Goal: Transaction & Acquisition: Purchase product/service

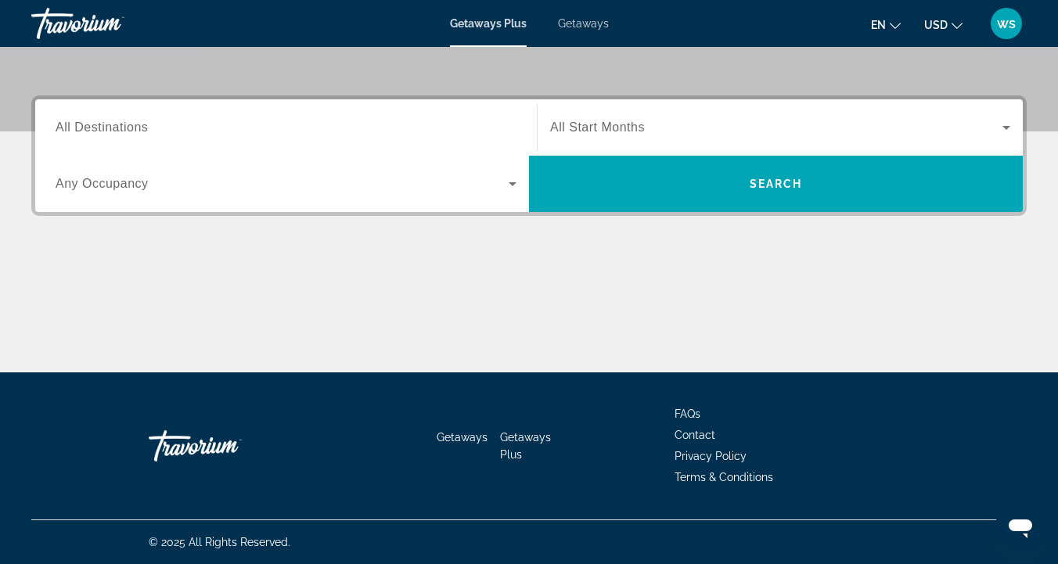
scroll to position [338, 0]
click at [1009, 133] on icon "Search widget" at bounding box center [1006, 127] width 19 height 19
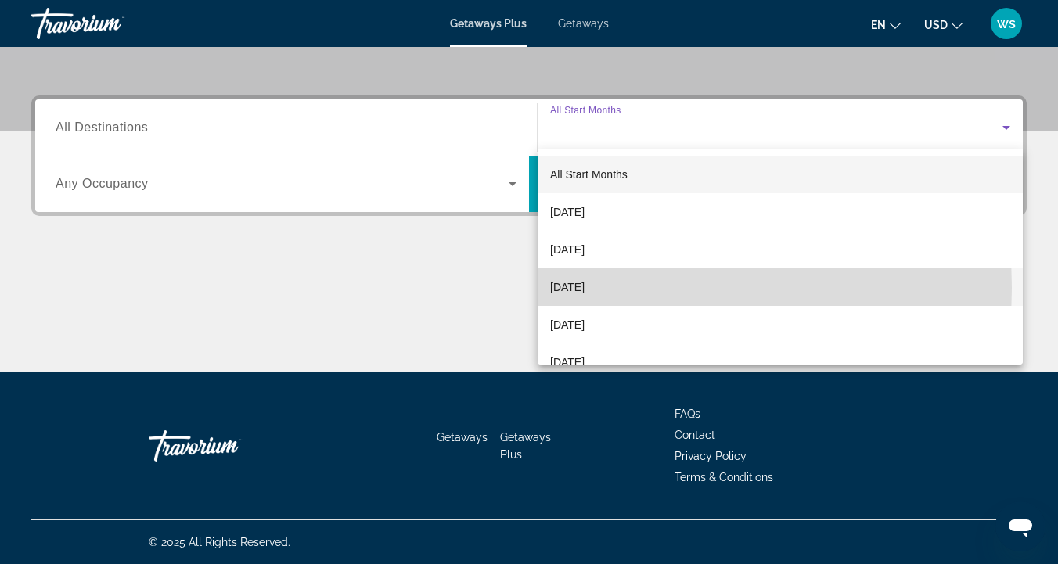
click at [571, 288] on span "[DATE]" at bounding box center [567, 287] width 34 height 19
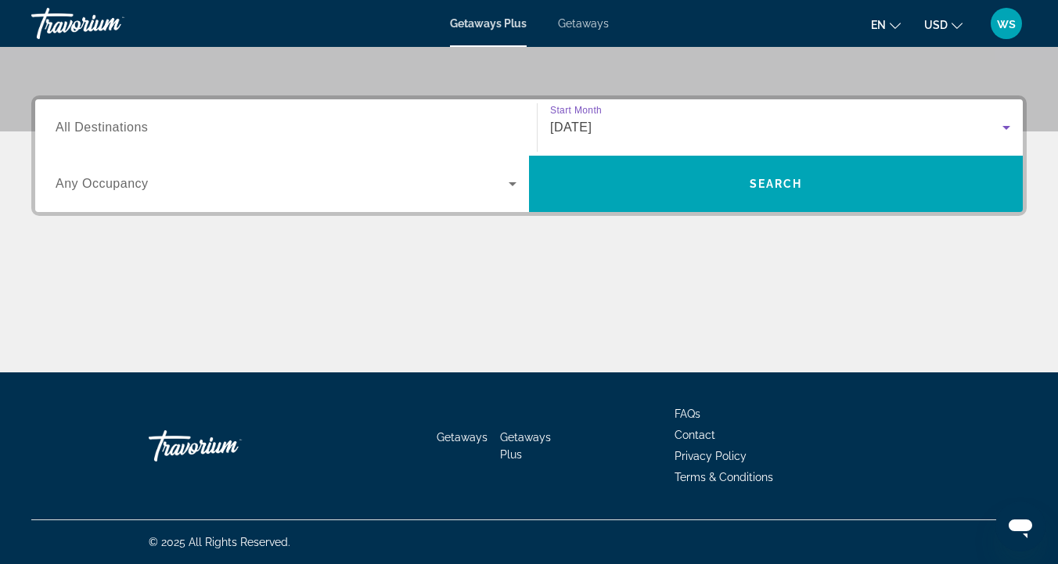
click at [509, 185] on icon "Search widget" at bounding box center [512, 184] width 19 height 19
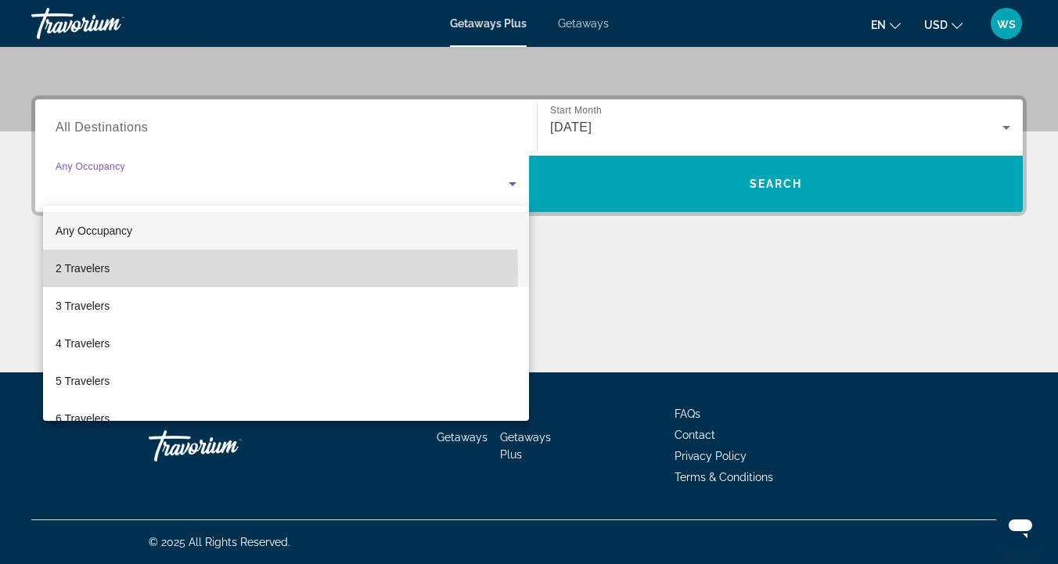
click at [149, 271] on mat-option "2 Travelers" at bounding box center [286, 269] width 486 height 38
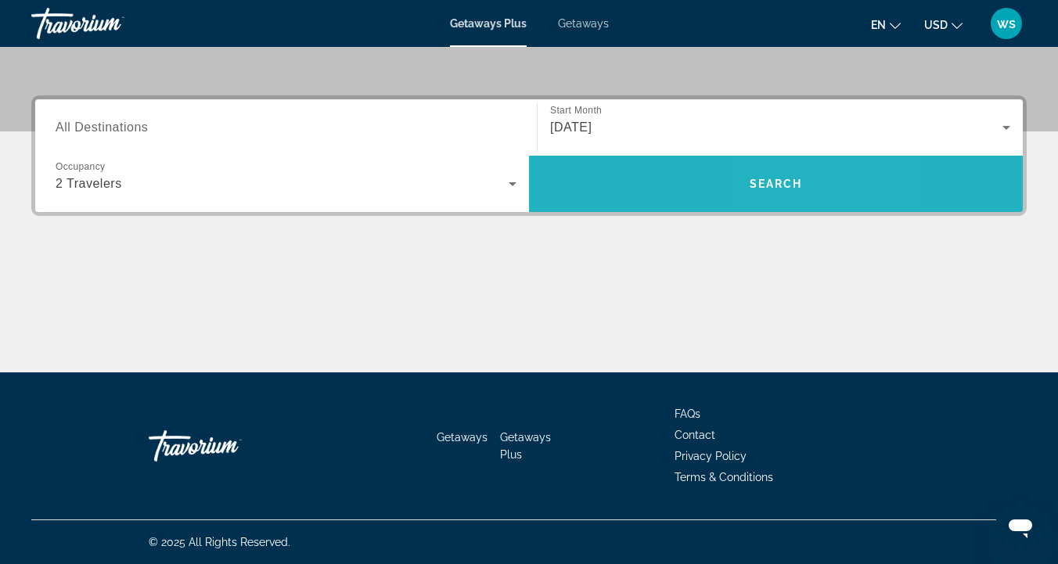
click at [780, 183] on span "Search" at bounding box center [776, 184] width 53 height 13
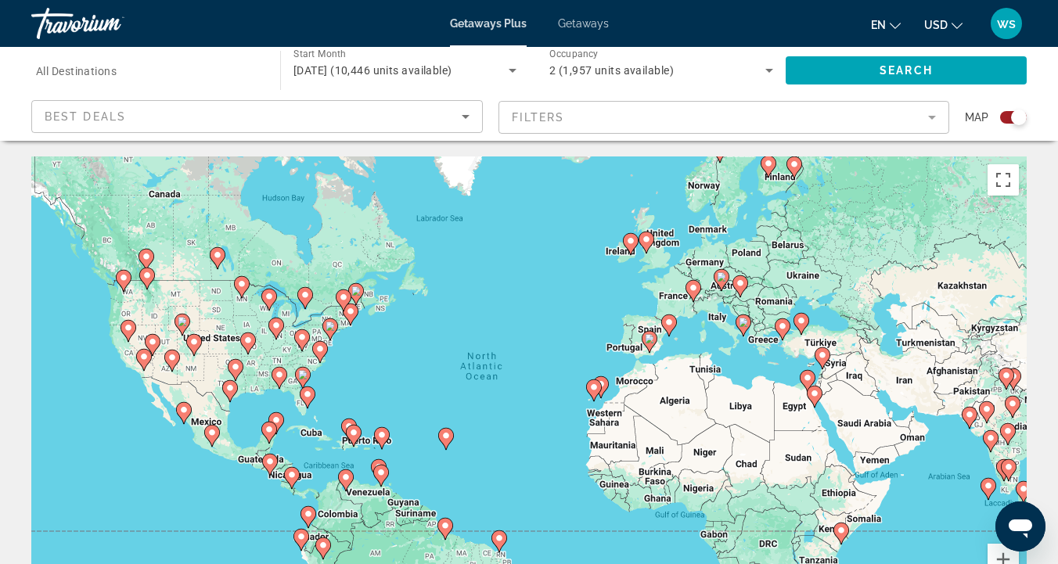
click at [56, 67] on span "All Destinations" at bounding box center [76, 71] width 81 height 13
click at [56, 67] on input "Destination All Destinations" at bounding box center [148, 71] width 224 height 19
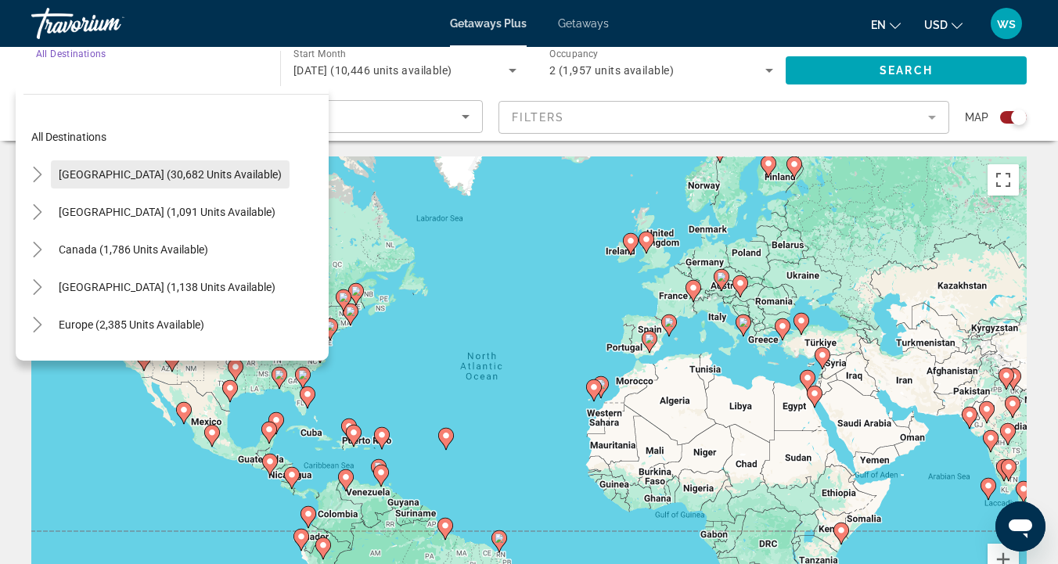
click at [80, 171] on span "United States (30,682 units available)" at bounding box center [170, 174] width 223 height 13
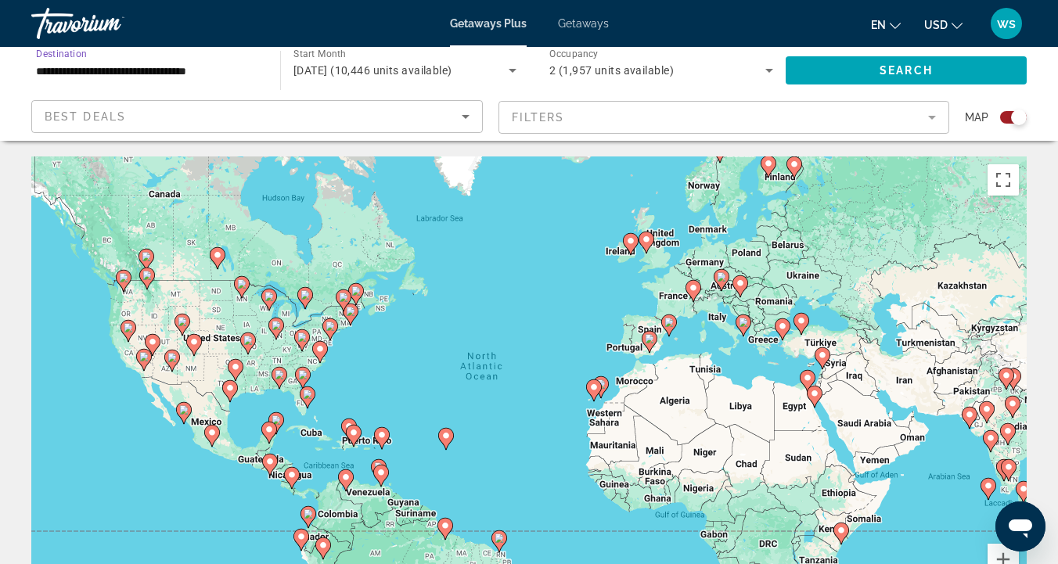
click at [68, 70] on input "**********" at bounding box center [148, 71] width 224 height 19
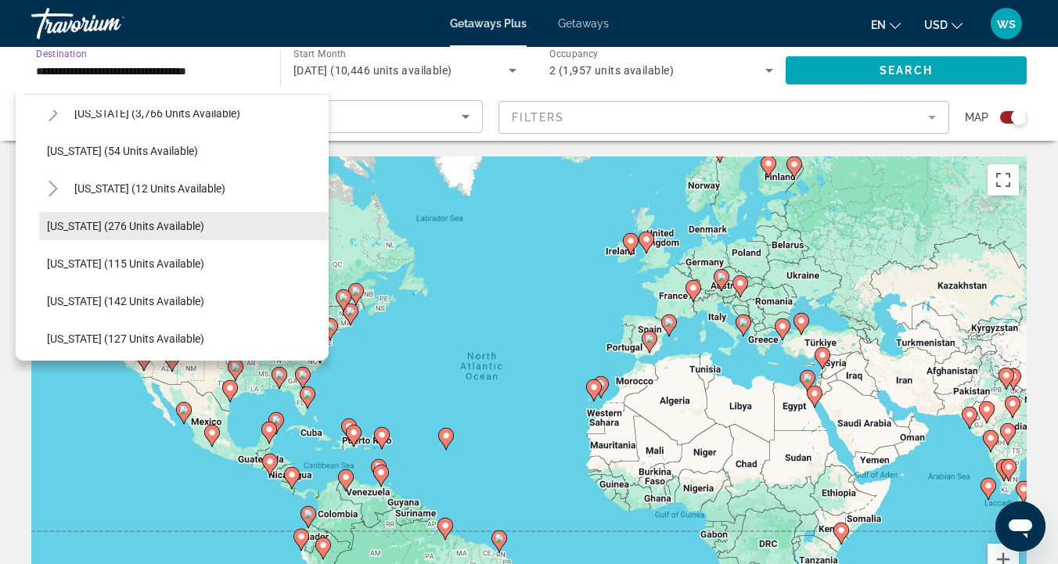
scroll to position [286, 0]
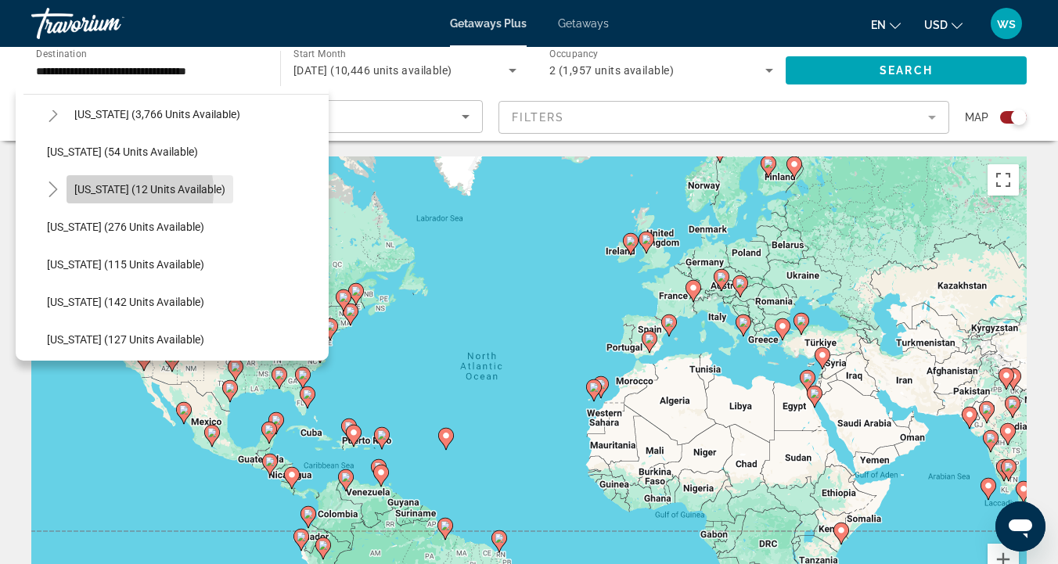
click at [117, 191] on span "Hawaii (12 units available)" at bounding box center [149, 189] width 151 height 13
type input "**********"
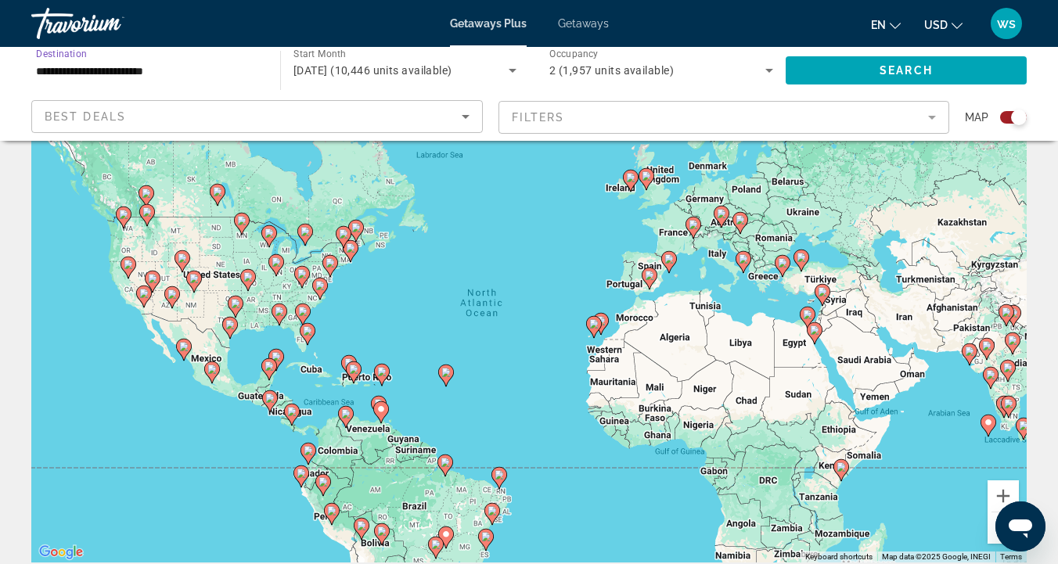
scroll to position [63, 0]
click at [866, 66] on span "Search widget" at bounding box center [906, 71] width 241 height 38
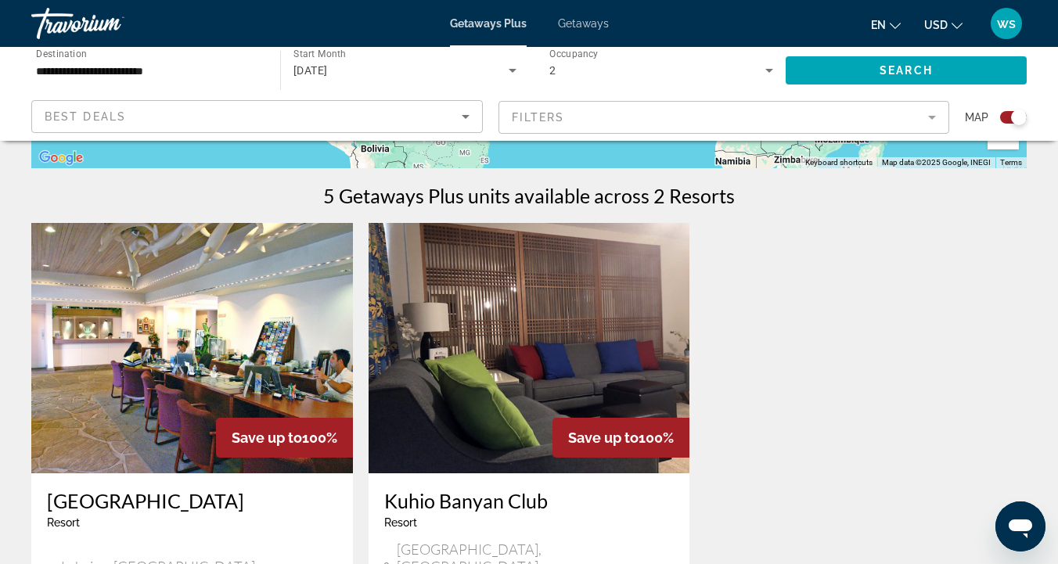
scroll to position [455, 0]
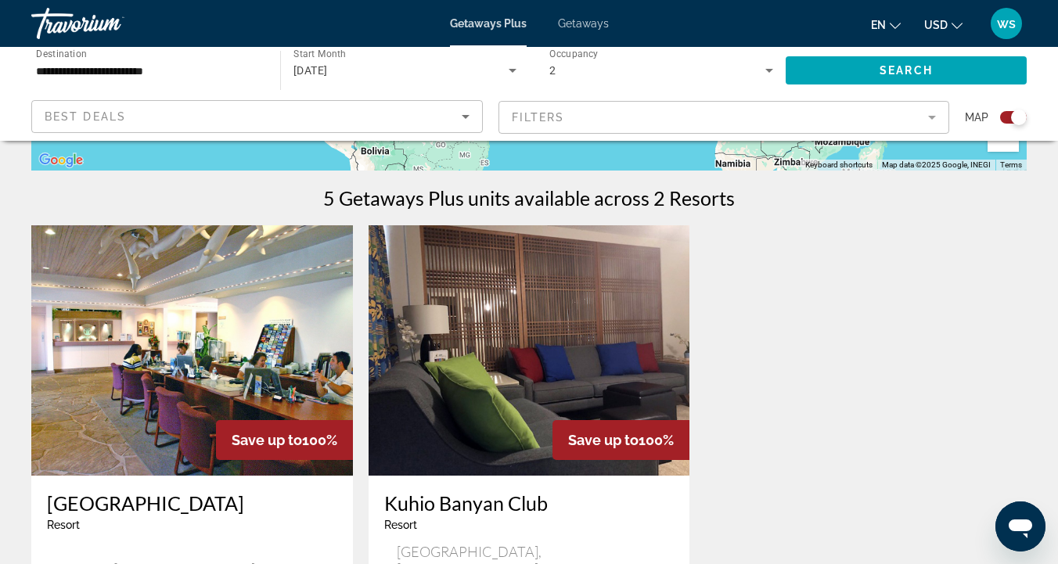
click at [448, 499] on h3 "Kuhio Banyan Club" at bounding box center [529, 502] width 290 height 23
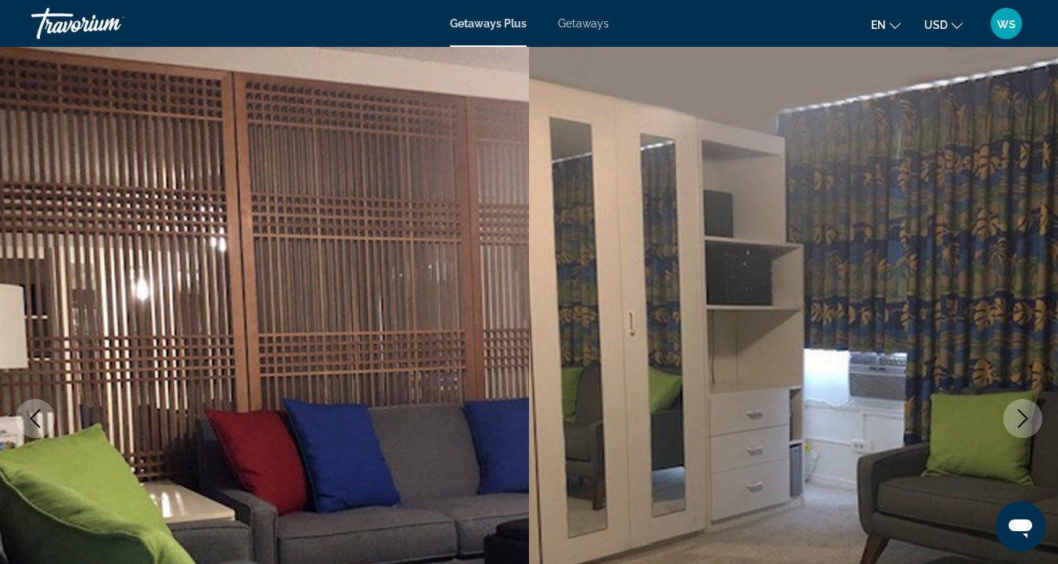
click at [1029, 423] on icon "Next image" at bounding box center [1022, 418] width 19 height 19
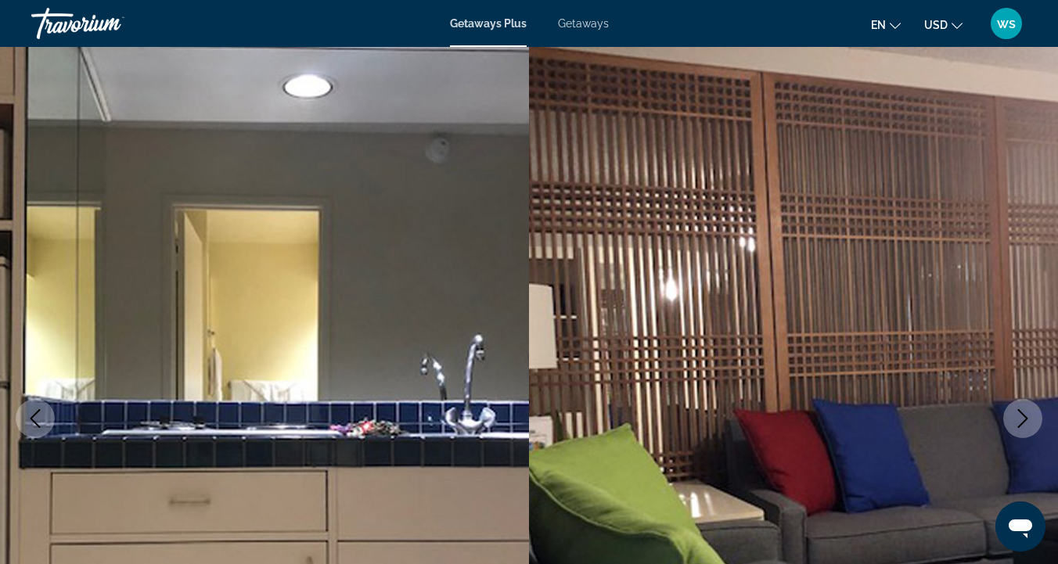
click at [1029, 422] on icon "Next image" at bounding box center [1022, 418] width 19 height 19
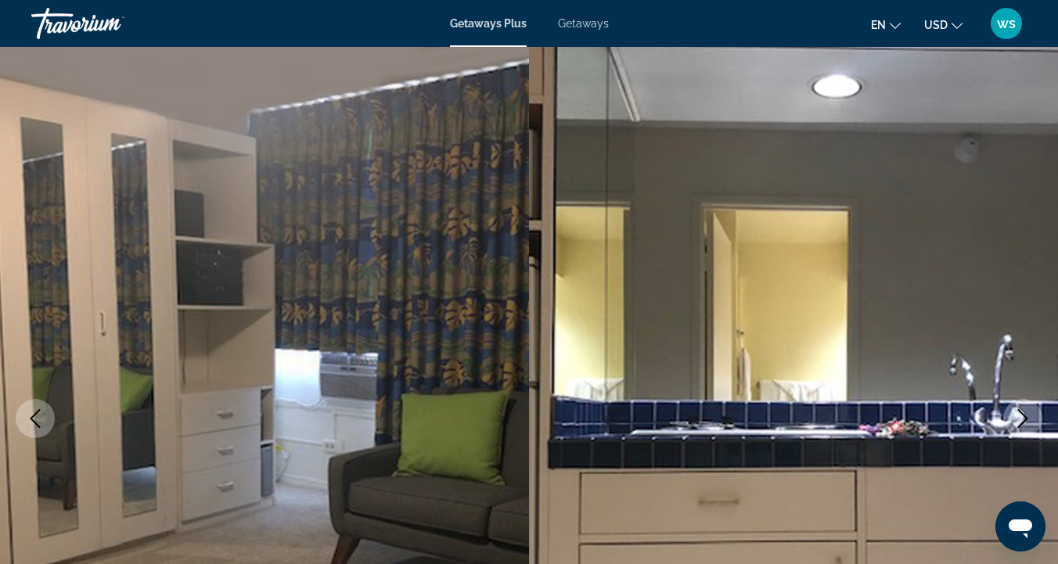
click at [1031, 423] on icon "Next image" at bounding box center [1022, 418] width 19 height 19
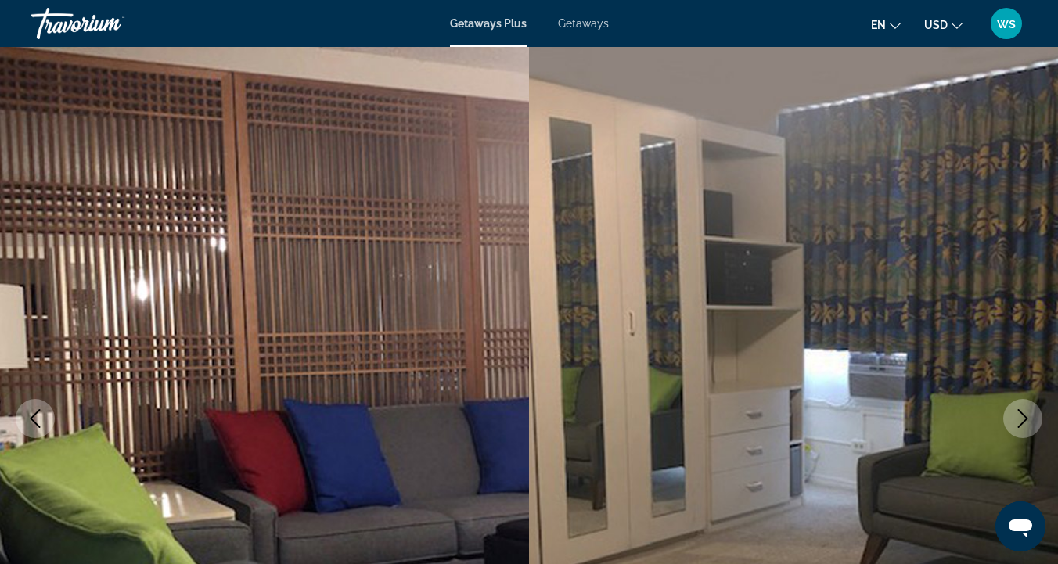
click at [1031, 423] on icon "Next image" at bounding box center [1022, 418] width 19 height 19
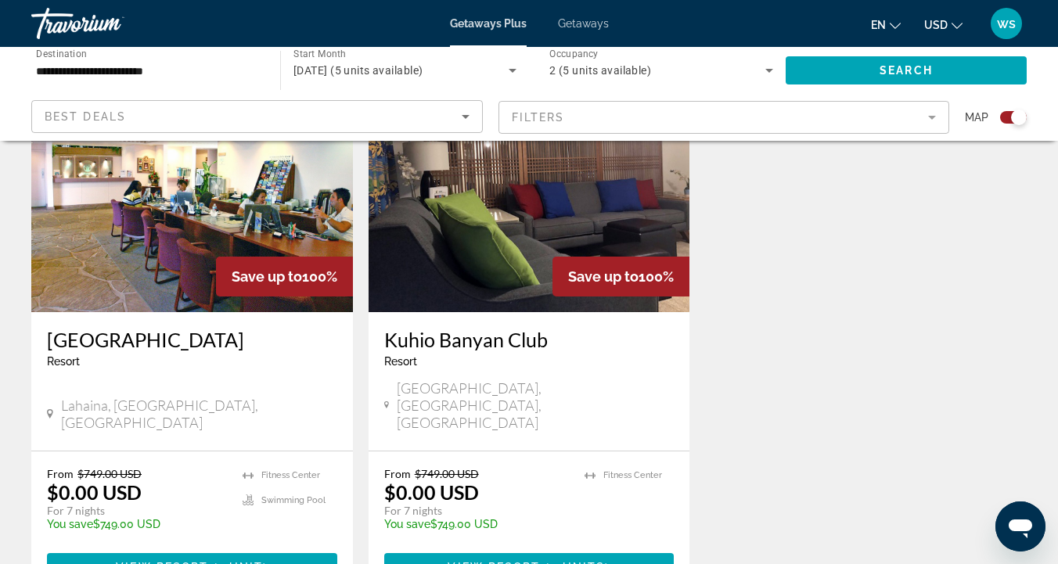
scroll to position [626, 0]
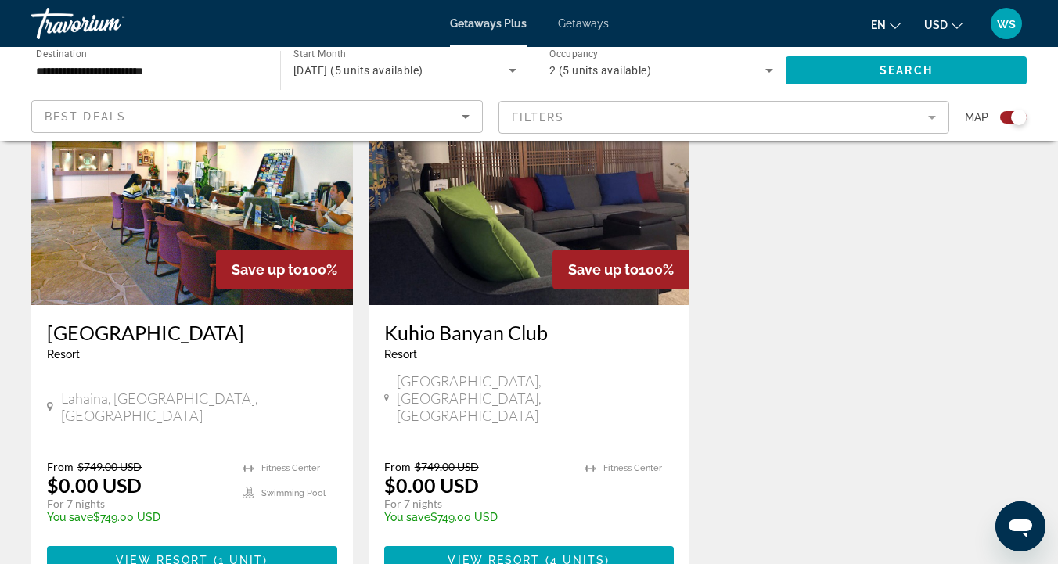
click at [155, 265] on img "Main content" at bounding box center [192, 180] width 322 height 250
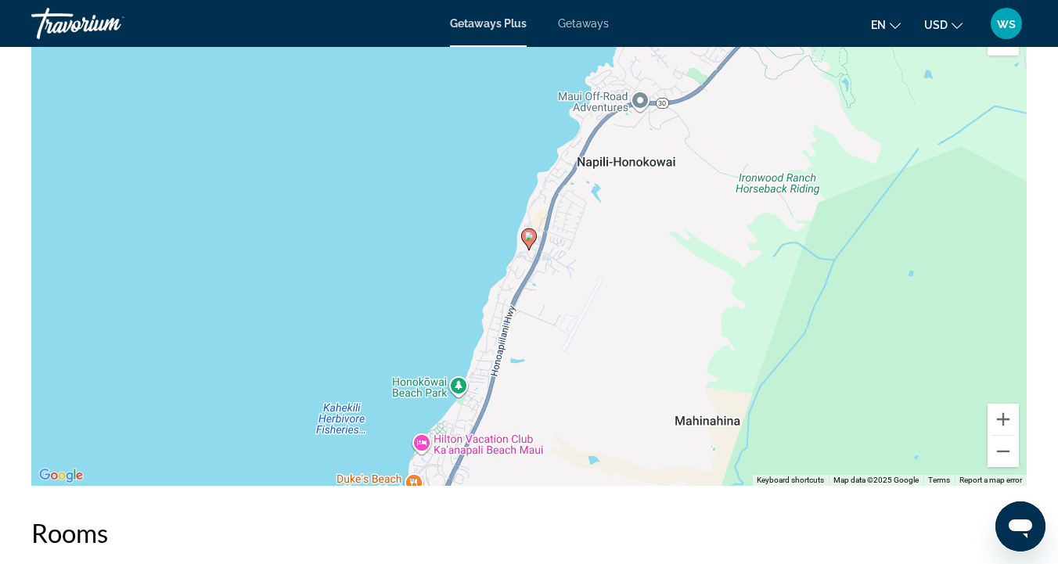
scroll to position [2436, 0]
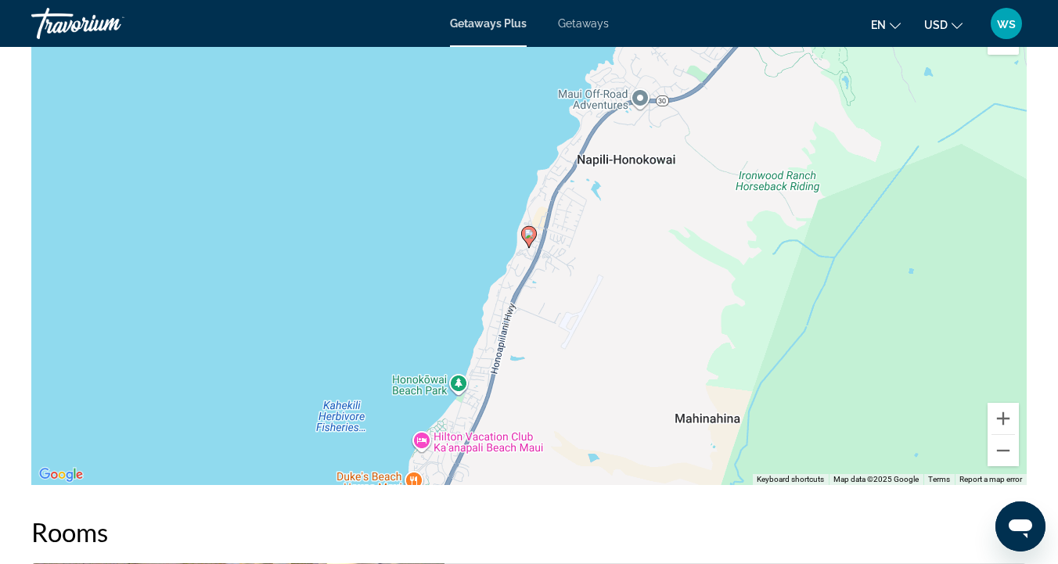
drag, startPoint x: 563, startPoint y: 293, endPoint x: 588, endPoint y: 273, distance: 31.2
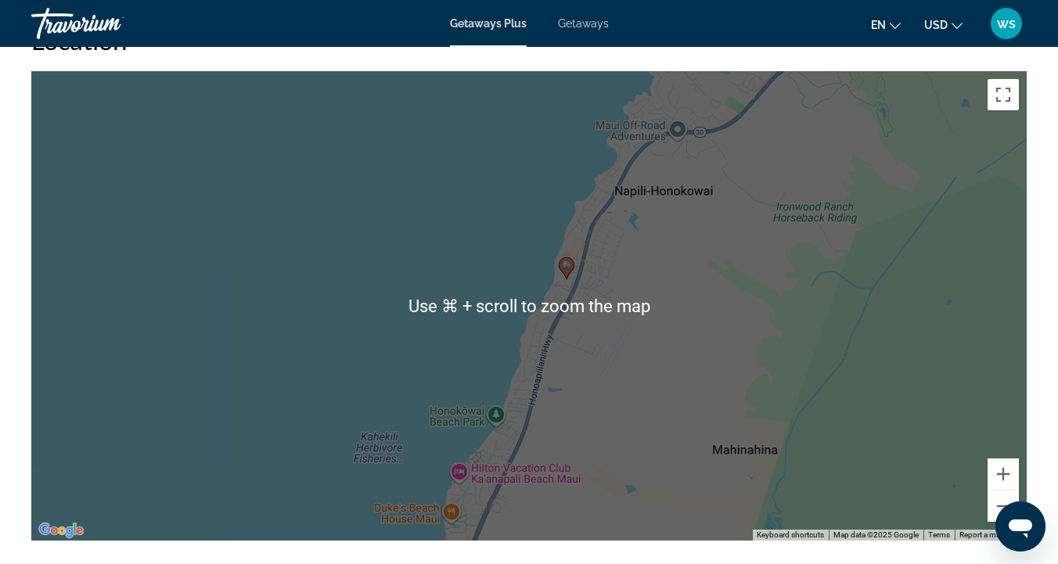
scroll to position [2368, 0]
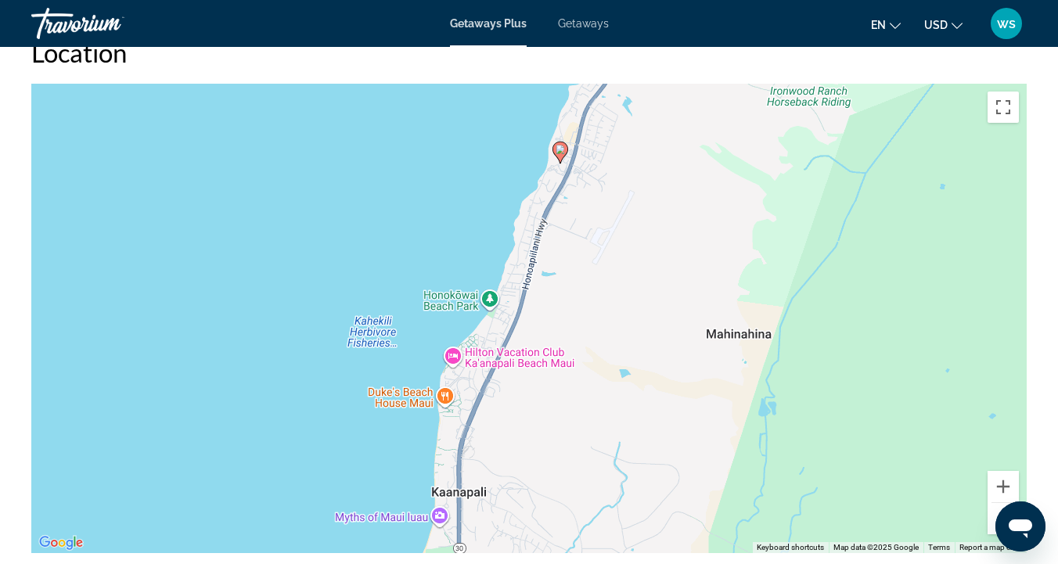
drag, startPoint x: 581, startPoint y: 365, endPoint x: 576, endPoint y: 208, distance: 156.6
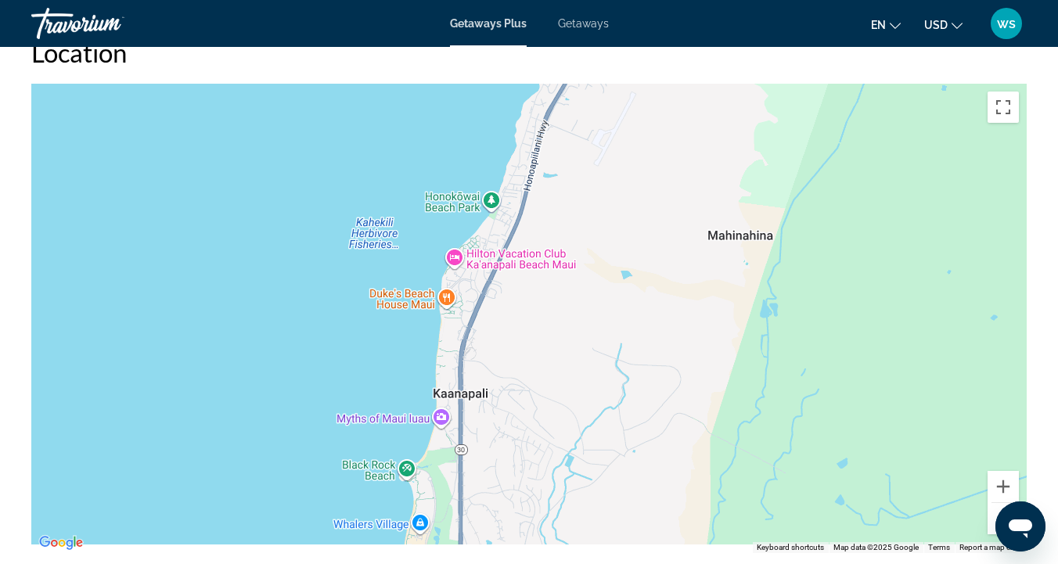
drag, startPoint x: 538, startPoint y: 297, endPoint x: 538, endPoint y: 224, distance: 73.6
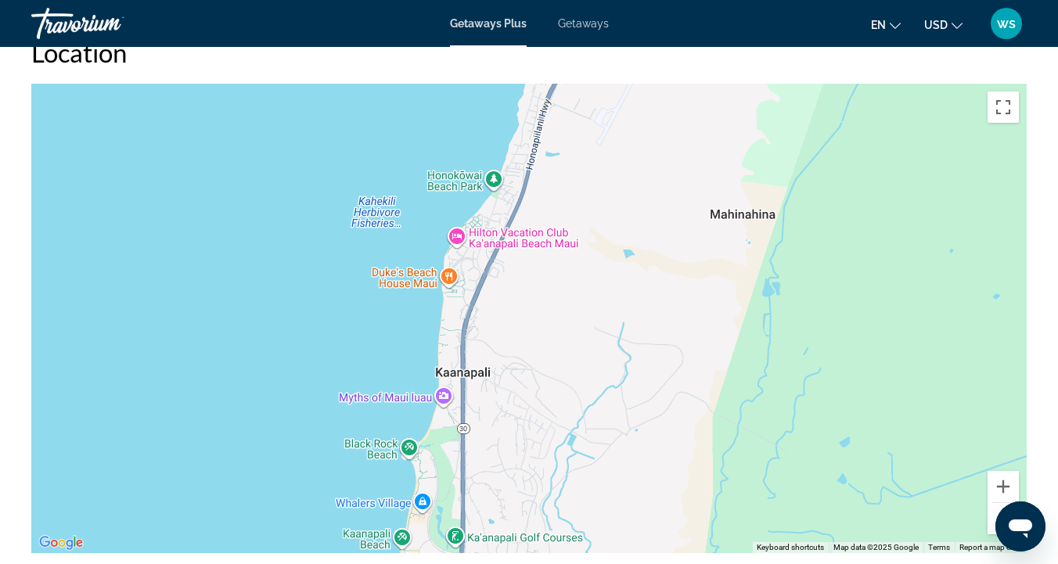
drag, startPoint x: 559, startPoint y: 304, endPoint x: 561, endPoint y: 285, distance: 19.7
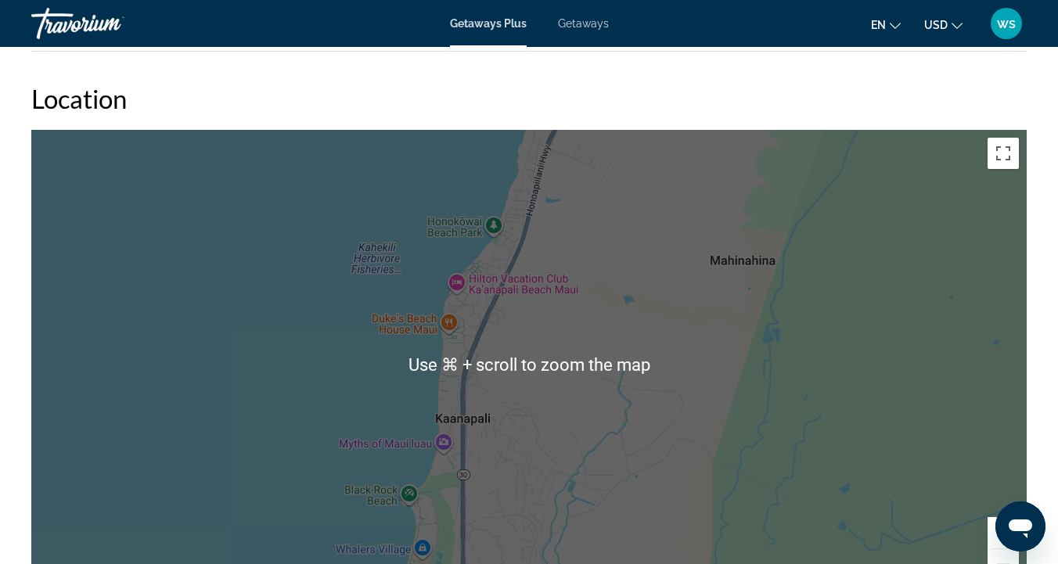
scroll to position [2329, 0]
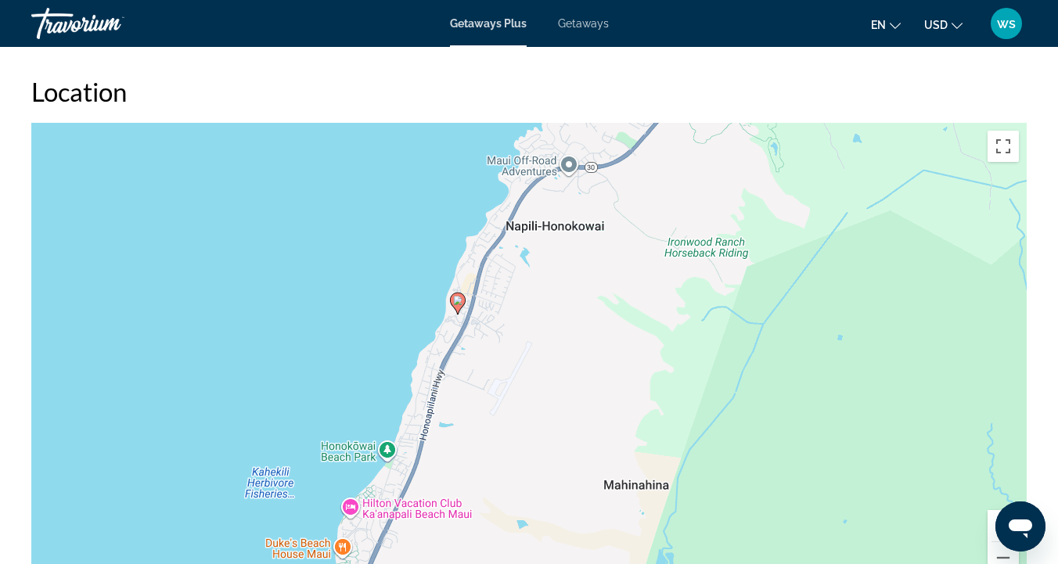
drag, startPoint x: 543, startPoint y: 189, endPoint x: 435, endPoint y: 426, distance: 259.8
click at [435, 426] on div "To activate drag with keyboard, press Alt + Enter. Once in keyboard drag state,…" at bounding box center [528, 358] width 995 height 470
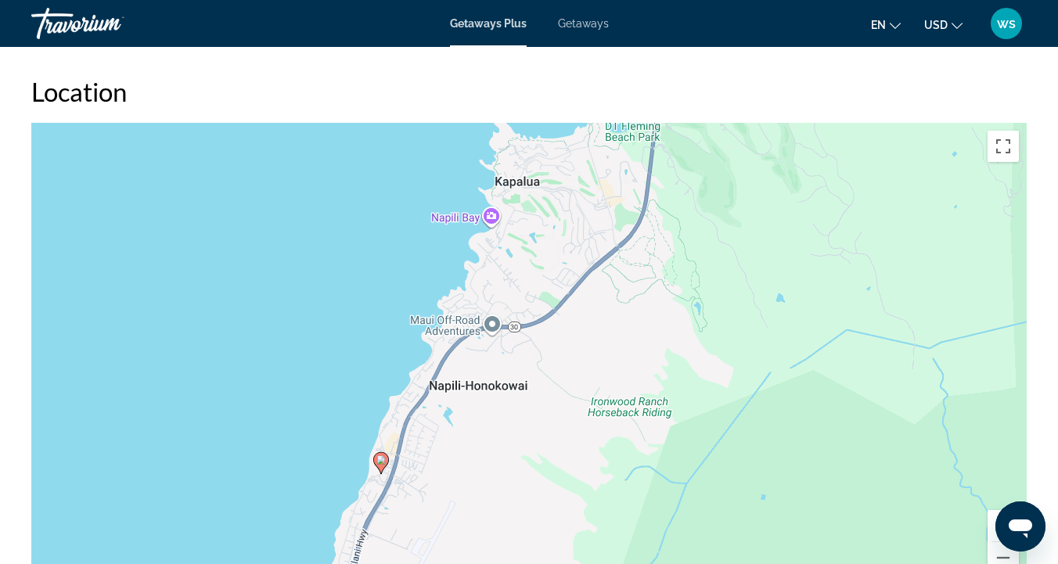
drag, startPoint x: 435, startPoint y: 426, endPoint x: 359, endPoint y: 586, distance: 177.5
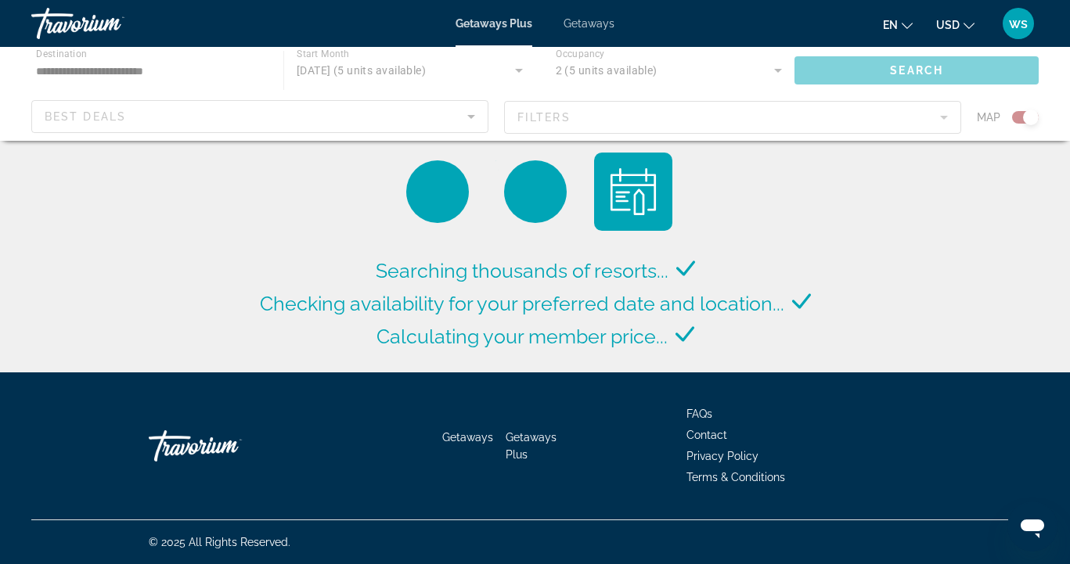
click at [126, 76] on div "Main content" at bounding box center [535, 94] width 1070 height 94
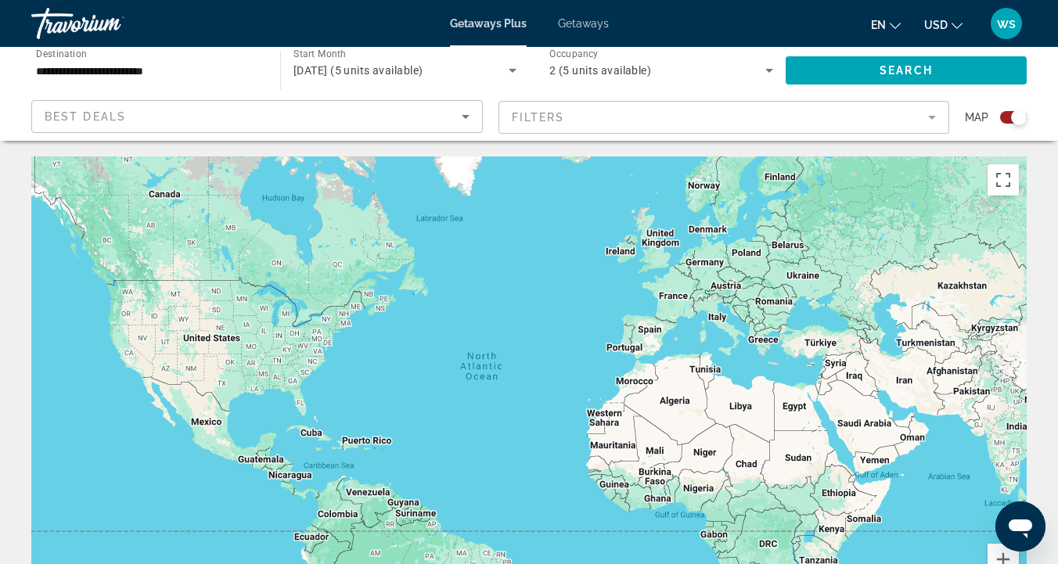
click at [351, 442] on div "Main content" at bounding box center [528, 392] width 995 height 470
click at [119, 63] on input "**********" at bounding box center [148, 71] width 224 height 19
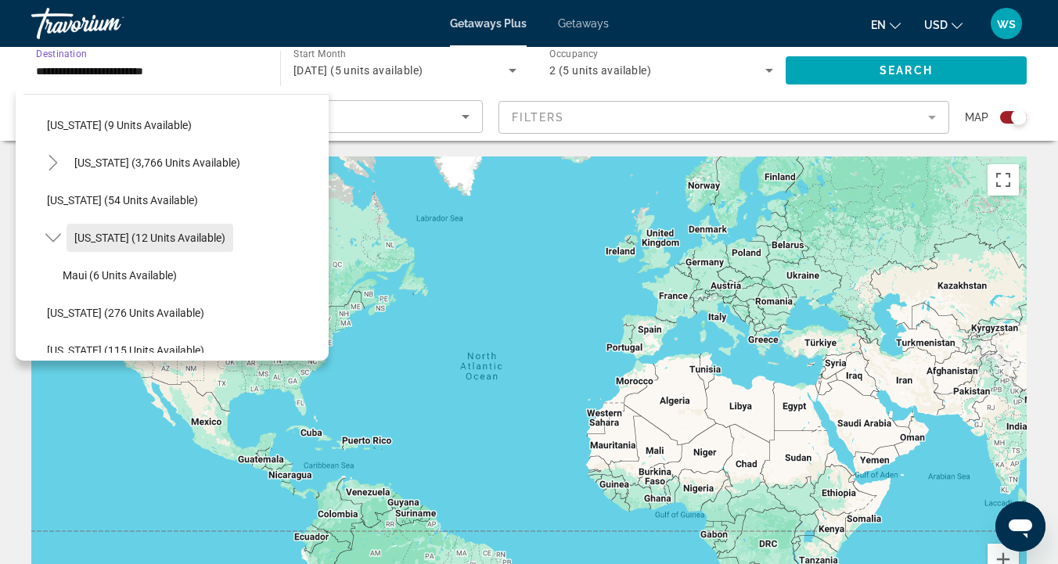
scroll to position [236, 0]
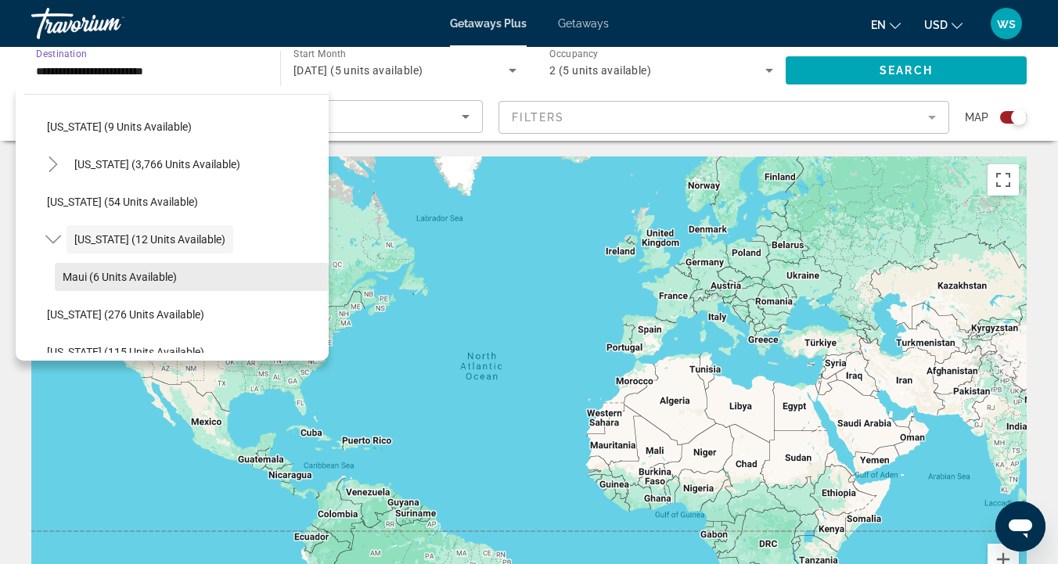
click at [111, 270] on span "Search widget" at bounding box center [192, 277] width 274 height 38
type input "**********"
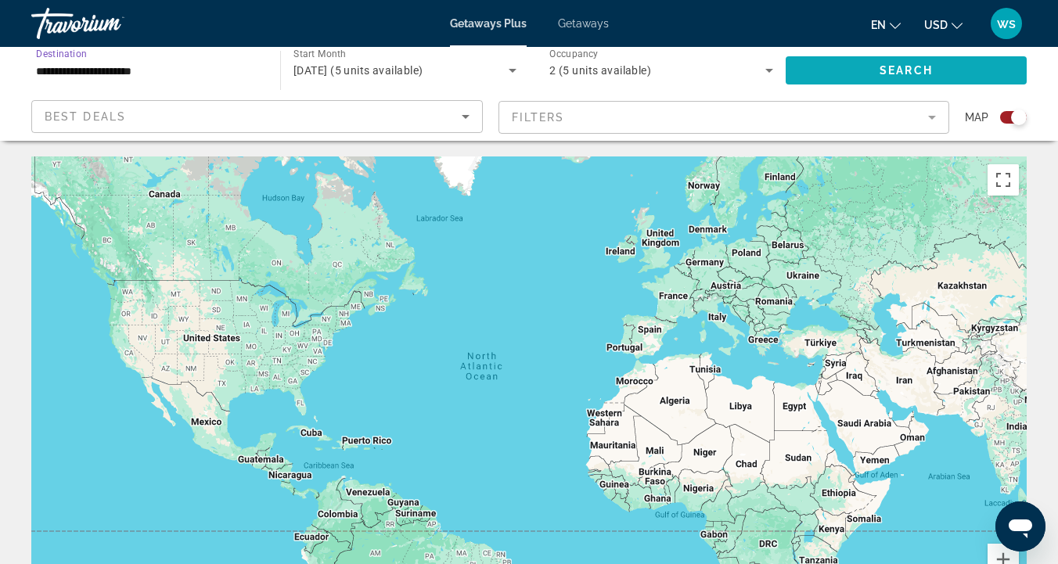
click at [857, 76] on span "Search widget" at bounding box center [906, 71] width 241 height 38
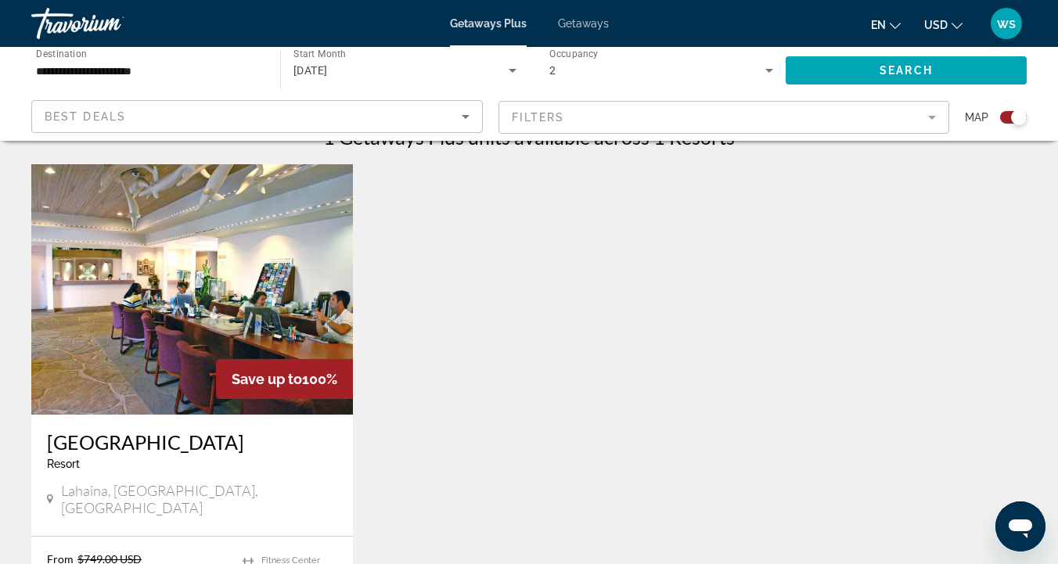
scroll to position [648, 0]
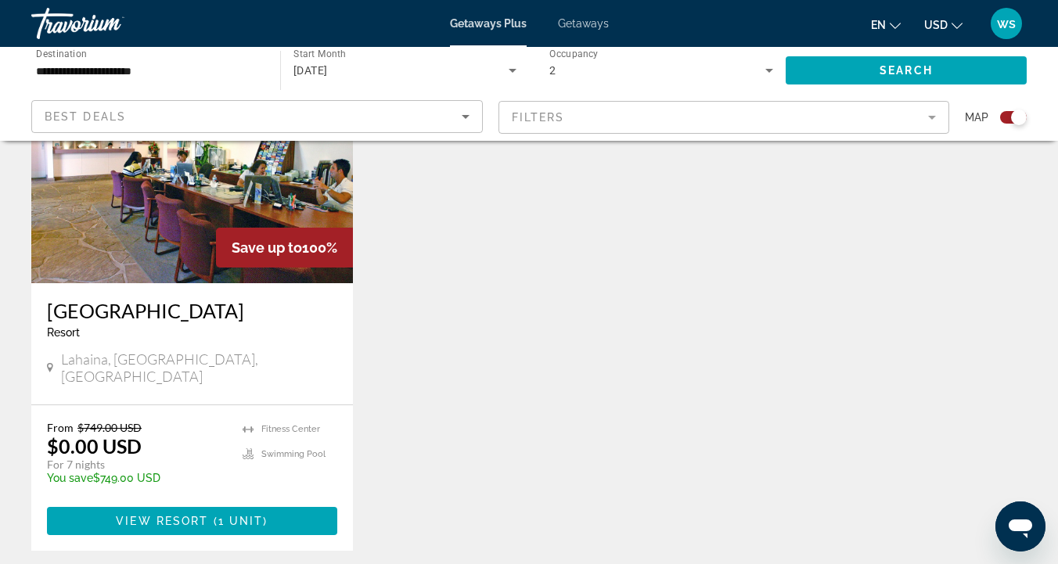
click at [165, 221] on img "Main content" at bounding box center [192, 158] width 322 height 250
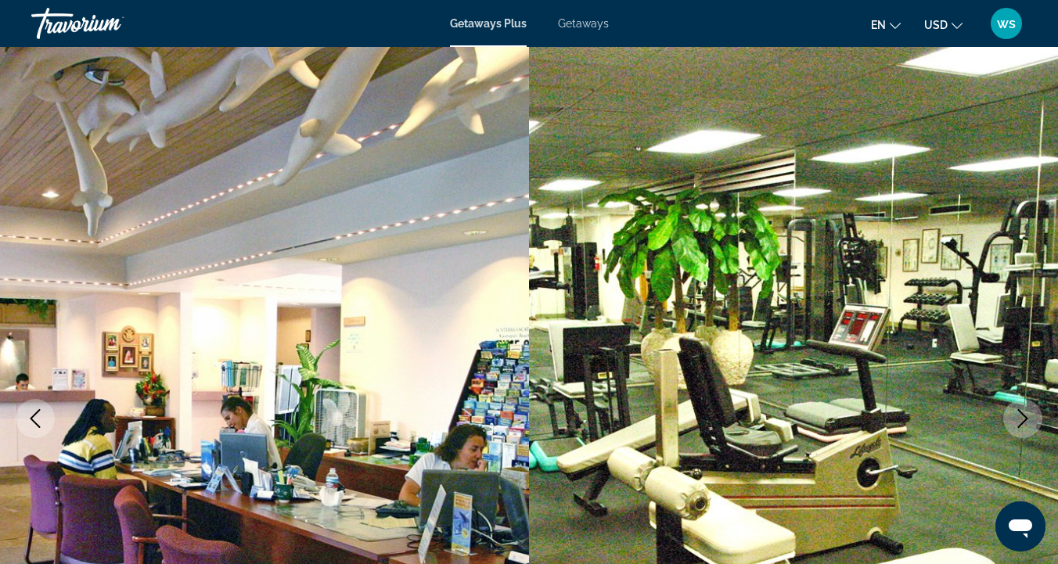
click at [1018, 416] on icon "Next image" at bounding box center [1022, 418] width 19 height 19
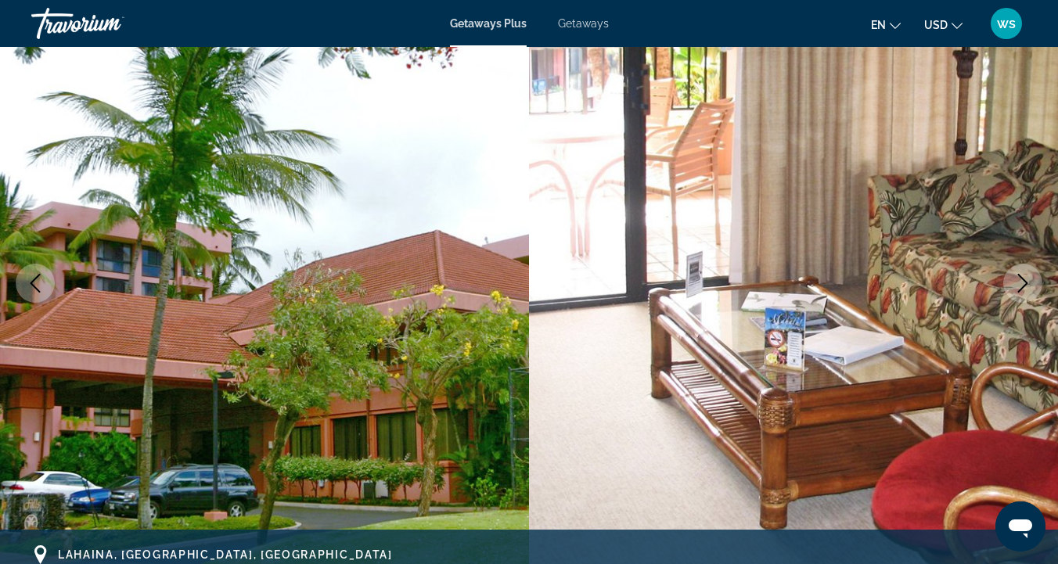
scroll to position [135, 0]
click at [1011, 311] on img "Main content" at bounding box center [793, 283] width 529 height 743
click at [1021, 280] on icon "Next image" at bounding box center [1022, 284] width 19 height 19
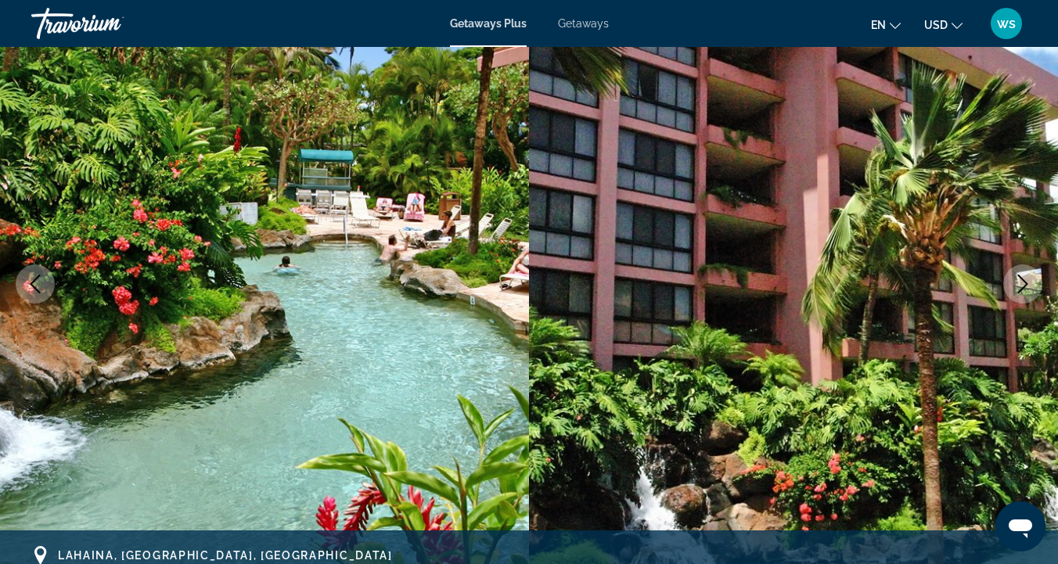
click at [1021, 279] on icon "Next image" at bounding box center [1022, 284] width 19 height 19
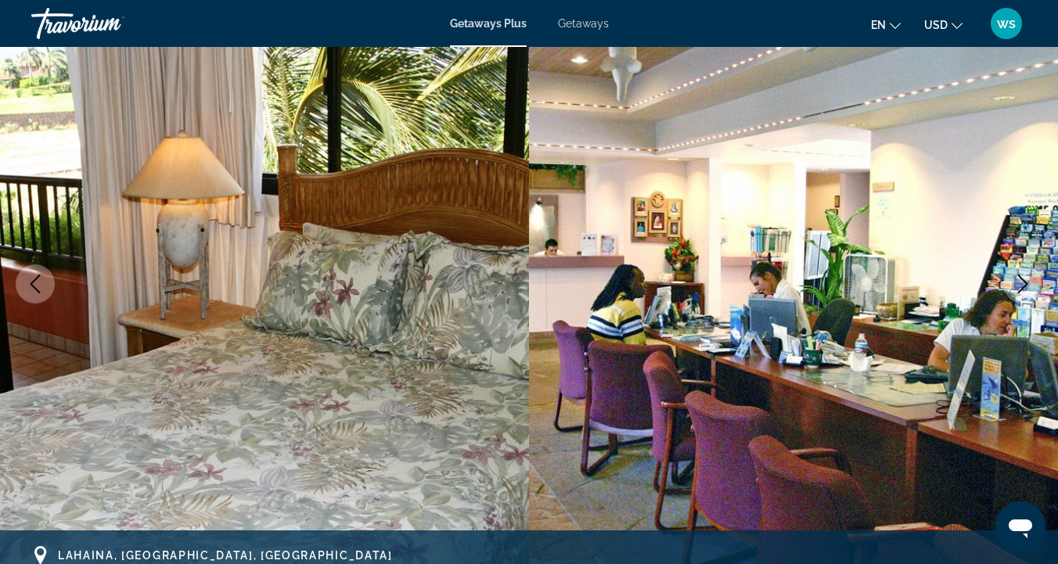
click at [1021, 280] on icon "Next image" at bounding box center [1022, 284] width 19 height 19
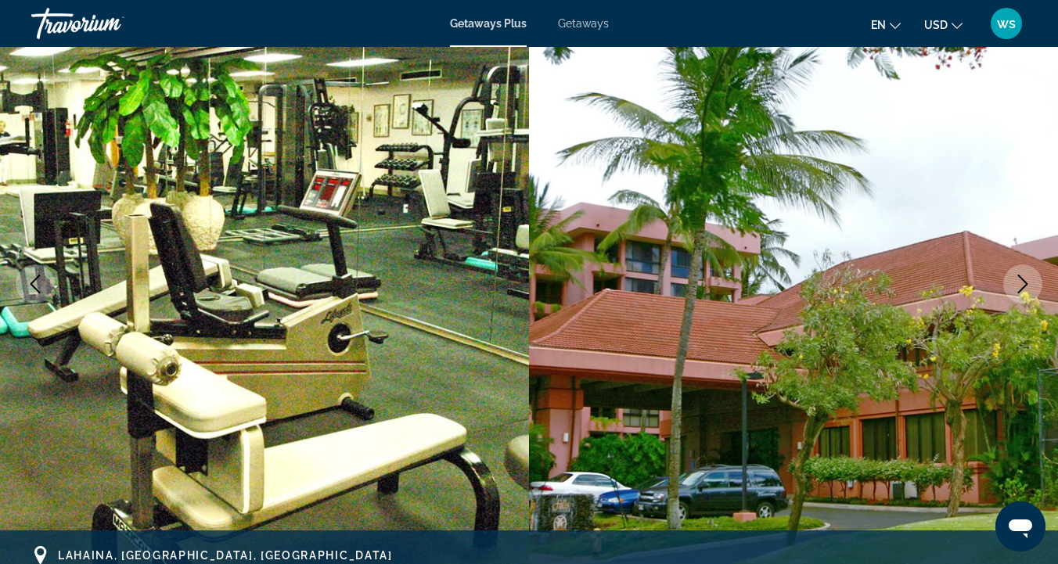
click at [1021, 280] on icon "Next image" at bounding box center [1022, 284] width 19 height 19
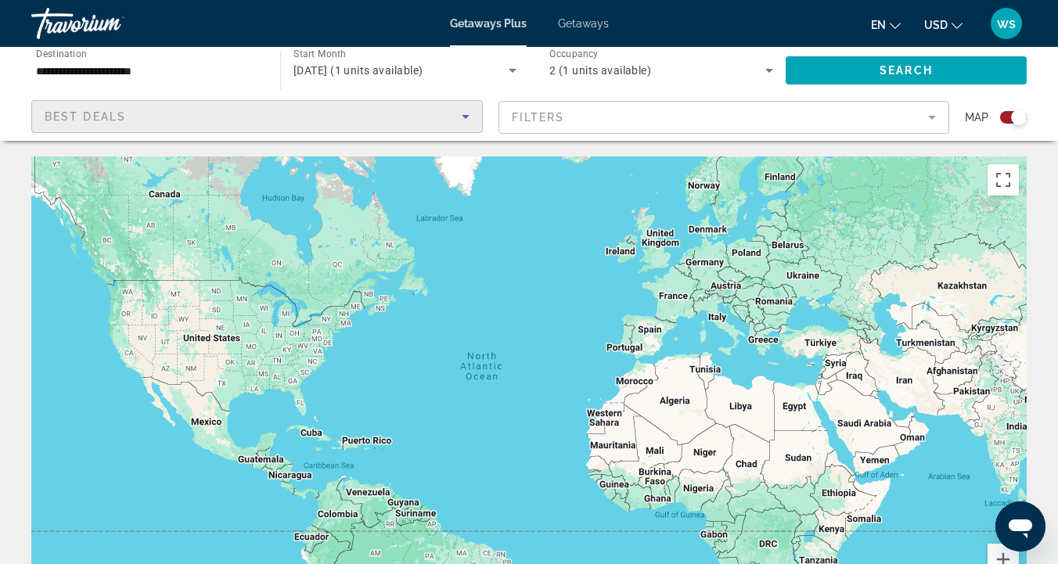
click at [121, 117] on span "Best Deals" at bounding box center [85, 116] width 81 height 13
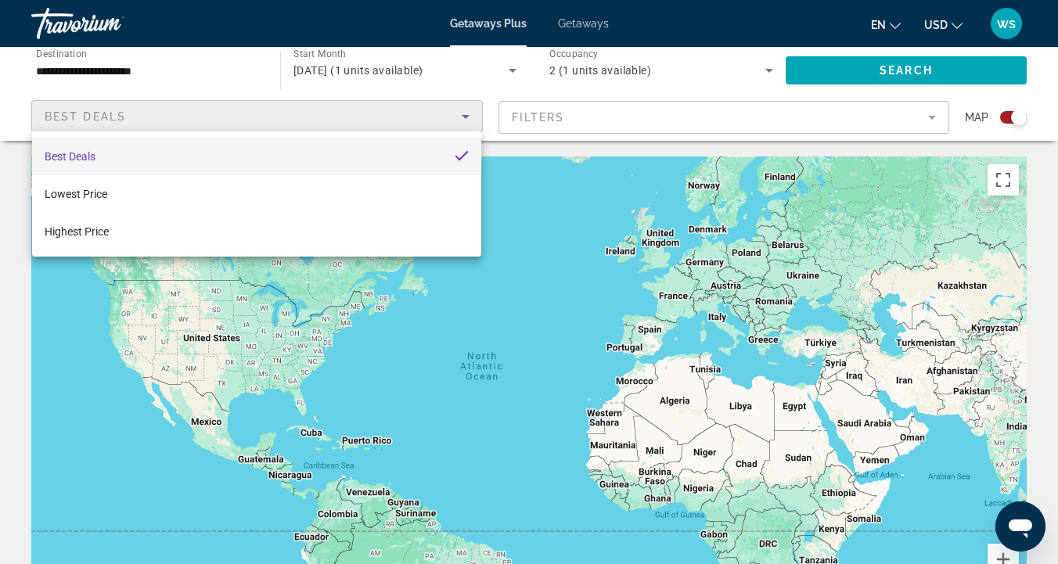
click at [108, 73] on div at bounding box center [529, 282] width 1058 height 564
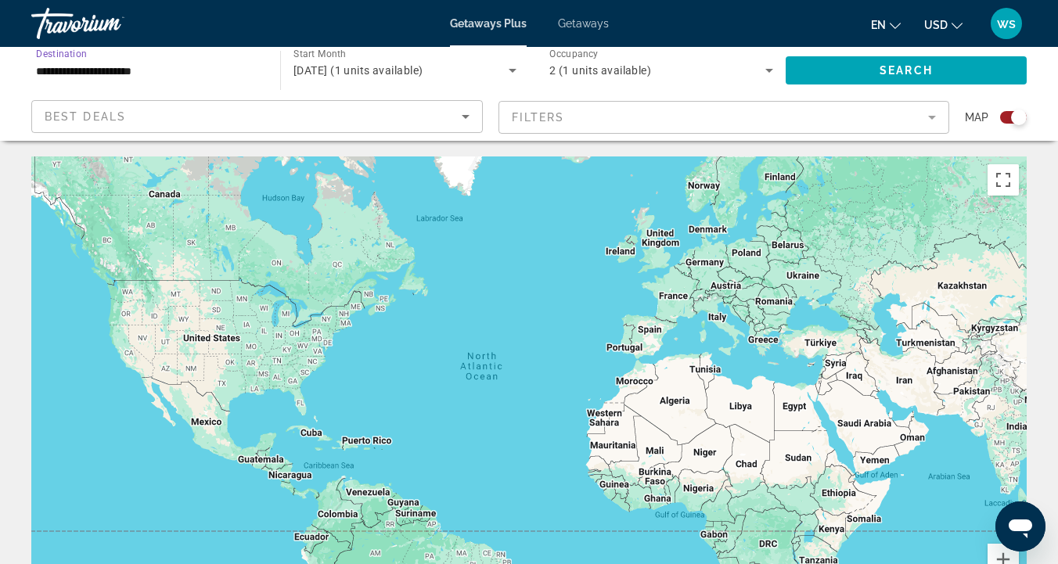
click at [106, 72] on input "**********" at bounding box center [148, 71] width 224 height 19
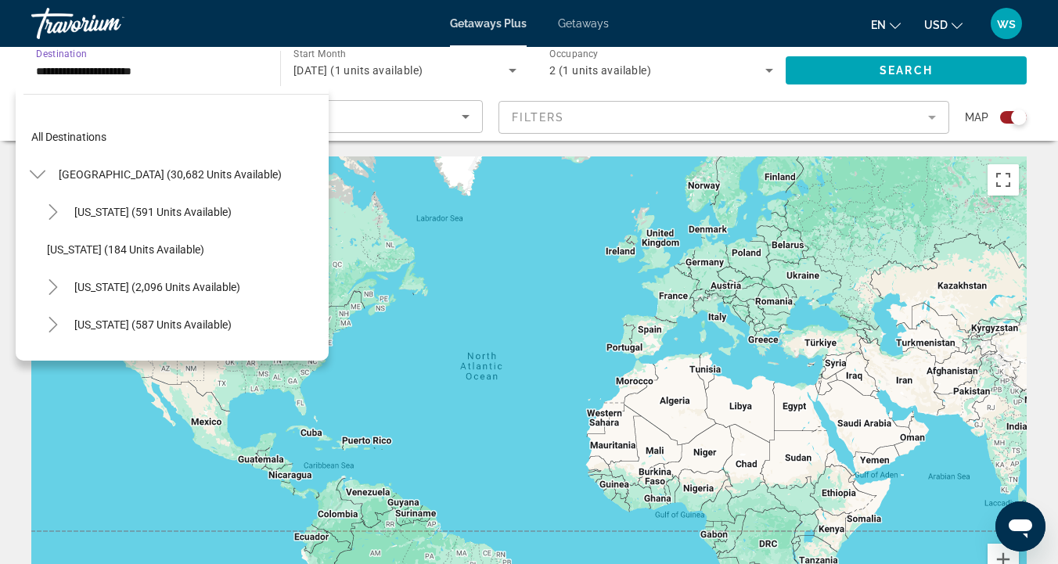
scroll to position [281, 0]
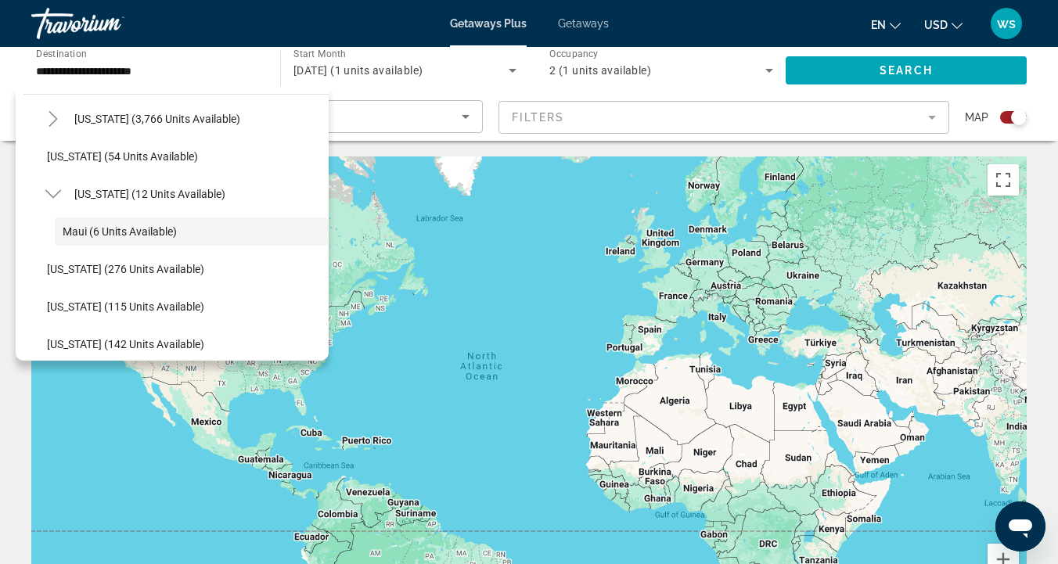
click at [372, 442] on div "Main content" at bounding box center [528, 392] width 995 height 470
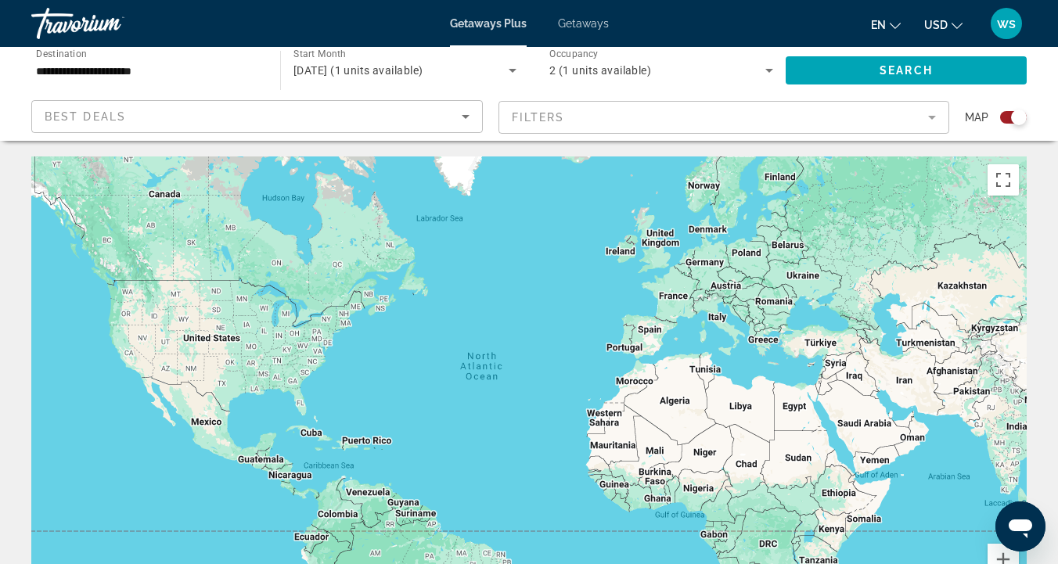
click at [372, 441] on div "Main content" at bounding box center [528, 392] width 995 height 470
click at [347, 441] on div "Main content" at bounding box center [528, 392] width 995 height 470
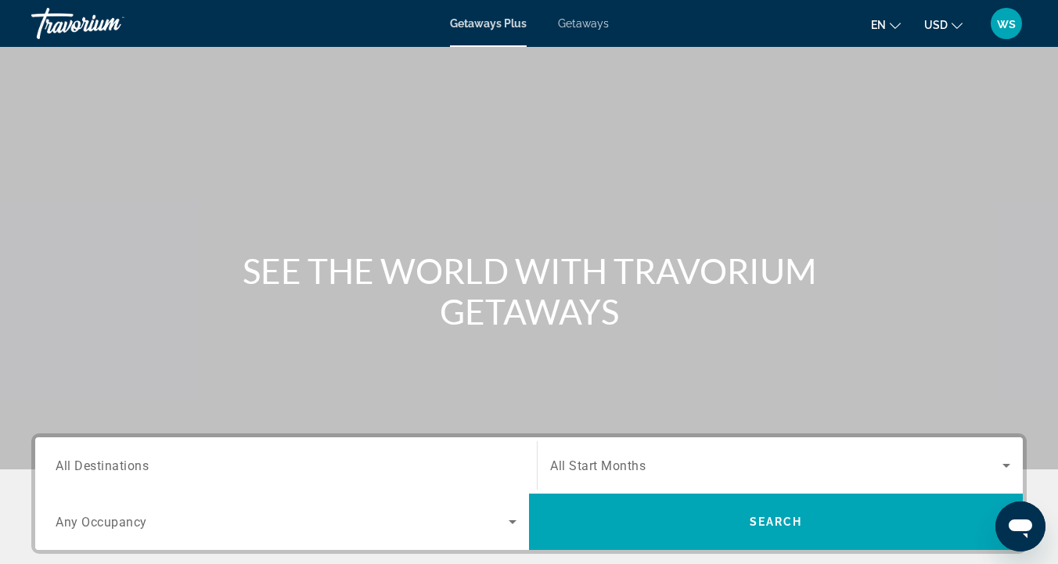
click at [95, 470] on span "All Destinations" at bounding box center [102, 465] width 93 height 15
click at [95, 470] on input "Destination All Destinations" at bounding box center [286, 466] width 461 height 19
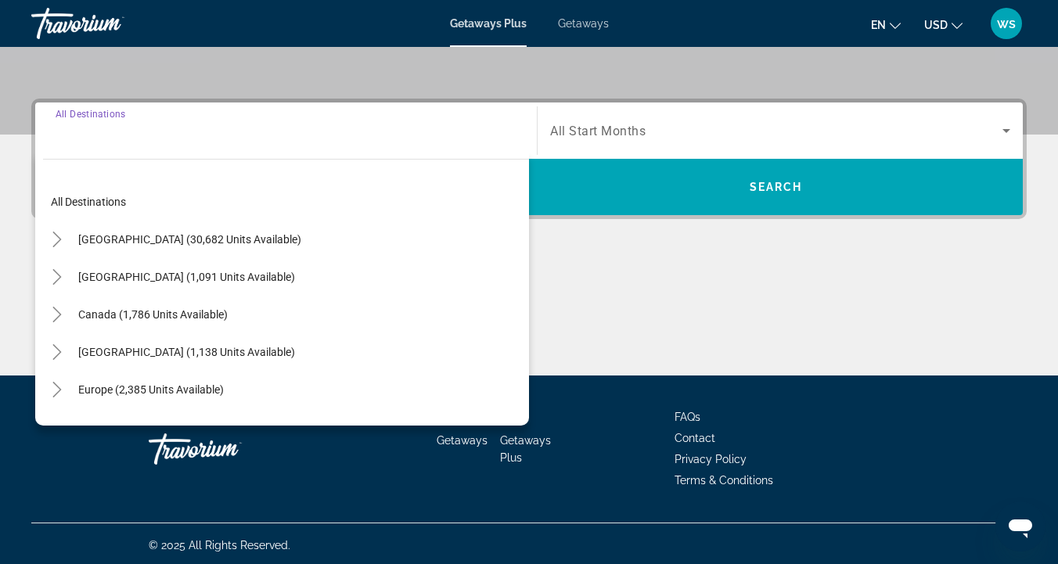
scroll to position [338, 0]
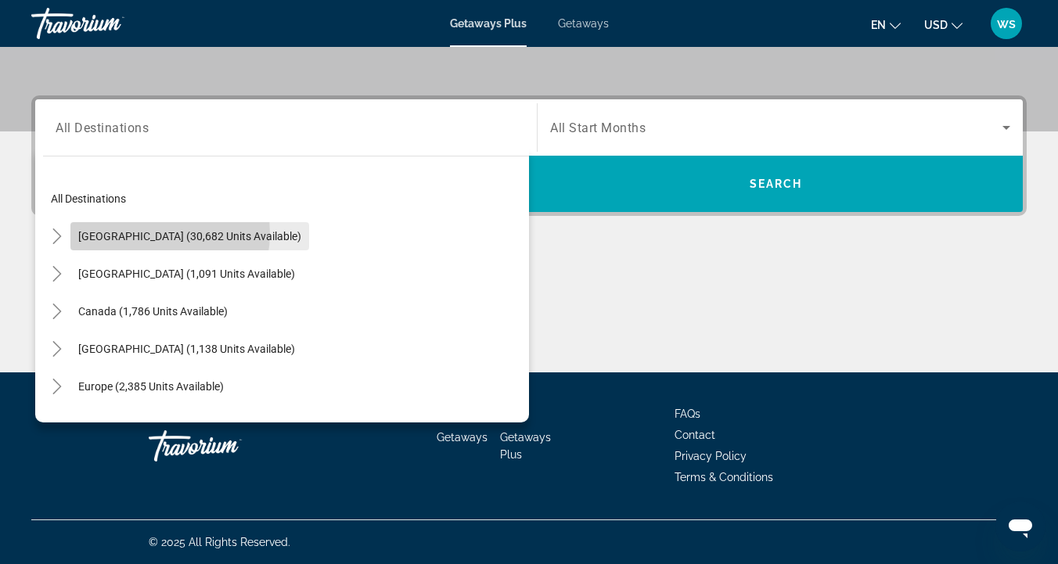
click at [149, 233] on span "United States (30,682 units available)" at bounding box center [189, 236] width 223 height 13
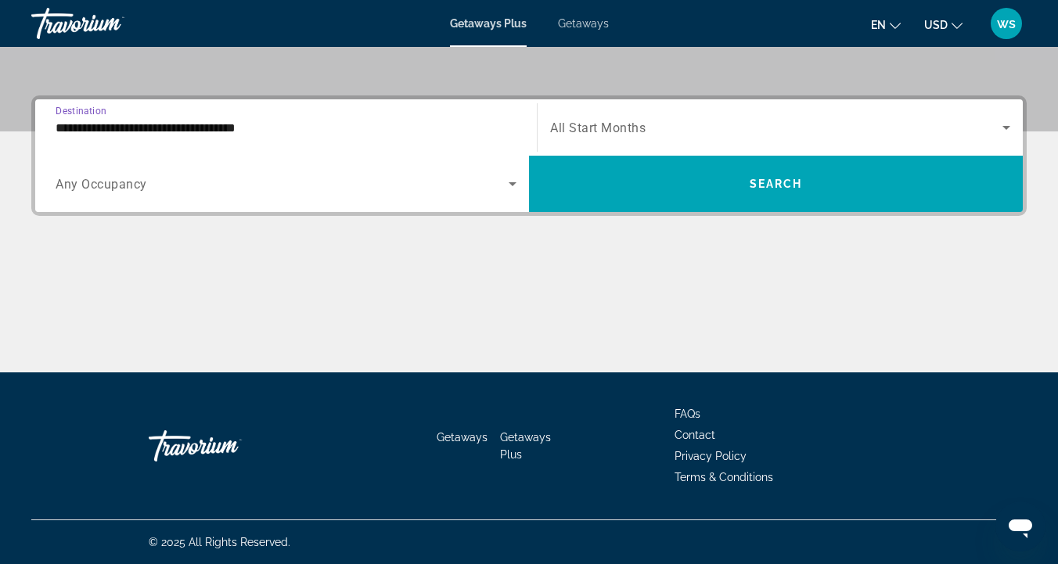
click at [96, 129] on input "**********" at bounding box center [286, 128] width 461 height 19
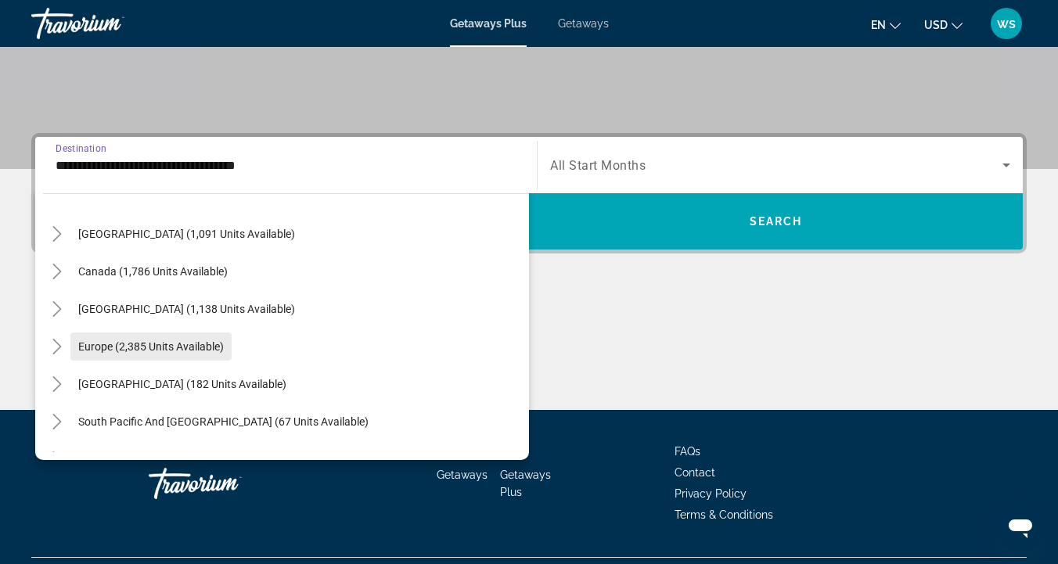
scroll to position [1548, 0]
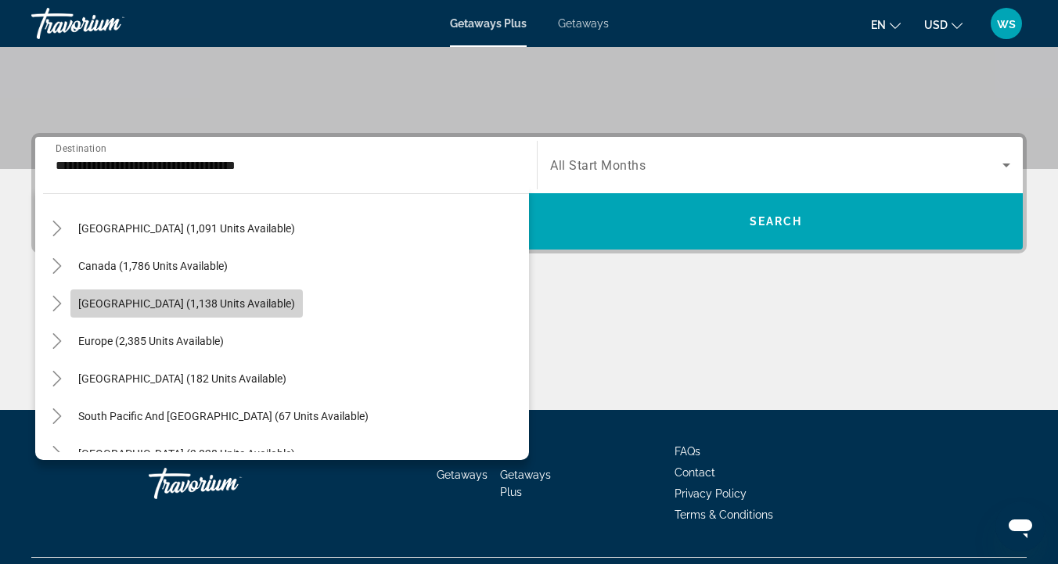
click at [113, 300] on span "Caribbean & Atlantic Islands (1,138 units available)" at bounding box center [186, 303] width 217 height 13
type input "**********"
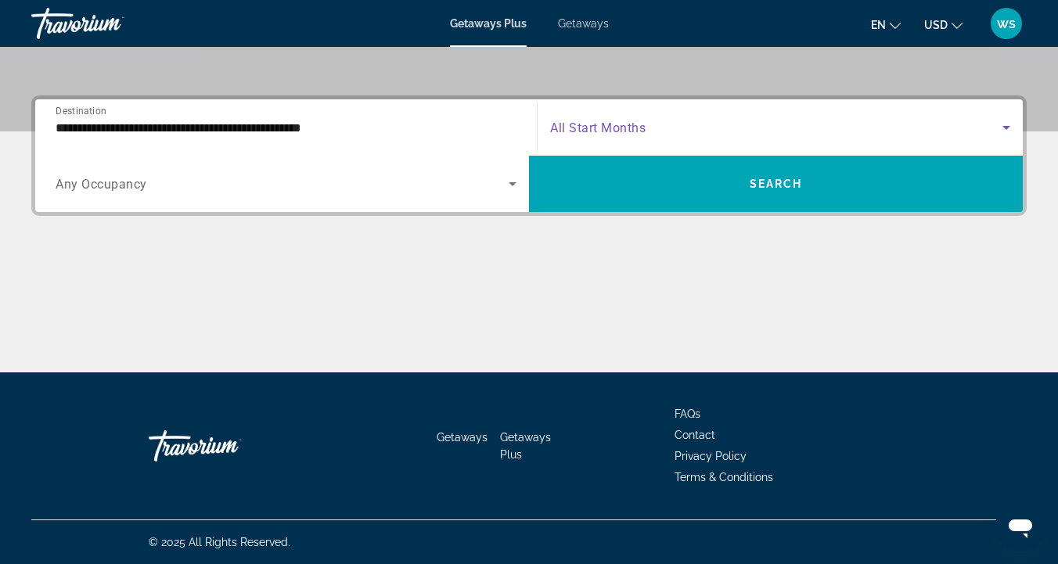
click at [1006, 131] on icon "Search widget" at bounding box center [1006, 127] width 19 height 19
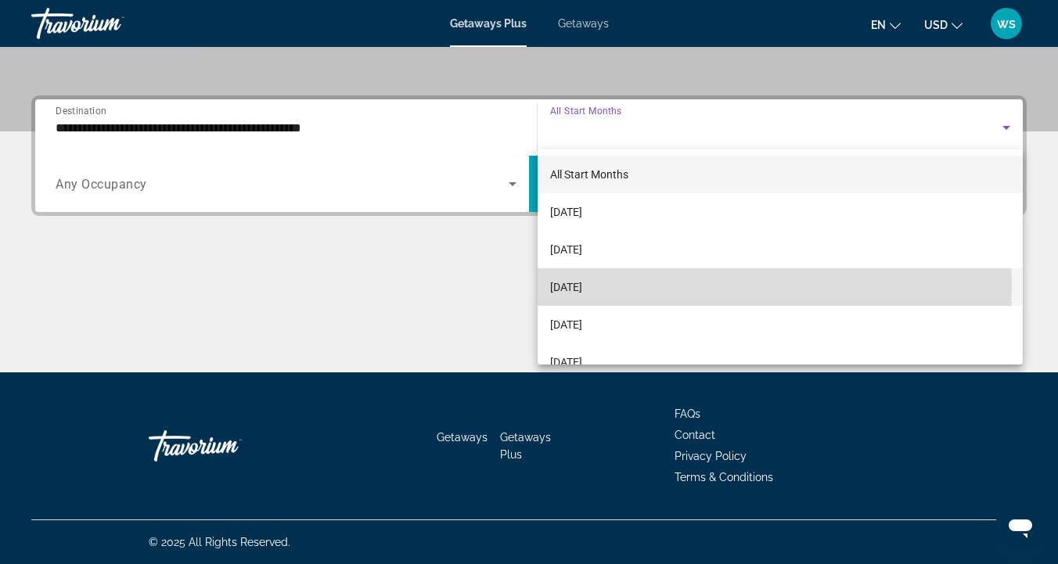
click at [582, 286] on span "November 2025" at bounding box center [566, 287] width 32 height 19
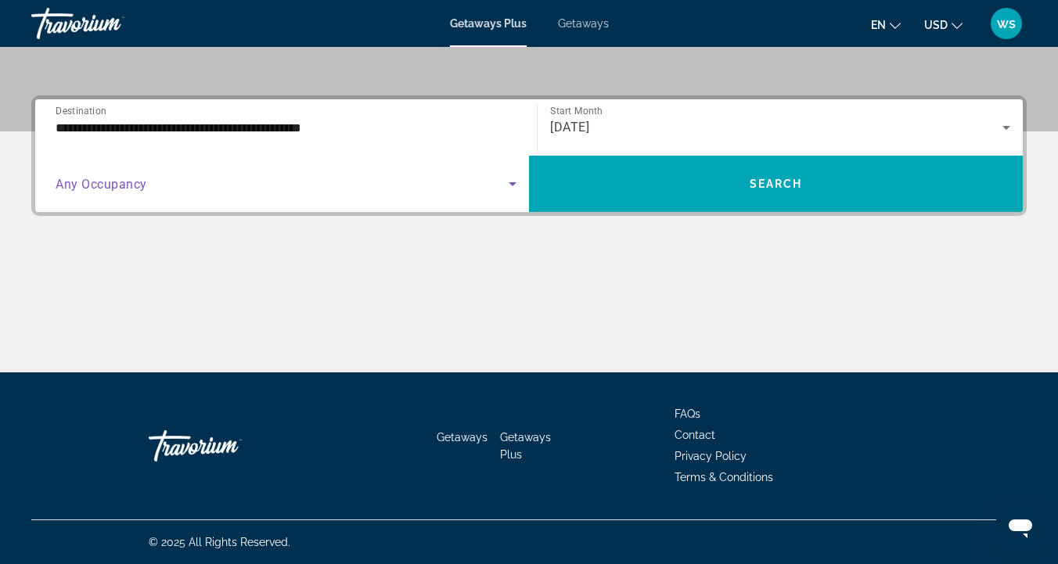
click at [513, 185] on icon "Search widget" at bounding box center [513, 184] width 8 height 4
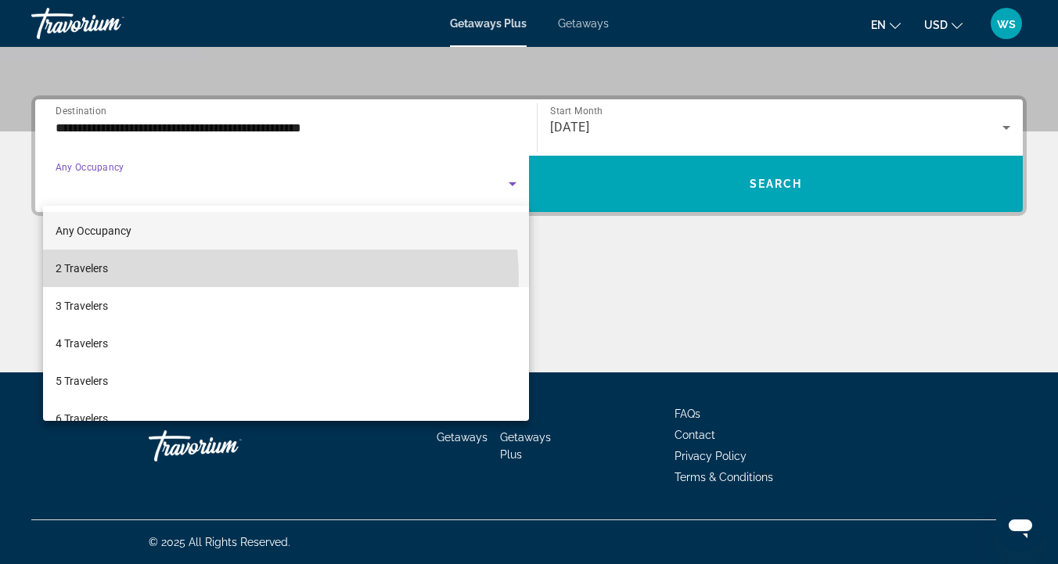
click at [254, 279] on mat-option "2 Travelers" at bounding box center [286, 269] width 486 height 38
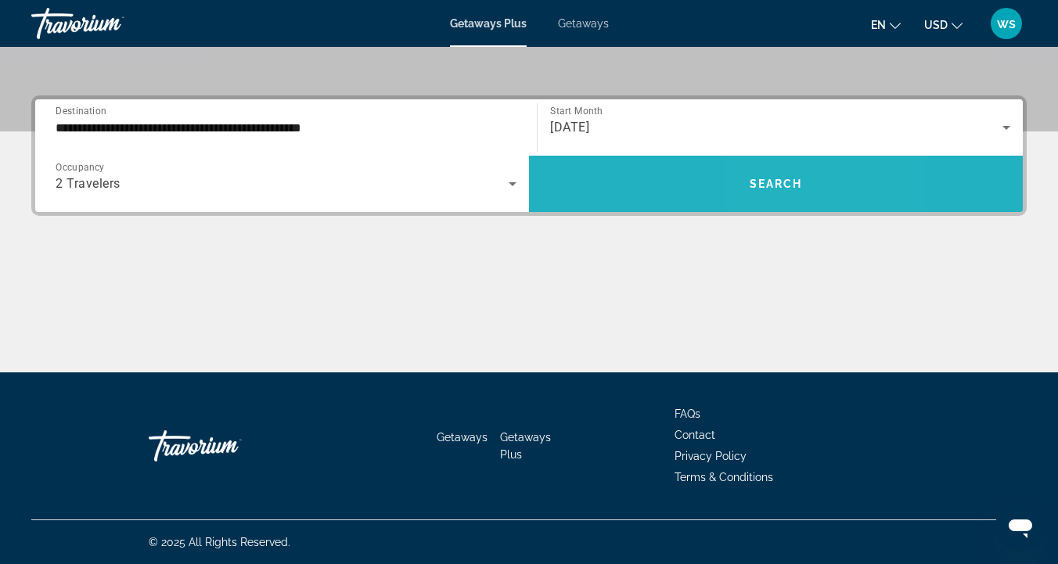
click at [802, 194] on span "Search widget" at bounding box center [776, 184] width 494 height 38
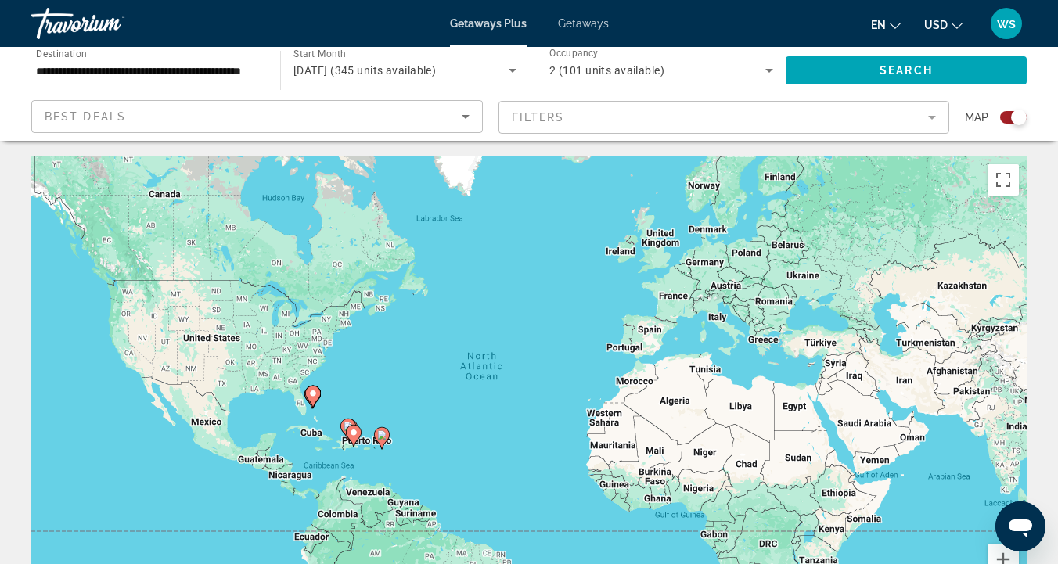
click at [353, 434] on image "Main content" at bounding box center [353, 432] width 9 height 9
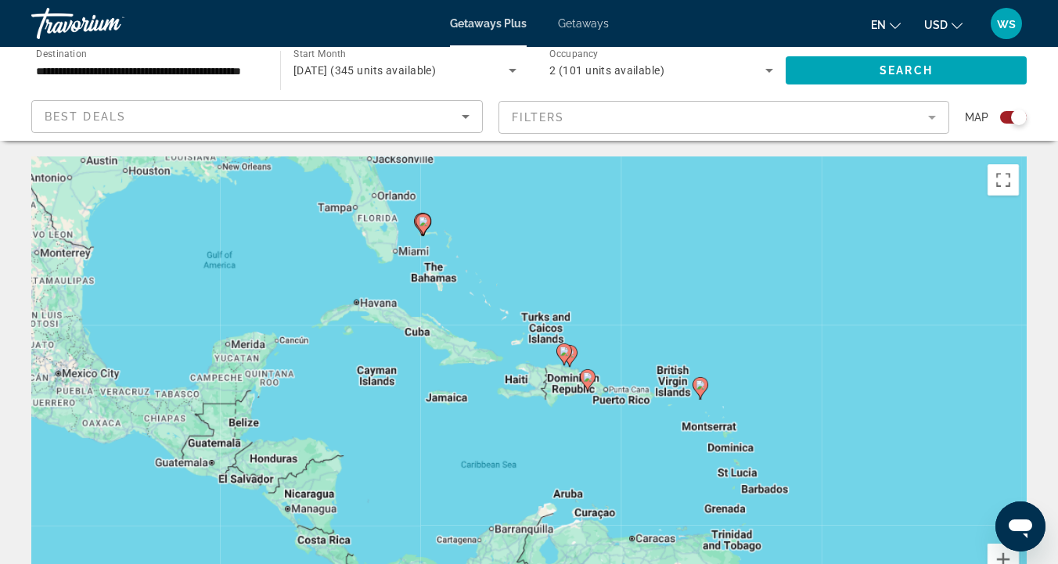
drag, startPoint x: 220, startPoint y: 275, endPoint x: 286, endPoint y: 277, distance: 65.8
click at [283, 276] on div "To activate drag with keyboard, press Alt + Enter. Once in keyboard drag state,…" at bounding box center [528, 392] width 995 height 470
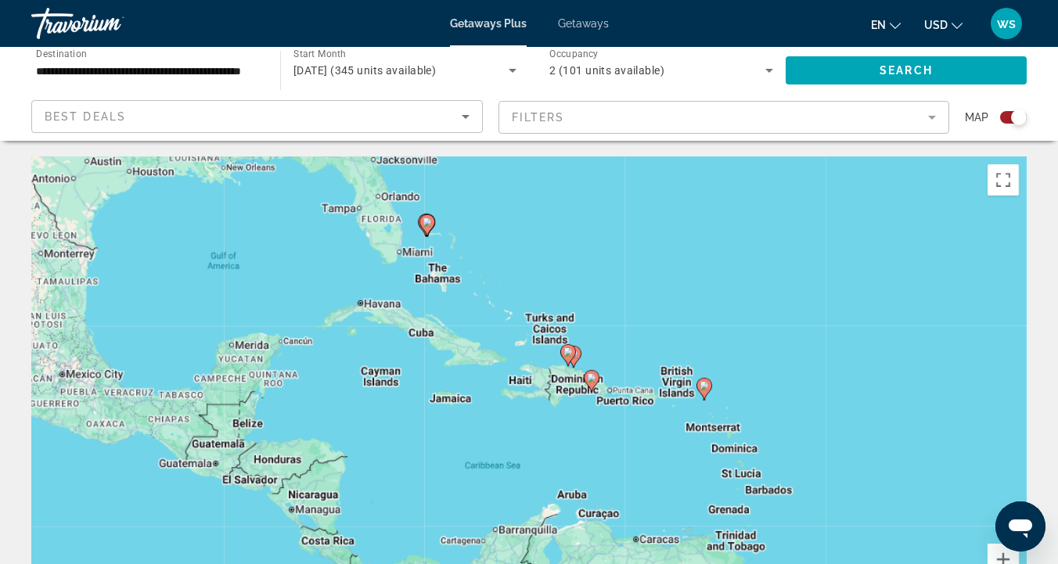
click at [422, 224] on icon "Main content" at bounding box center [427, 225] width 14 height 20
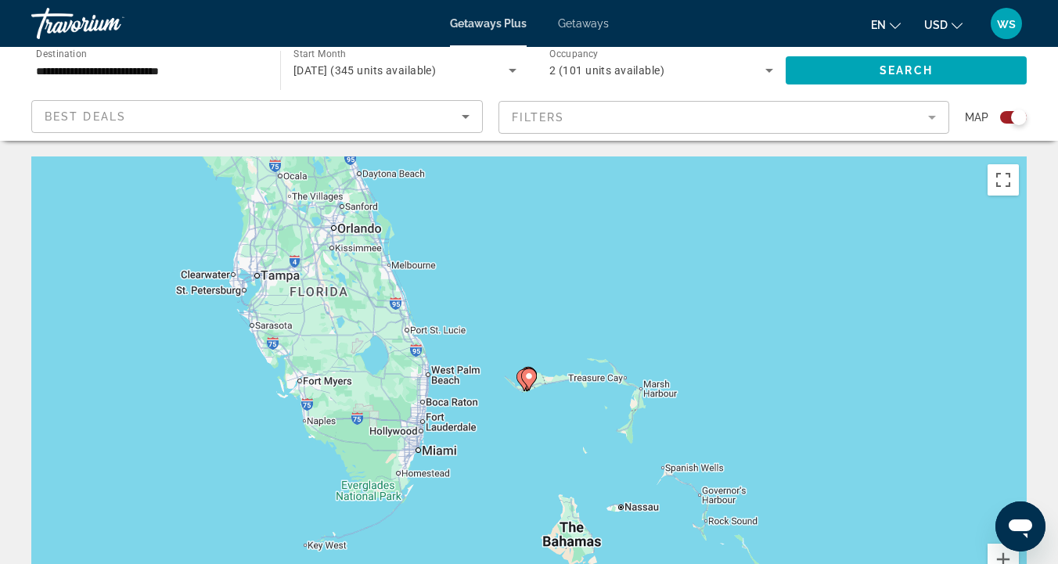
scroll to position [45, 0]
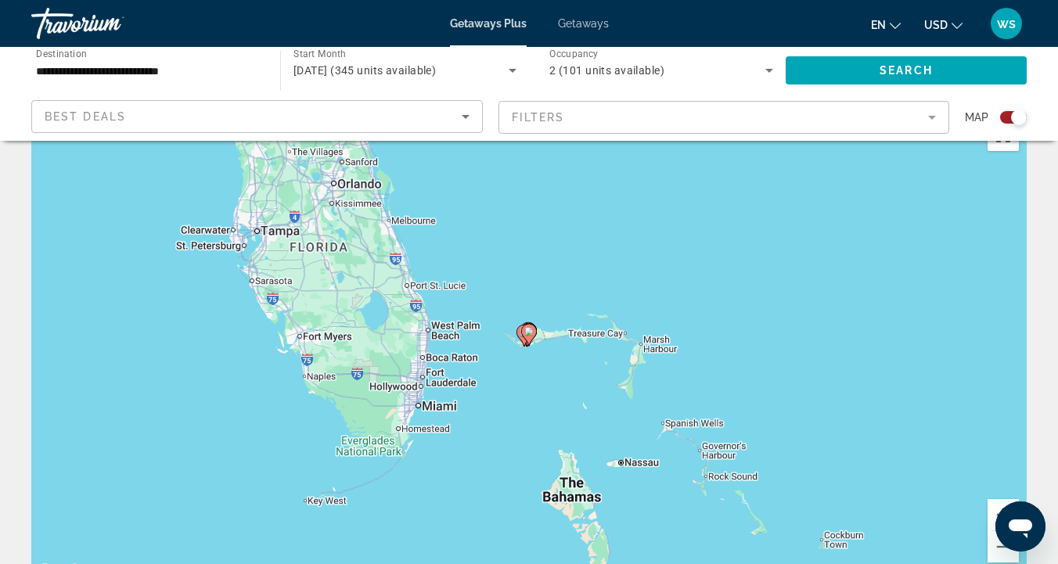
click at [527, 337] on icon "Main content" at bounding box center [529, 335] width 14 height 20
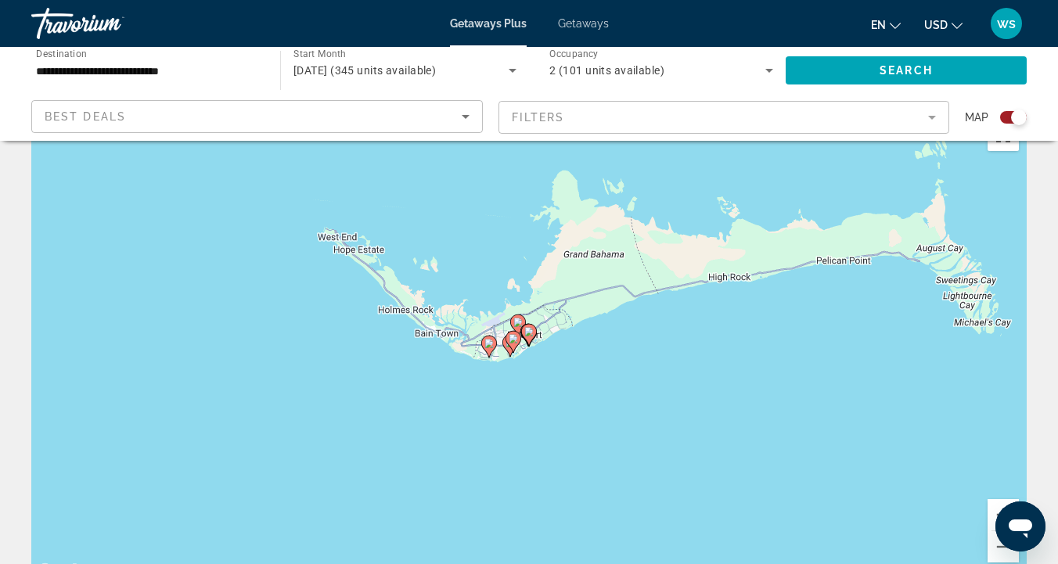
click at [527, 337] on icon "Main content" at bounding box center [529, 335] width 14 height 20
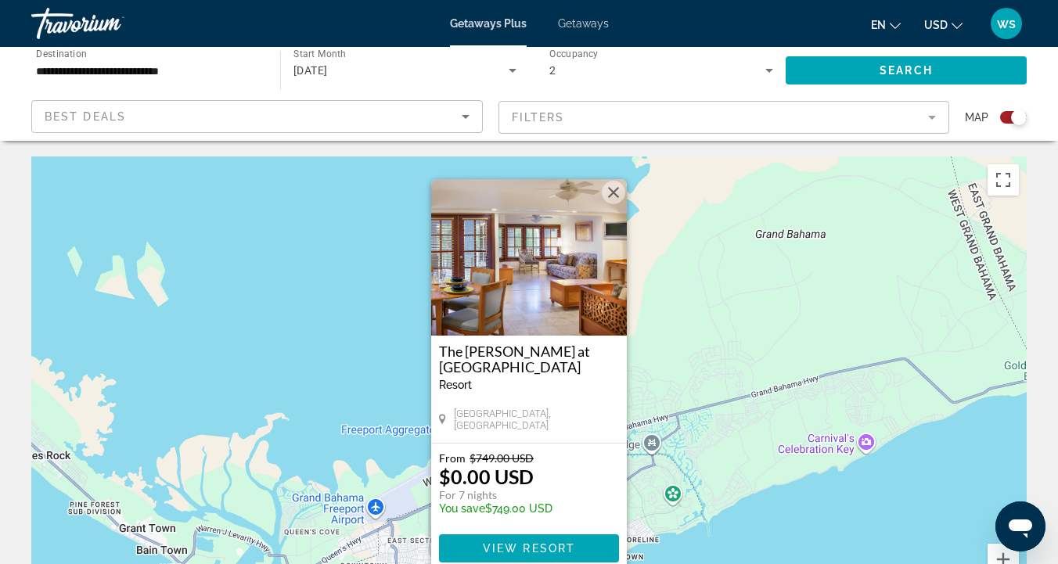
scroll to position [0, 0]
click at [186, 70] on input "**********" at bounding box center [148, 71] width 224 height 19
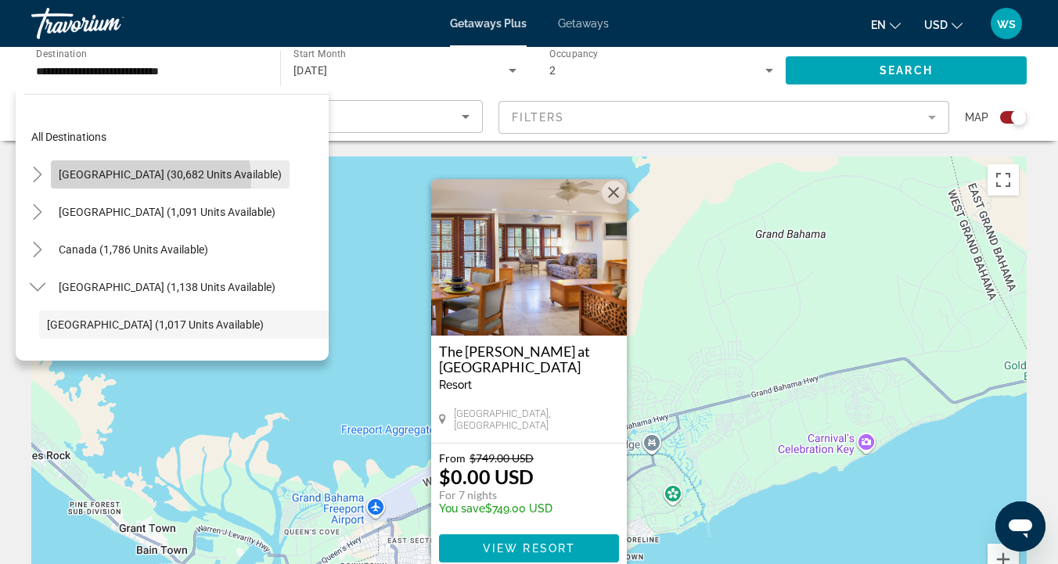
click at [142, 180] on span "United States (30,682 units available)" at bounding box center [170, 174] width 223 height 13
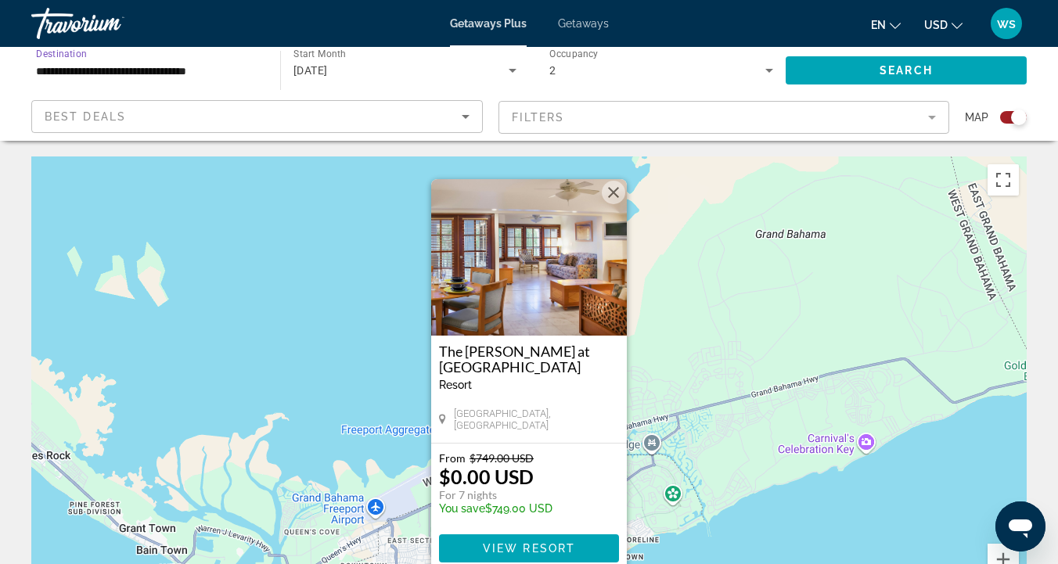
click at [191, 71] on input "**********" at bounding box center [148, 71] width 224 height 19
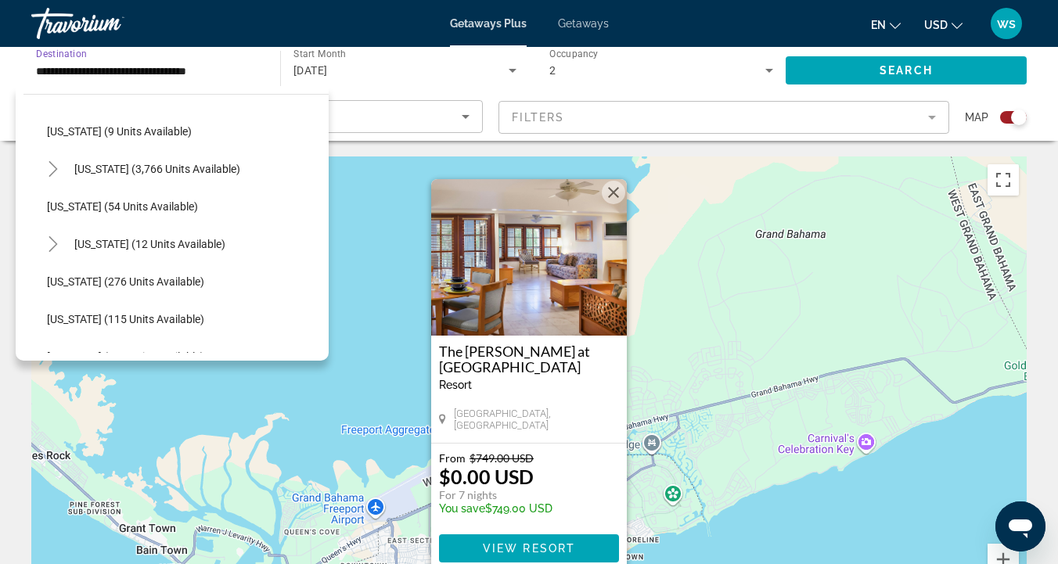
scroll to position [236, 0]
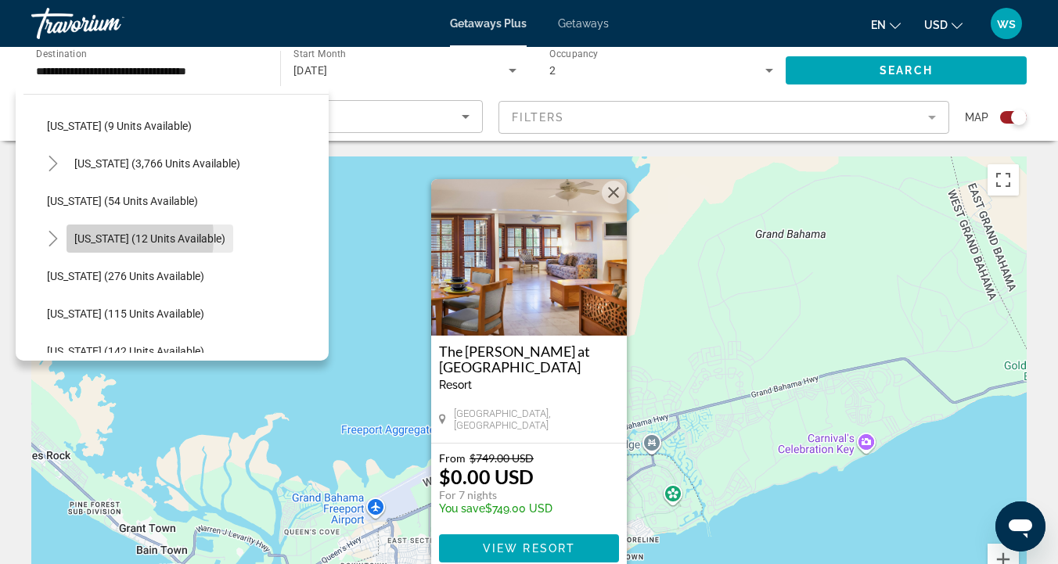
click at [100, 238] on span "Hawaii (12 units available)" at bounding box center [149, 238] width 151 height 13
type input "**********"
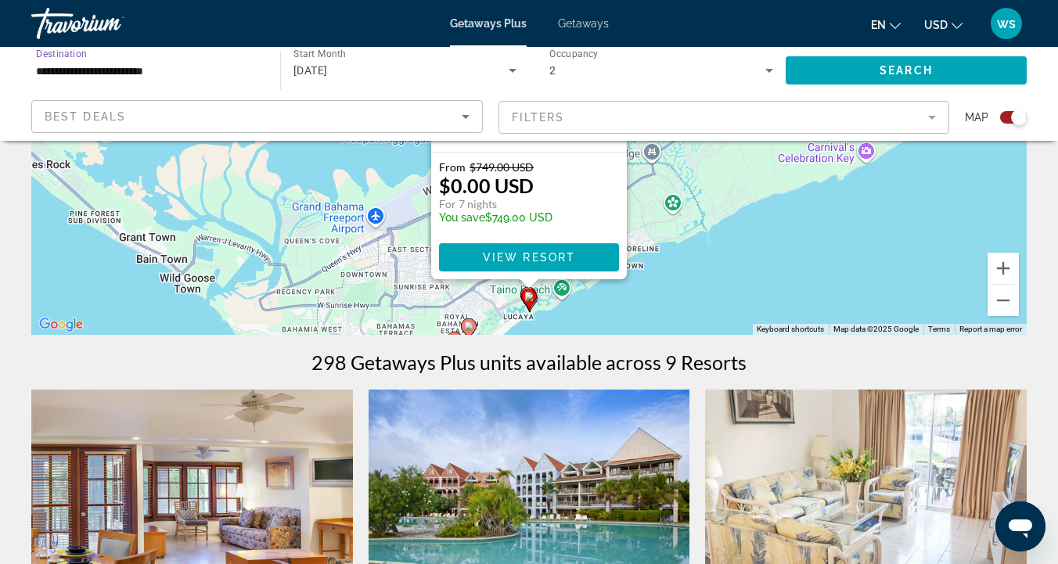
scroll to position [310, 0]
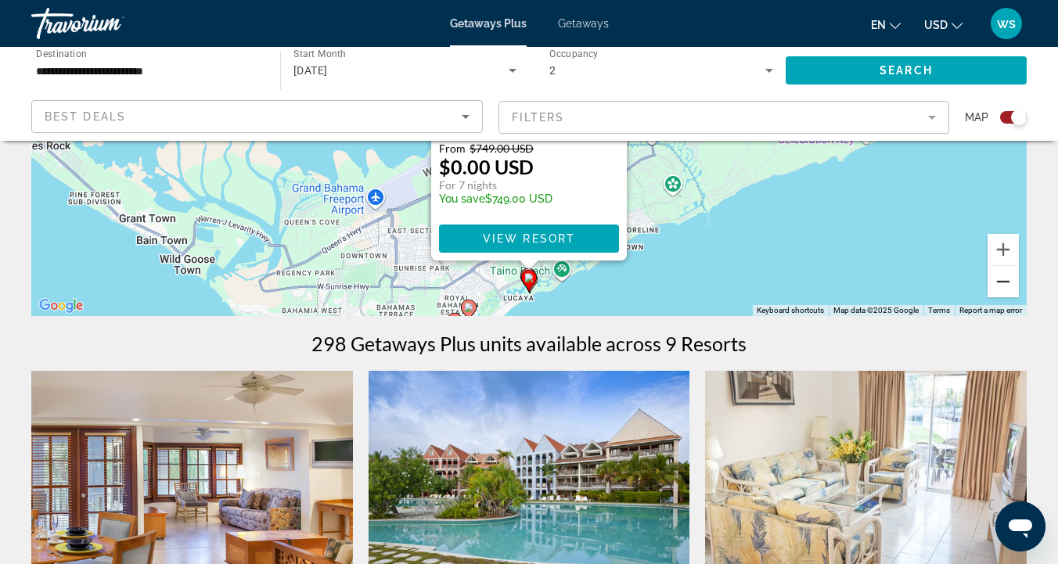
click at [1005, 284] on button "Zoom out" at bounding box center [1003, 281] width 31 height 31
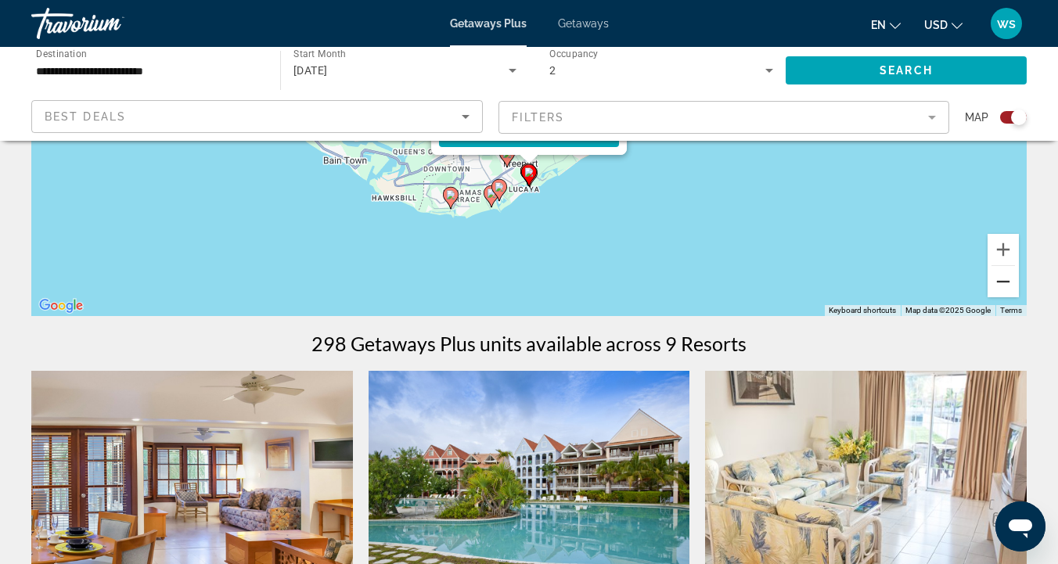
click at [1006, 286] on button "Zoom out" at bounding box center [1003, 281] width 31 height 31
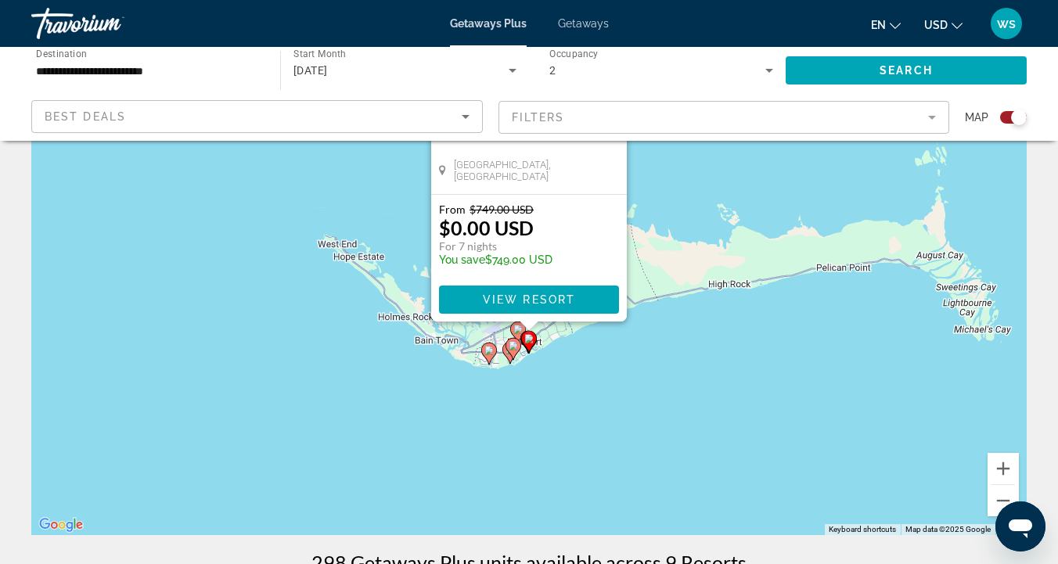
scroll to position [92, 0]
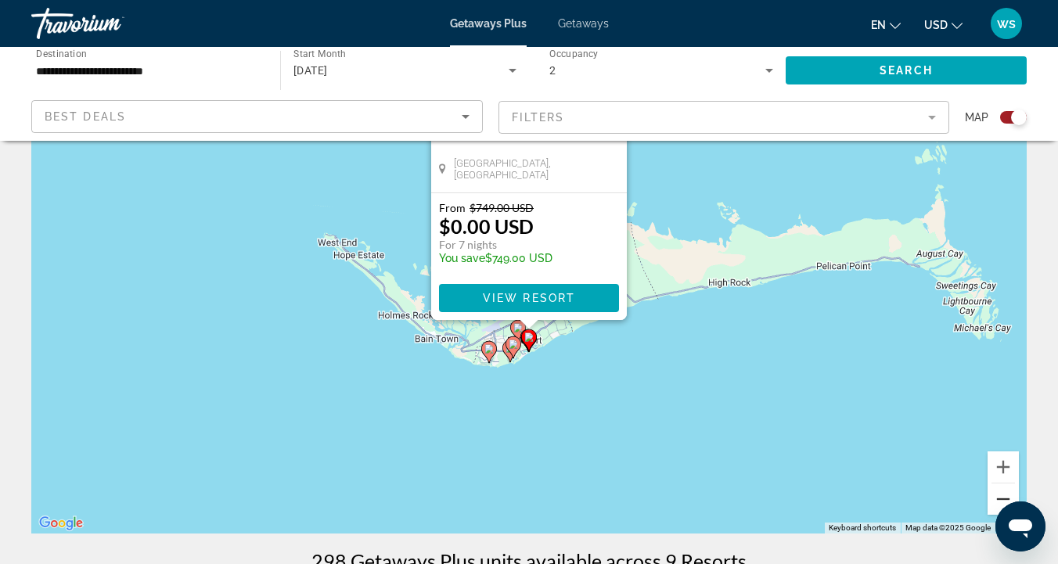
click at [1008, 498] on button "Zoom out" at bounding box center [1003, 499] width 31 height 31
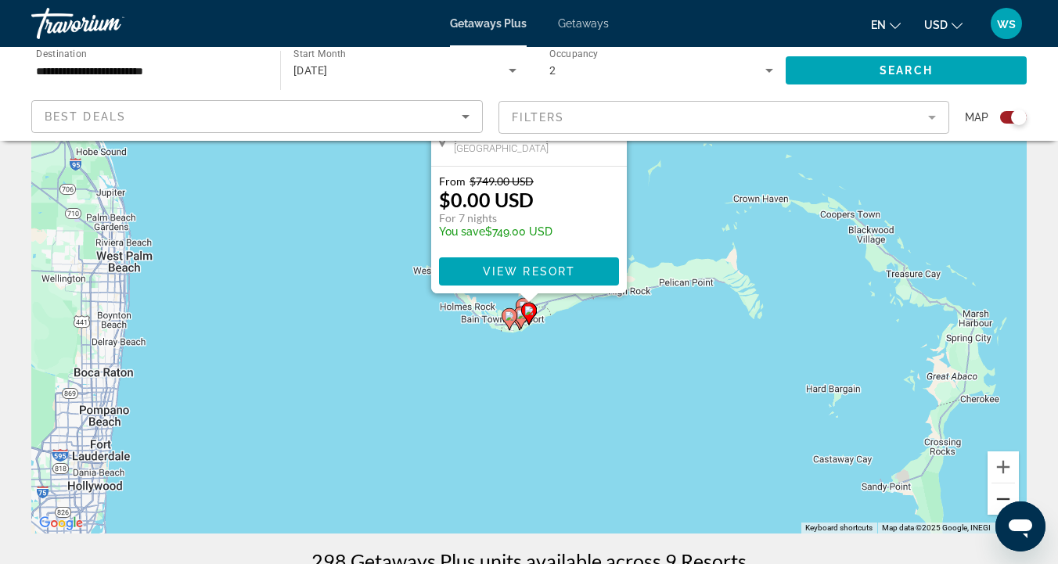
click at [1002, 493] on button "Zoom out" at bounding box center [1003, 499] width 31 height 31
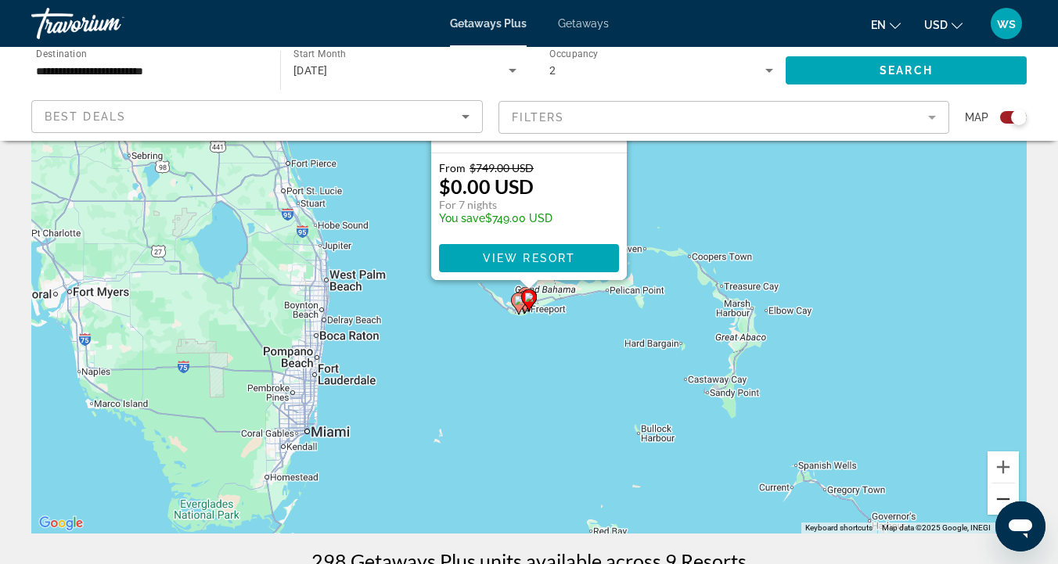
click at [1002, 493] on button "Zoom out" at bounding box center [1003, 499] width 31 height 31
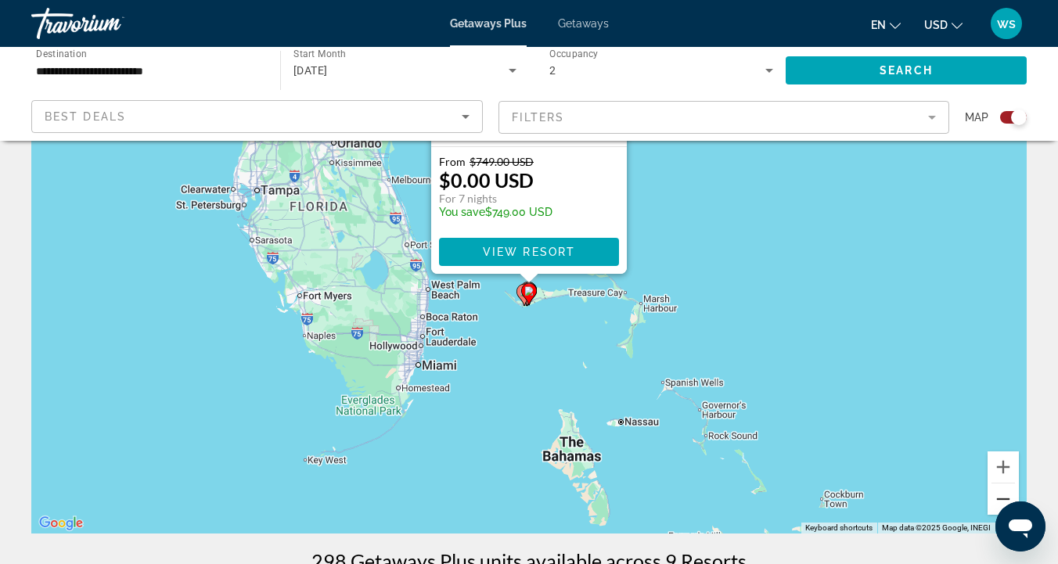
click at [1002, 494] on button "Zoom out" at bounding box center [1003, 499] width 31 height 31
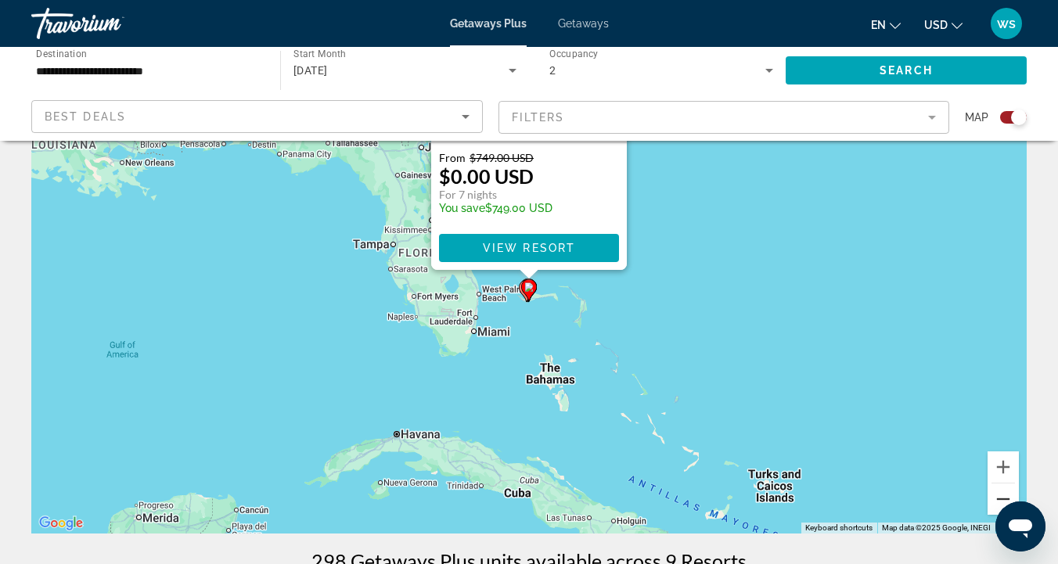
click at [1002, 495] on button "Zoom out" at bounding box center [1003, 499] width 31 height 31
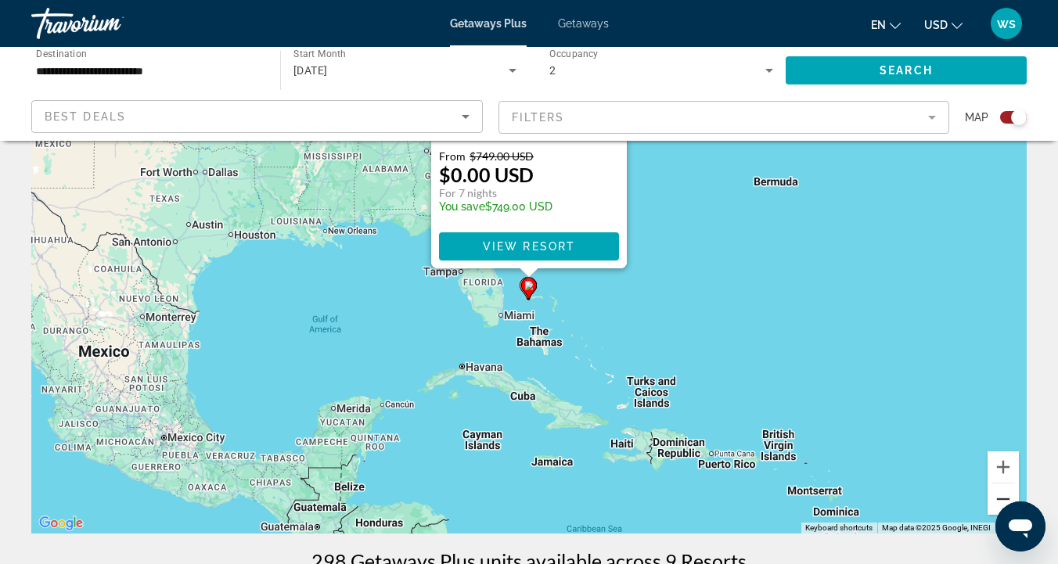
click at [1002, 496] on button "Zoom out" at bounding box center [1003, 499] width 31 height 31
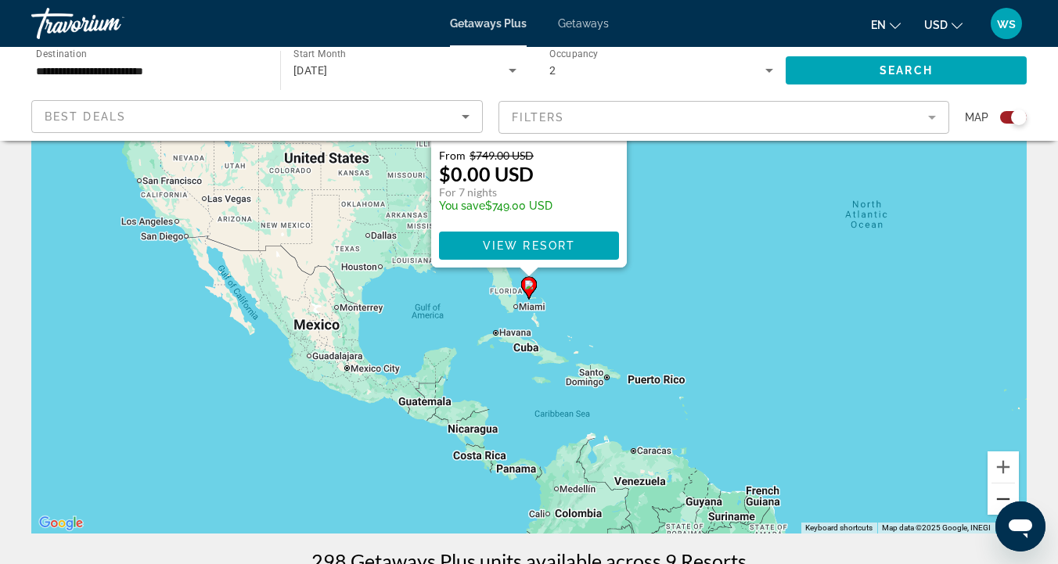
click at [1004, 498] on button "Zoom out" at bounding box center [1003, 499] width 31 height 31
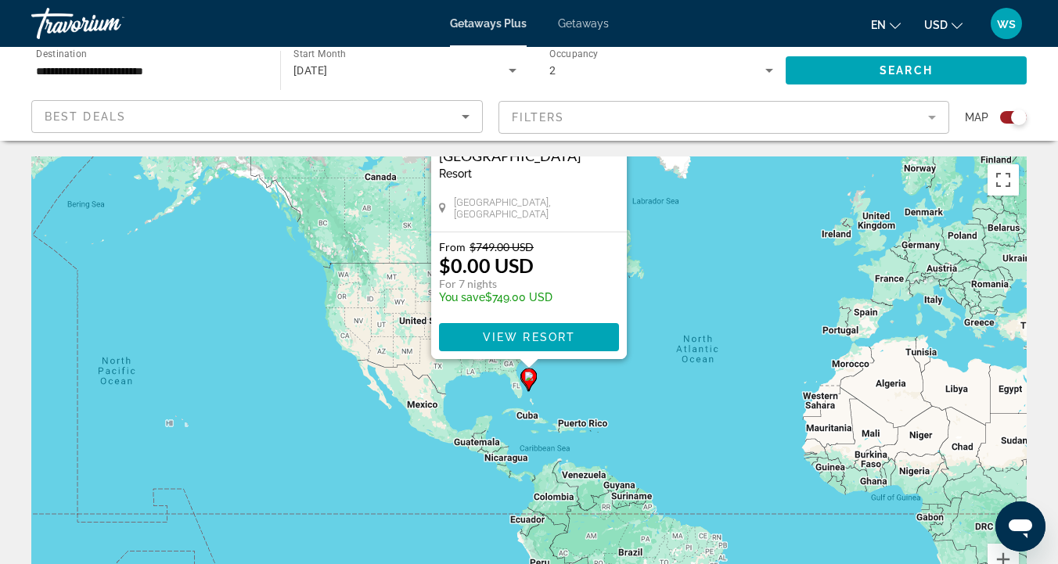
scroll to position [0, 0]
click at [174, 430] on div "To activate drag with keyboard, press Alt + Enter. Once in keyboard drag state,…" at bounding box center [528, 392] width 995 height 470
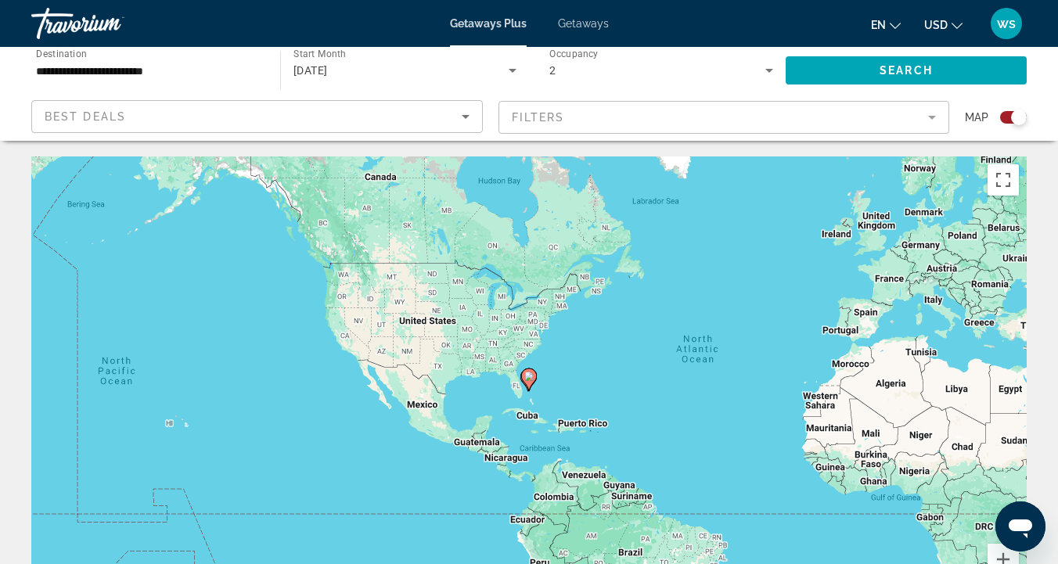
click at [169, 430] on div "To activate drag with keyboard, press Alt + Enter. Once in keyboard drag state,…" at bounding box center [528, 392] width 995 height 470
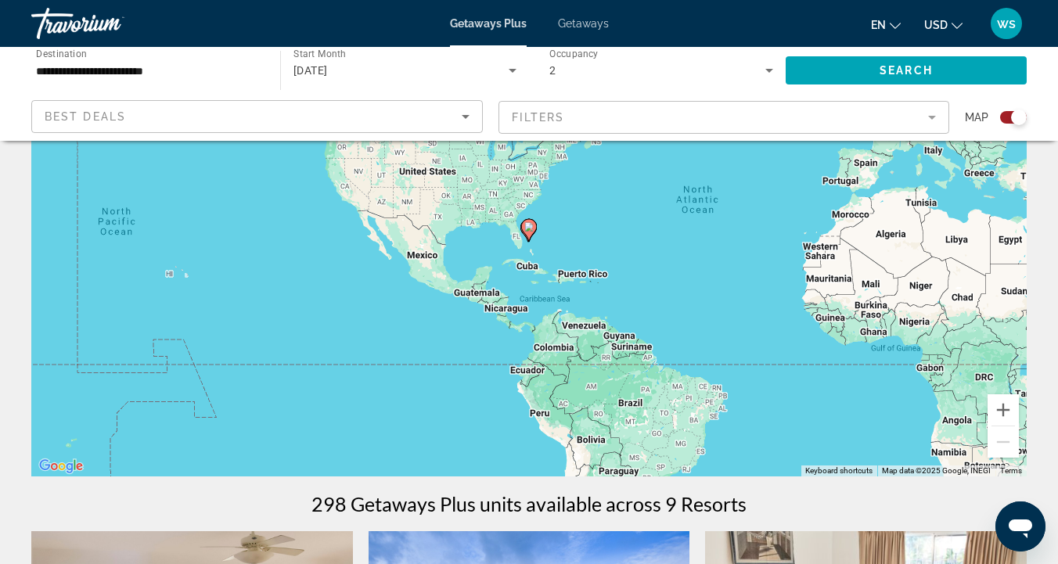
scroll to position [123, 0]
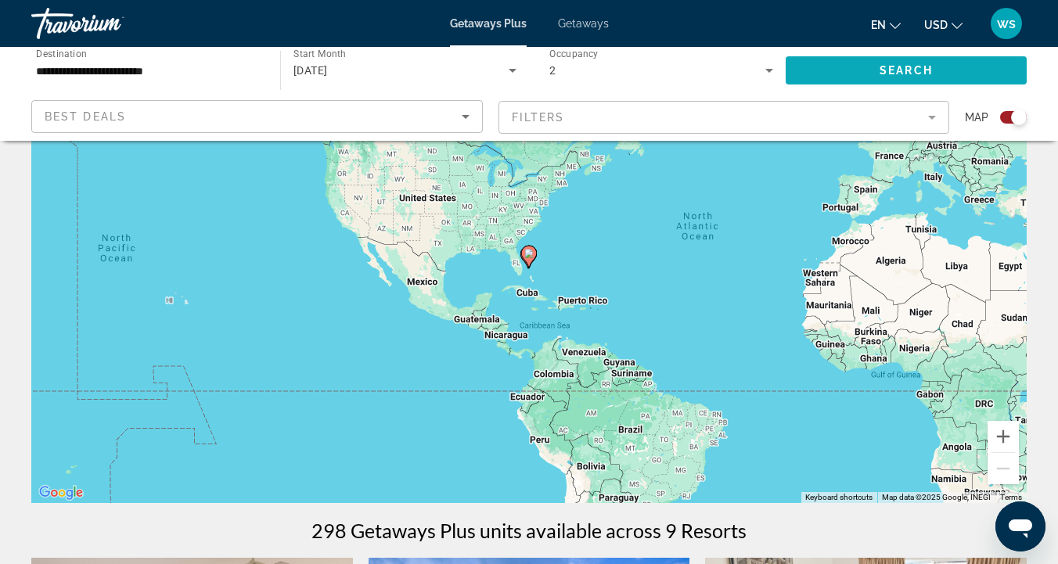
click at [892, 65] on span "Search" at bounding box center [906, 70] width 53 height 13
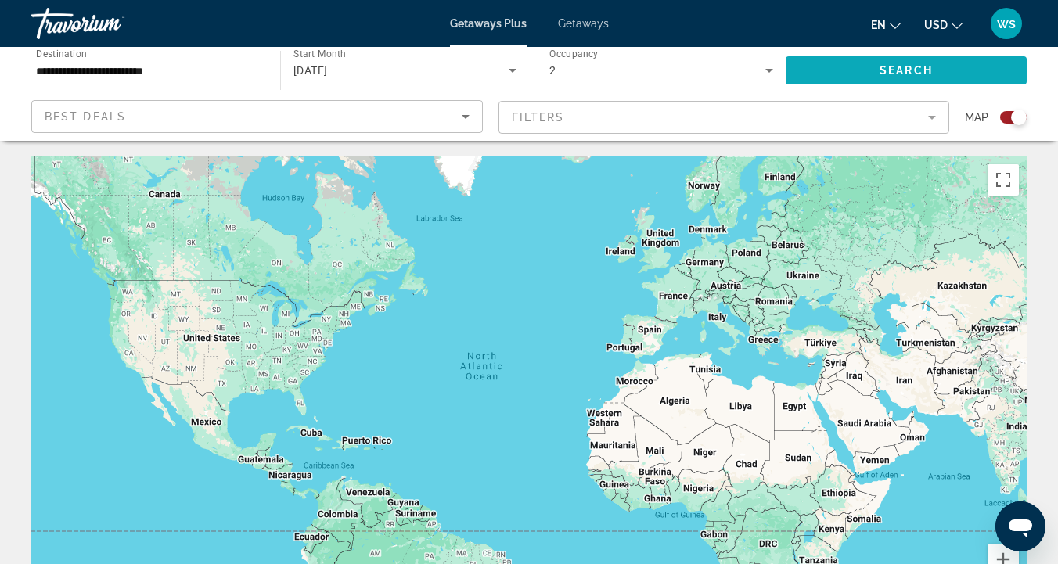
click at [885, 70] on span "Search" at bounding box center [906, 70] width 53 height 13
click at [509, 74] on icon "Search widget" at bounding box center [512, 70] width 19 height 19
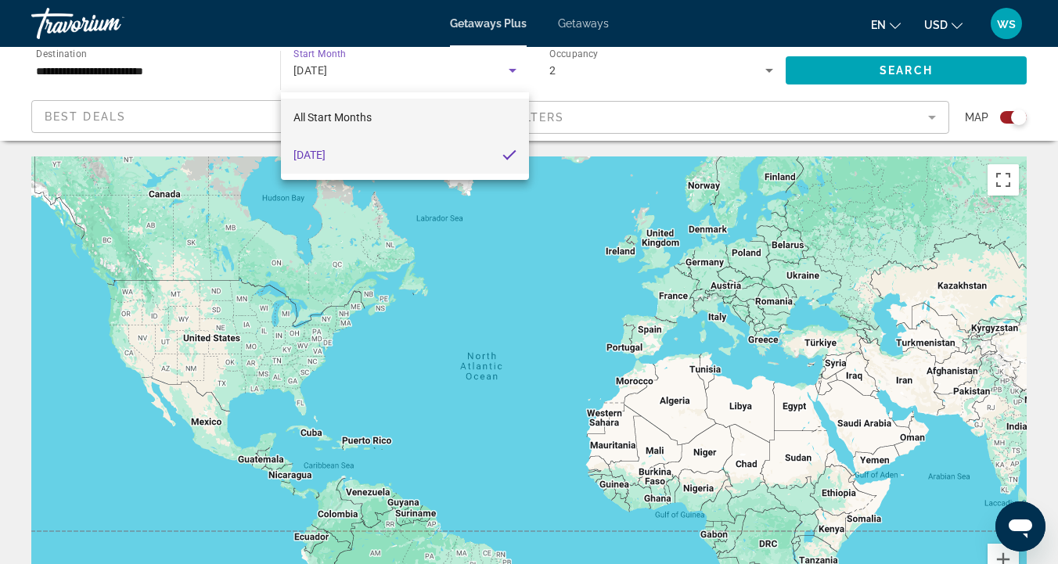
click at [352, 120] on span "All Start Months" at bounding box center [332, 117] width 78 height 13
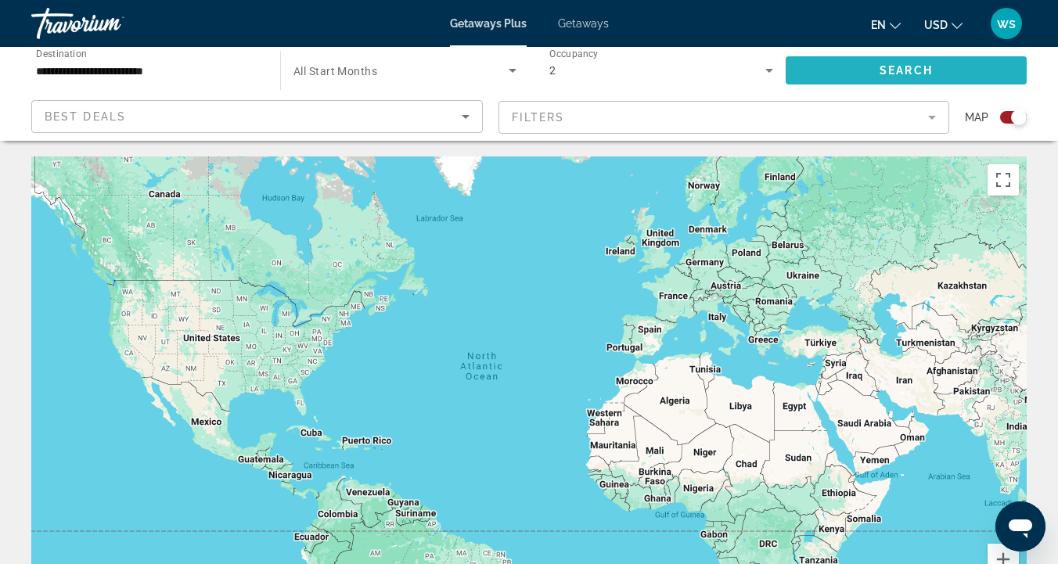
click at [893, 69] on span "Search" at bounding box center [906, 70] width 53 height 13
click at [868, 70] on span "Search widget" at bounding box center [906, 71] width 241 height 38
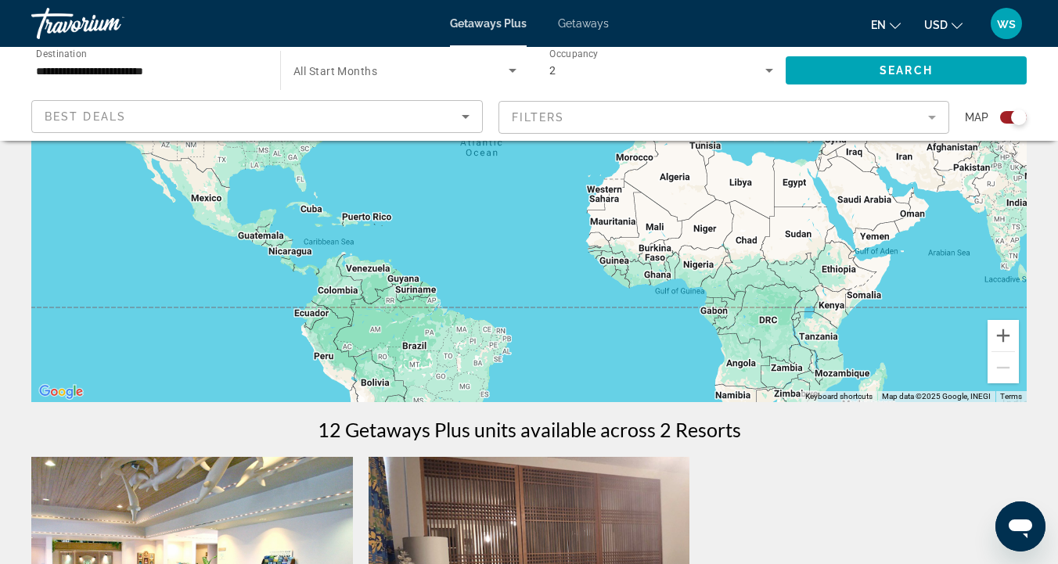
scroll to position [222, 0]
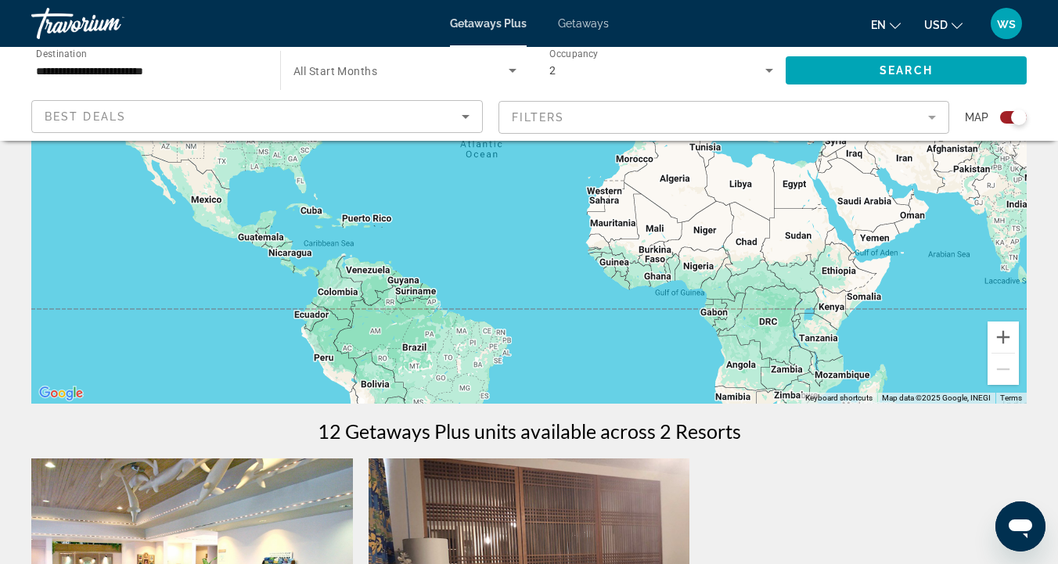
click at [1001, 31] on div "ws" at bounding box center [1006, 23] width 31 height 31
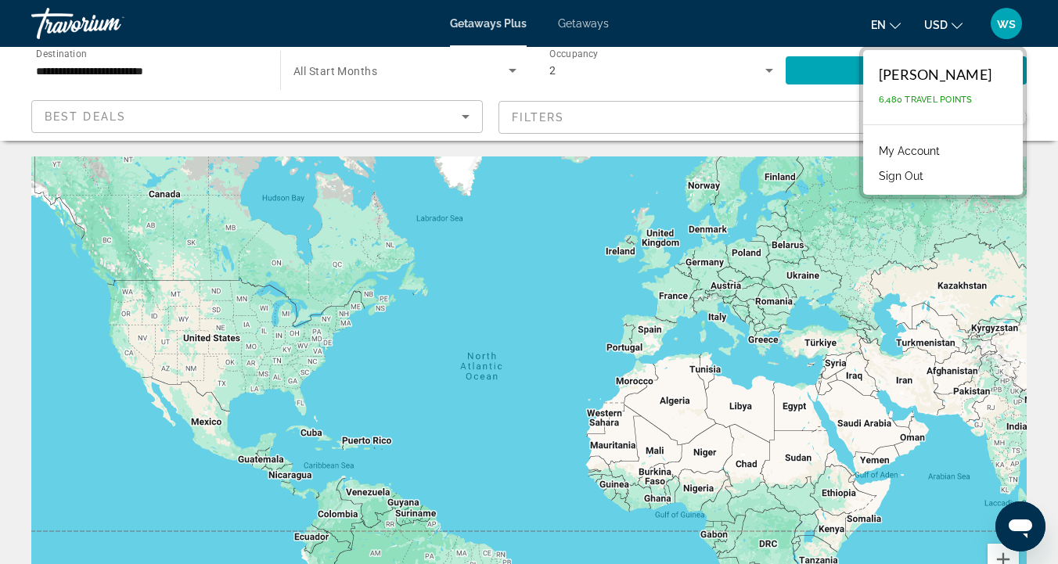
scroll to position [0, 0]
click at [64, 20] on div "Travorium" at bounding box center [109, 23] width 157 height 41
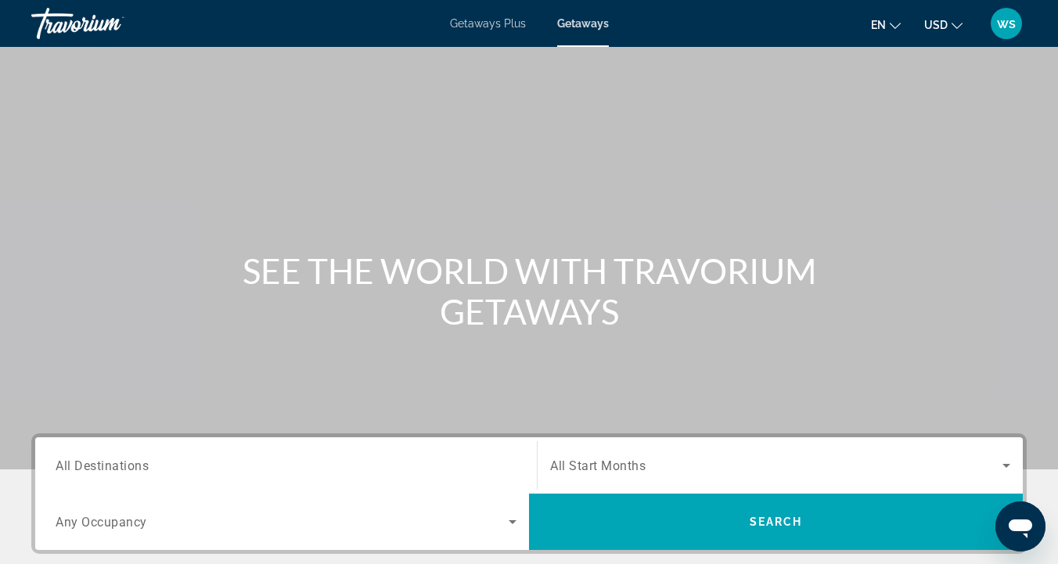
click at [476, 27] on span "Getaways Plus" at bounding box center [488, 23] width 76 height 13
click at [183, 470] on input "Destination All Destinations" at bounding box center [286, 466] width 461 height 19
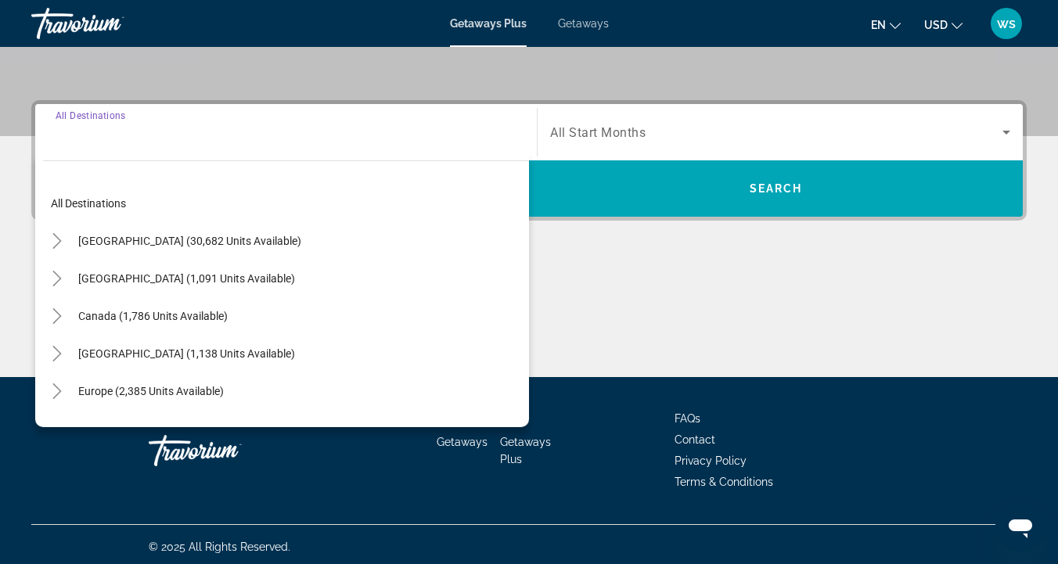
scroll to position [338, 0]
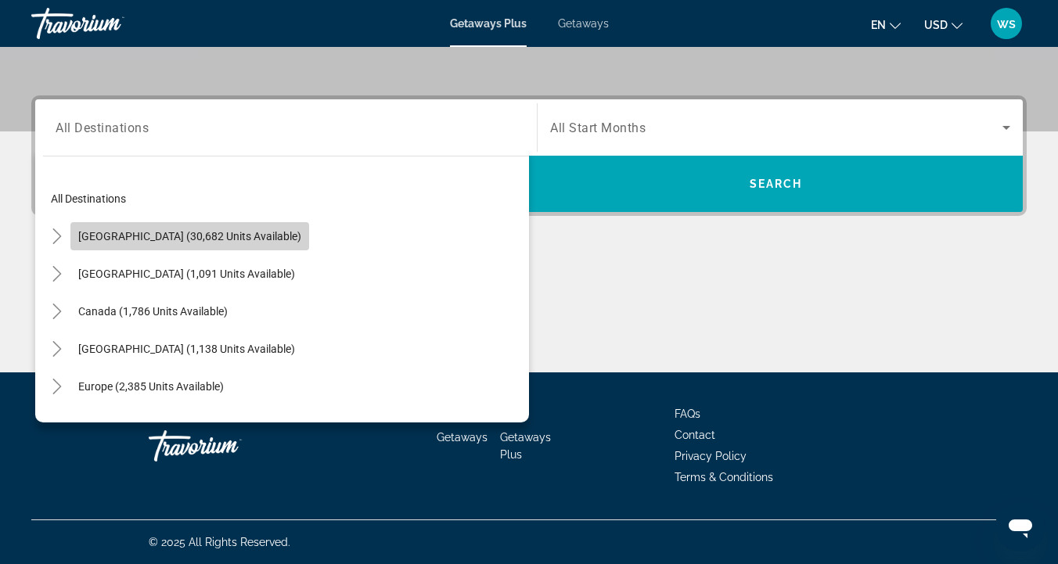
click at [206, 235] on span "United States (30,682 units available)" at bounding box center [189, 236] width 223 height 13
type input "**********"
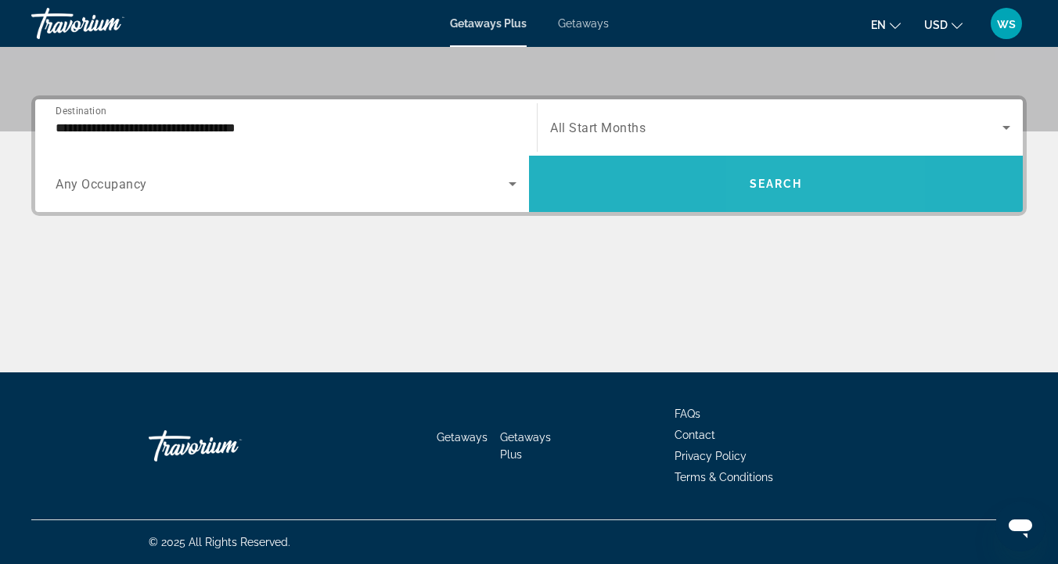
click at [788, 189] on span "Search" at bounding box center [776, 184] width 53 height 13
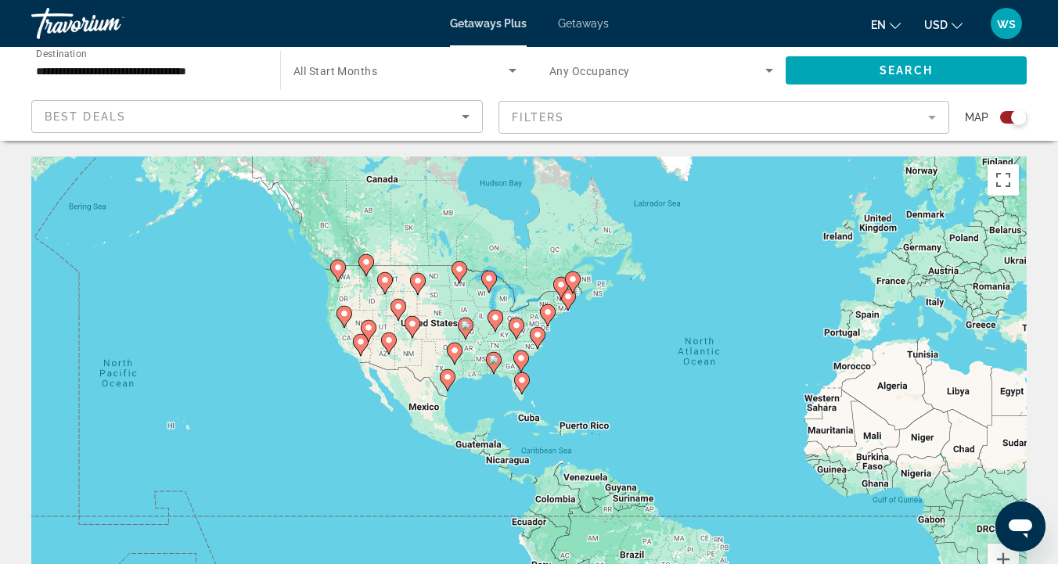
drag, startPoint x: 85, startPoint y: 334, endPoint x: 322, endPoint y: 319, distance: 236.8
click at [315, 319] on div "To activate drag with keyboard, press Alt + Enter. Once in keyboard drag state,…" at bounding box center [528, 392] width 995 height 470
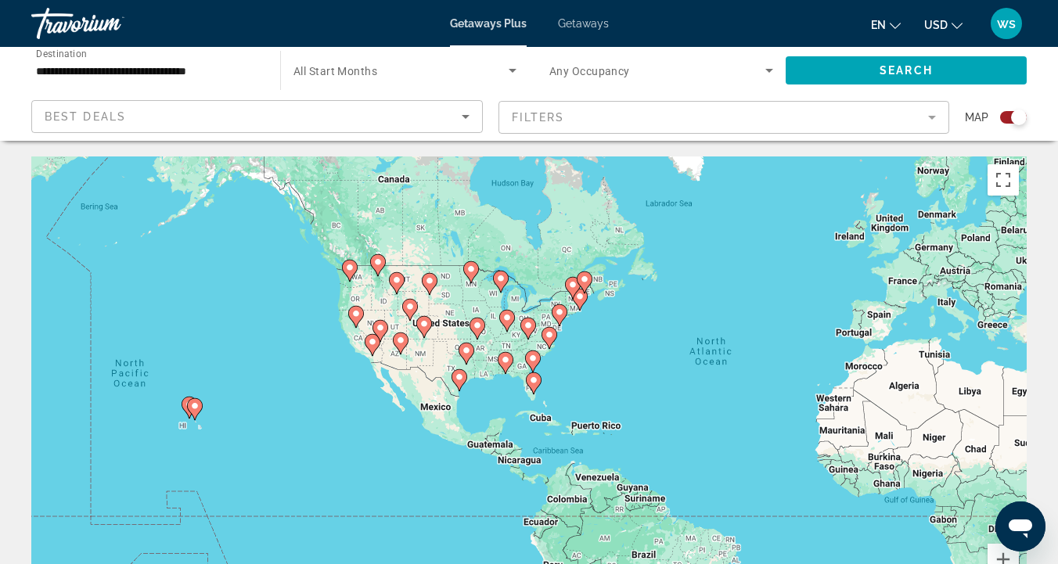
click at [189, 410] on icon "Main content" at bounding box center [195, 409] width 16 height 22
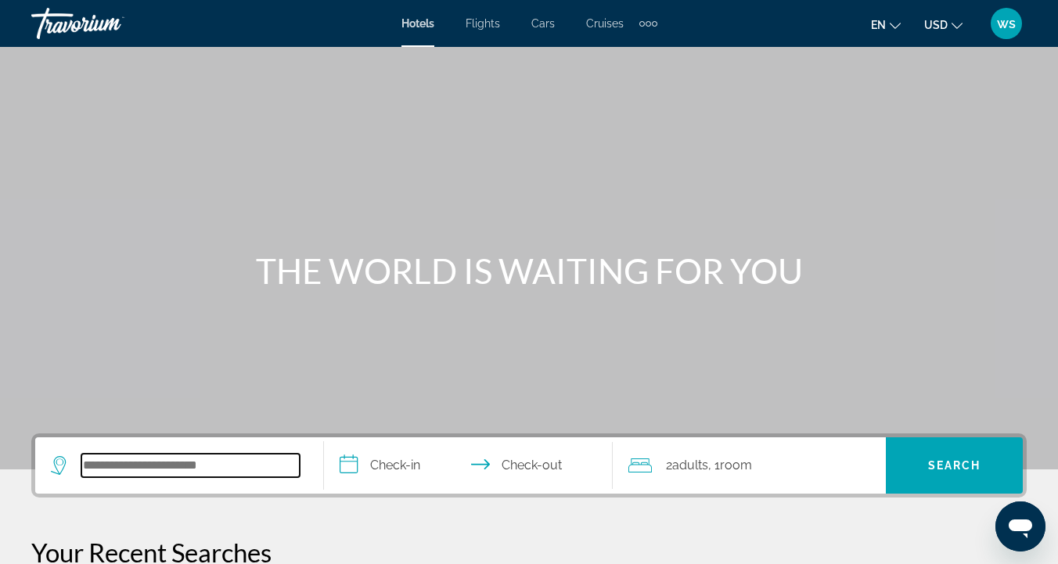
click at [142, 466] on input "Search widget" at bounding box center [190, 465] width 218 height 23
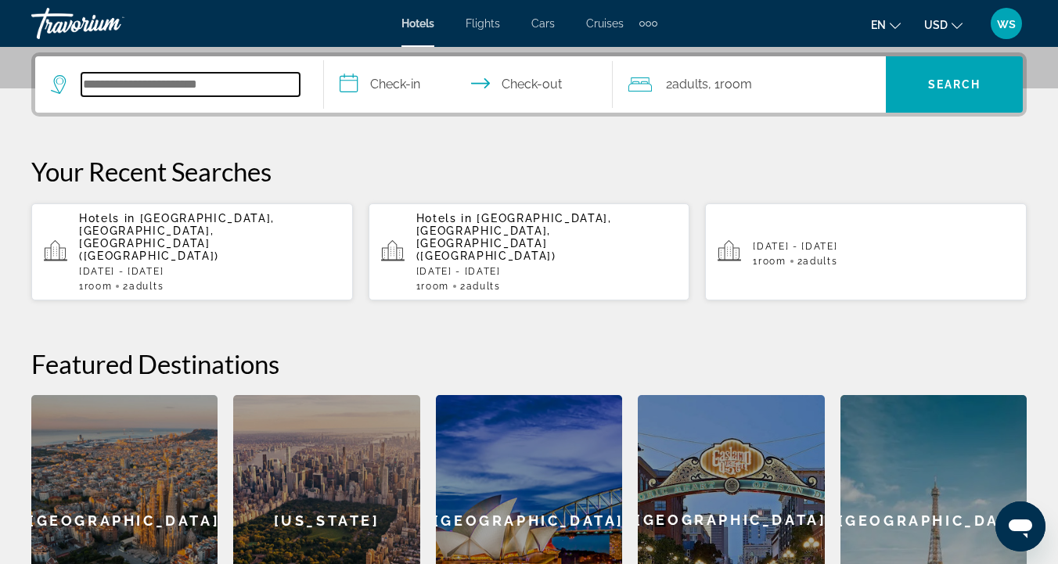
scroll to position [383, 0]
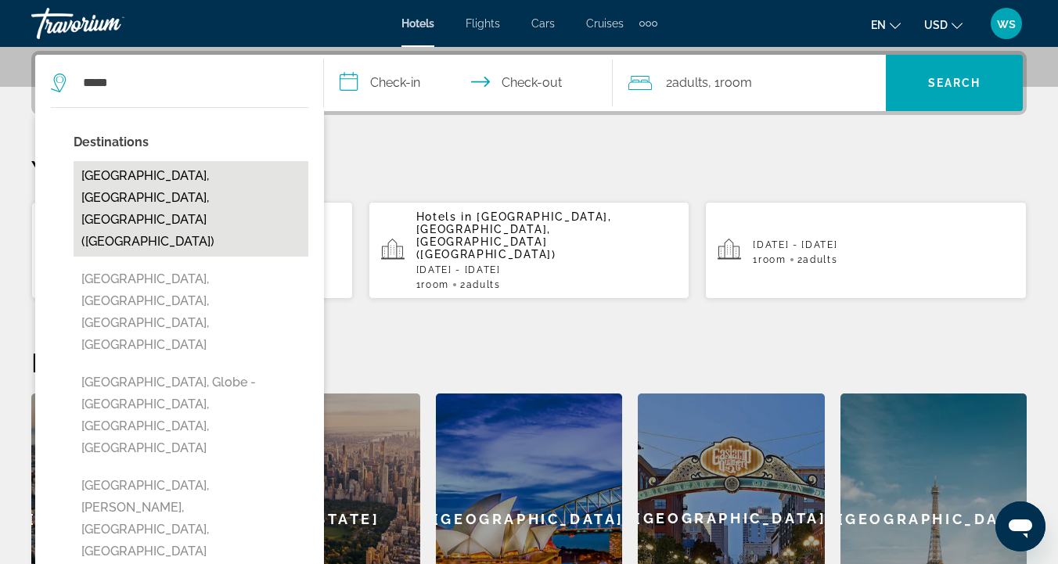
drag, startPoint x: 9, startPoint y: 297, endPoint x: 147, endPoint y: 178, distance: 182.6
click at [147, 178] on button "Miami, FL, United States (MIA)" at bounding box center [191, 208] width 235 height 95
type input "**********"
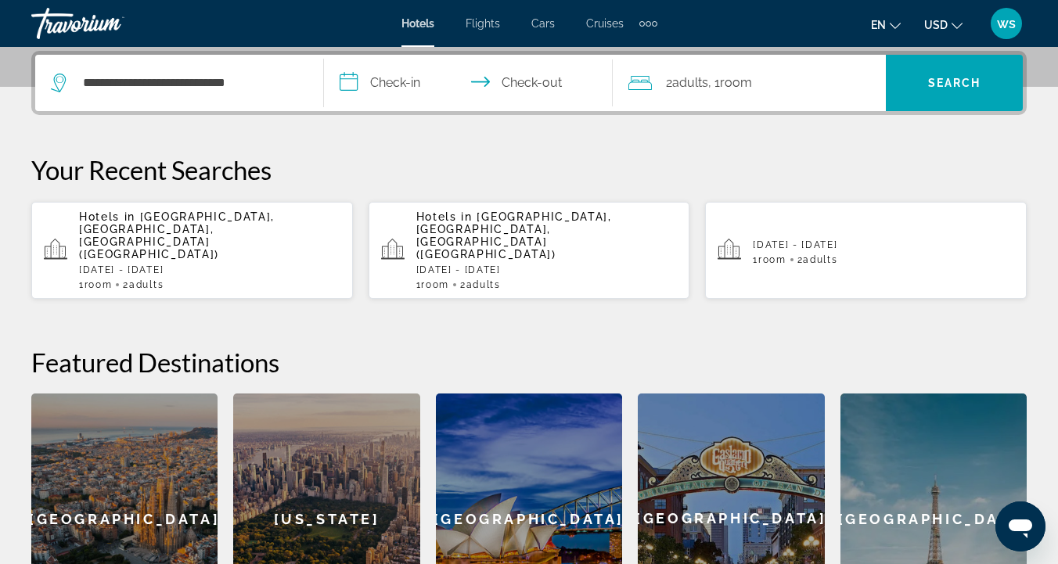
click at [394, 87] on input "**********" at bounding box center [471, 85] width 295 height 61
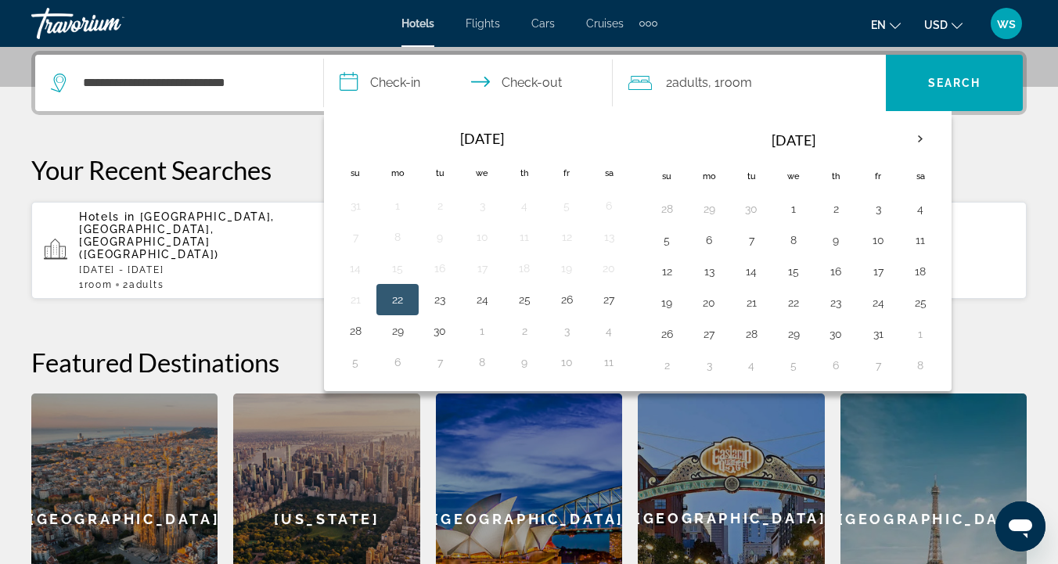
click at [399, 301] on button "22" at bounding box center [397, 300] width 25 height 22
click at [490, 304] on button "24" at bounding box center [482, 300] width 25 height 22
type input "**********"
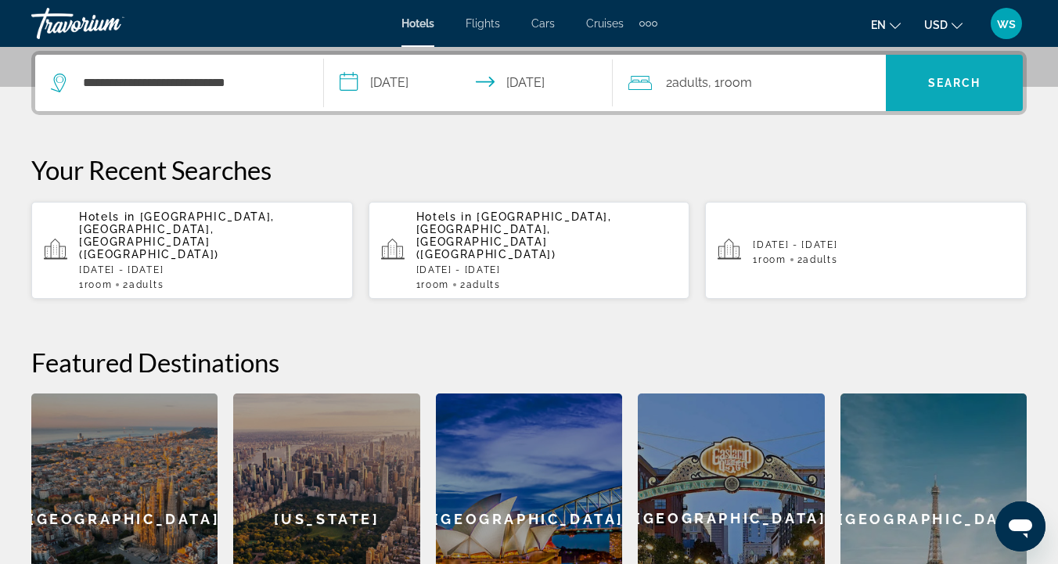
click at [938, 83] on span "Search" at bounding box center [954, 83] width 53 height 13
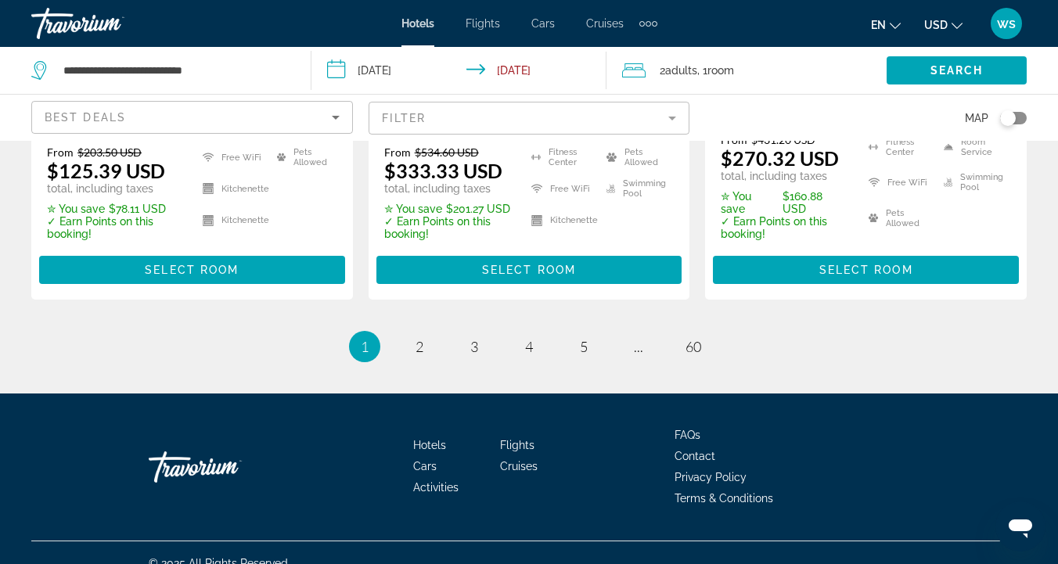
scroll to position [2342, 0]
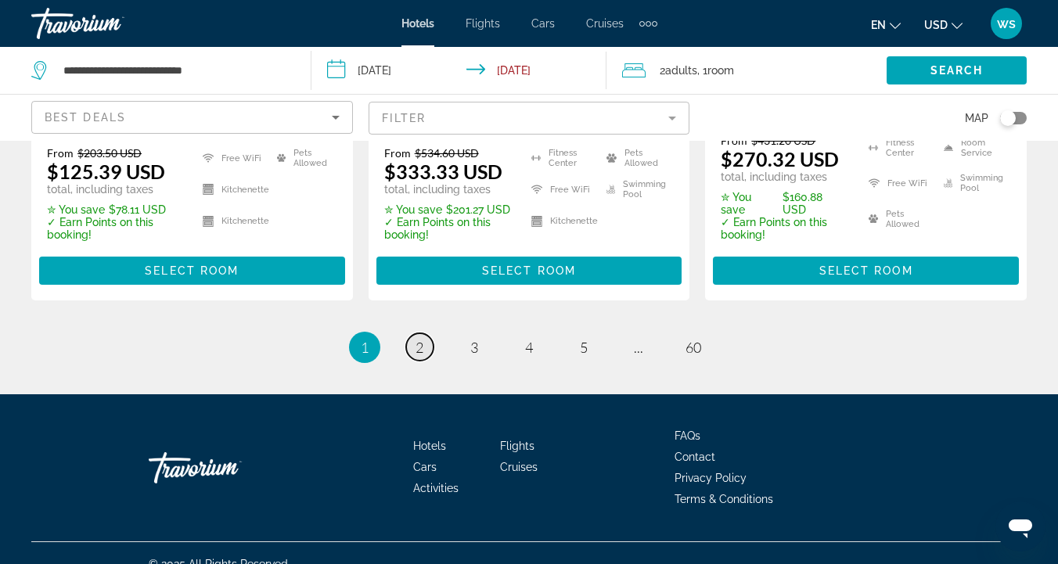
click at [414, 333] on link "page 2" at bounding box center [419, 346] width 27 height 27
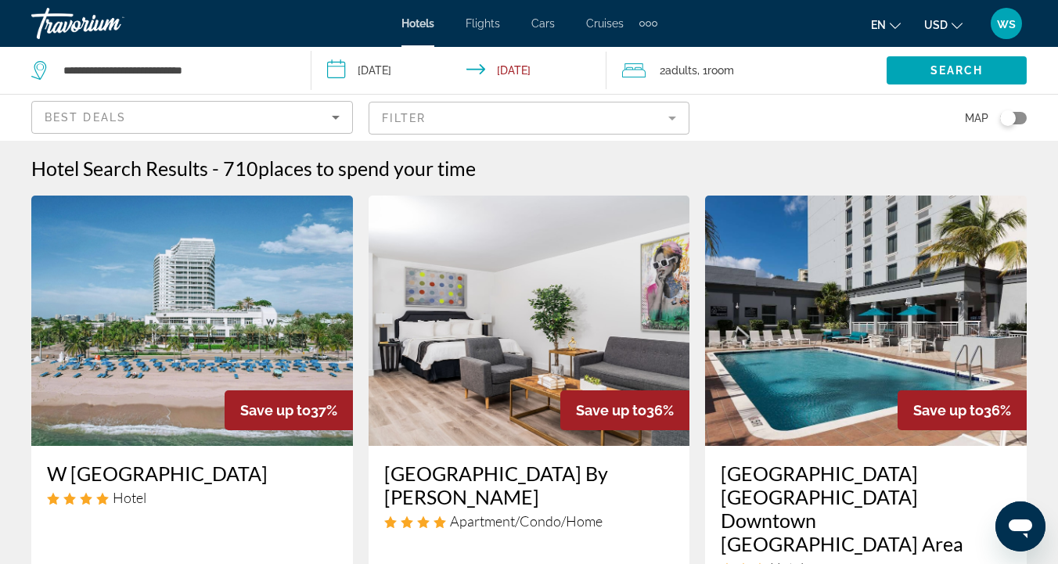
click at [675, 117] on mat-form-field "Filter" at bounding box center [530, 118] width 322 height 33
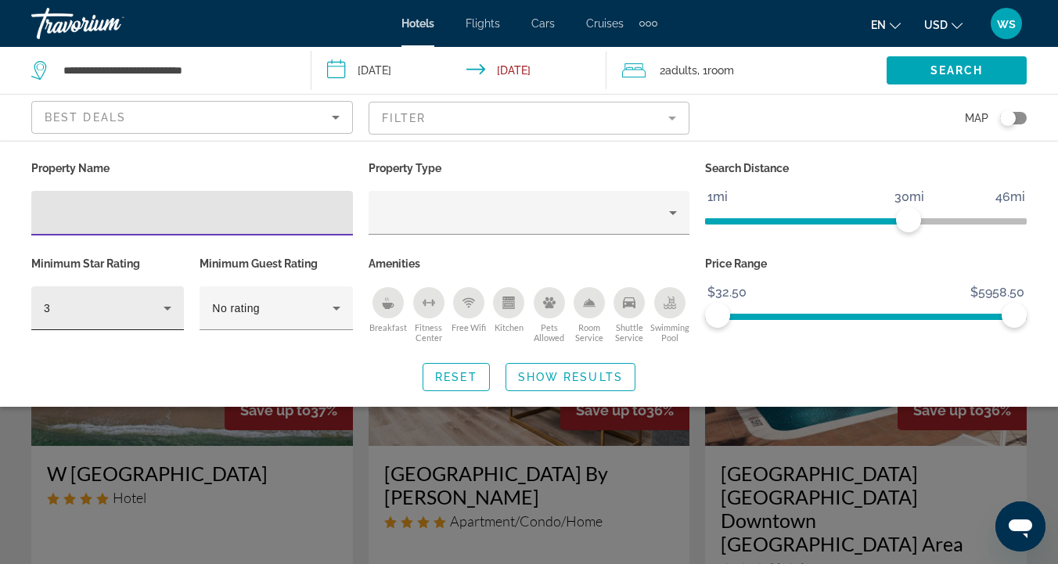
click at [169, 312] on icon "Hotel Filters" at bounding box center [167, 308] width 19 height 19
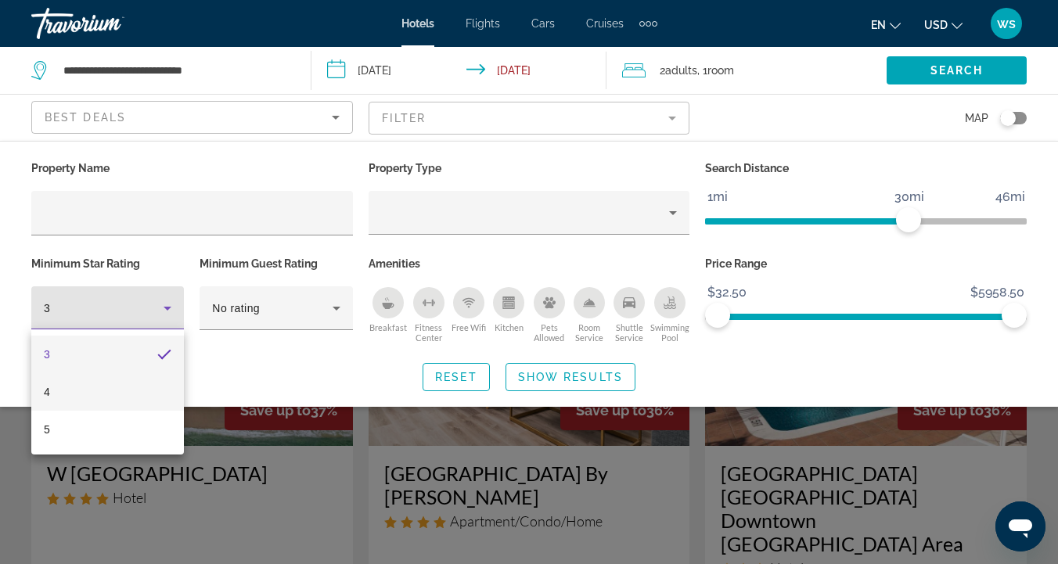
click at [82, 390] on mat-option "4" at bounding box center [107, 392] width 153 height 38
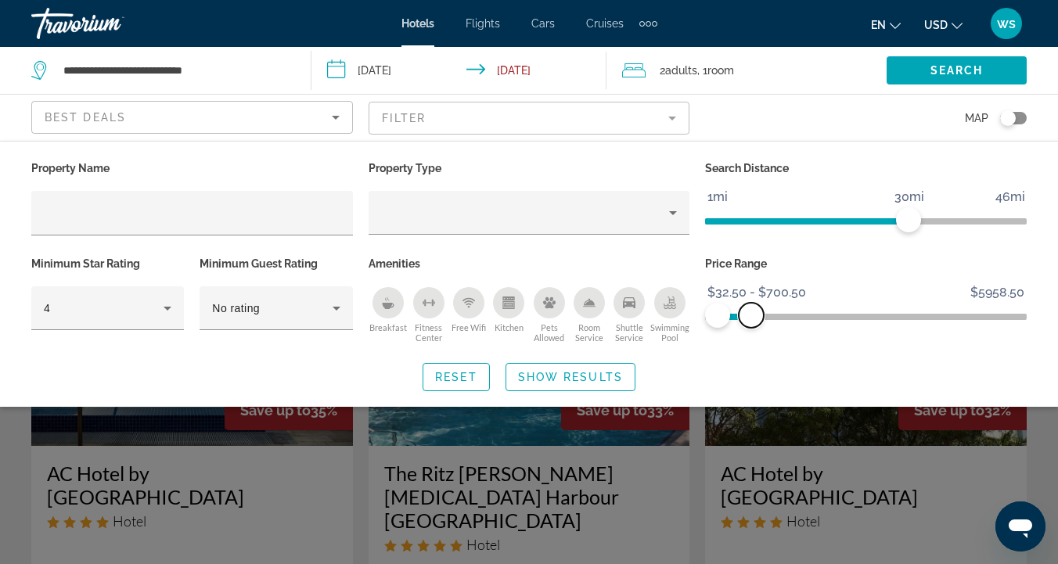
drag, startPoint x: 1019, startPoint y: 315, endPoint x: 751, endPoint y: 308, distance: 267.7
click at [751, 308] on span "ngx-slider-max" at bounding box center [751, 315] width 25 height 25
click at [580, 379] on span "Show Results" at bounding box center [570, 377] width 105 height 13
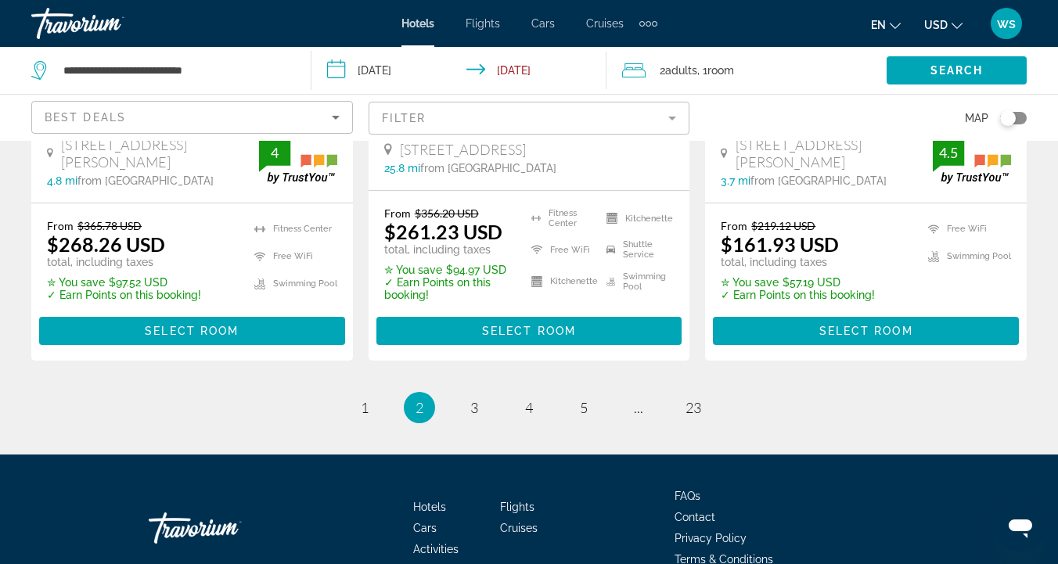
scroll to position [2323, 0]
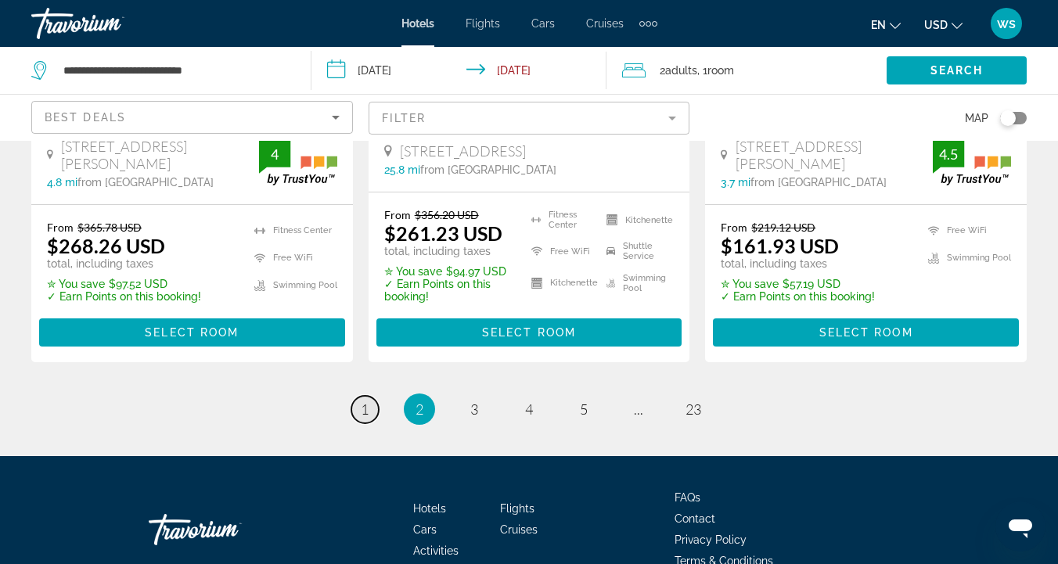
click at [361, 401] on span "1" at bounding box center [365, 409] width 8 height 17
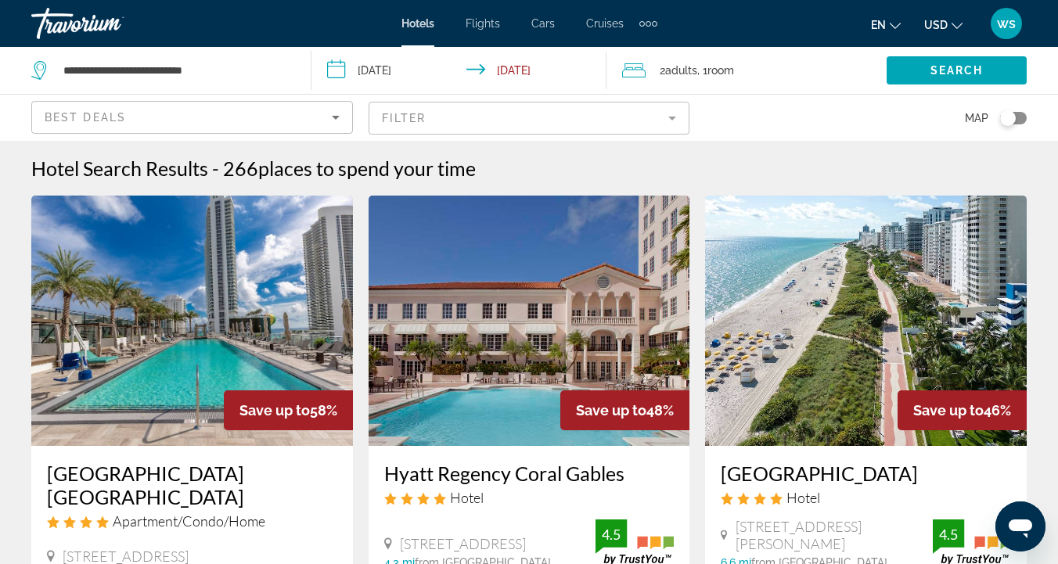
click at [361, 324] on app-hotels-search-item "Save up to 48% Hyatt Regency Coral Gables Hotel 50 Alhambra Plaza, Coral Gables…" at bounding box center [529, 476] width 337 height 560
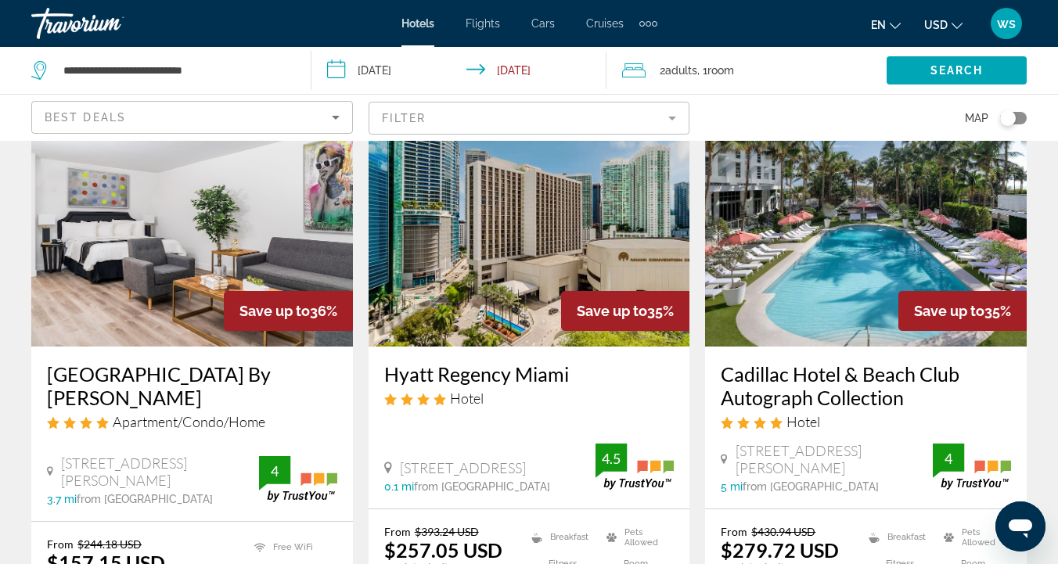
scroll to position [1856, 0]
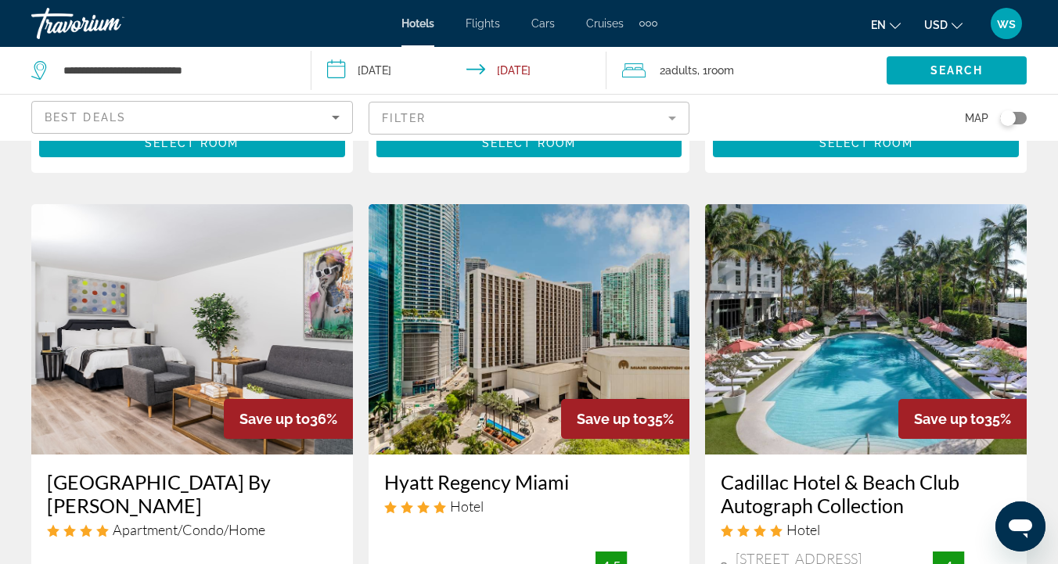
click at [570, 318] on img "Main content" at bounding box center [530, 329] width 322 height 250
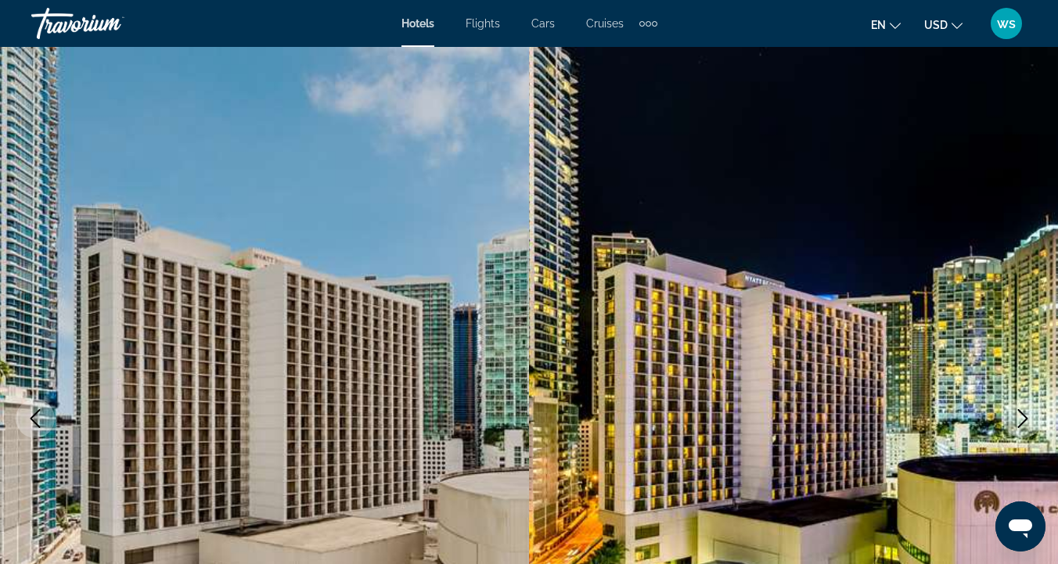
click at [1025, 423] on icon "Next image" at bounding box center [1022, 418] width 19 height 19
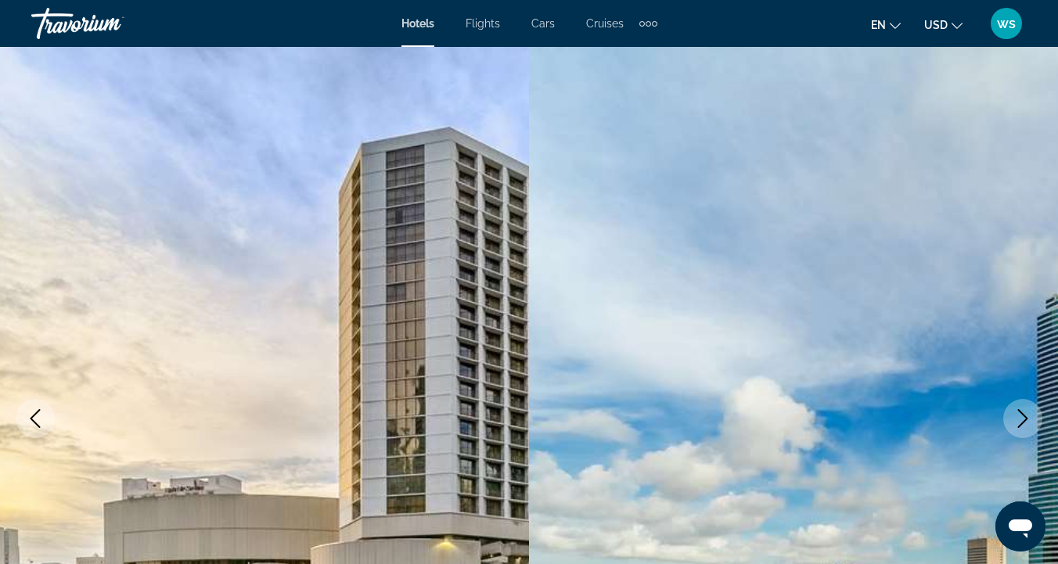
click at [1028, 426] on icon "Next image" at bounding box center [1022, 418] width 19 height 19
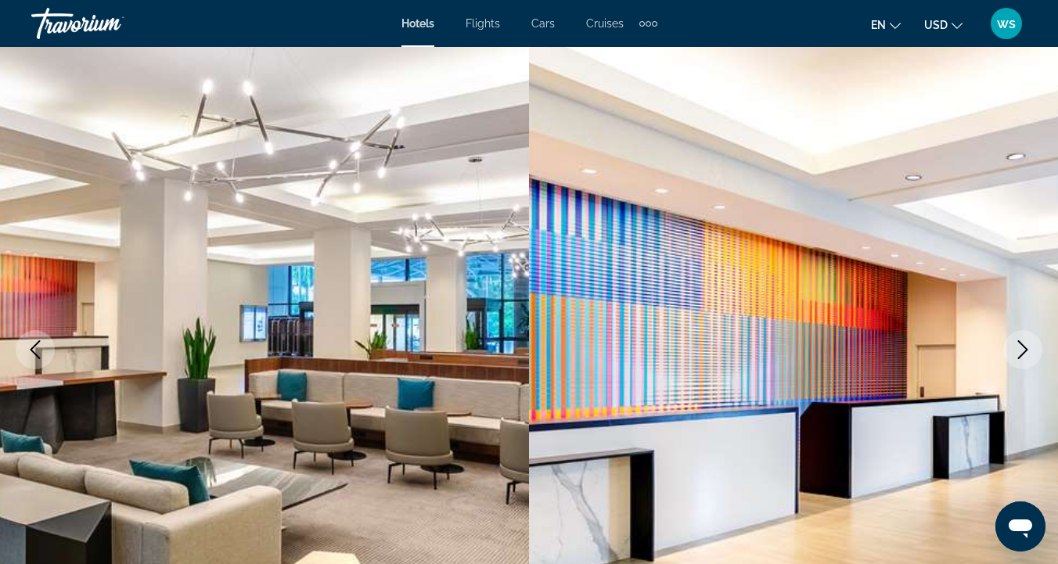
scroll to position [86, 0]
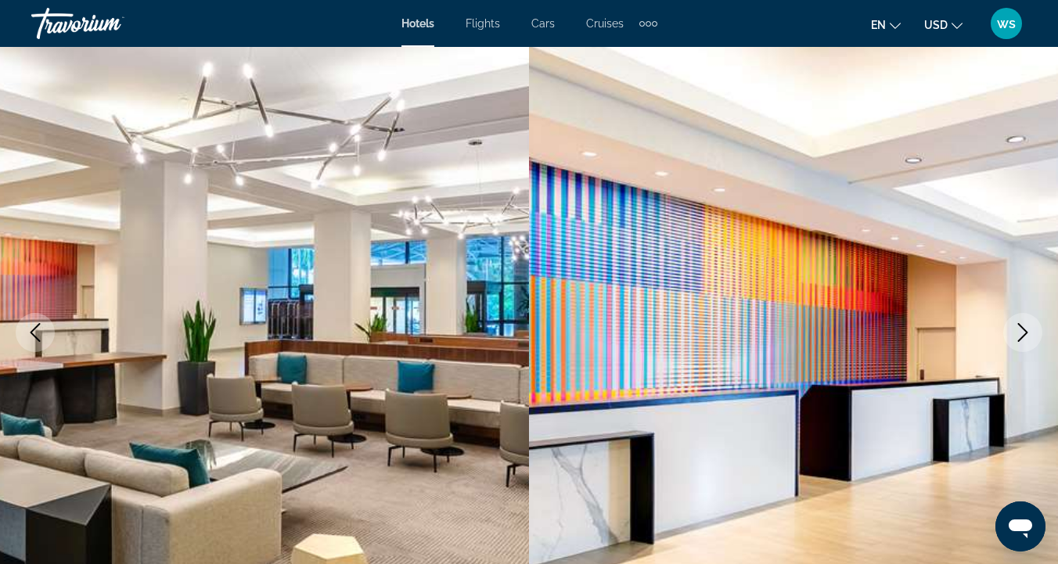
click at [1013, 338] on icon "Next image" at bounding box center [1022, 332] width 19 height 19
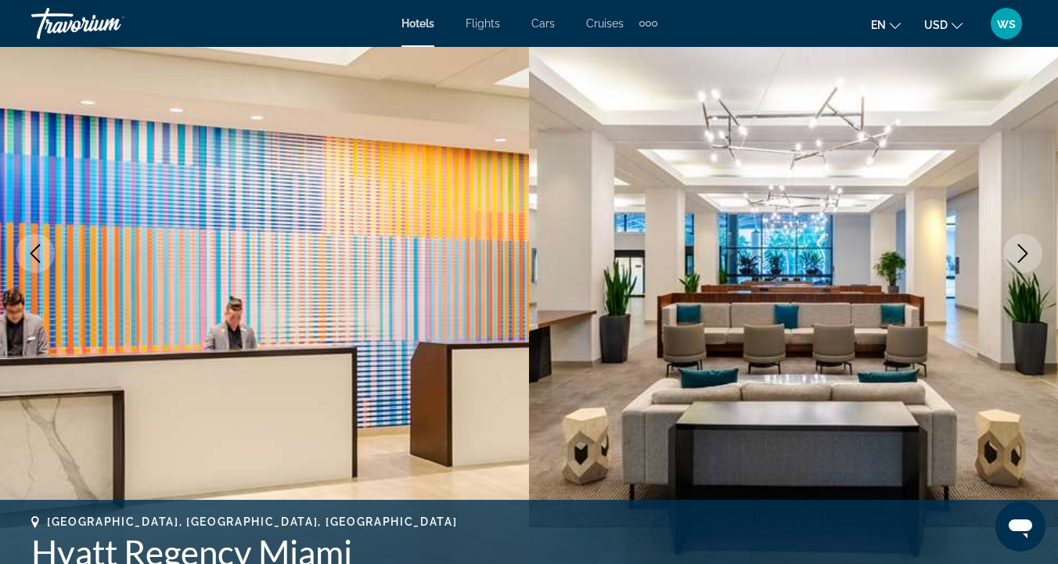
scroll to position [166, 0]
click at [1024, 250] on icon "Next image" at bounding box center [1022, 252] width 19 height 19
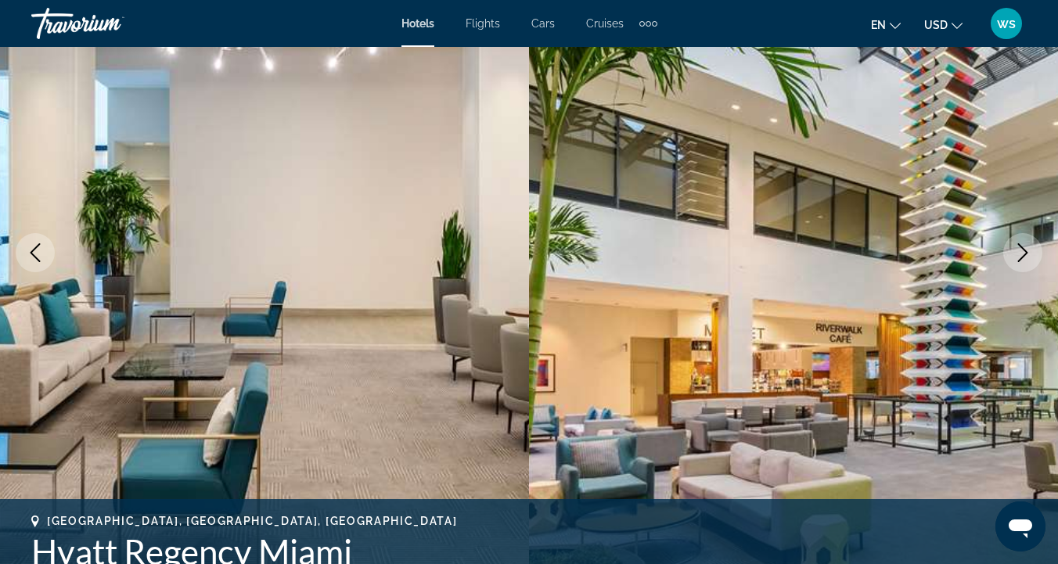
click at [1024, 254] on icon "Next image" at bounding box center [1022, 252] width 19 height 19
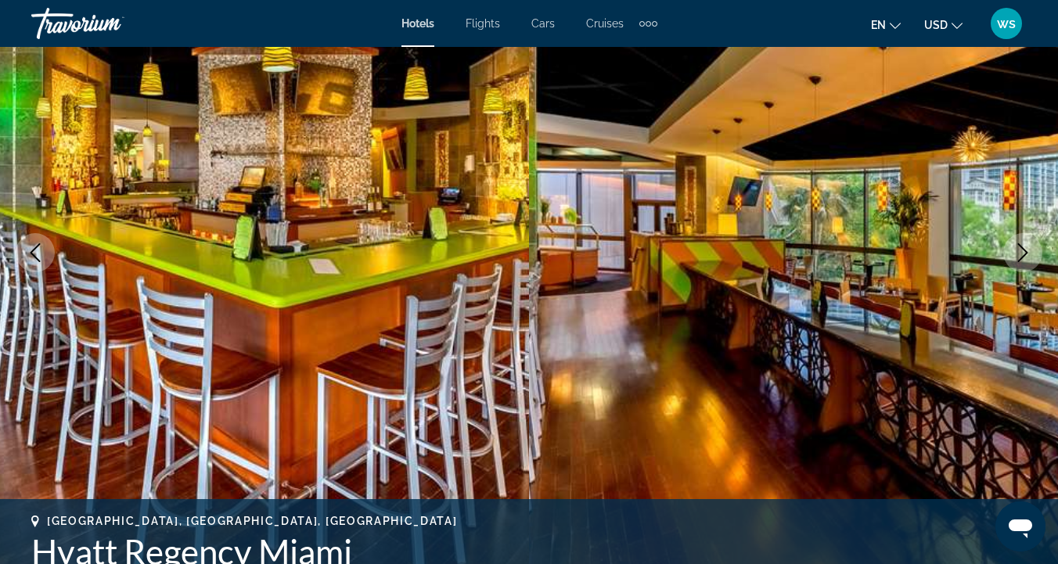
click at [1025, 254] on icon "Next image" at bounding box center [1023, 252] width 10 height 19
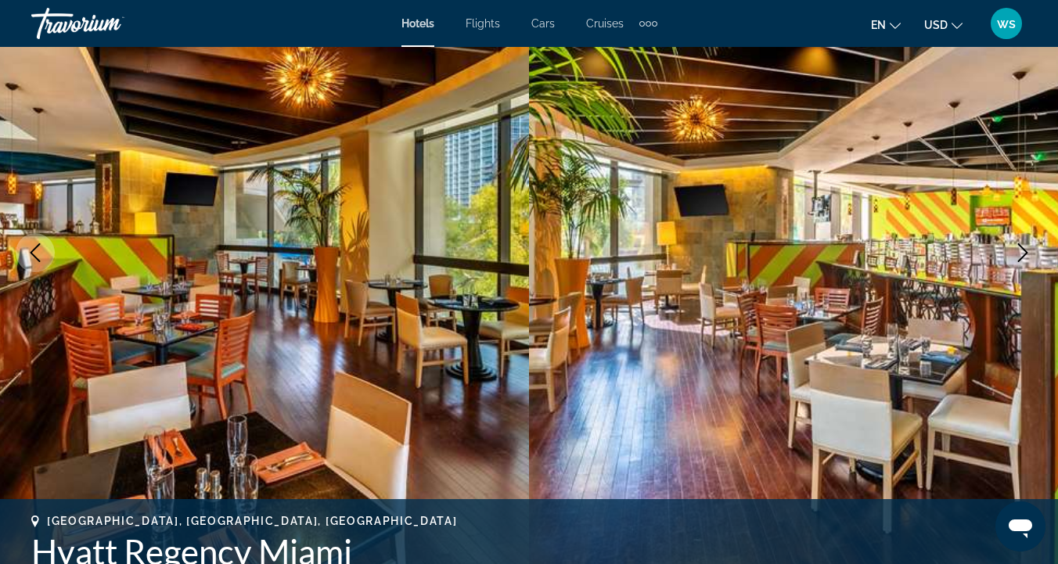
click at [1026, 255] on icon "Next image" at bounding box center [1022, 252] width 19 height 19
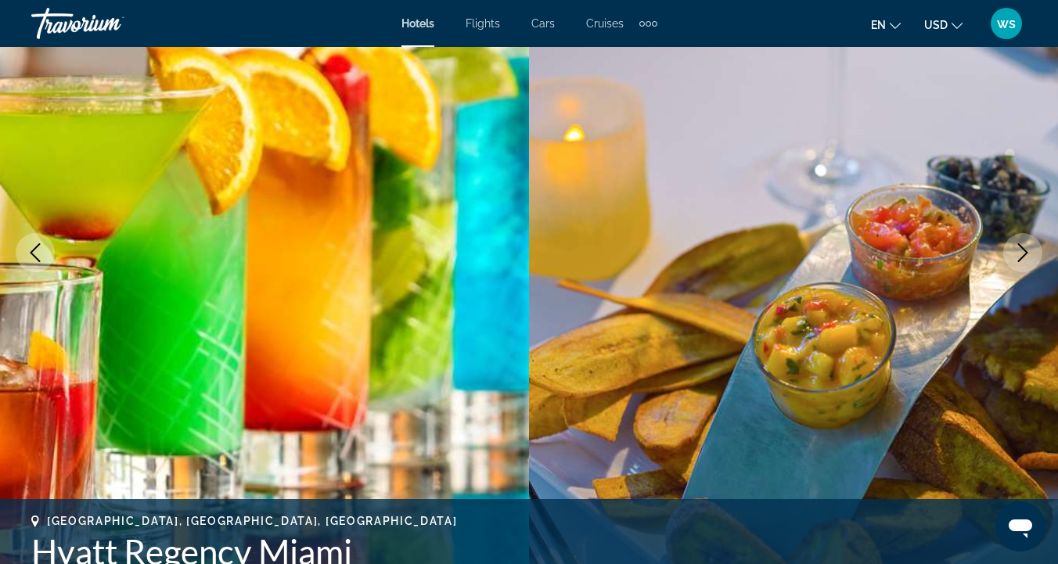
click at [1027, 256] on icon "Next image" at bounding box center [1022, 252] width 19 height 19
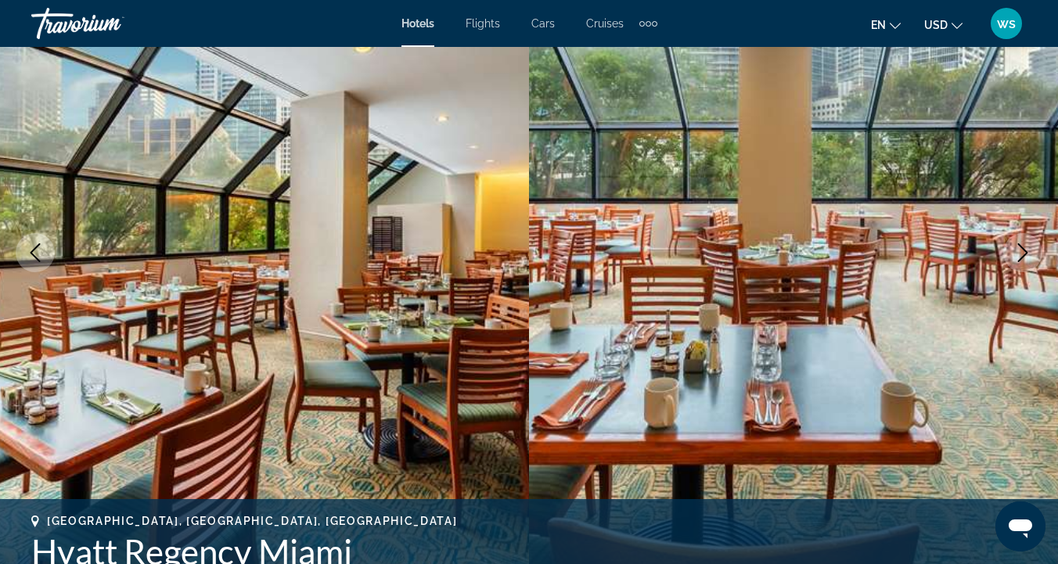
click at [1027, 257] on icon "Next image" at bounding box center [1022, 252] width 19 height 19
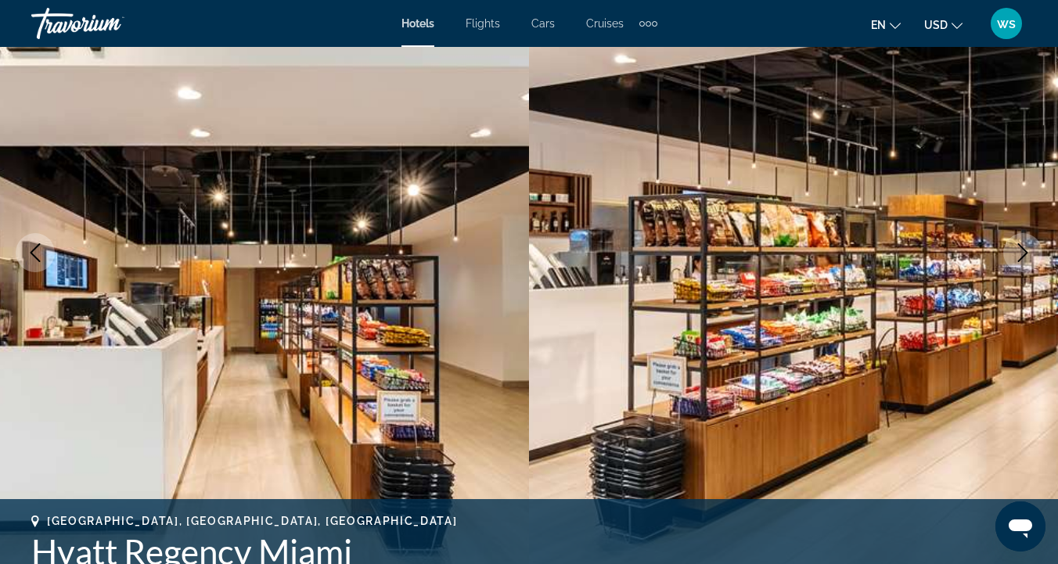
click at [1029, 260] on icon "Next image" at bounding box center [1022, 252] width 19 height 19
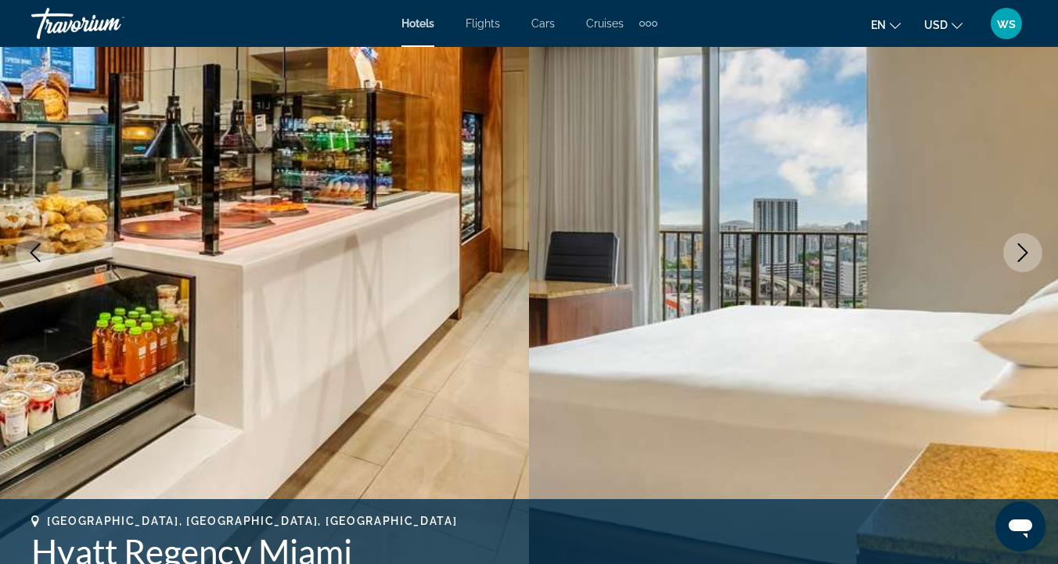
click at [1030, 261] on icon "Next image" at bounding box center [1022, 252] width 19 height 19
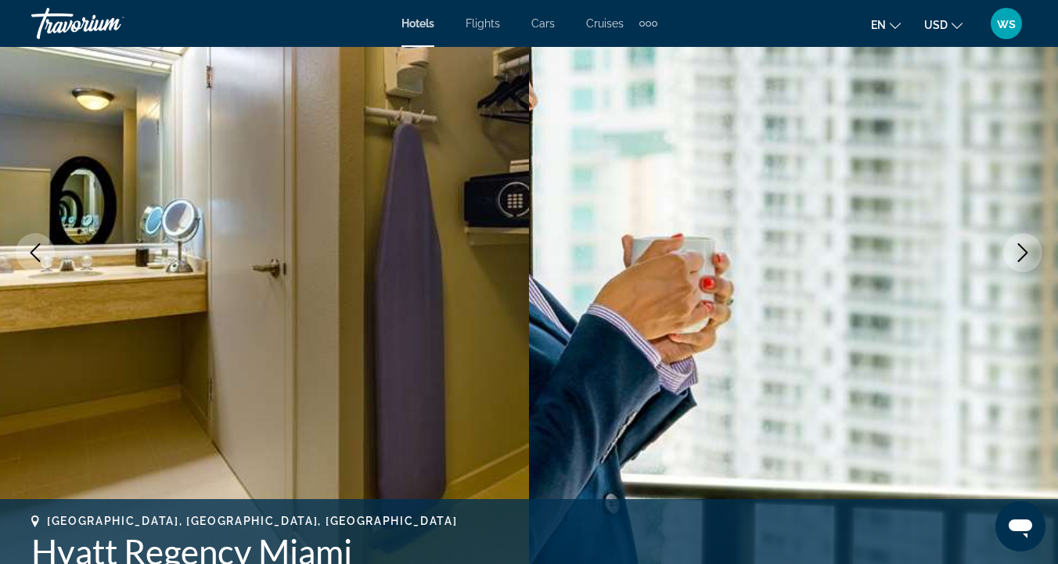
click at [1031, 262] on button "Next image" at bounding box center [1022, 252] width 39 height 39
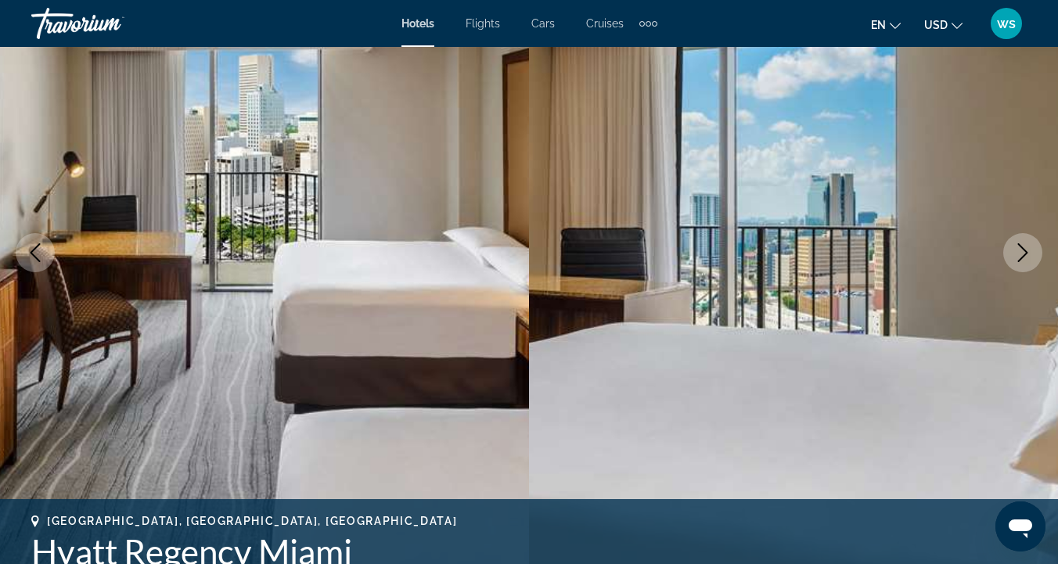
click at [1031, 264] on button "Next image" at bounding box center [1022, 252] width 39 height 39
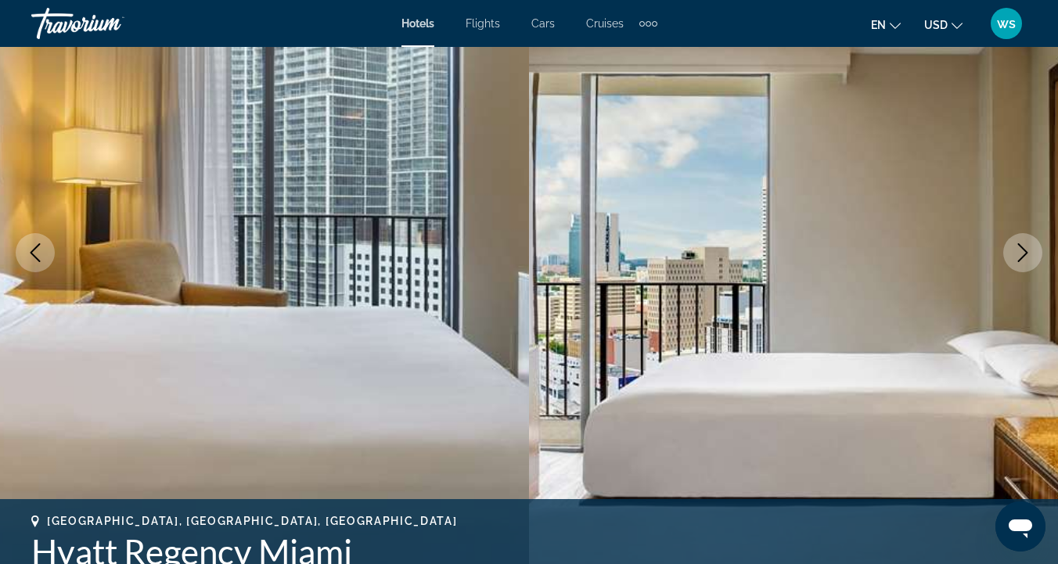
click at [1031, 265] on button "Next image" at bounding box center [1022, 252] width 39 height 39
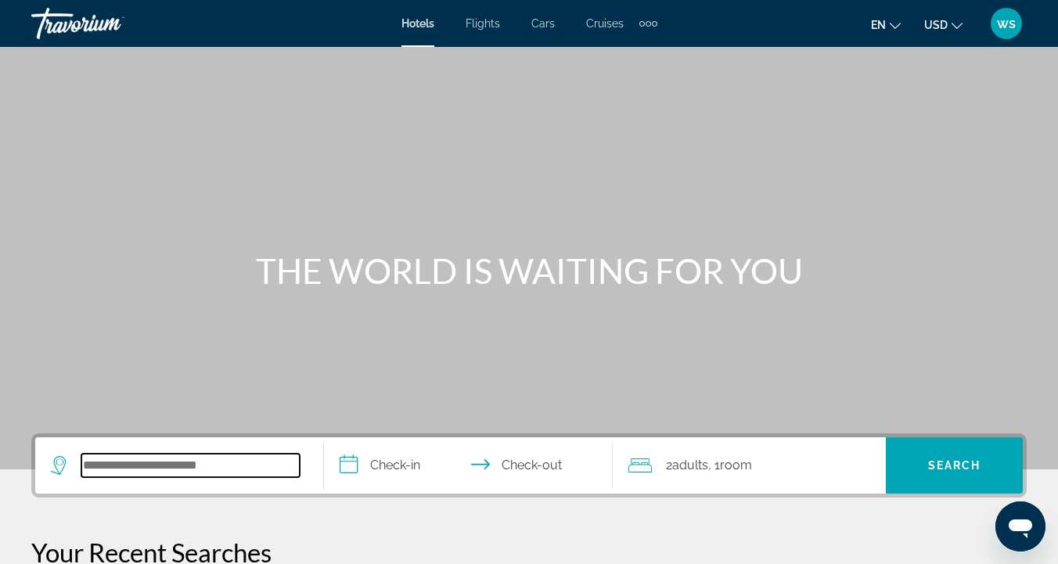
click at [144, 466] on input "Search widget" at bounding box center [190, 465] width 218 height 23
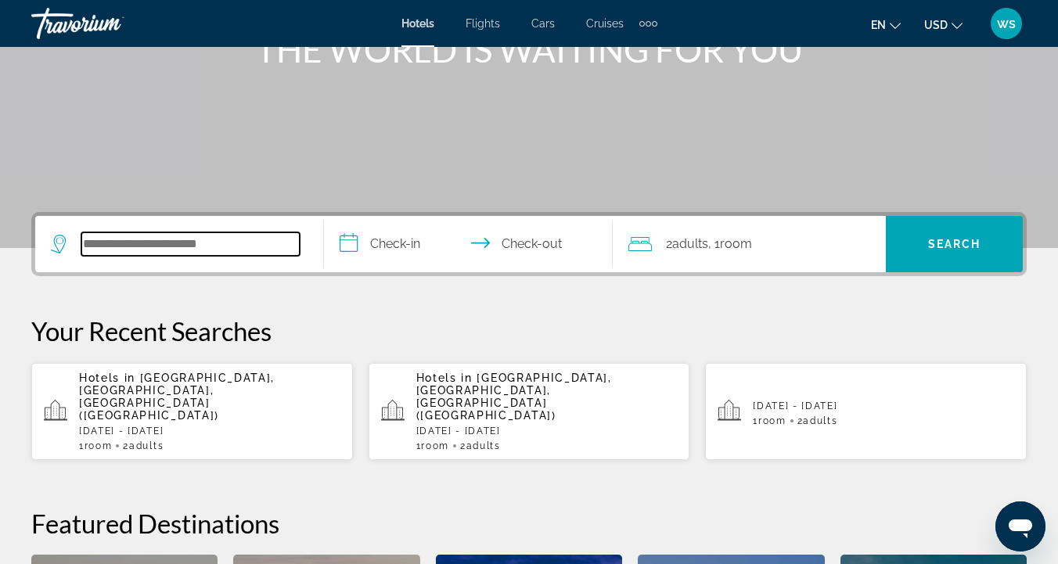
scroll to position [383, 0]
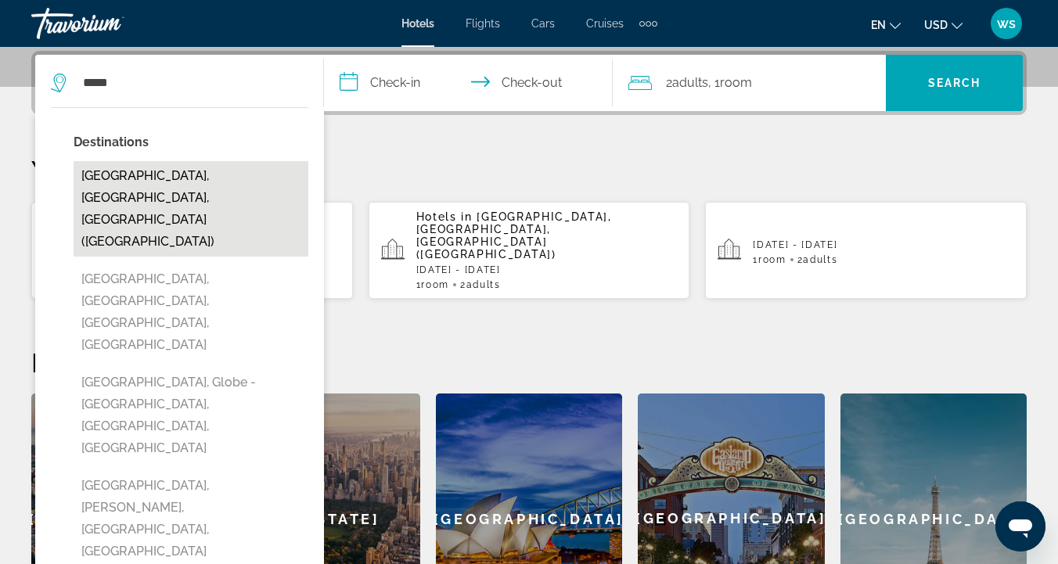
drag, startPoint x: 10, startPoint y: 337, endPoint x: 124, endPoint y: 175, distance: 198.2
click at [124, 175] on button "[GEOGRAPHIC_DATA], [GEOGRAPHIC_DATA], [GEOGRAPHIC_DATA] ([GEOGRAPHIC_DATA])" at bounding box center [191, 208] width 235 height 95
type input "**********"
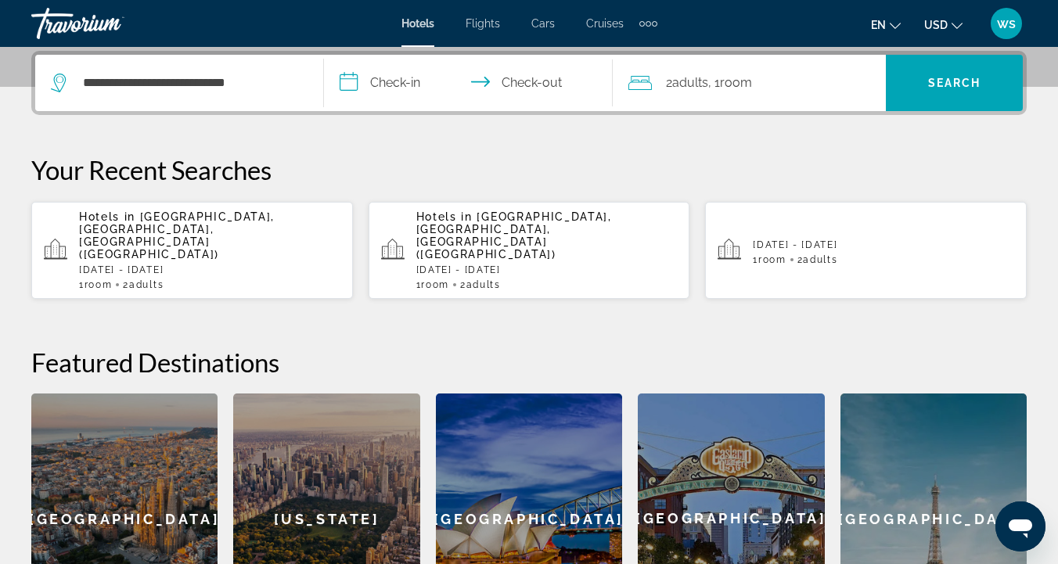
click at [389, 81] on input "**********" at bounding box center [471, 85] width 295 height 61
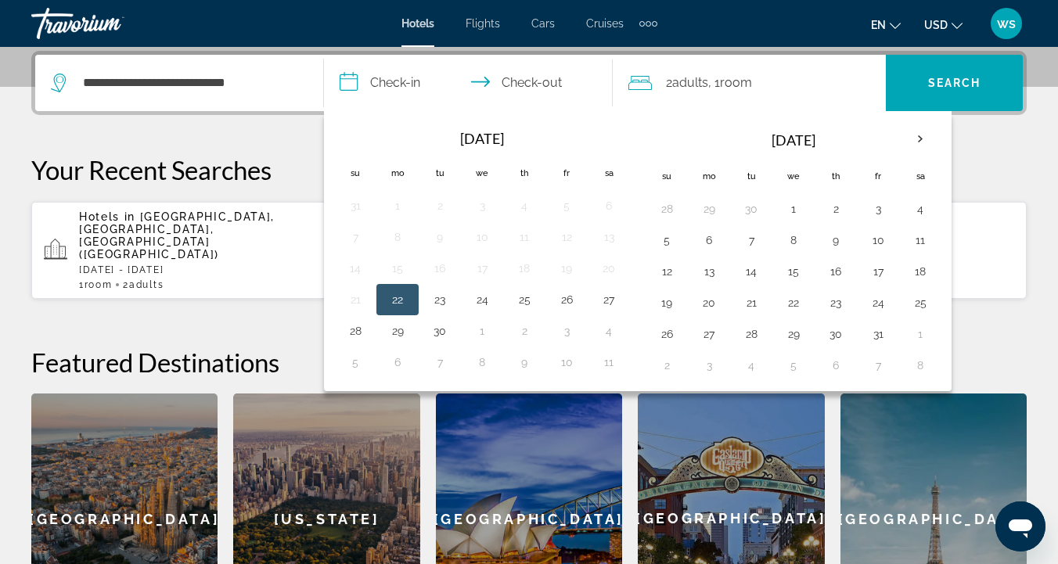
click at [407, 301] on button "22" at bounding box center [397, 300] width 25 height 22
click at [488, 301] on button "24" at bounding box center [482, 300] width 25 height 22
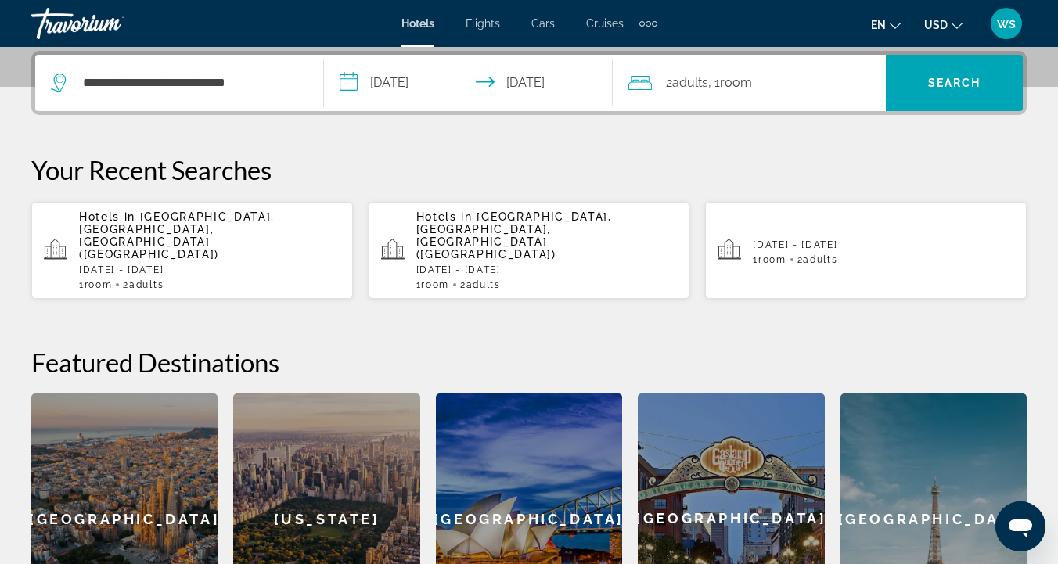
click at [372, 84] on input "**********" at bounding box center [471, 85] width 295 height 61
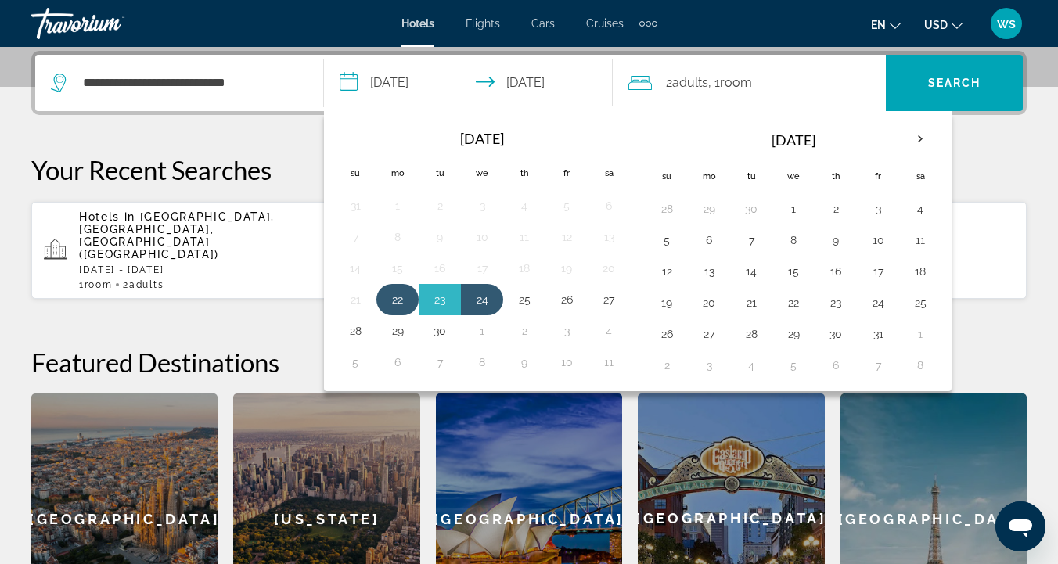
click at [400, 293] on button "22" at bounding box center [397, 300] width 25 height 22
click at [527, 299] on button "25" at bounding box center [524, 300] width 25 height 22
type input "**********"
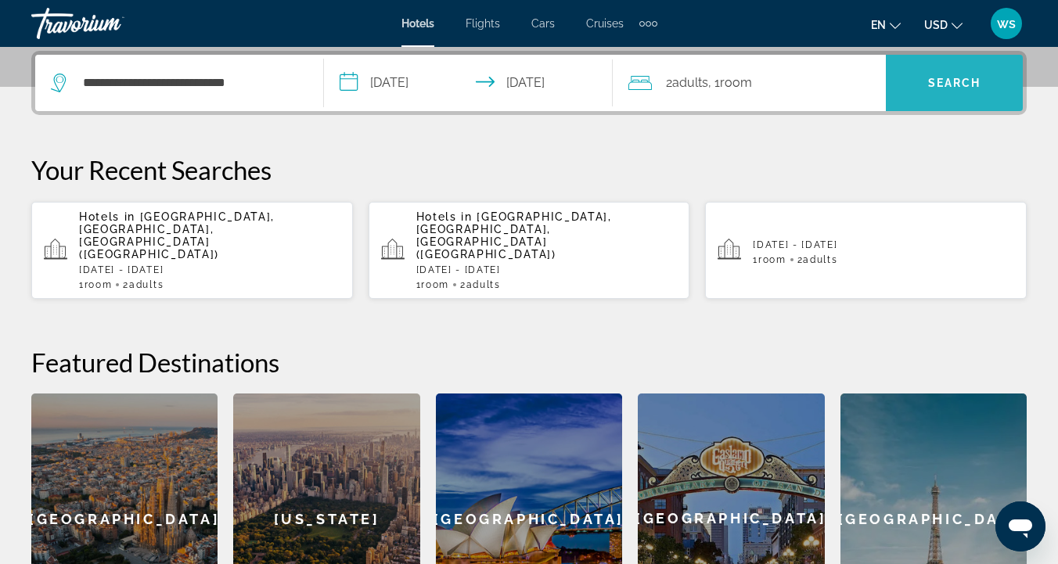
click at [924, 78] on span "Search widget" at bounding box center [954, 83] width 137 height 38
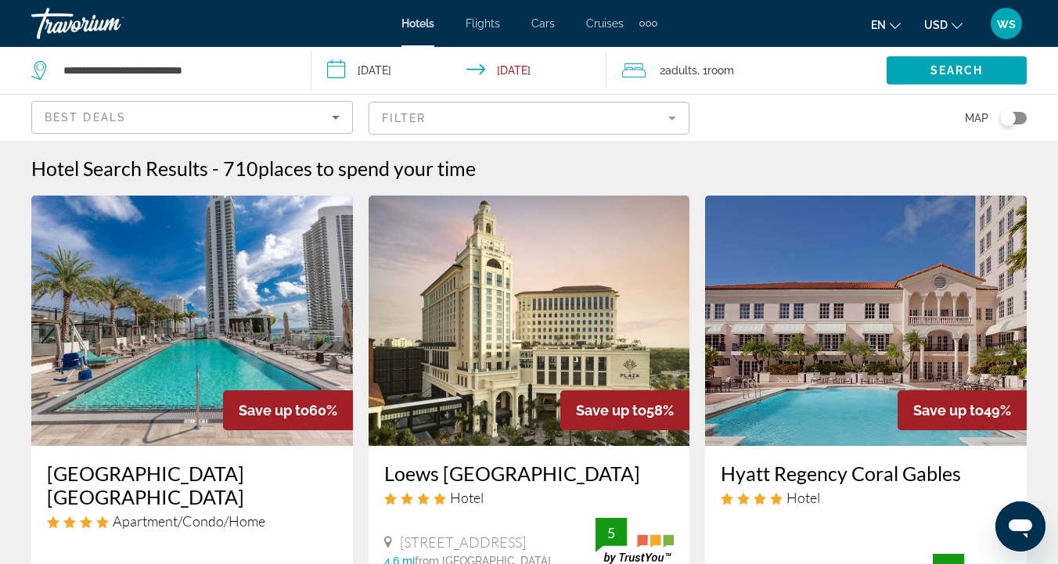
click at [678, 118] on mat-form-field "Filter" at bounding box center [530, 118] width 322 height 33
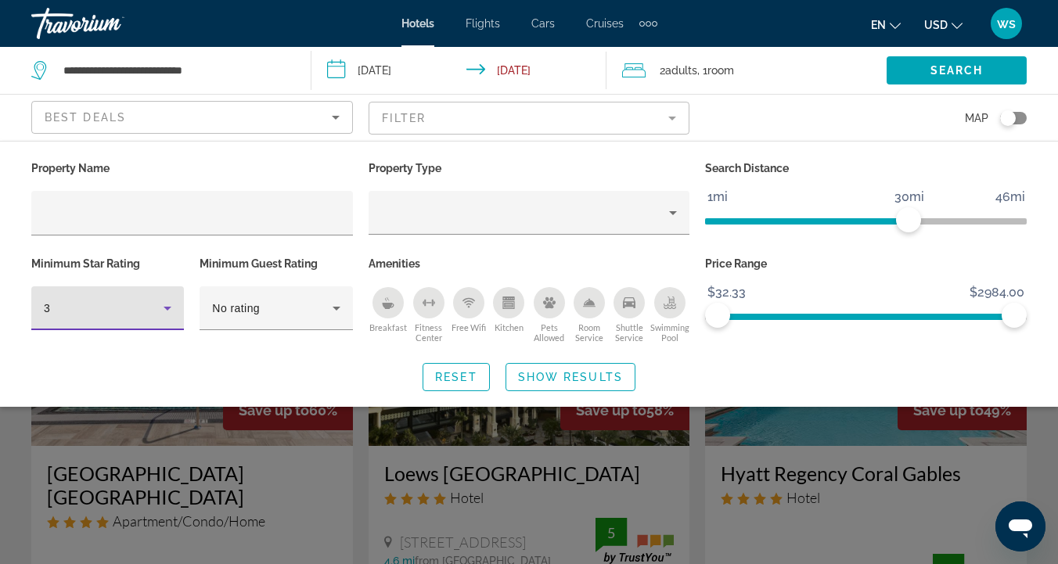
click at [171, 313] on icon "Hotel Filters" at bounding box center [167, 308] width 19 height 19
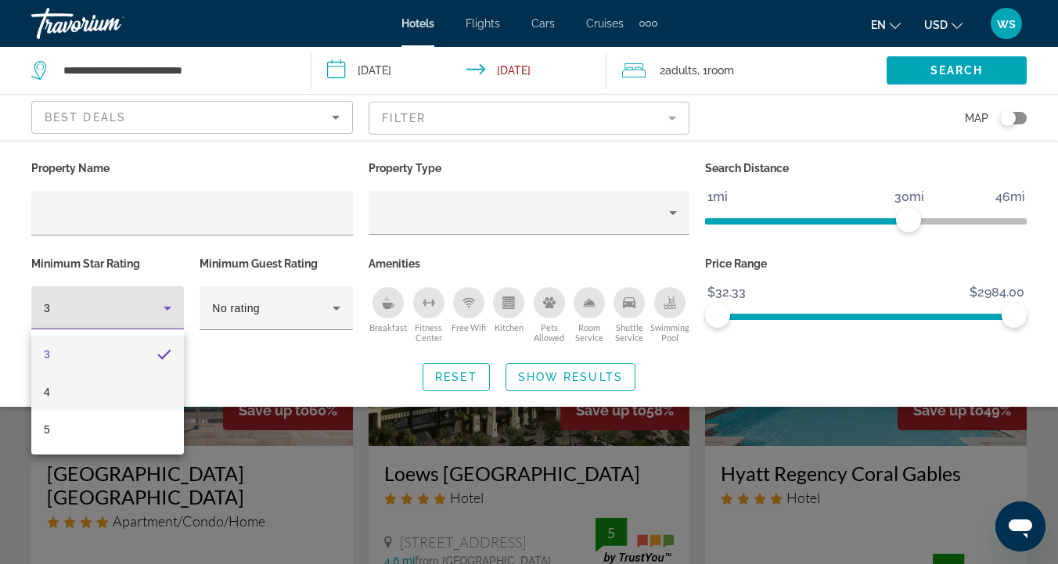
click at [45, 398] on span "4" at bounding box center [47, 392] width 6 height 19
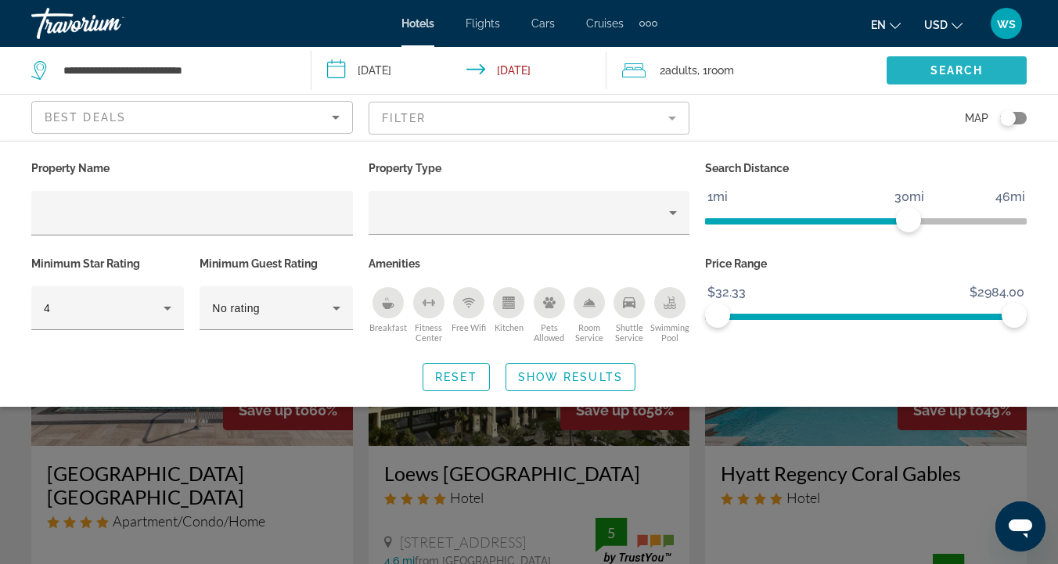
click at [970, 71] on span "Search" at bounding box center [956, 70] width 53 height 13
click at [596, 372] on span "Show Results" at bounding box center [570, 377] width 105 height 13
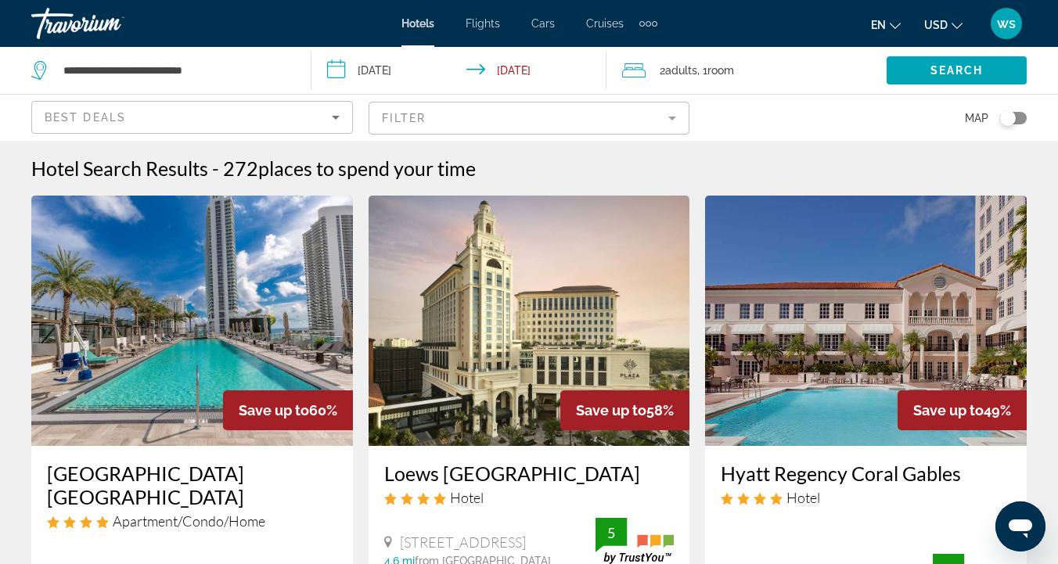
click at [672, 119] on mat-form-field "Filter" at bounding box center [530, 118] width 322 height 33
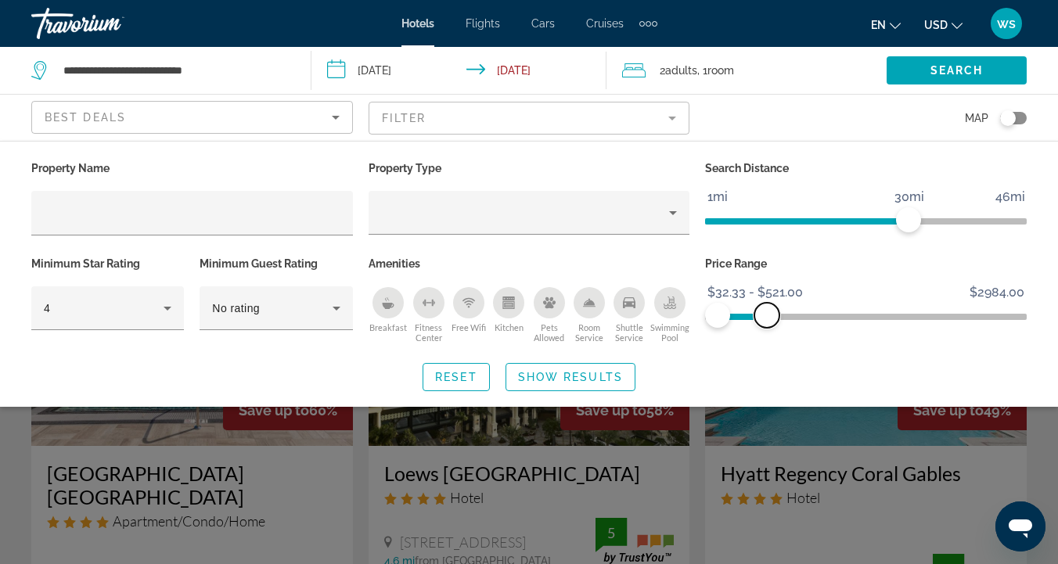
drag, startPoint x: 1013, startPoint y: 315, endPoint x: 766, endPoint y: 292, distance: 248.4
click at [766, 314] on ngx-slider "$32.33 $2984.00 $32.33 $521.00 $32.33 - $521.00" at bounding box center [866, 315] width 322 height 3
drag, startPoint x: 907, startPoint y: 211, endPoint x: 806, endPoint y: 208, distance: 101.0
click at [807, 208] on span "ngx-slider" at bounding box center [809, 219] width 25 height 25
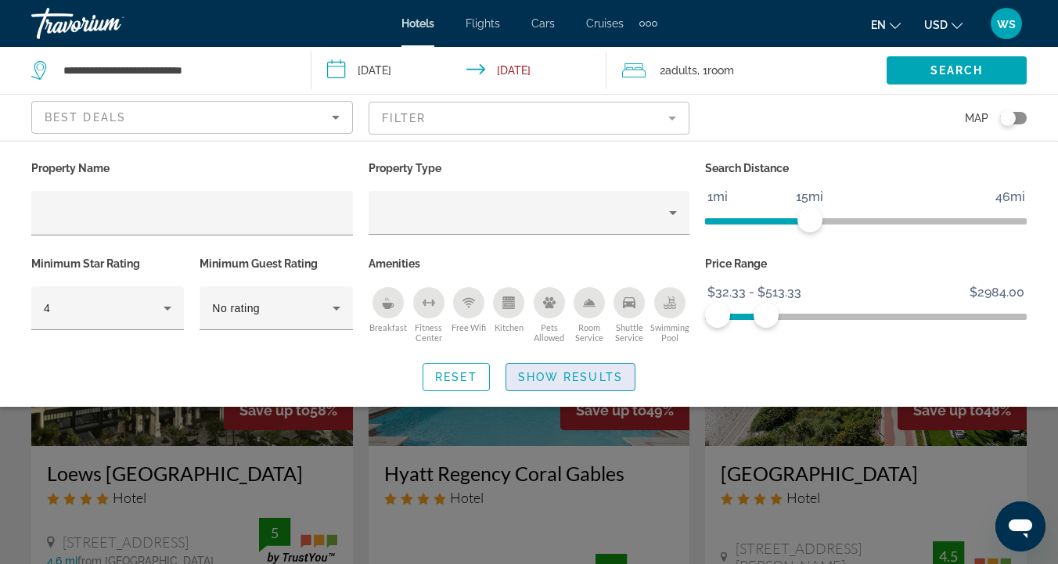
click at [594, 376] on span "Show Results" at bounding box center [570, 377] width 105 height 13
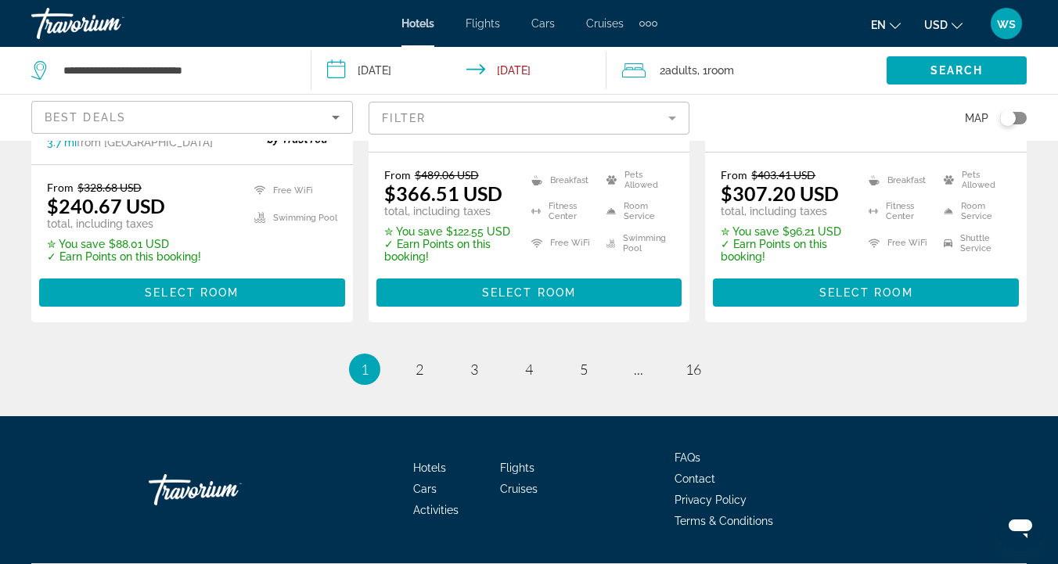
scroll to position [2355, 0]
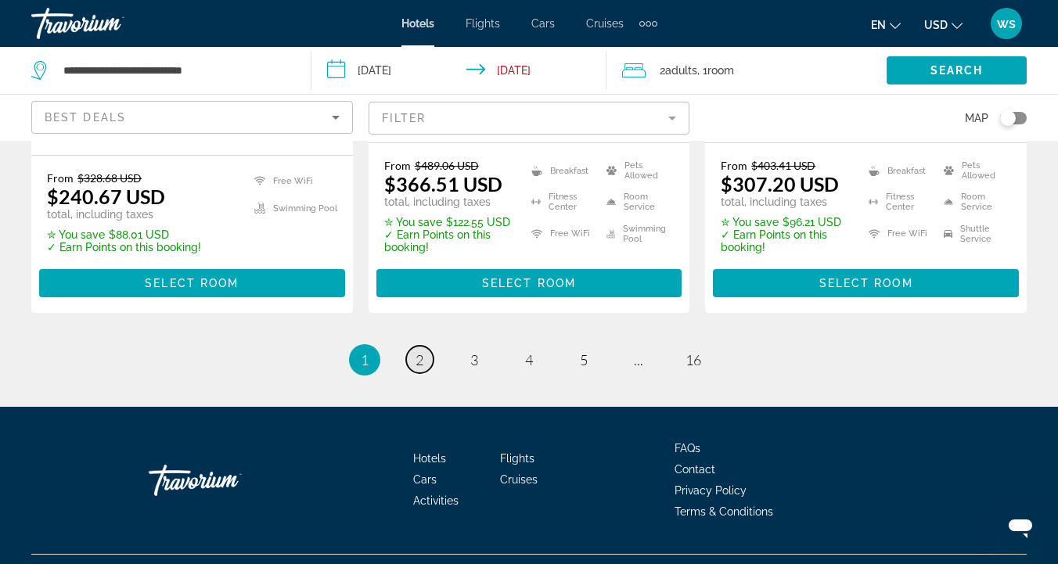
click at [422, 351] on span "2" at bounding box center [420, 359] width 8 height 17
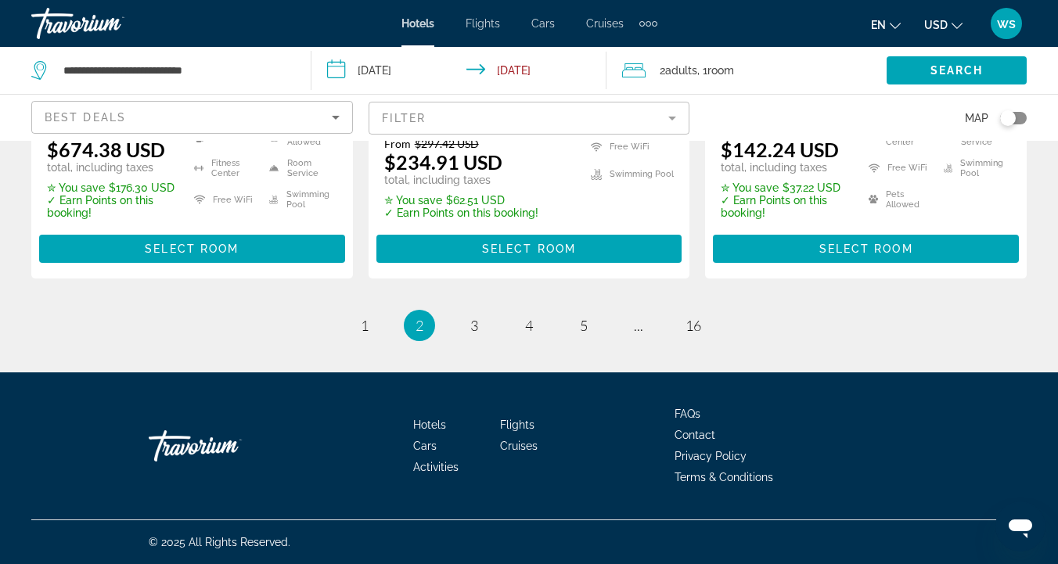
scroll to position [2317, 0]
click at [473, 324] on span "3" at bounding box center [474, 325] width 8 height 17
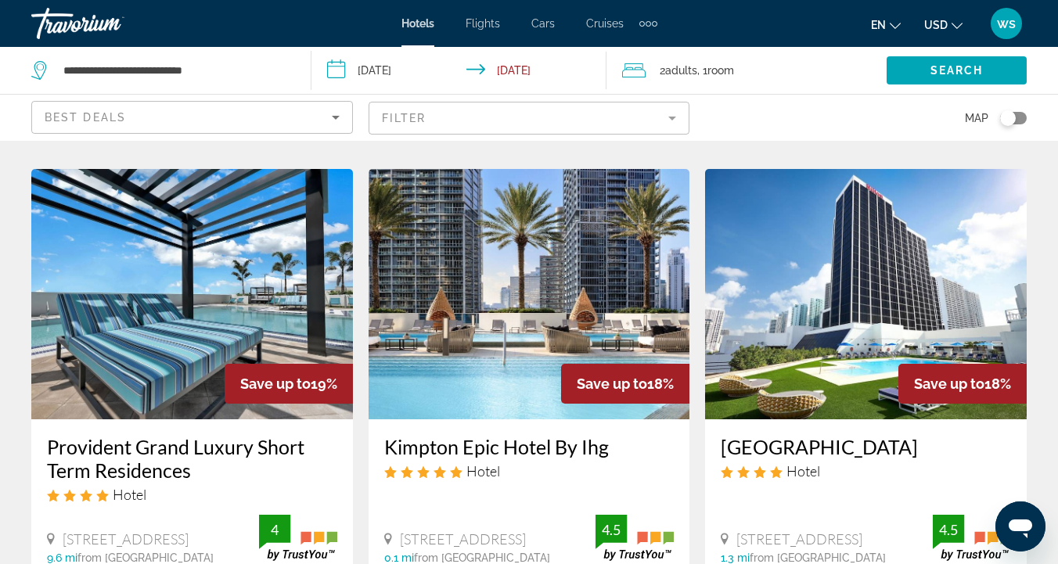
scroll to position [1839, 0]
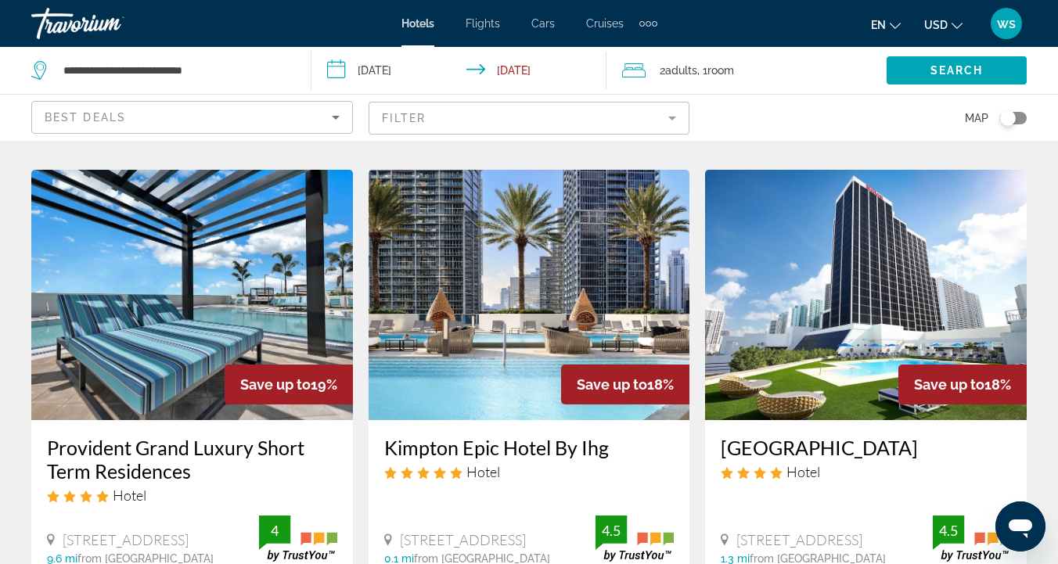
click at [214, 235] on img "Main content" at bounding box center [192, 295] width 322 height 250
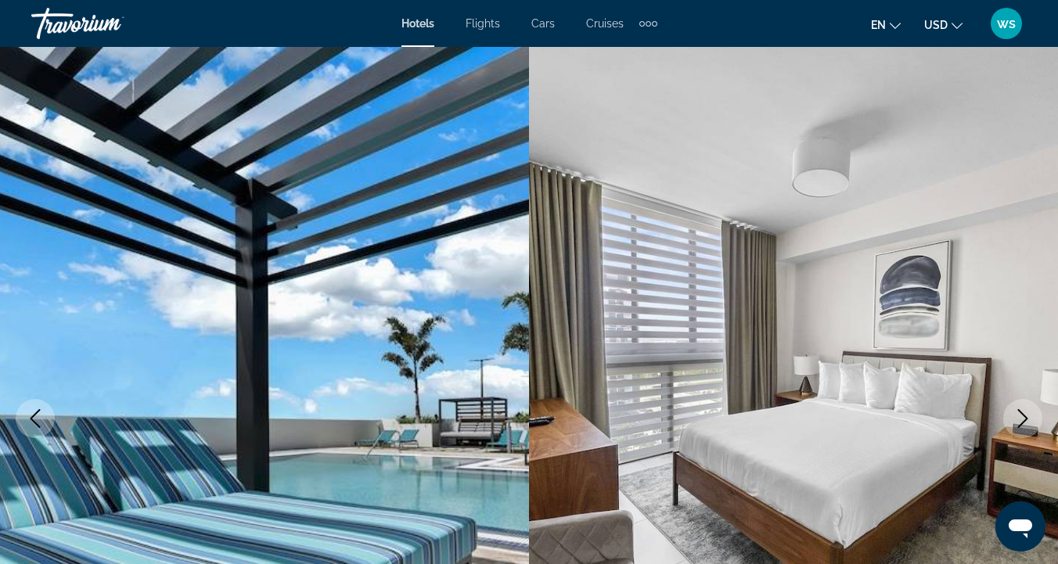
click at [1024, 419] on icon "Next image" at bounding box center [1022, 418] width 19 height 19
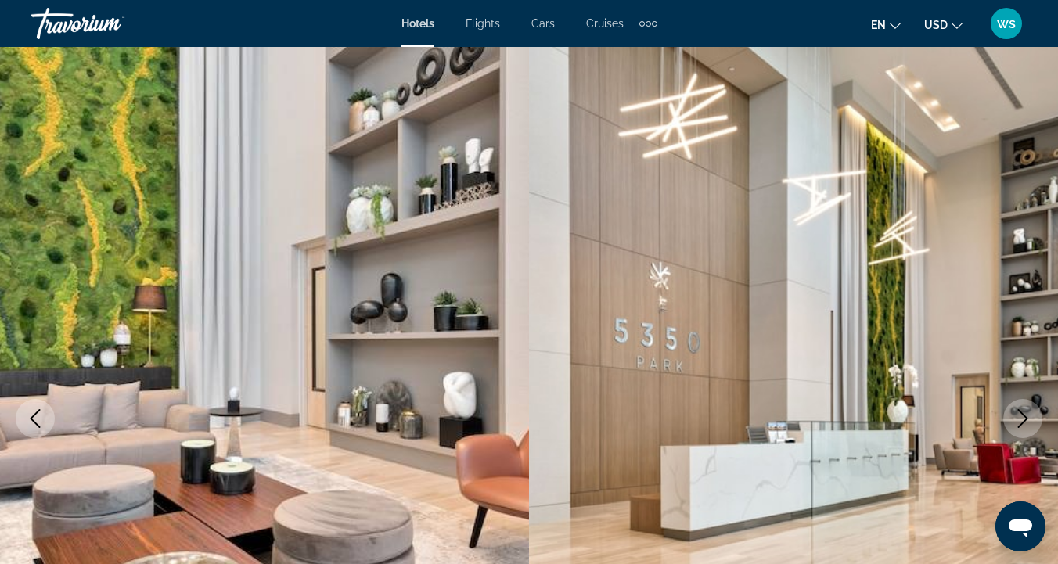
click at [1024, 420] on icon "Next image" at bounding box center [1023, 418] width 10 height 19
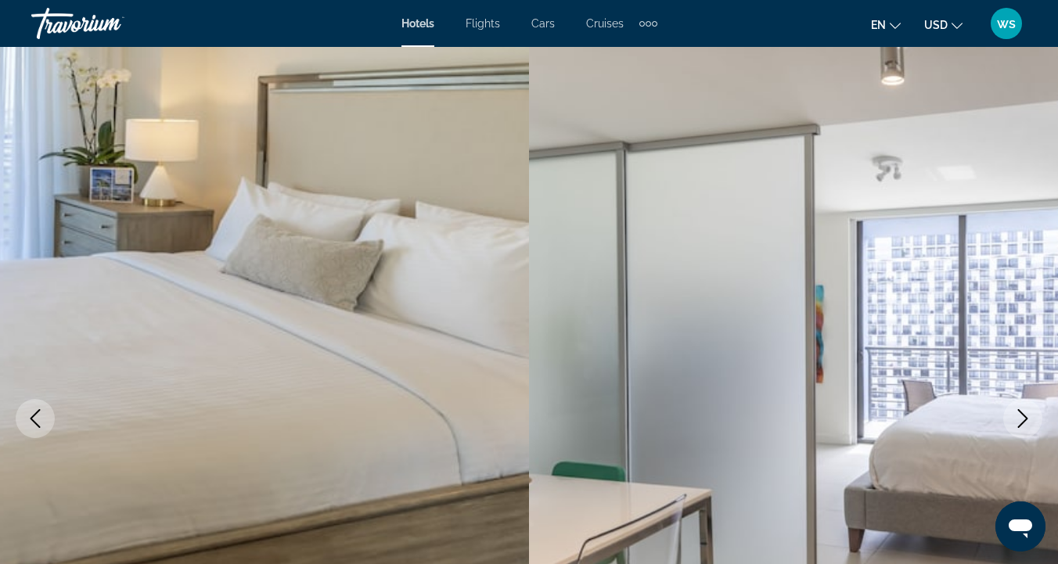
click at [1024, 424] on icon "Next image" at bounding box center [1022, 418] width 19 height 19
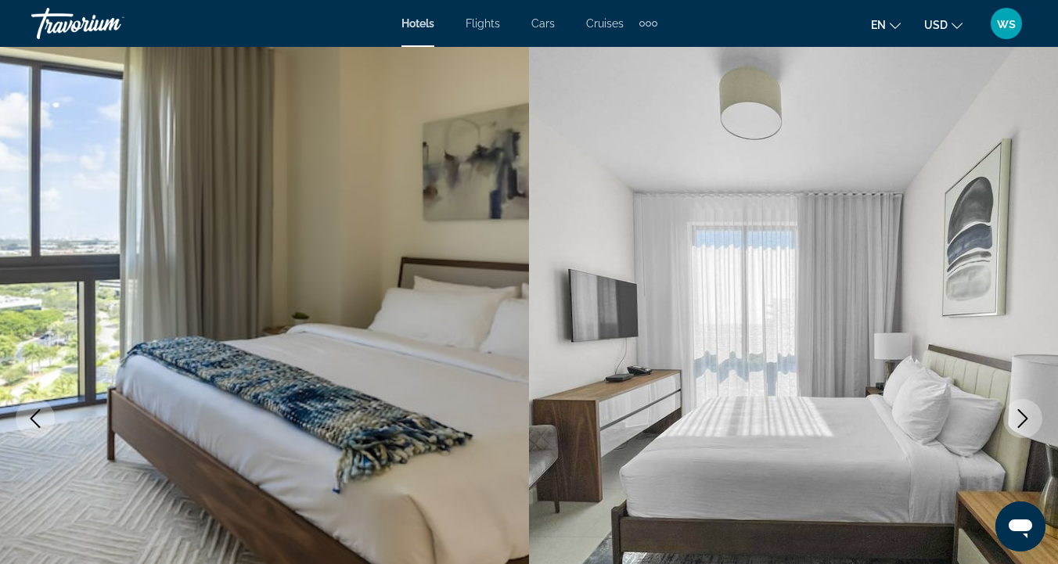
click at [1024, 426] on icon "Next image" at bounding box center [1022, 418] width 19 height 19
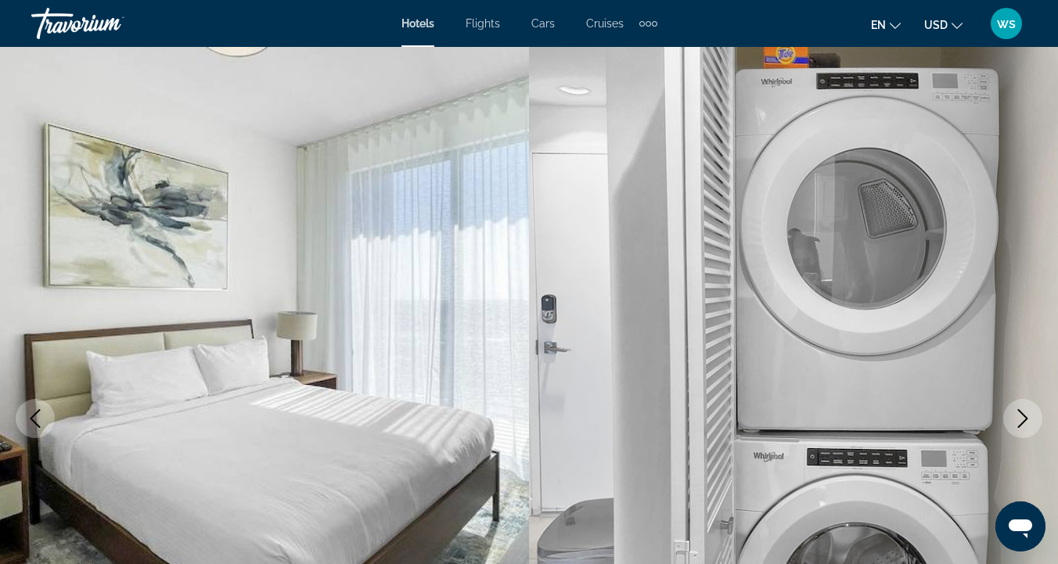
click at [1025, 427] on icon "Next image" at bounding box center [1022, 418] width 19 height 19
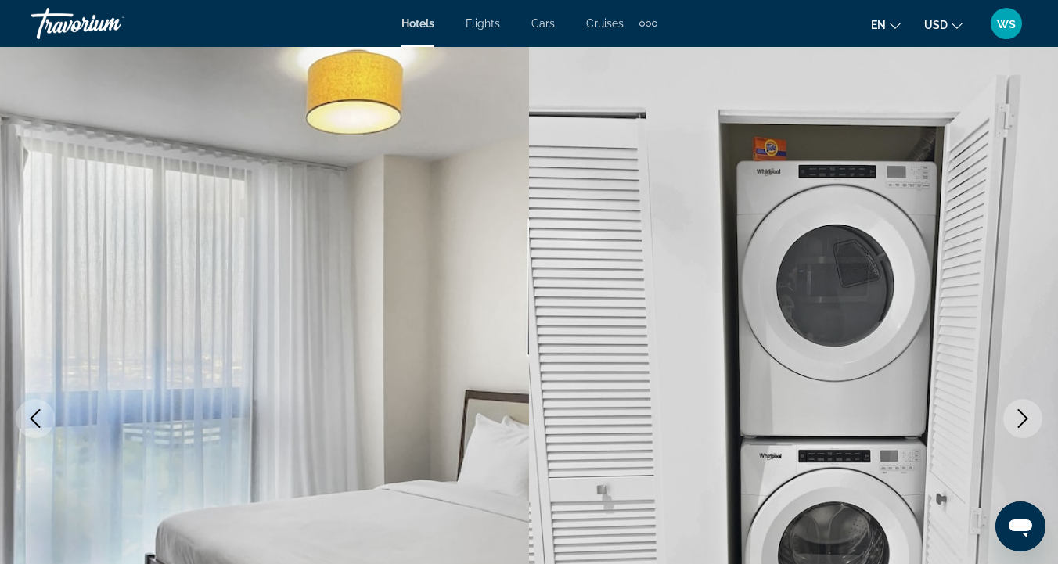
click at [1025, 428] on button "Next image" at bounding box center [1022, 418] width 39 height 39
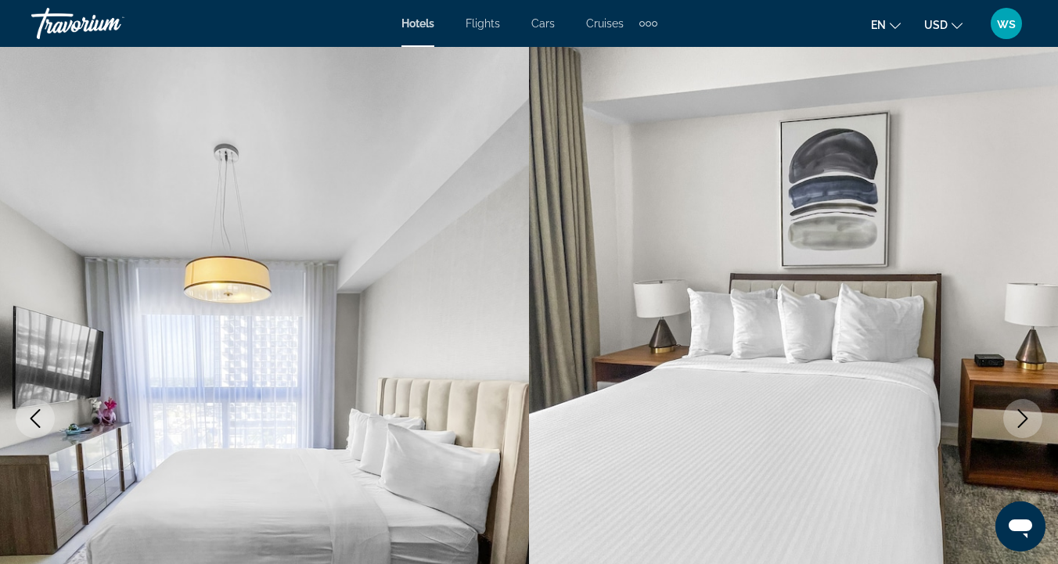
click at [1025, 429] on button "Next image" at bounding box center [1022, 418] width 39 height 39
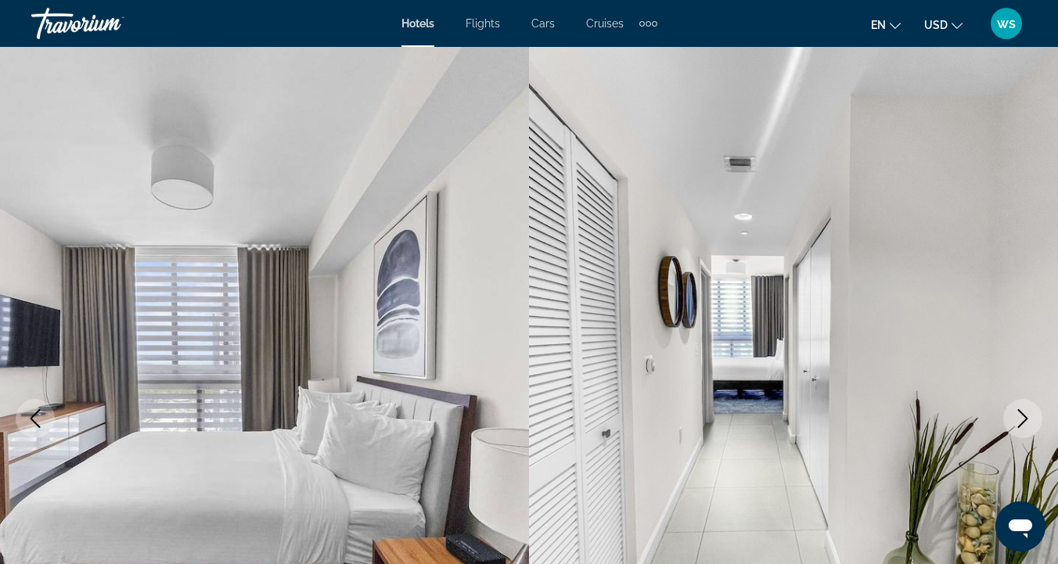
click at [1025, 430] on button "Next image" at bounding box center [1022, 418] width 39 height 39
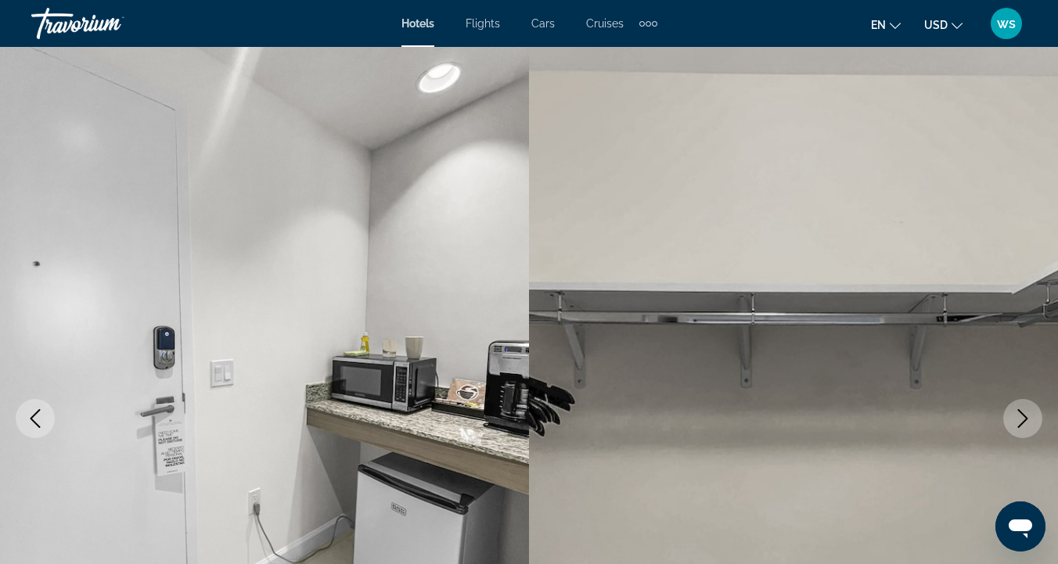
click at [1025, 430] on button "Next image" at bounding box center [1022, 418] width 39 height 39
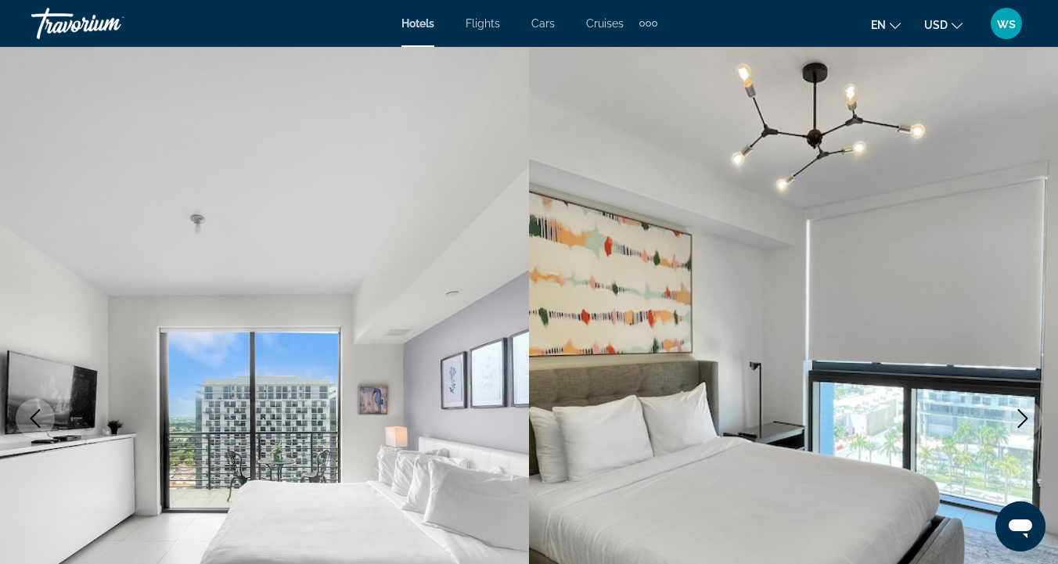
click at [1025, 433] on button "Next image" at bounding box center [1022, 418] width 39 height 39
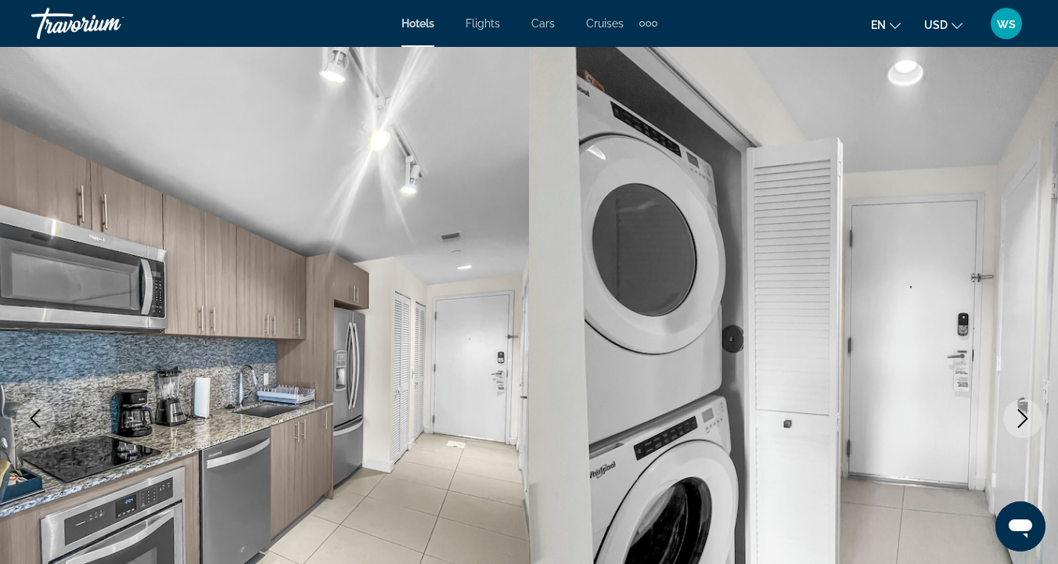
click at [1026, 434] on button "Next image" at bounding box center [1022, 418] width 39 height 39
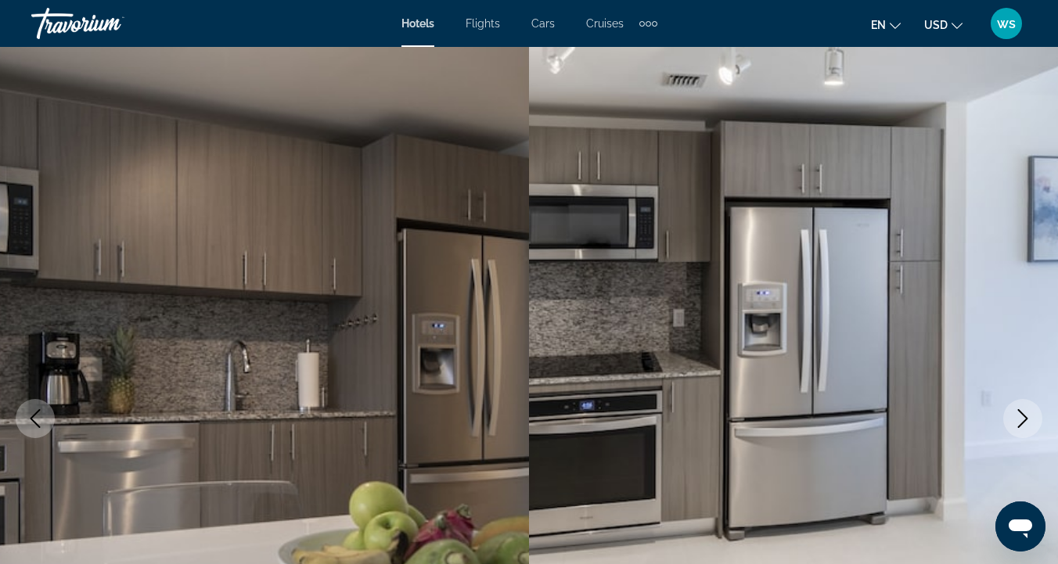
click at [1026, 434] on button "Next image" at bounding box center [1022, 418] width 39 height 39
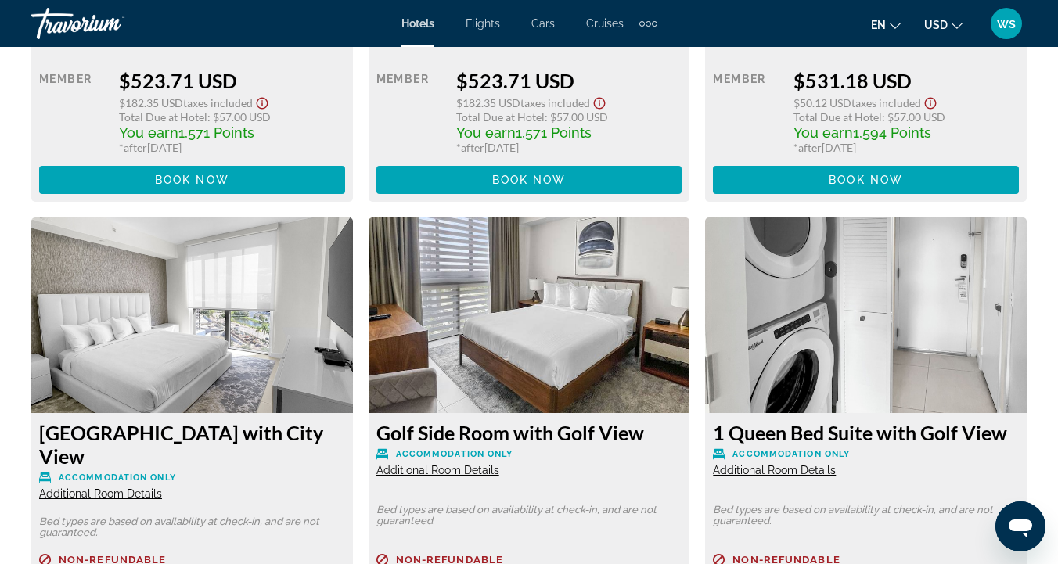
scroll to position [3963, 0]
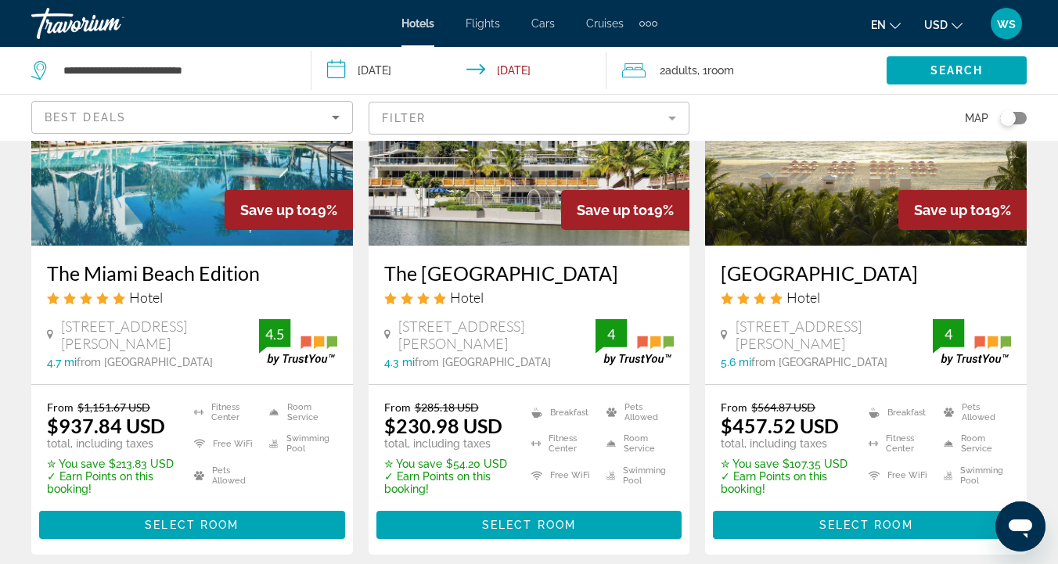
scroll to position [1318, 0]
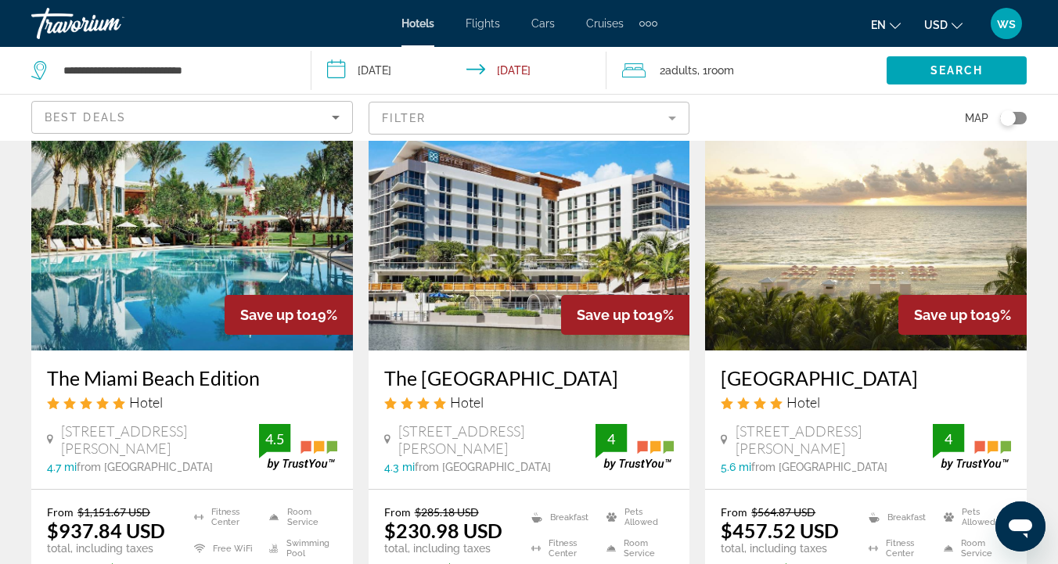
click at [660, 211] on img "Main content" at bounding box center [530, 225] width 322 height 250
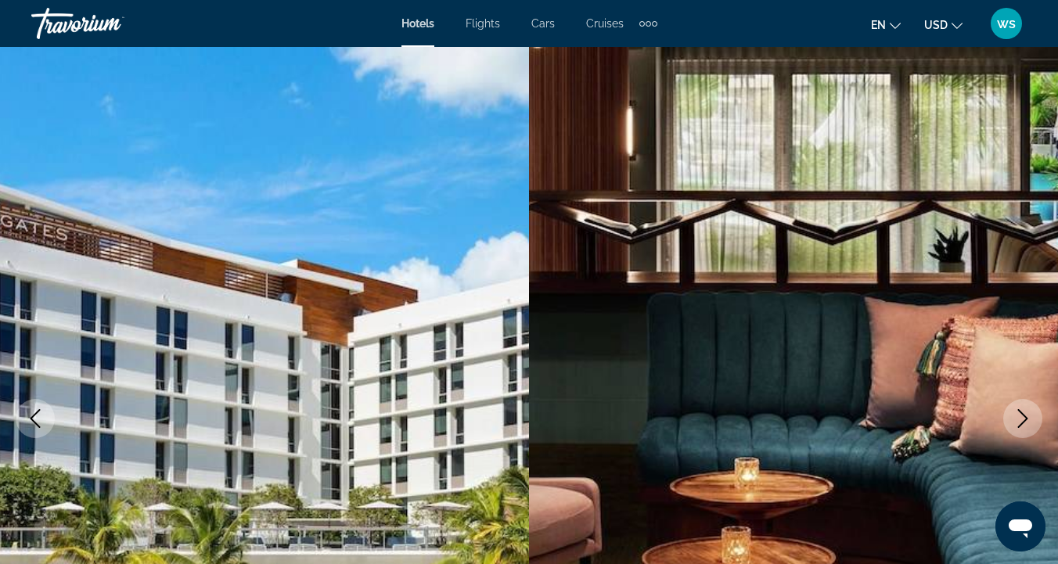
click at [1023, 419] on icon "Next image" at bounding box center [1022, 418] width 19 height 19
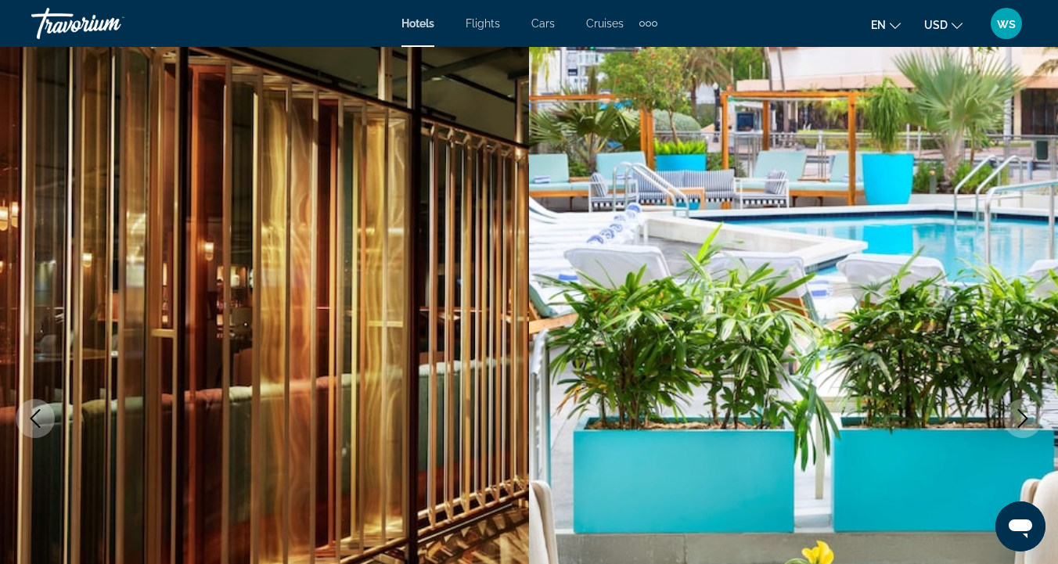
click at [1023, 419] on icon "Next image" at bounding box center [1022, 418] width 19 height 19
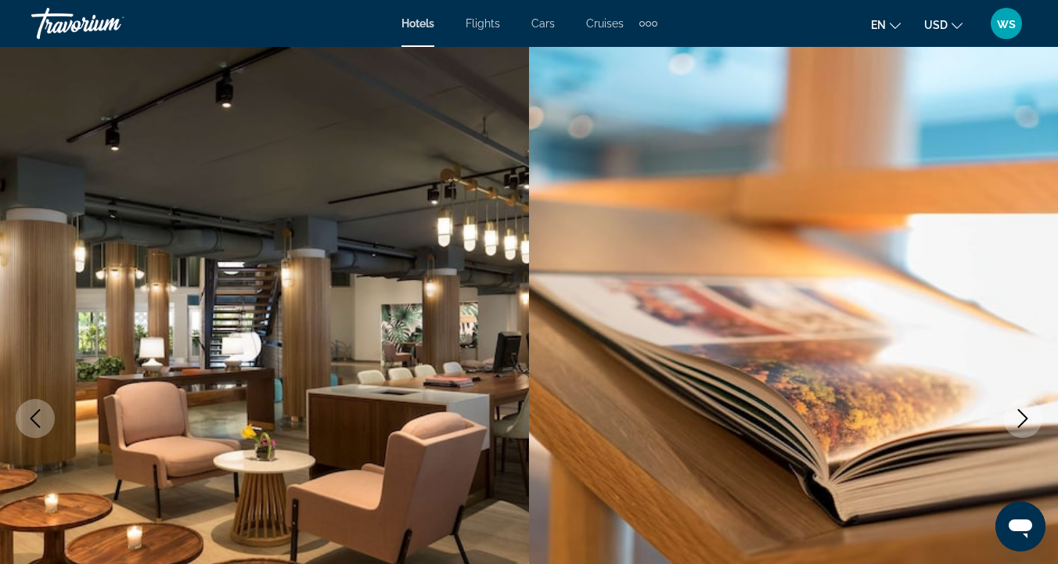
click at [1023, 420] on icon "Next image" at bounding box center [1022, 418] width 19 height 19
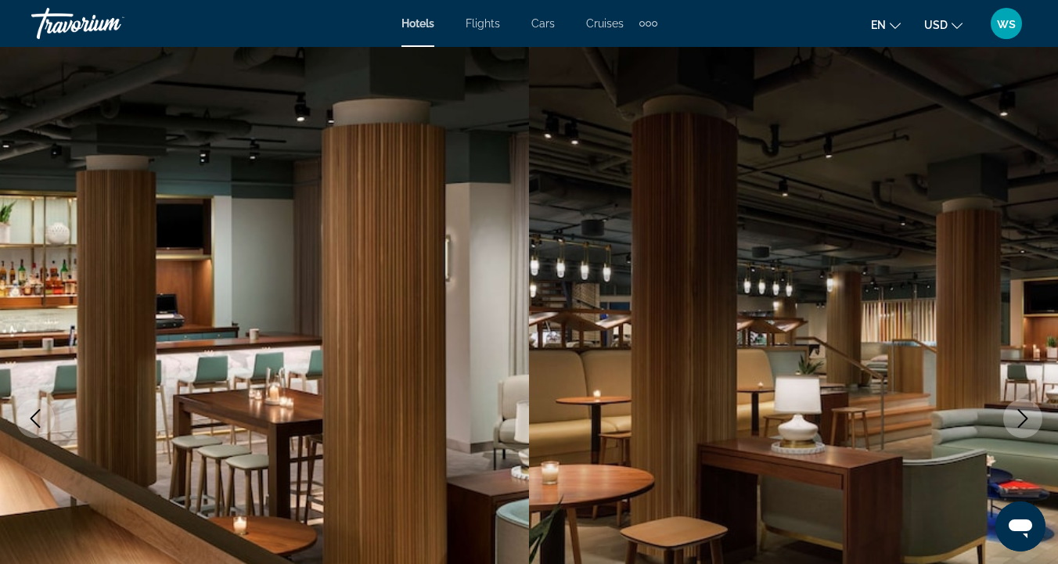
click at [1023, 421] on icon "Next image" at bounding box center [1022, 418] width 19 height 19
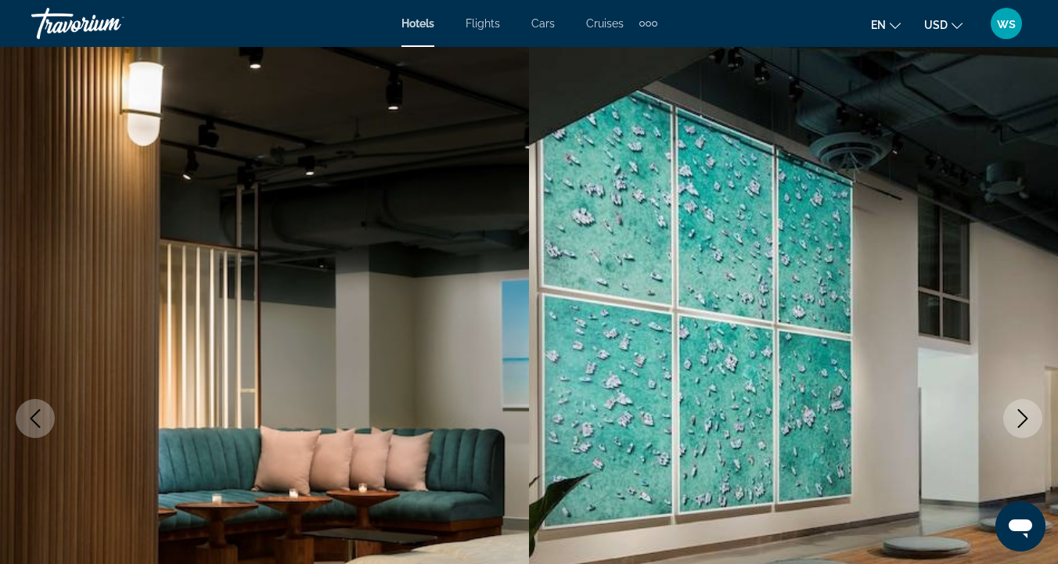
click at [1023, 423] on icon "Next image" at bounding box center [1023, 418] width 10 height 19
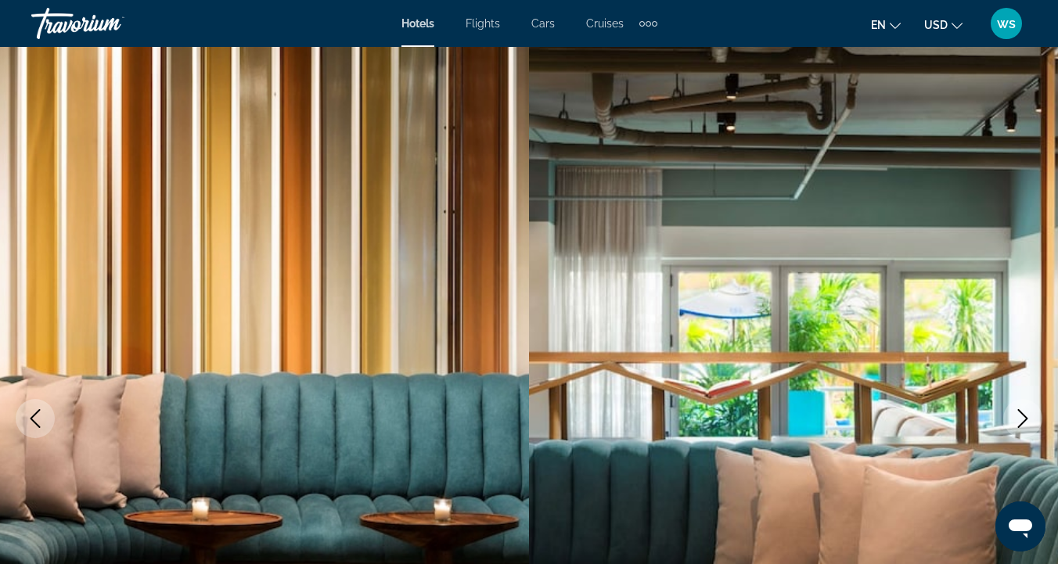
click at [1023, 423] on icon "Next image" at bounding box center [1023, 418] width 10 height 19
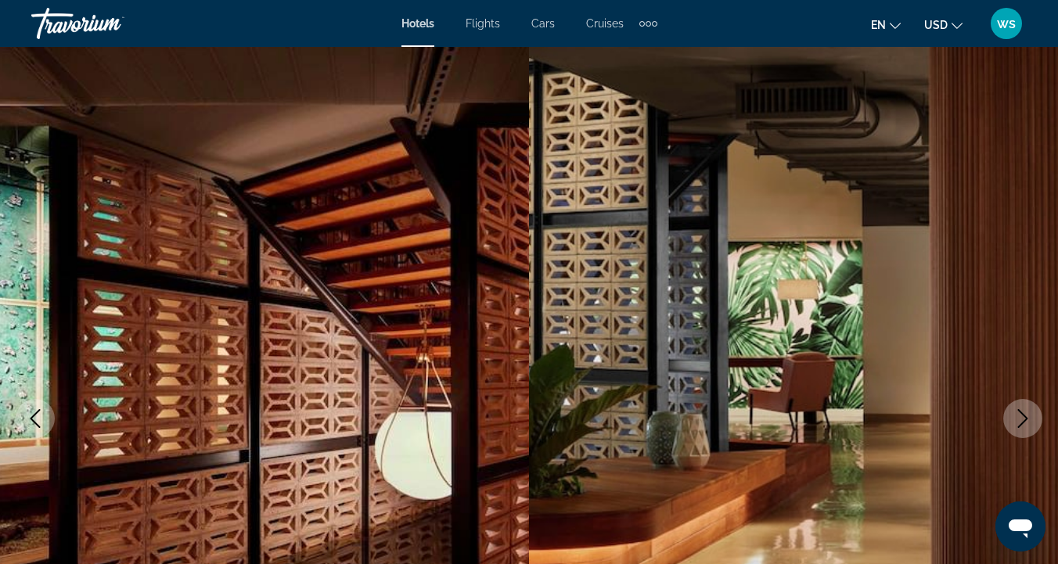
click at [1023, 424] on icon "Next image" at bounding box center [1022, 418] width 19 height 19
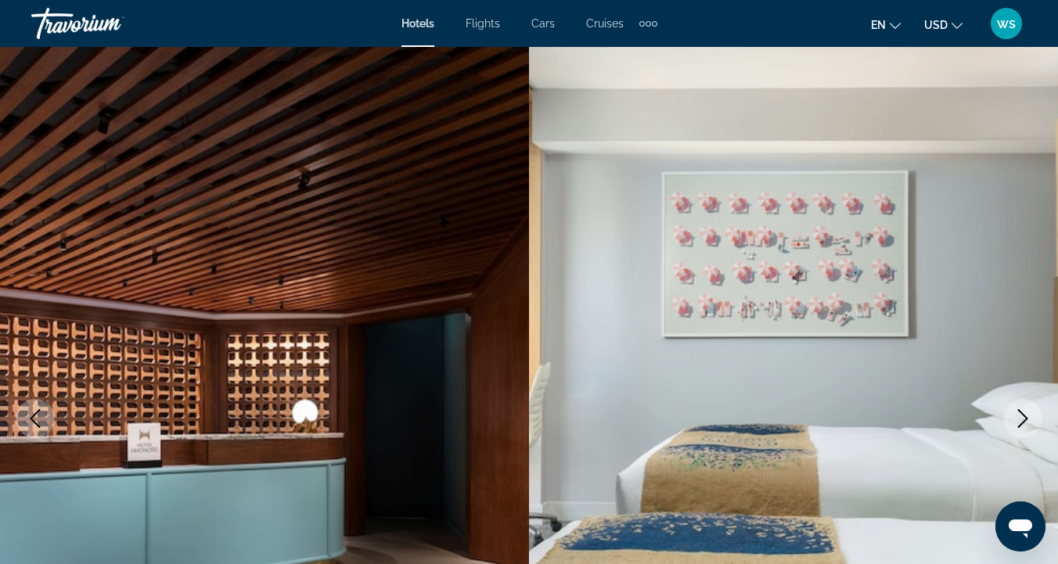
click at [1023, 426] on icon "Next image" at bounding box center [1022, 418] width 19 height 19
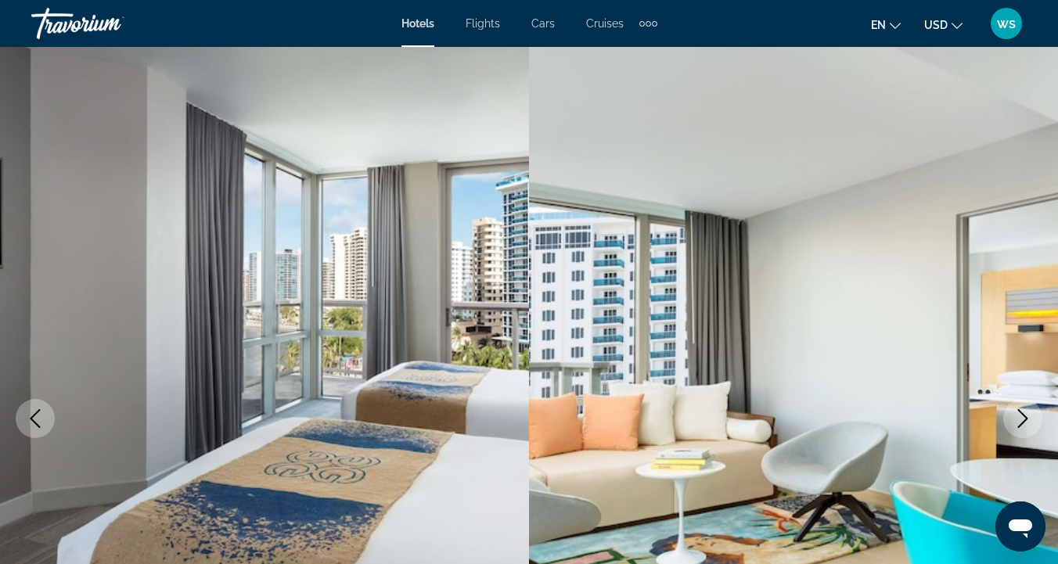
click at [1023, 427] on icon "Next image" at bounding box center [1022, 418] width 19 height 19
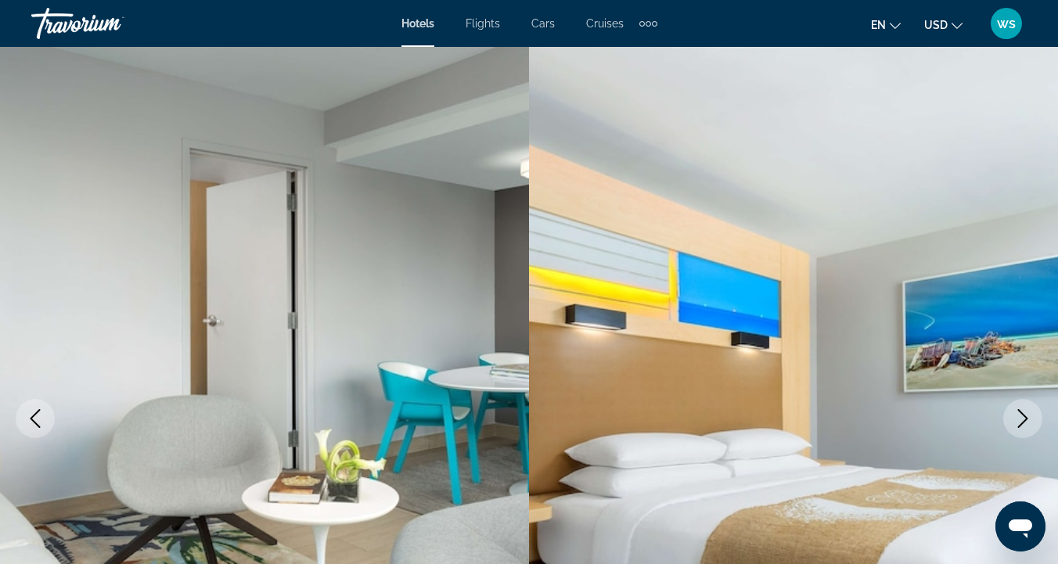
click at [1023, 428] on button "Next image" at bounding box center [1022, 418] width 39 height 39
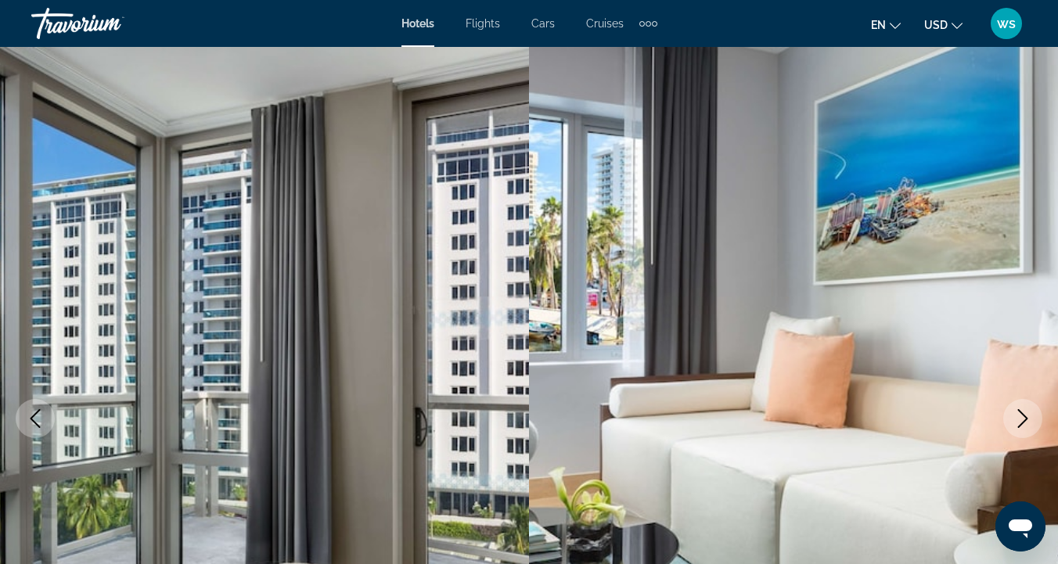
click at [1023, 430] on button "Next image" at bounding box center [1022, 418] width 39 height 39
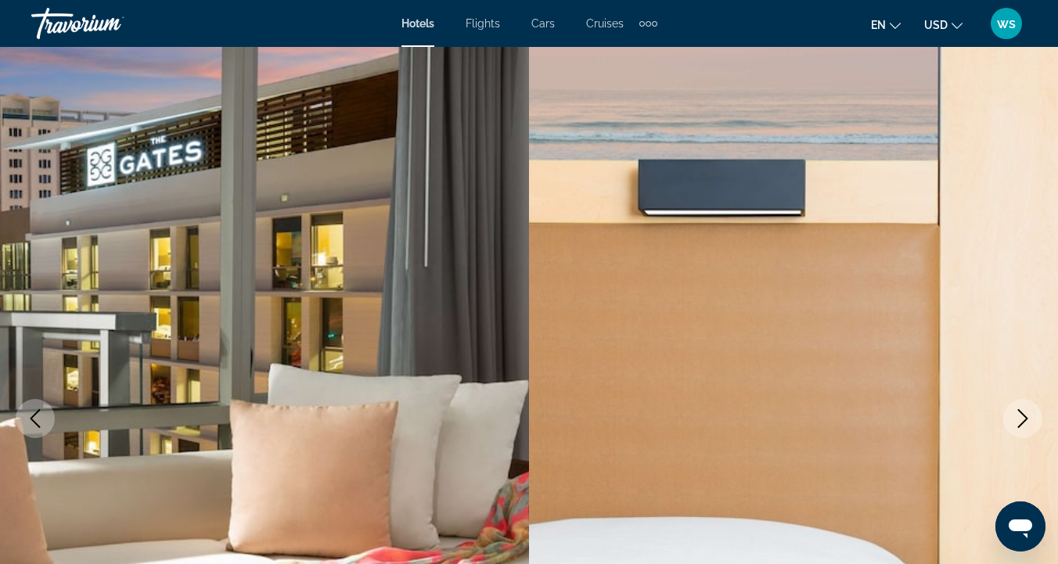
click at [1023, 430] on button "Next image" at bounding box center [1022, 418] width 39 height 39
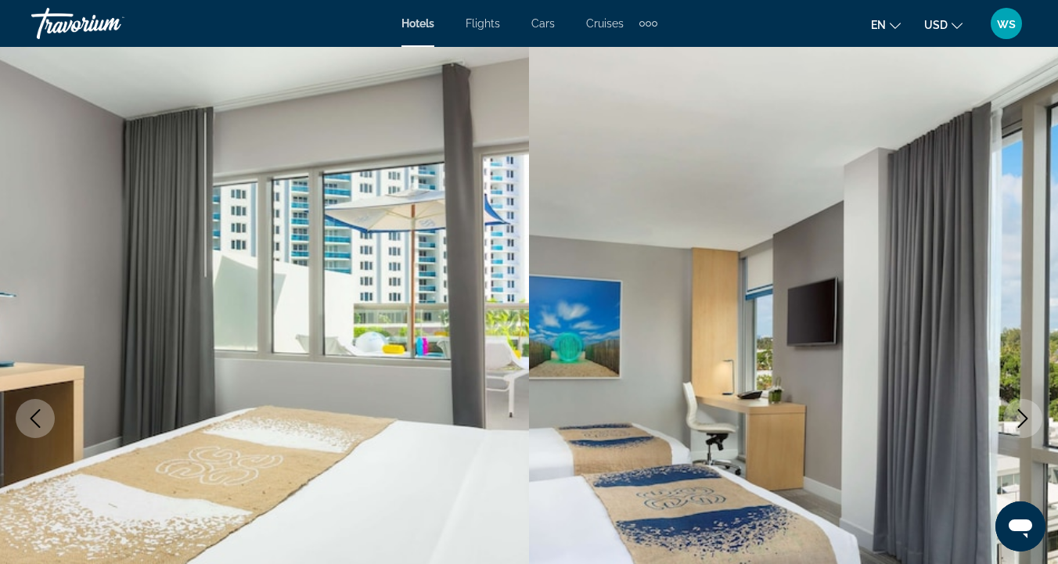
click at [1014, 419] on icon "Next image" at bounding box center [1022, 418] width 19 height 19
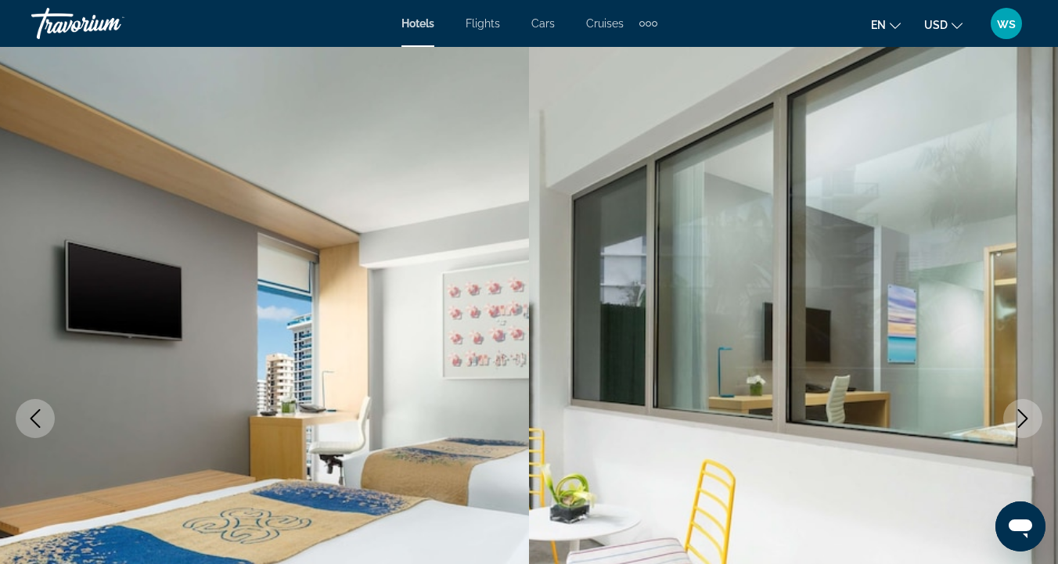
click at [1014, 419] on icon "Next image" at bounding box center [1022, 418] width 19 height 19
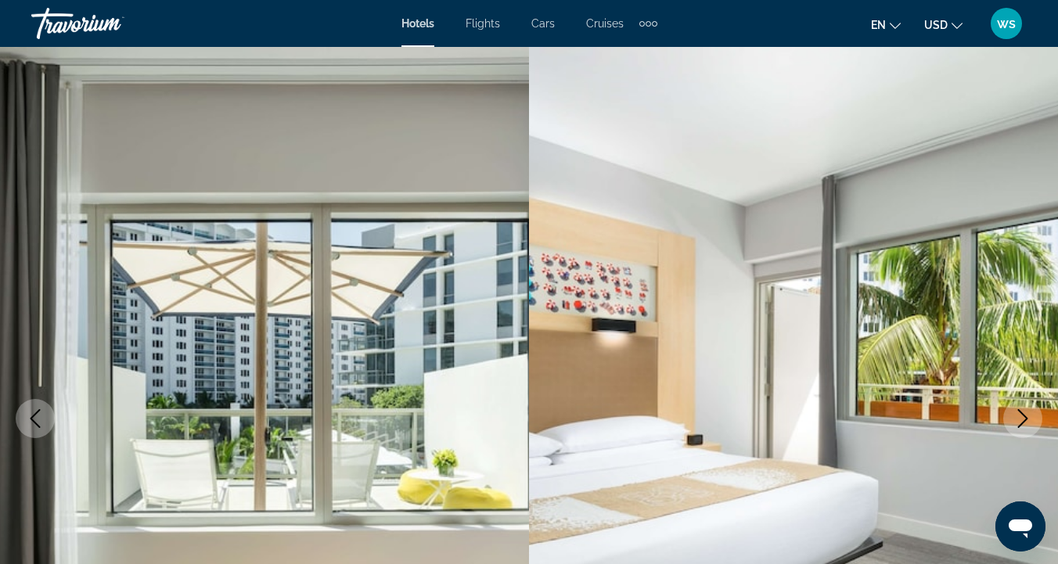
click at [1014, 419] on icon "Next image" at bounding box center [1022, 418] width 19 height 19
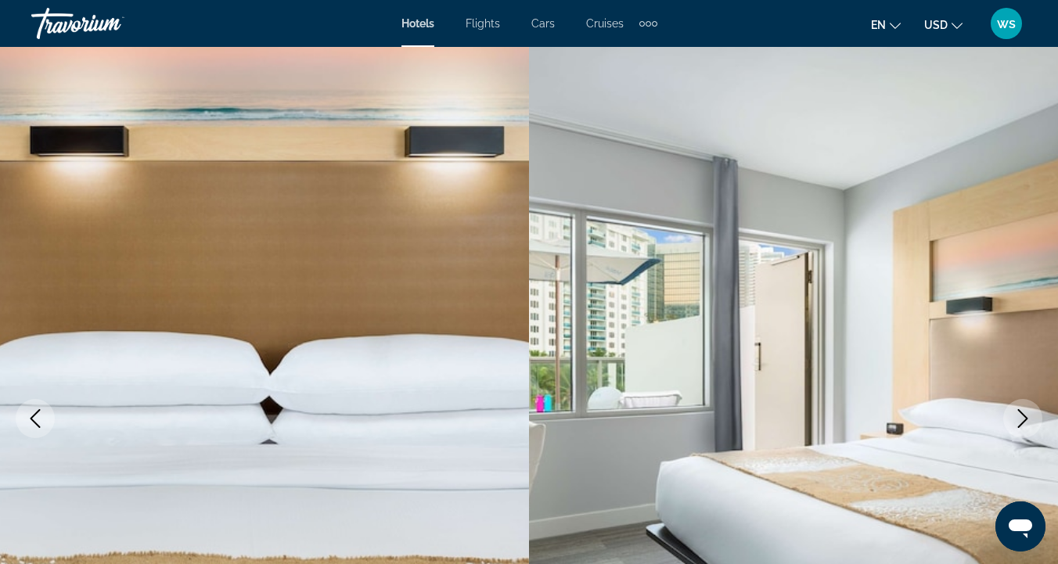
click at [1014, 419] on icon "Next image" at bounding box center [1022, 418] width 19 height 19
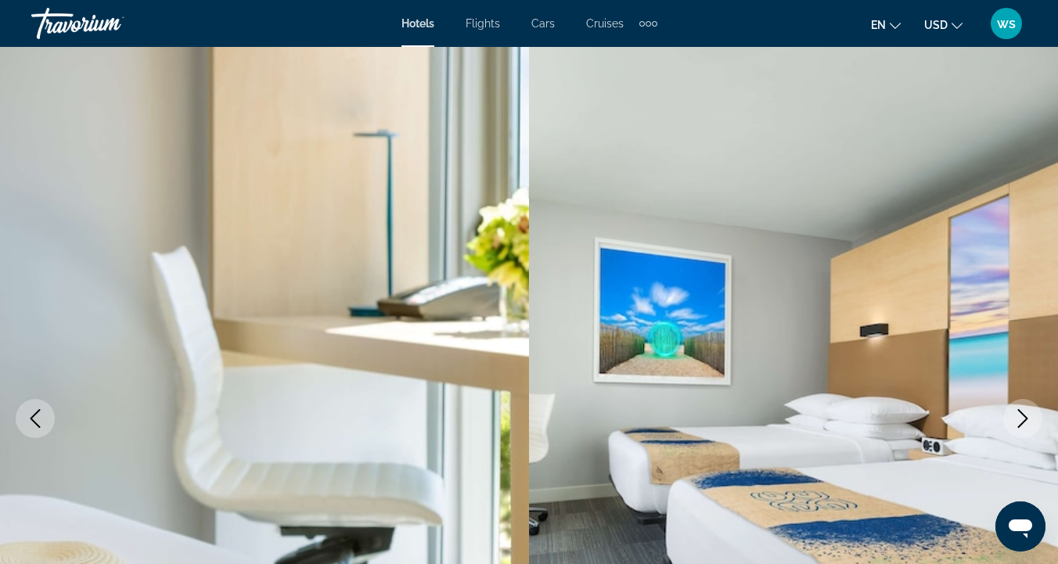
click at [1014, 419] on icon "Next image" at bounding box center [1022, 418] width 19 height 19
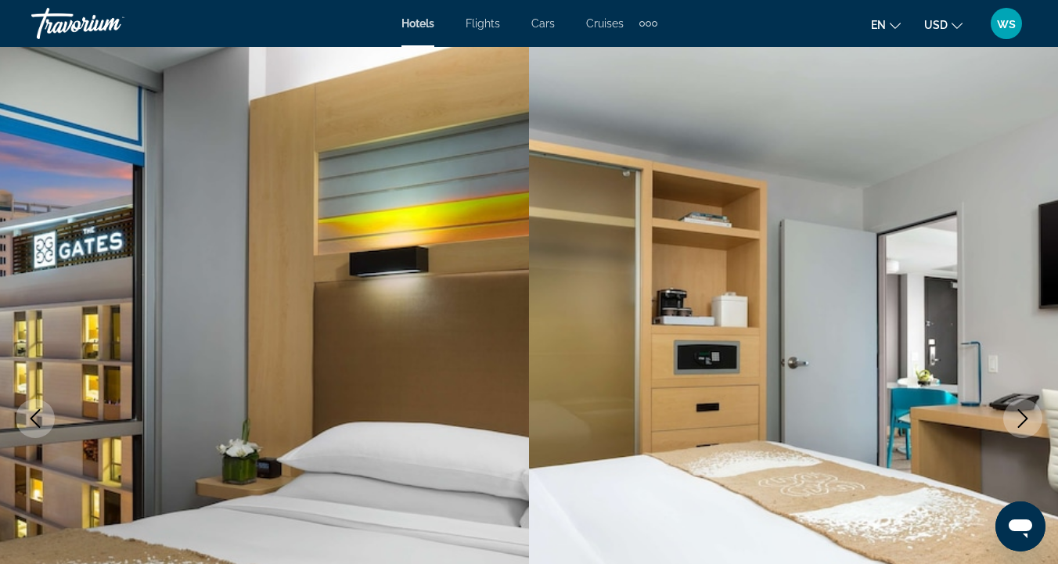
click at [1014, 419] on icon "Next image" at bounding box center [1022, 418] width 19 height 19
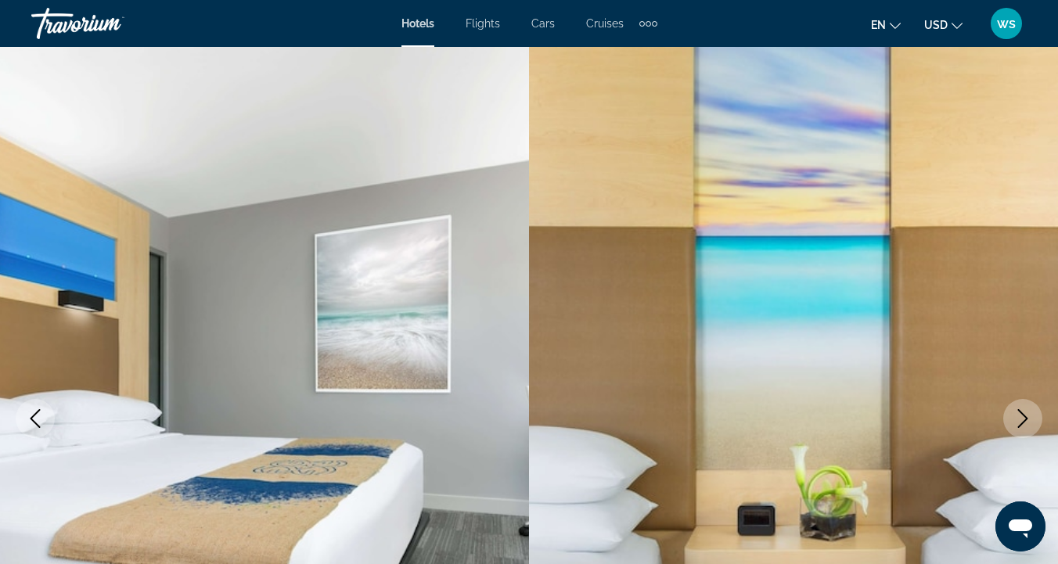
click at [34, 416] on icon "Previous image" at bounding box center [36, 418] width 10 height 19
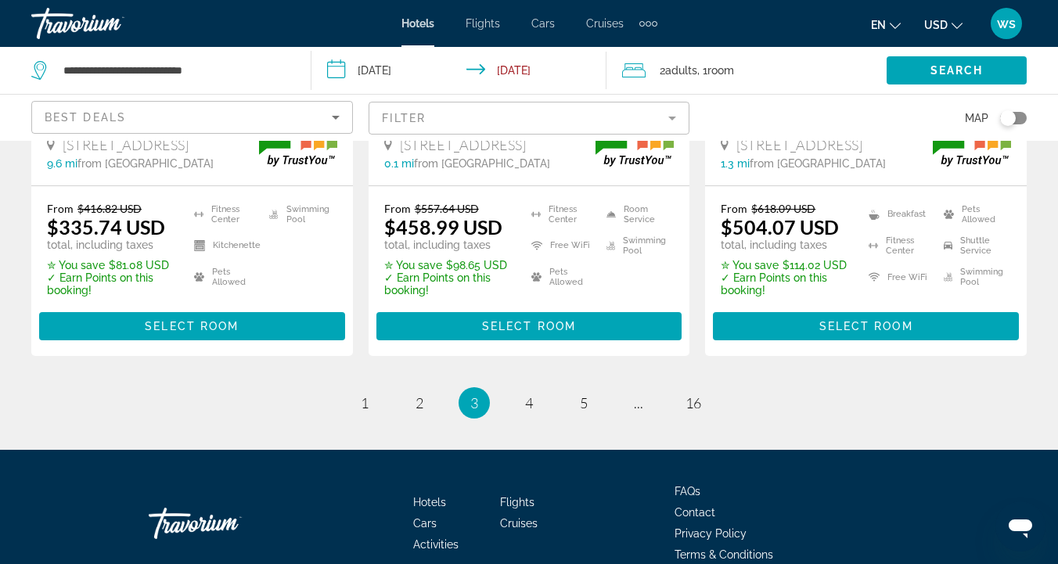
scroll to position [2236, 0]
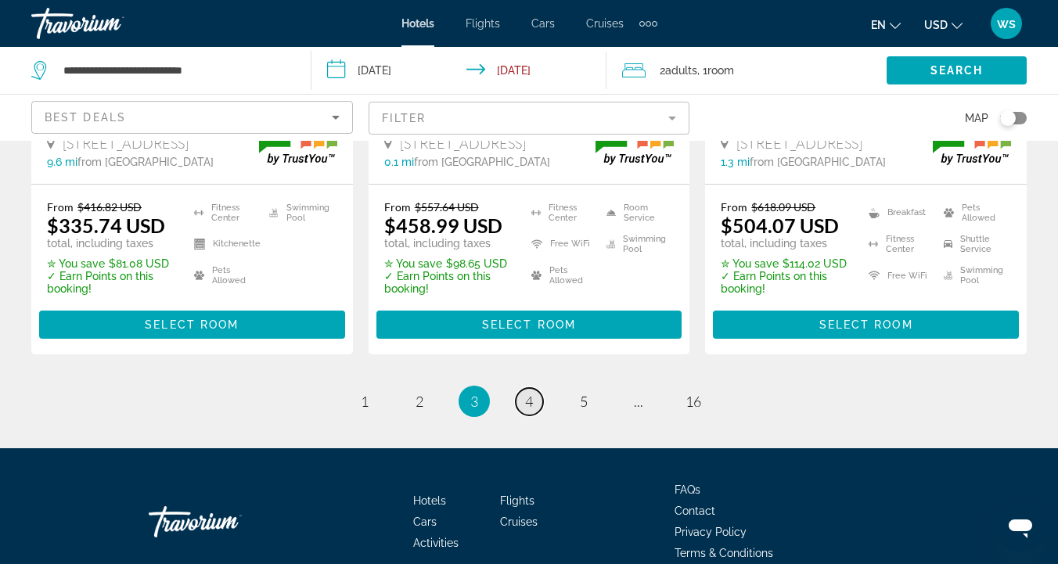
click at [533, 393] on span "4" at bounding box center [529, 401] width 8 height 17
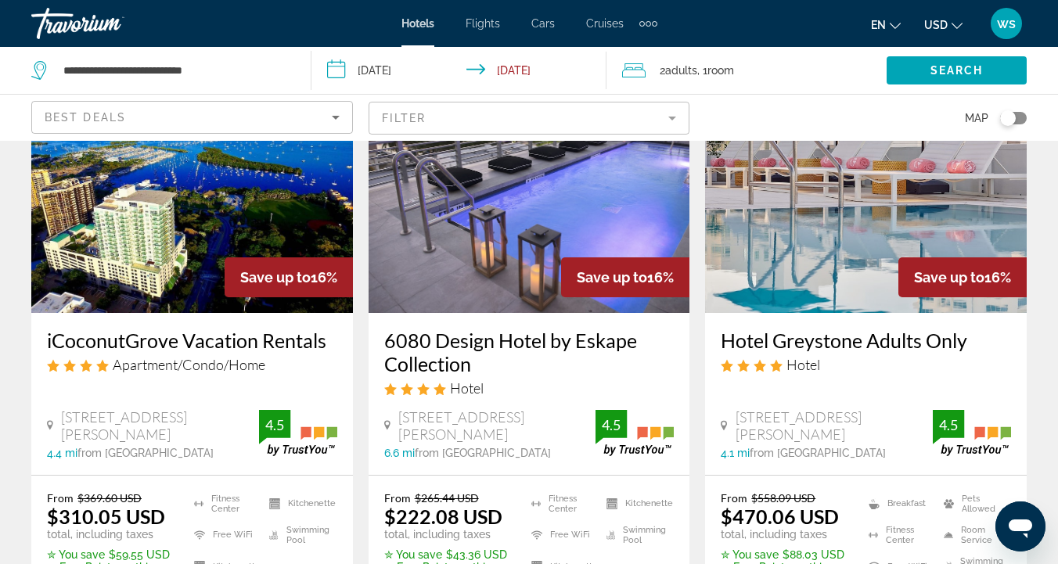
scroll to position [1978, 0]
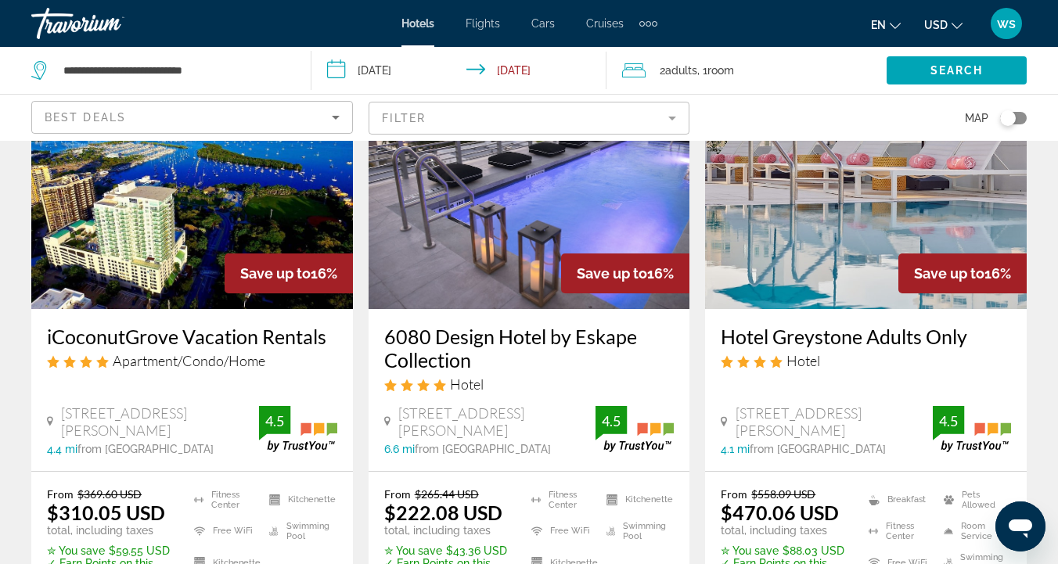
click at [163, 309] on div "iCoconutGrove Vacation Rentals Apartment/Condo/Home [STREET_ADDRESS][PERSON_NAM…" at bounding box center [192, 390] width 322 height 162
click at [144, 365] on div "iCoconutGrove Vacation Rentals Apartment/Condo/Home [STREET_ADDRESS][PERSON_NAM…" at bounding box center [192, 390] width 322 height 162
click at [160, 309] on div "iCoconutGrove Vacation Rentals Apartment/Condo/Home [STREET_ADDRESS][PERSON_NAM…" at bounding box center [192, 390] width 322 height 162
click at [167, 255] on img "Main content" at bounding box center [192, 184] width 322 height 250
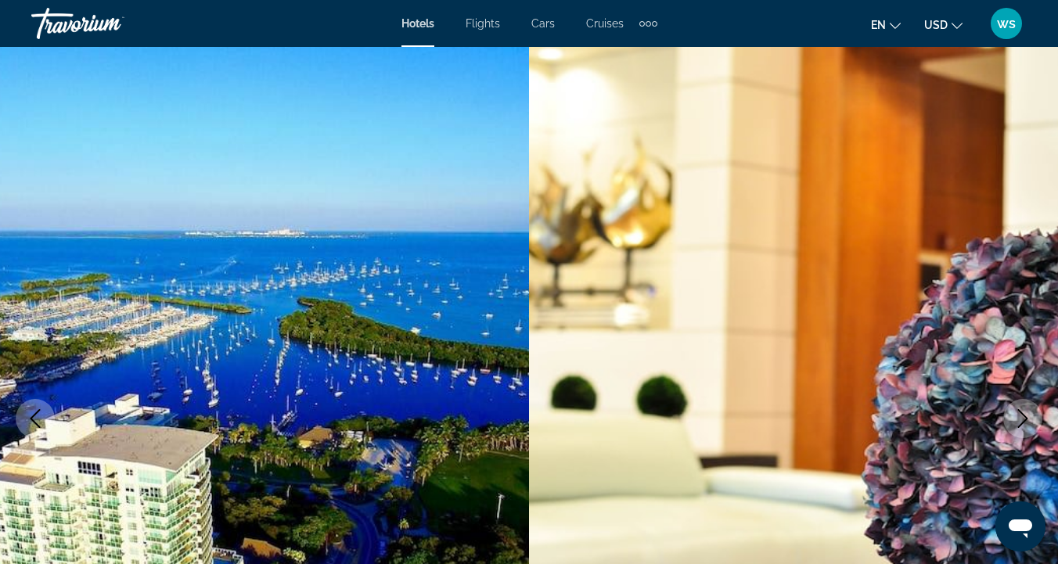
click at [1019, 423] on icon "Next image" at bounding box center [1022, 418] width 19 height 19
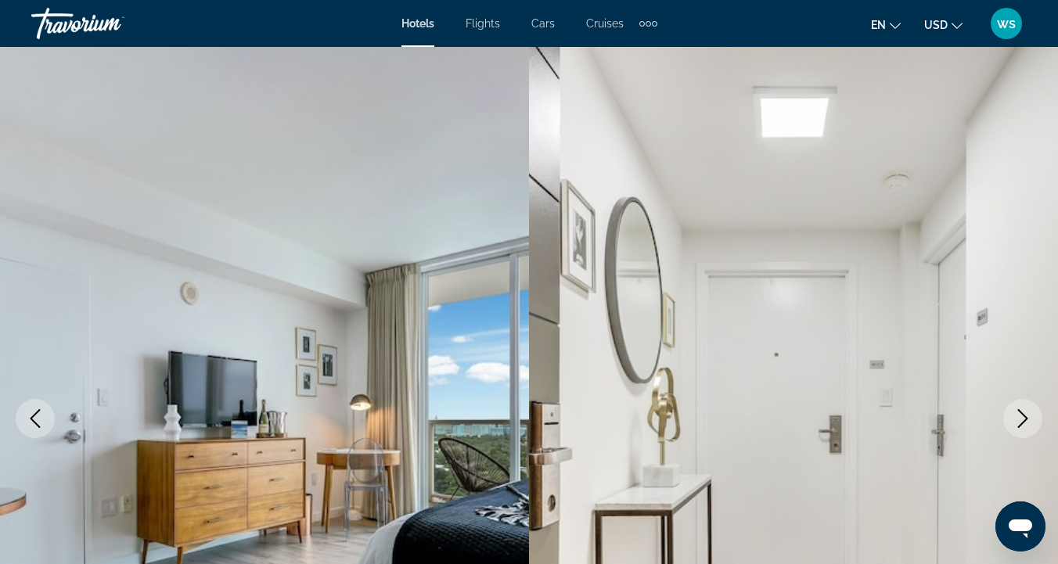
click at [1020, 425] on icon "Next image" at bounding box center [1023, 418] width 10 height 19
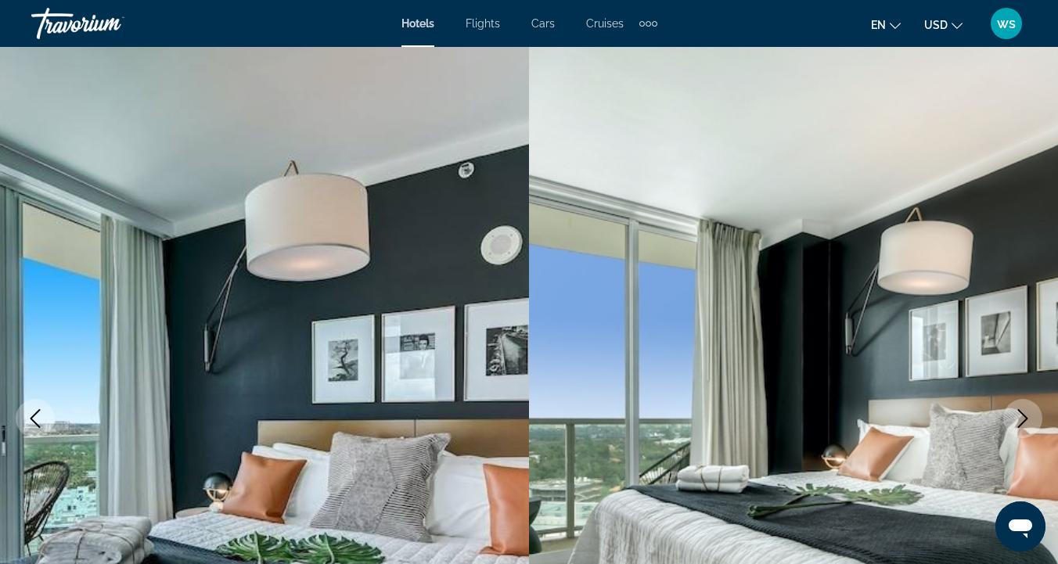
click at [1020, 429] on button "Next image" at bounding box center [1022, 418] width 39 height 39
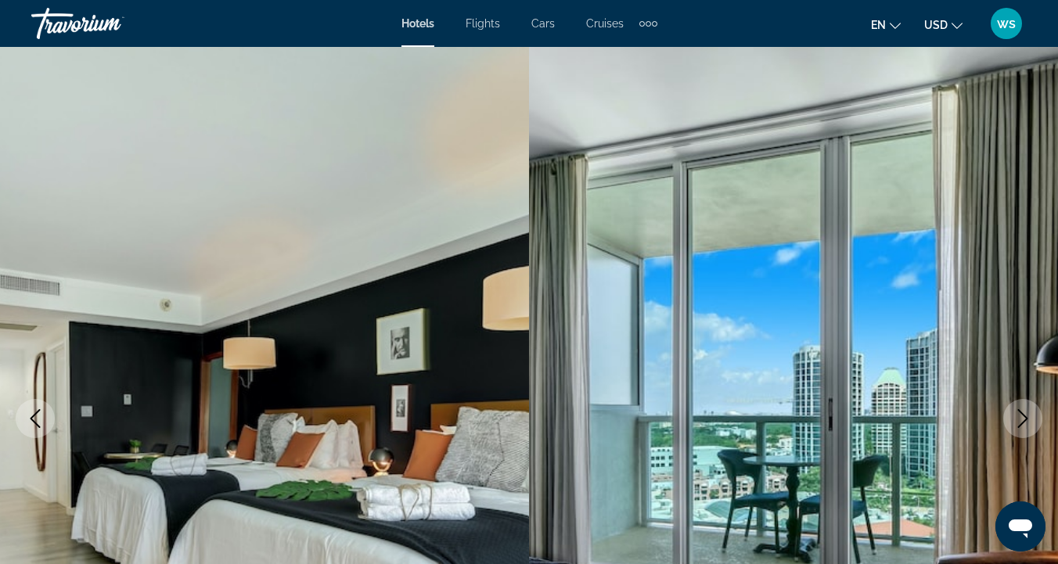
click at [1020, 430] on button "Next image" at bounding box center [1022, 418] width 39 height 39
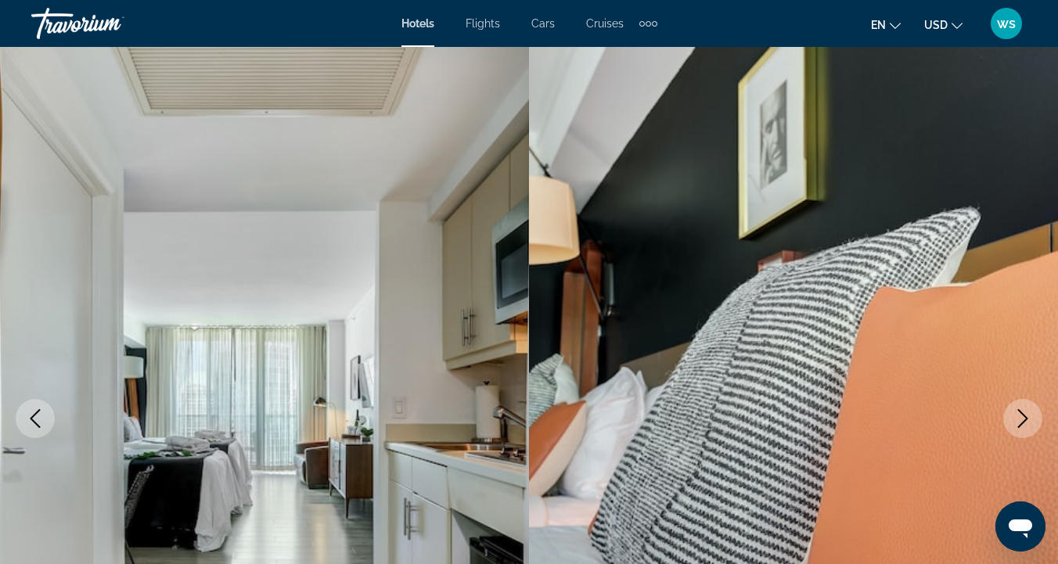
click at [1020, 430] on button "Next image" at bounding box center [1022, 418] width 39 height 39
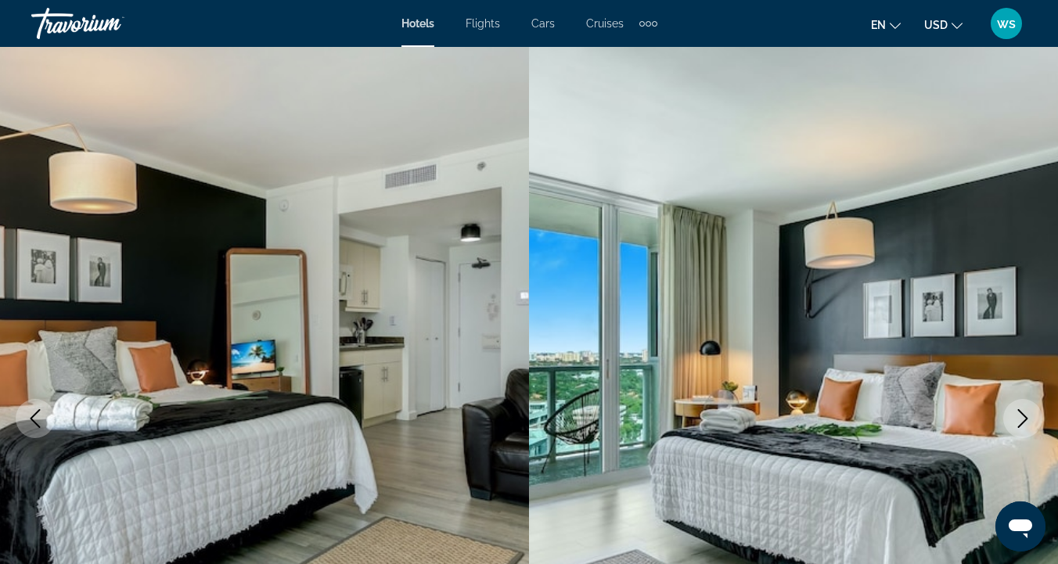
click at [1017, 415] on icon "Next image" at bounding box center [1022, 418] width 19 height 19
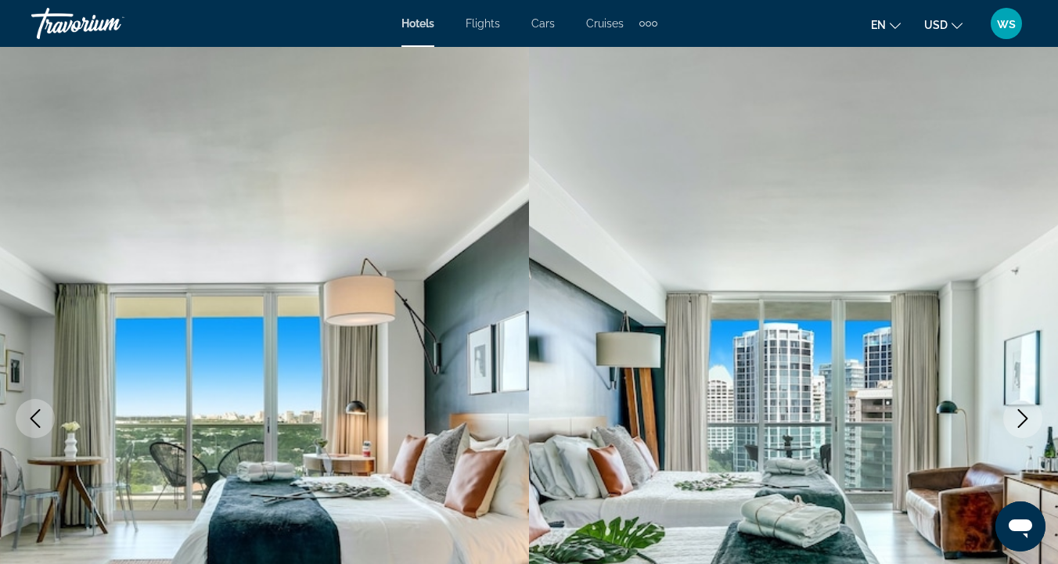
click at [1019, 417] on icon "Next image" at bounding box center [1022, 418] width 19 height 19
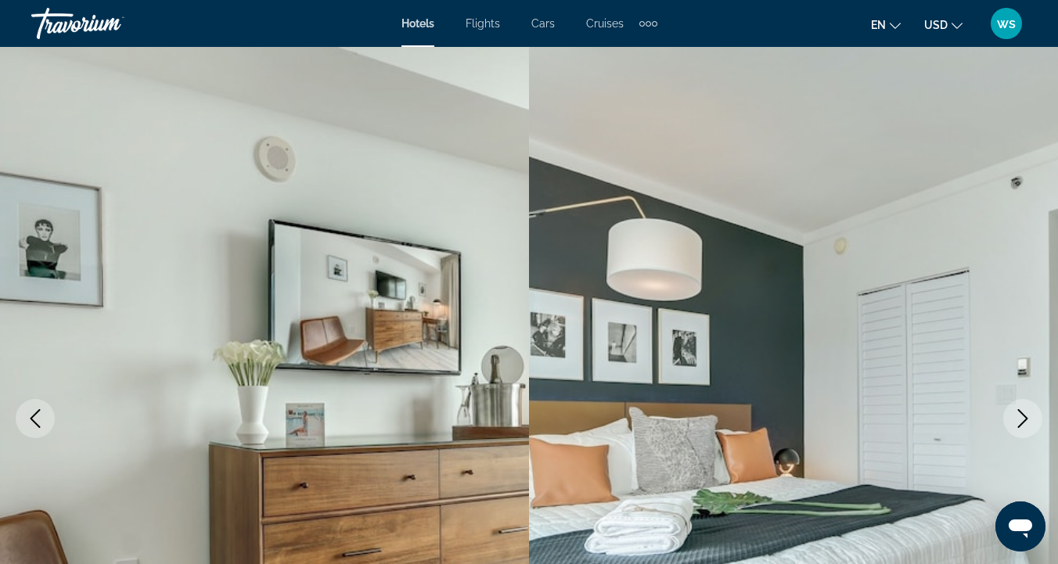
click at [1020, 419] on icon "Next image" at bounding box center [1022, 418] width 19 height 19
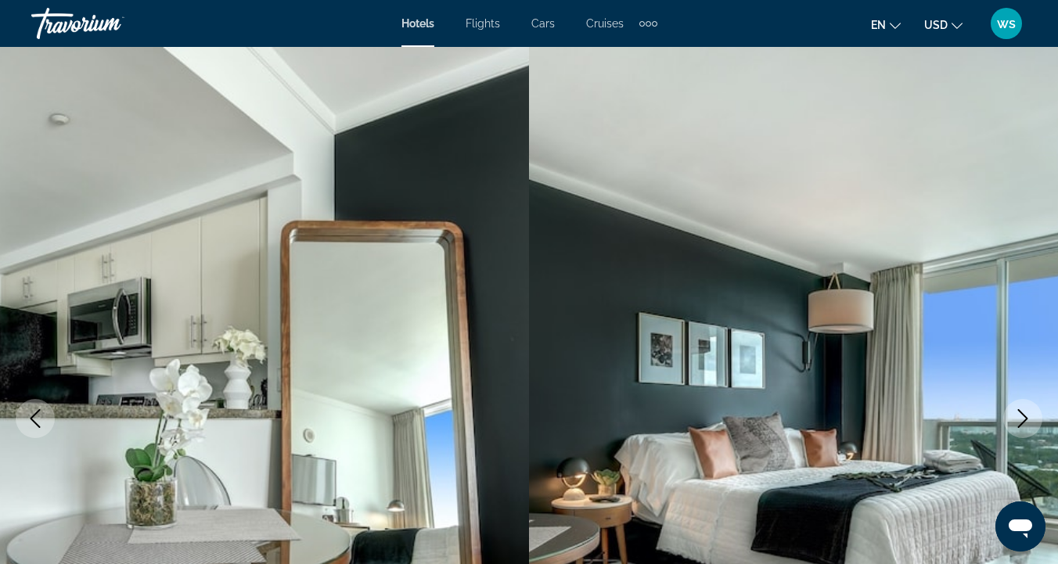
click at [1021, 420] on icon "Next image" at bounding box center [1022, 418] width 19 height 19
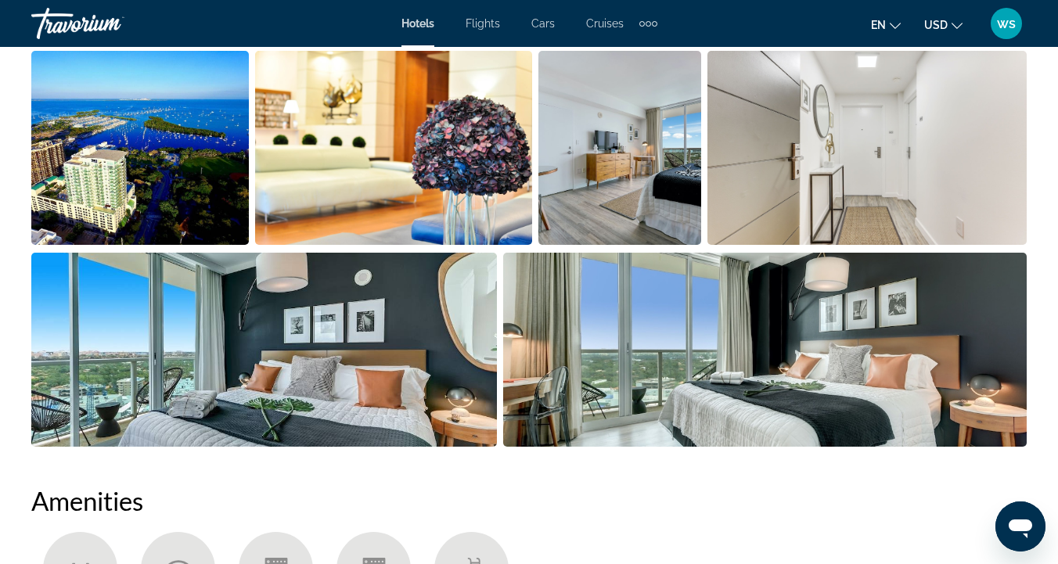
scroll to position [1130, 0]
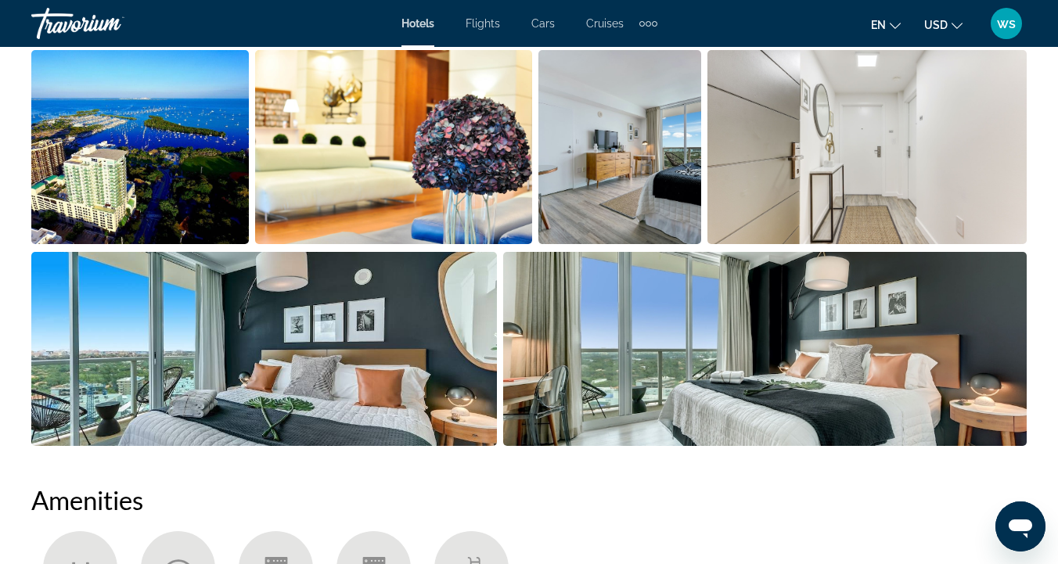
click at [184, 145] on img "Open full-screen image slider" at bounding box center [140, 147] width 218 height 194
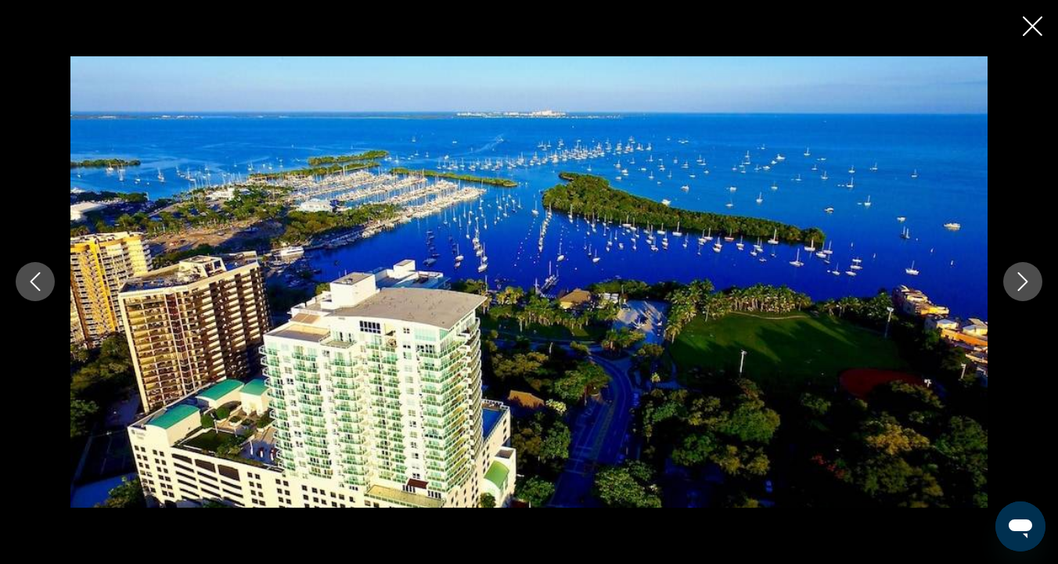
scroll to position [1706, 0]
click at [1020, 281] on icon "Next image" at bounding box center [1022, 281] width 19 height 19
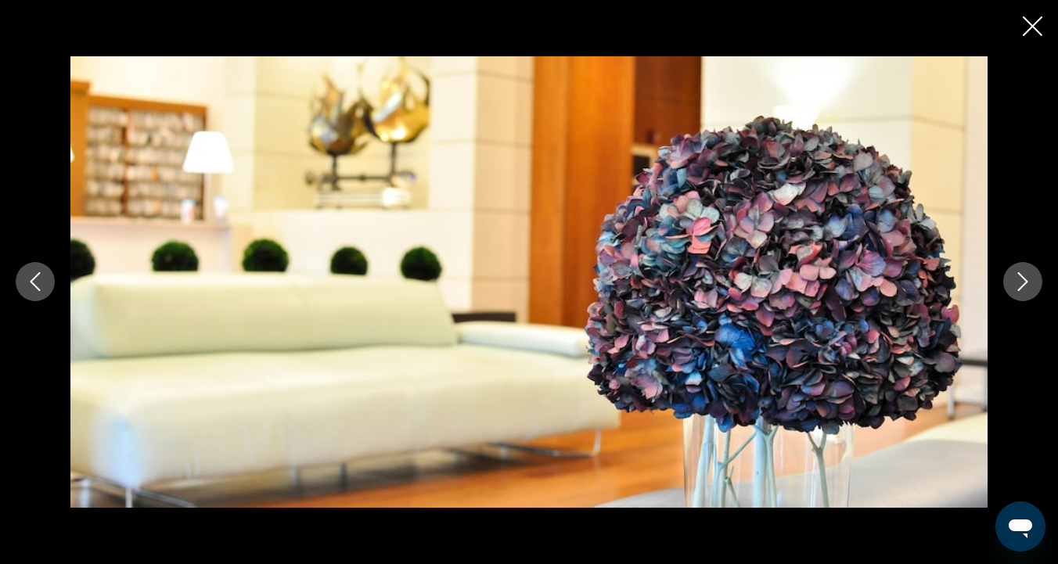
click at [1022, 286] on icon "Next image" at bounding box center [1023, 282] width 10 height 19
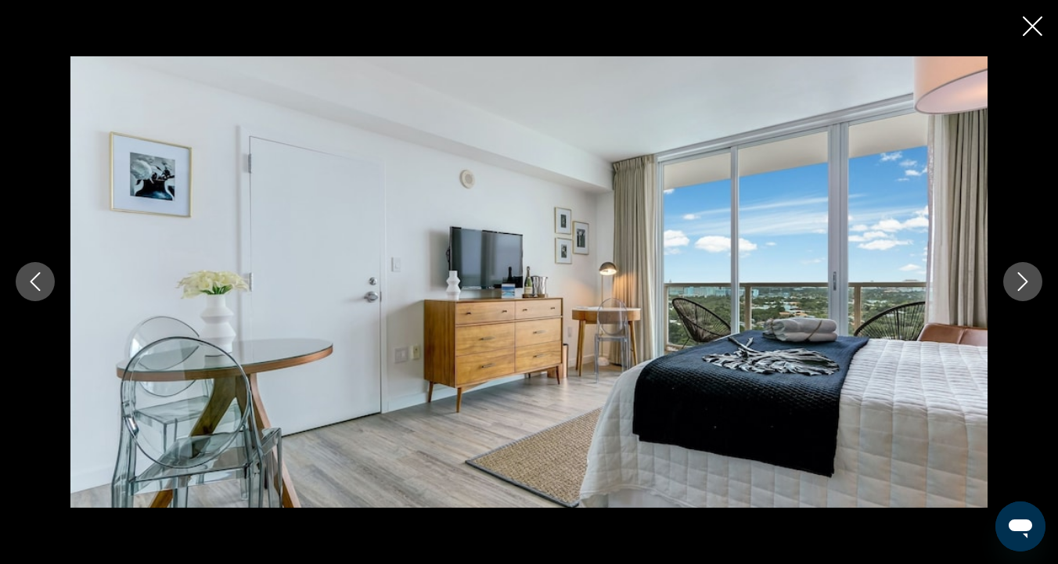
click at [1022, 288] on icon "Next image" at bounding box center [1022, 281] width 19 height 19
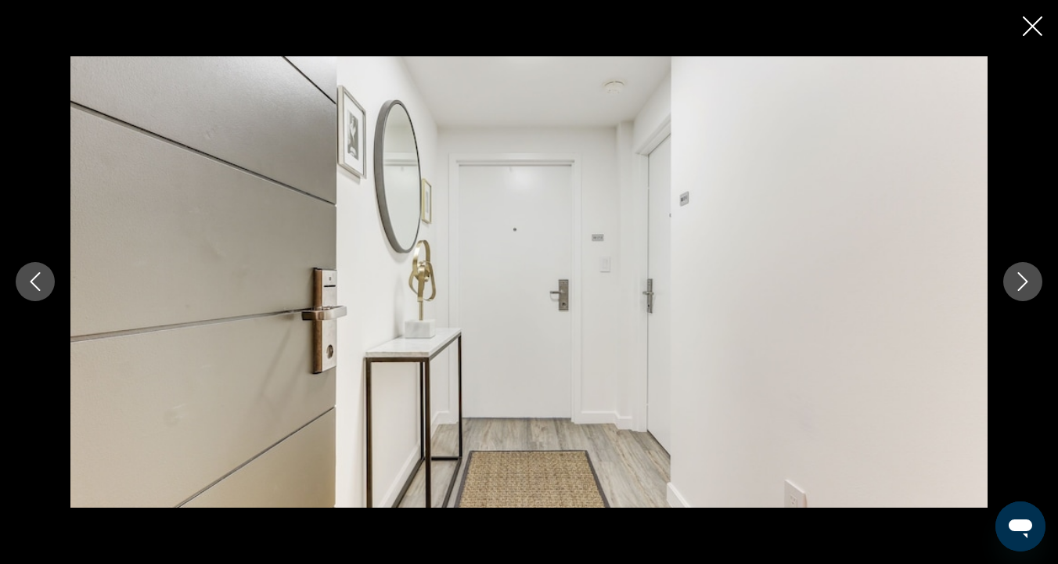
click at [1022, 290] on icon "Next image" at bounding box center [1022, 281] width 19 height 19
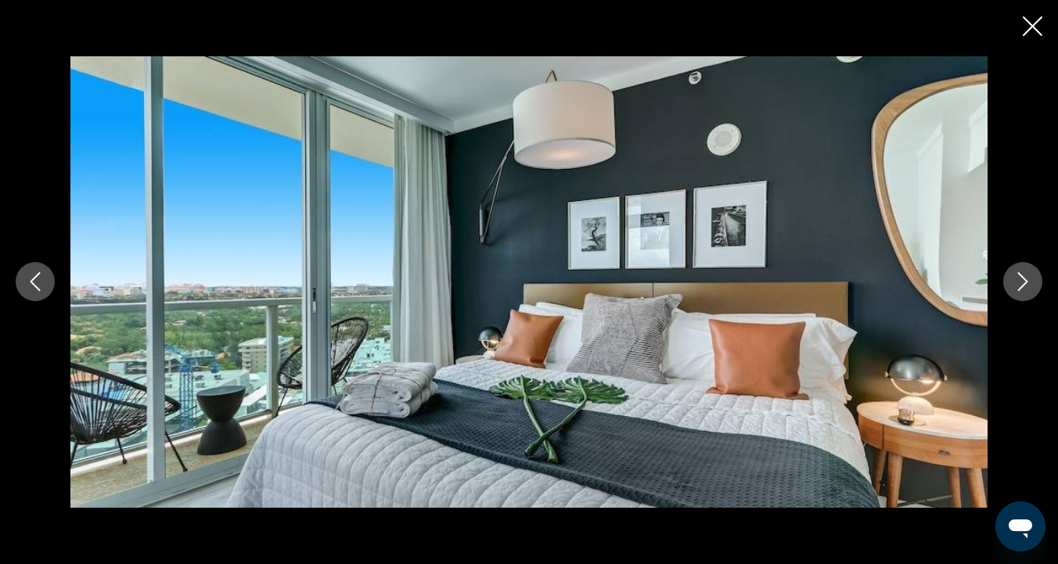
click at [1022, 290] on icon "Next image" at bounding box center [1022, 281] width 19 height 19
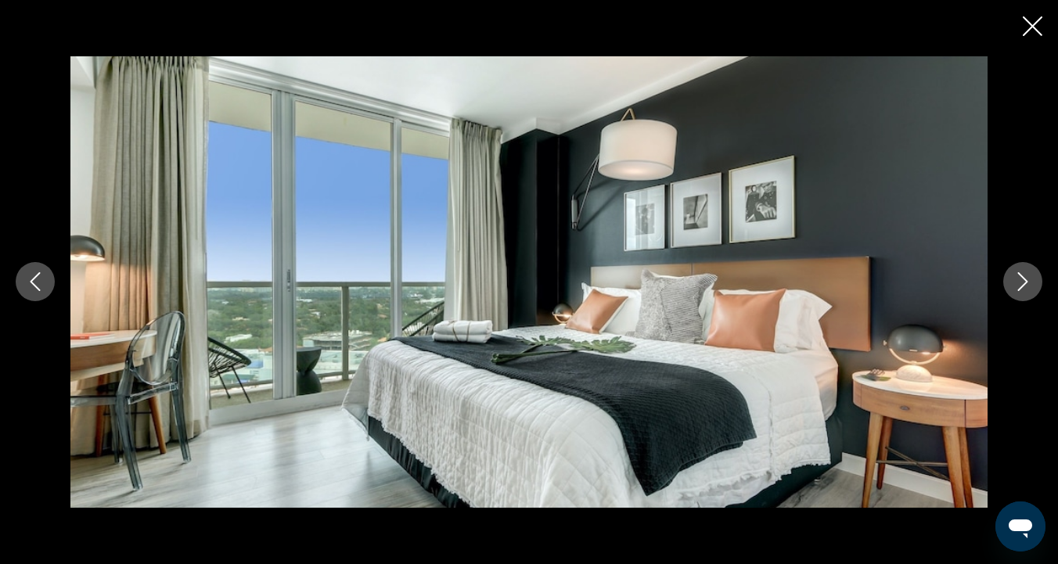
click at [1022, 291] on icon "Next image" at bounding box center [1022, 281] width 19 height 19
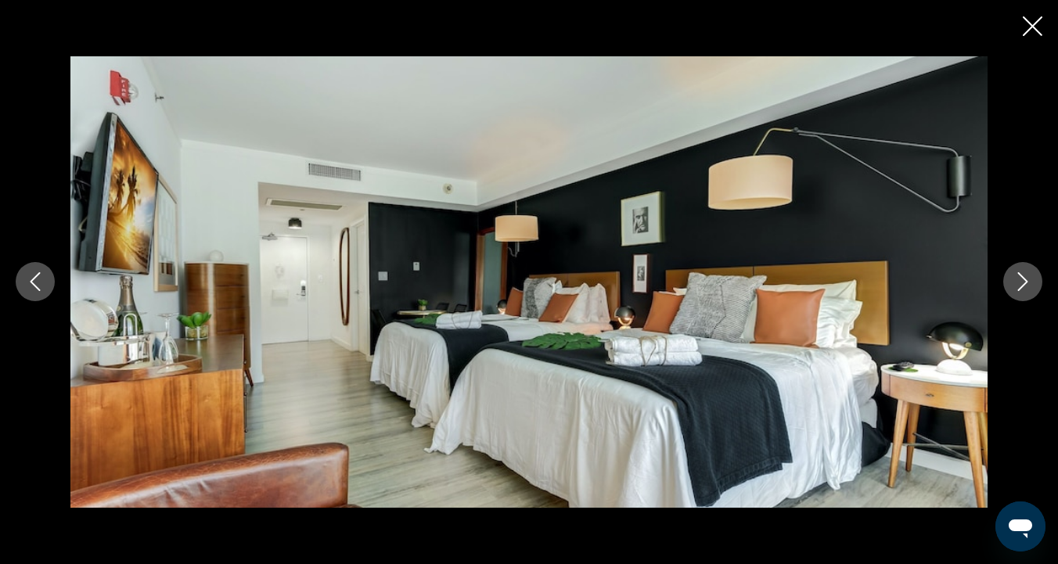
click at [1022, 291] on icon "Next image" at bounding box center [1022, 281] width 19 height 19
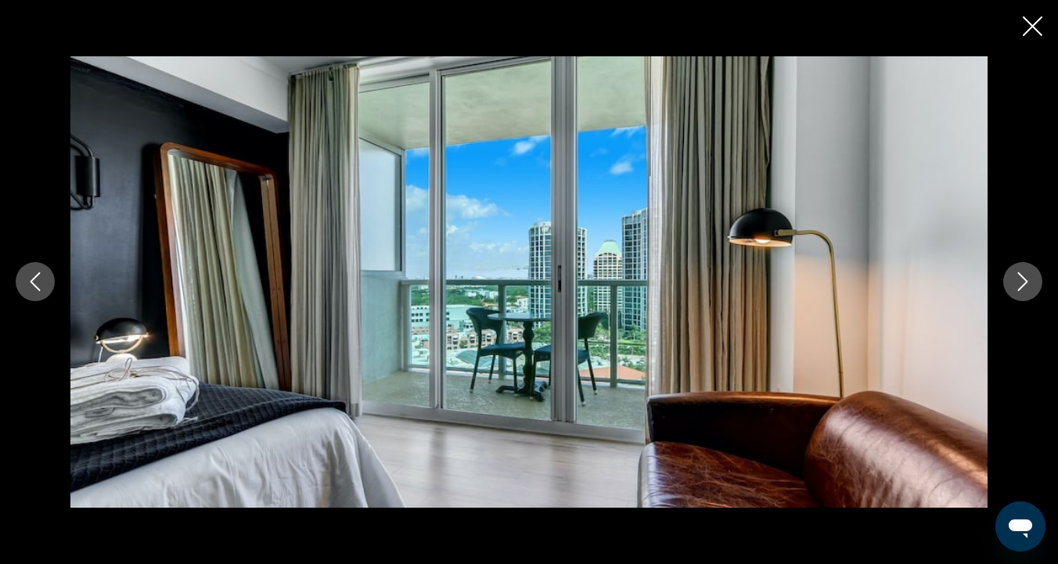
click at [1022, 291] on icon "Next image" at bounding box center [1022, 281] width 19 height 19
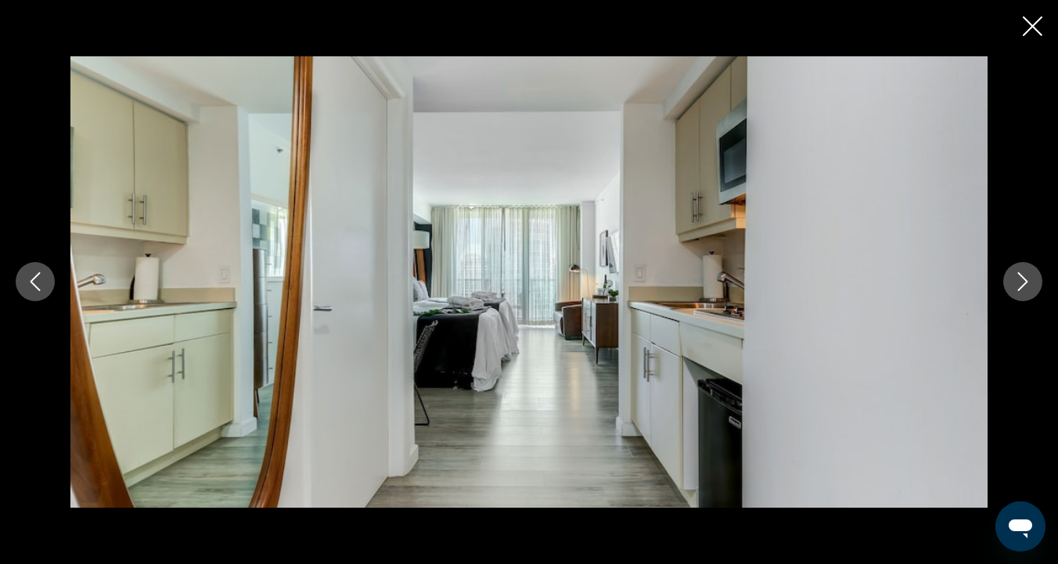
click at [1021, 292] on button "Next image" at bounding box center [1022, 281] width 39 height 39
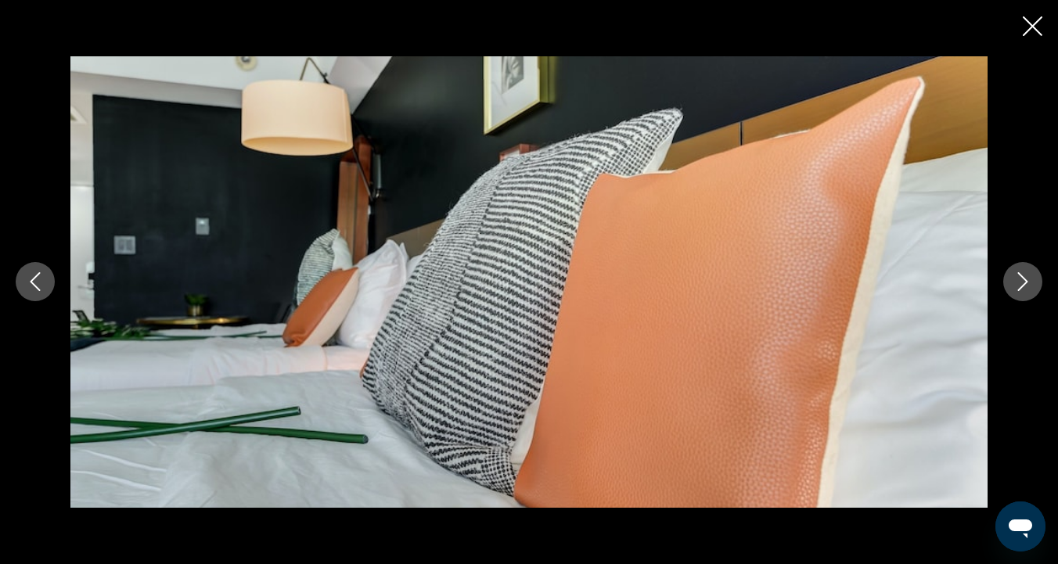
click at [1021, 292] on button "Next image" at bounding box center [1022, 281] width 39 height 39
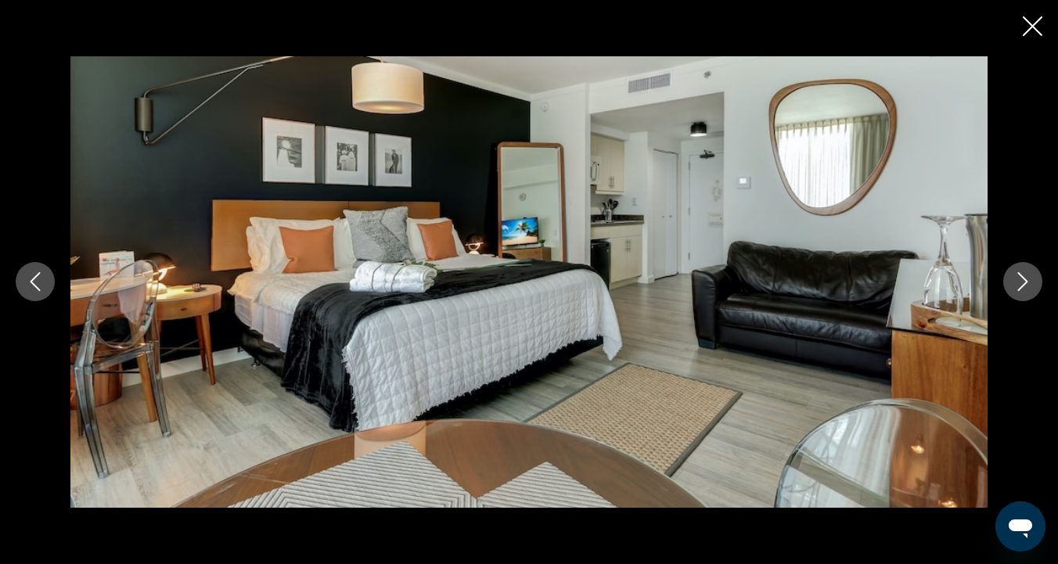
click at [1021, 293] on button "Next image" at bounding box center [1022, 281] width 39 height 39
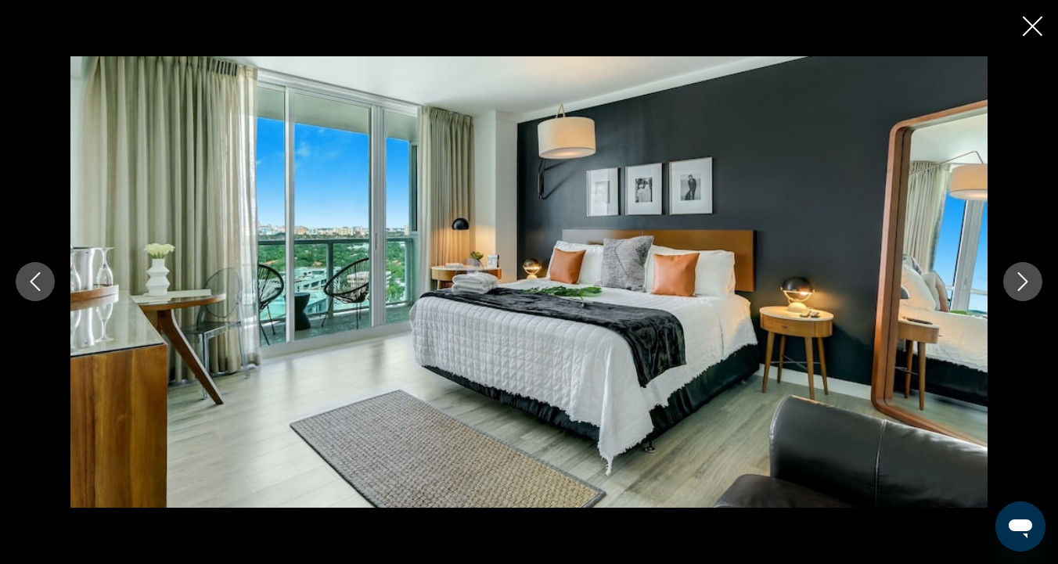
click at [25, 290] on button "Previous image" at bounding box center [35, 281] width 39 height 39
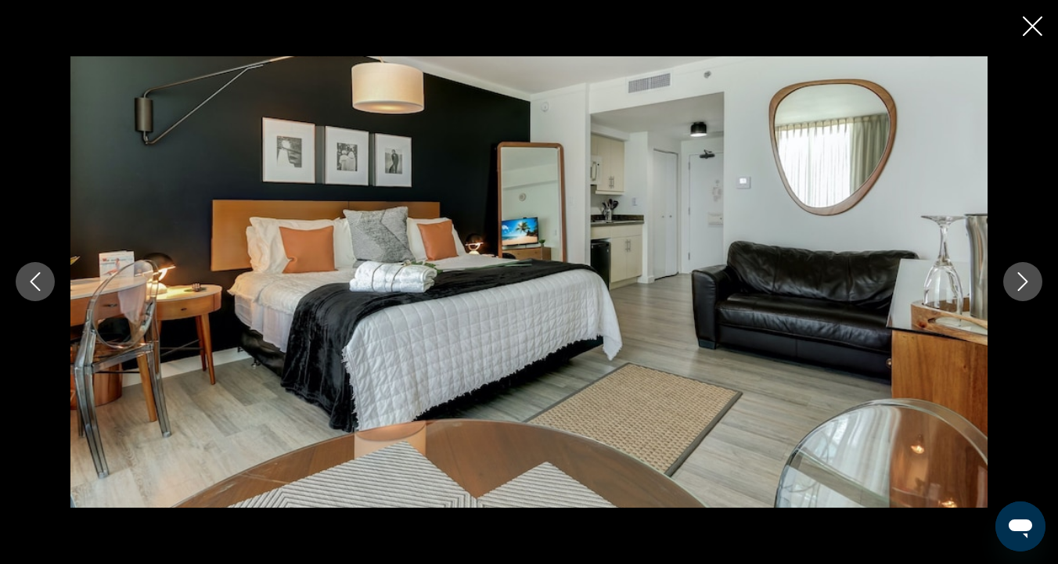
click at [25, 291] on button "Previous image" at bounding box center [35, 281] width 39 height 39
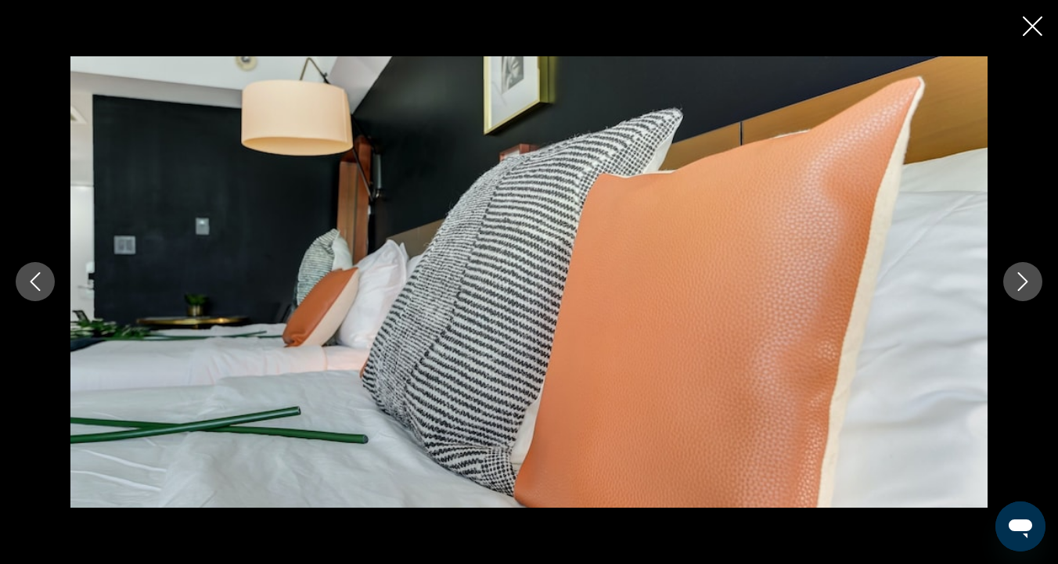
click at [31, 290] on icon "Previous image" at bounding box center [35, 281] width 19 height 19
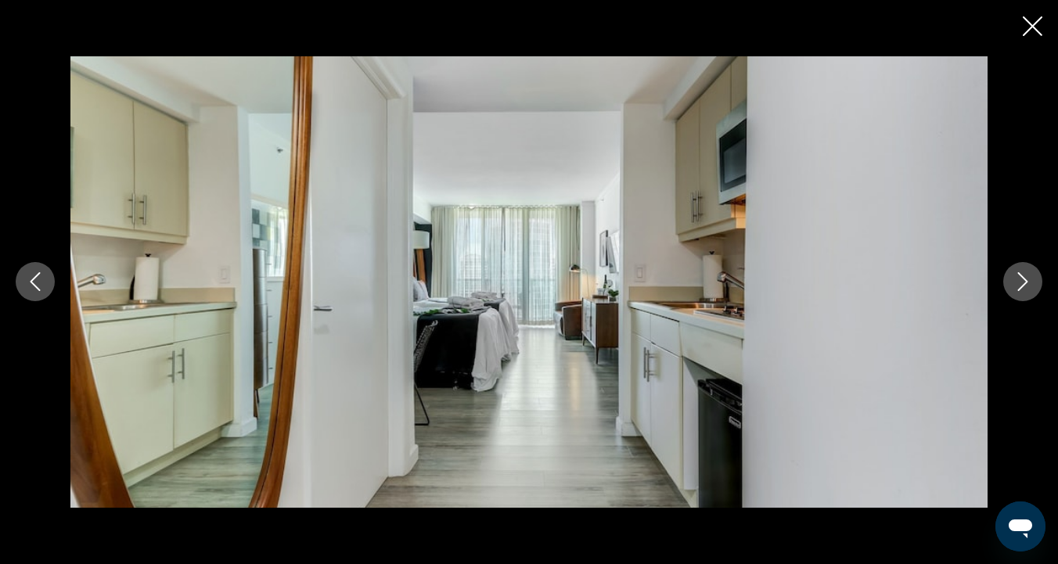
click at [1031, 21] on icon "Close slideshow" at bounding box center [1033, 26] width 20 height 20
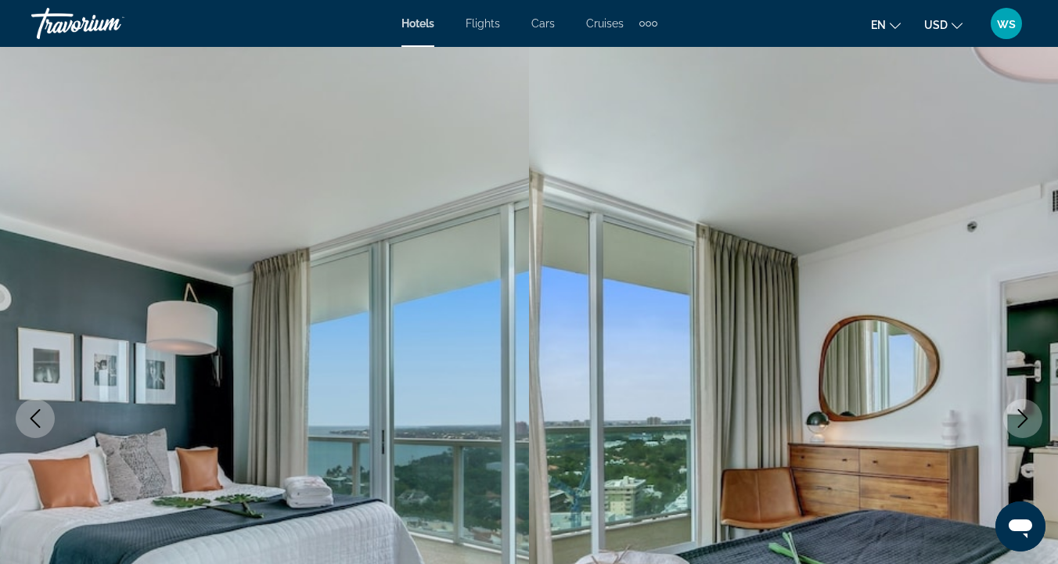
scroll to position [0, 0]
click at [669, 143] on img "Main content" at bounding box center [793, 418] width 529 height 743
click at [1033, 418] on button "Next image" at bounding box center [1022, 418] width 39 height 39
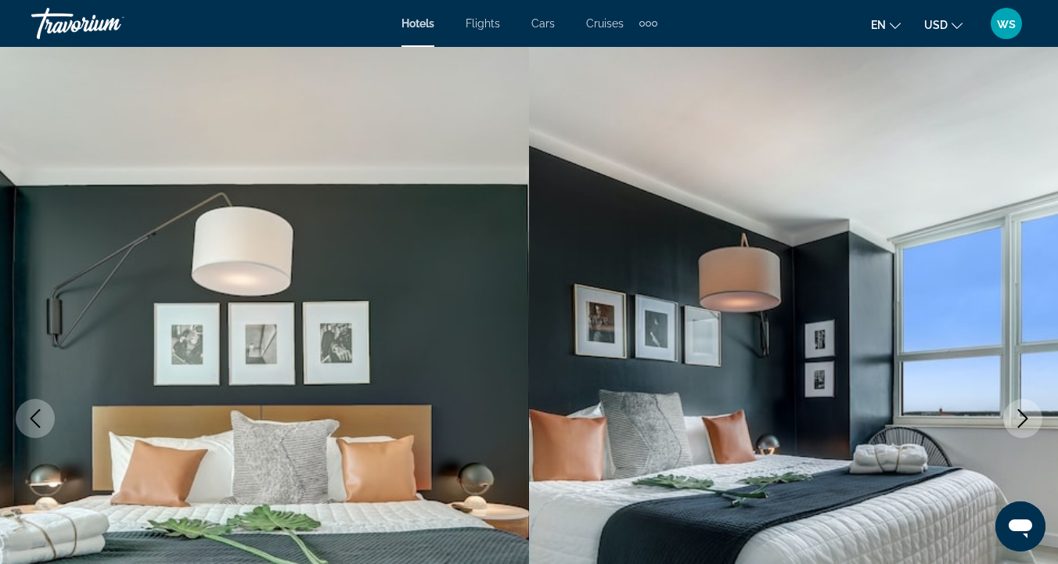
click at [1035, 421] on button "Next image" at bounding box center [1022, 418] width 39 height 39
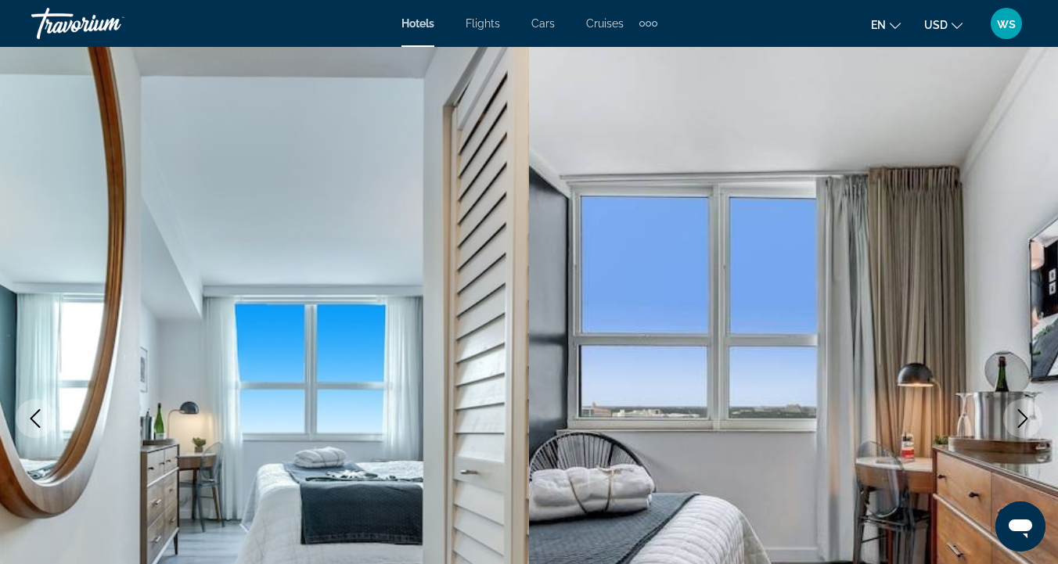
click at [1035, 423] on button "Next image" at bounding box center [1022, 418] width 39 height 39
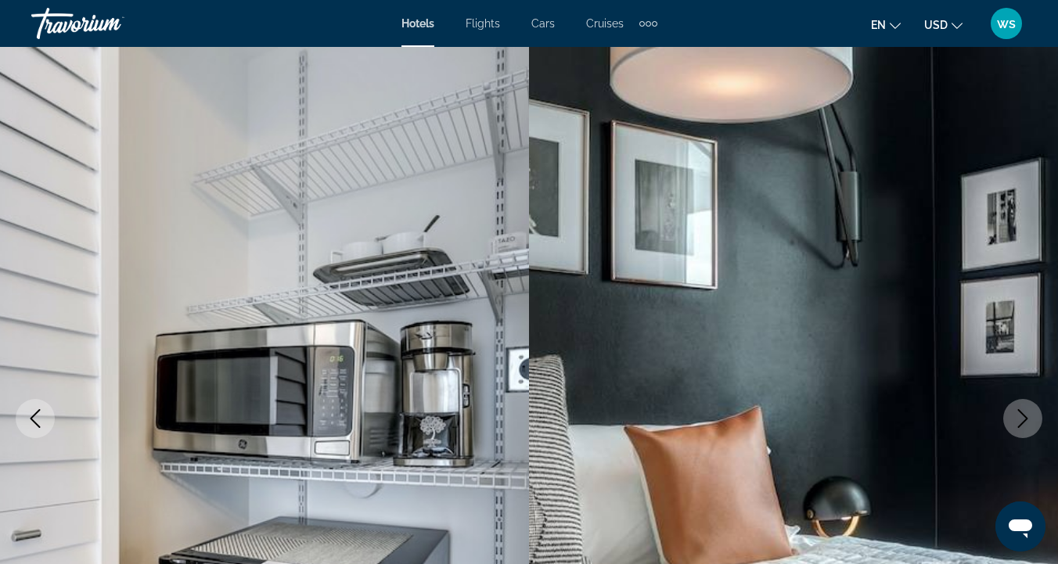
click at [1035, 423] on button "Next image" at bounding box center [1022, 418] width 39 height 39
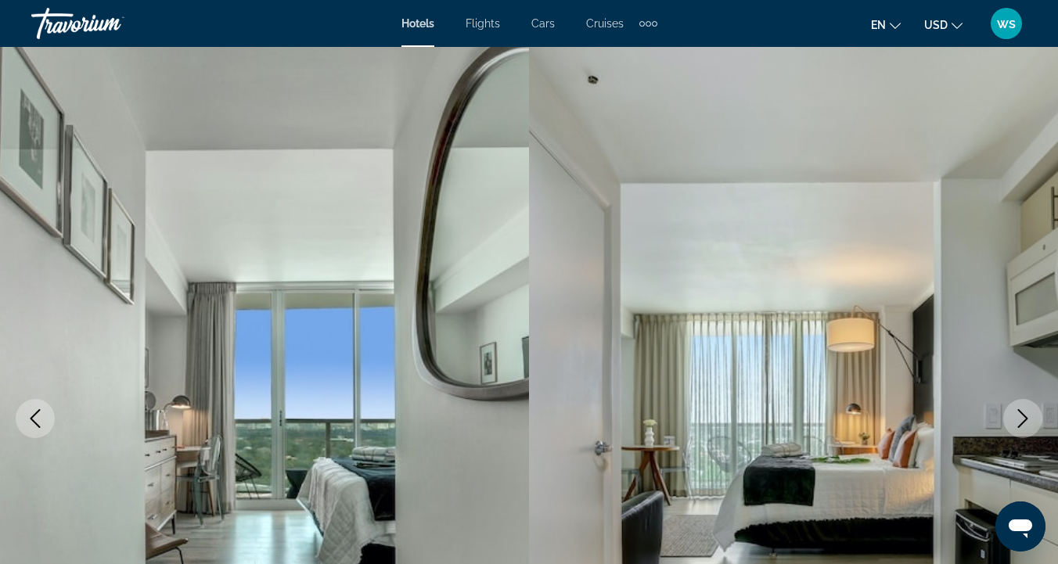
click at [1035, 423] on button "Next image" at bounding box center [1022, 418] width 39 height 39
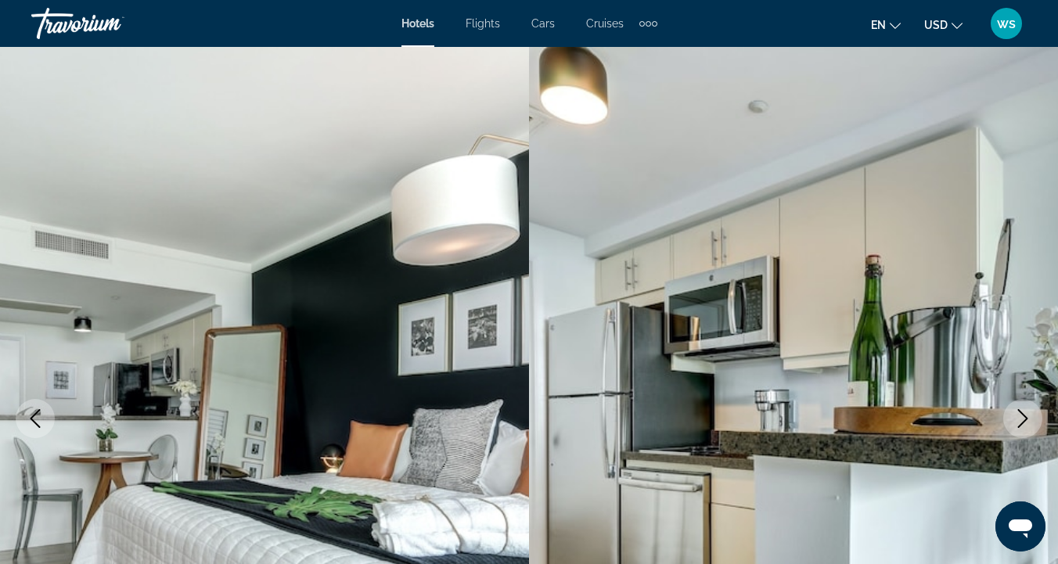
click at [1035, 425] on button "Next image" at bounding box center [1022, 418] width 39 height 39
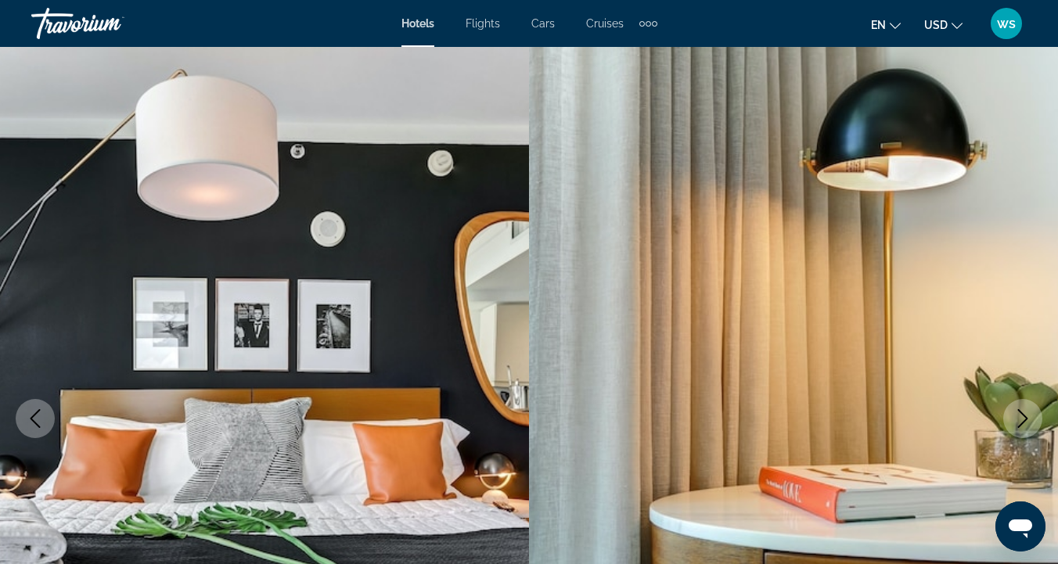
click at [1036, 426] on button "Next image" at bounding box center [1022, 418] width 39 height 39
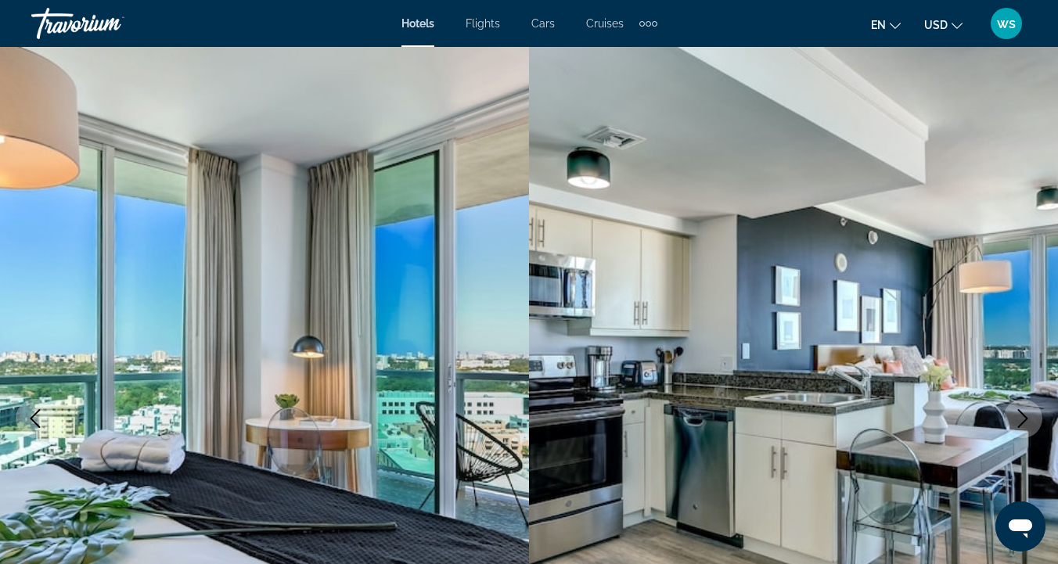
click at [1025, 419] on icon "Next image" at bounding box center [1022, 418] width 19 height 19
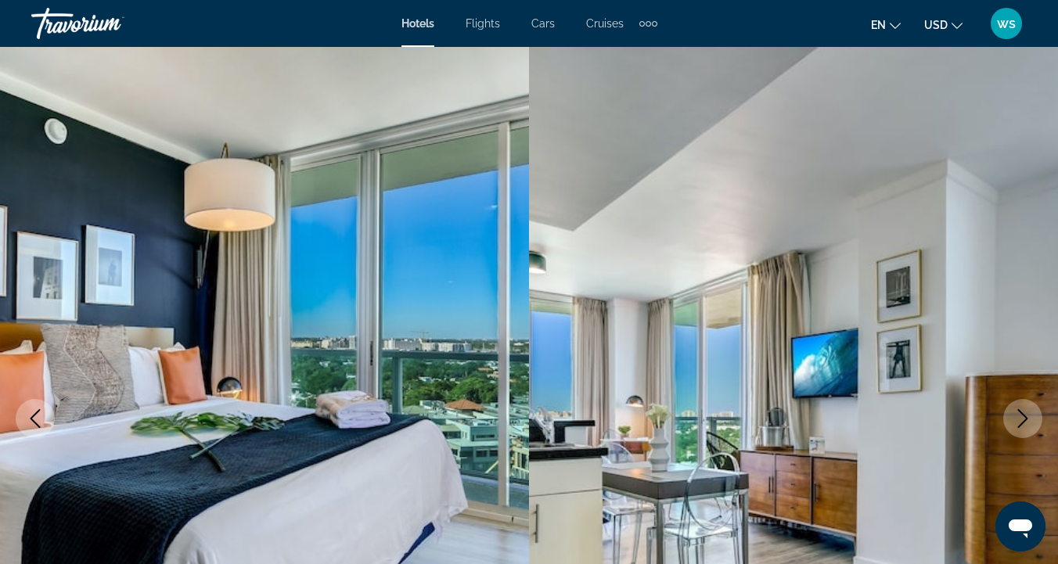
click at [1025, 421] on icon "Next image" at bounding box center [1023, 418] width 10 height 19
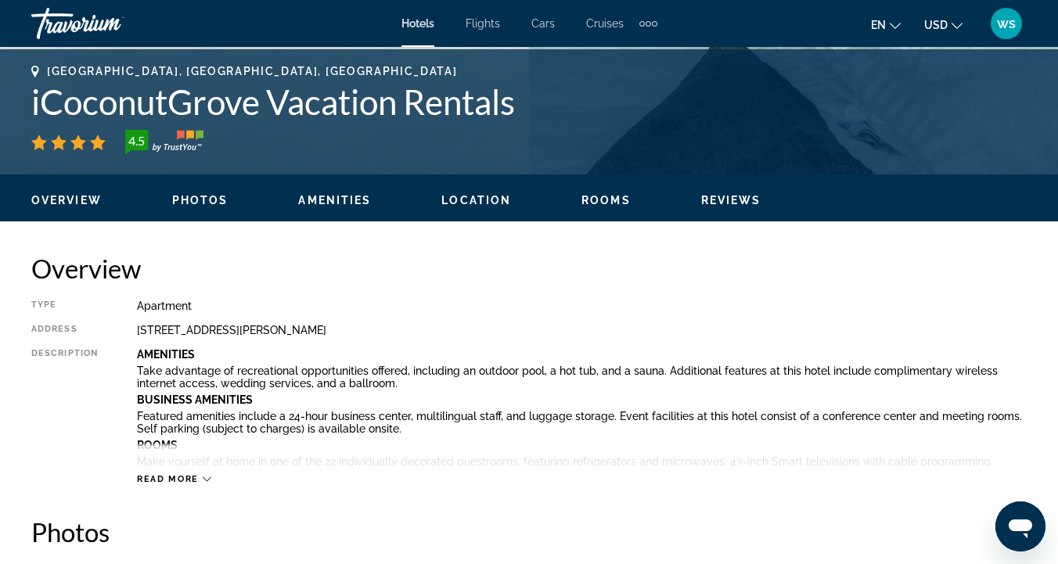
scroll to position [611, 0]
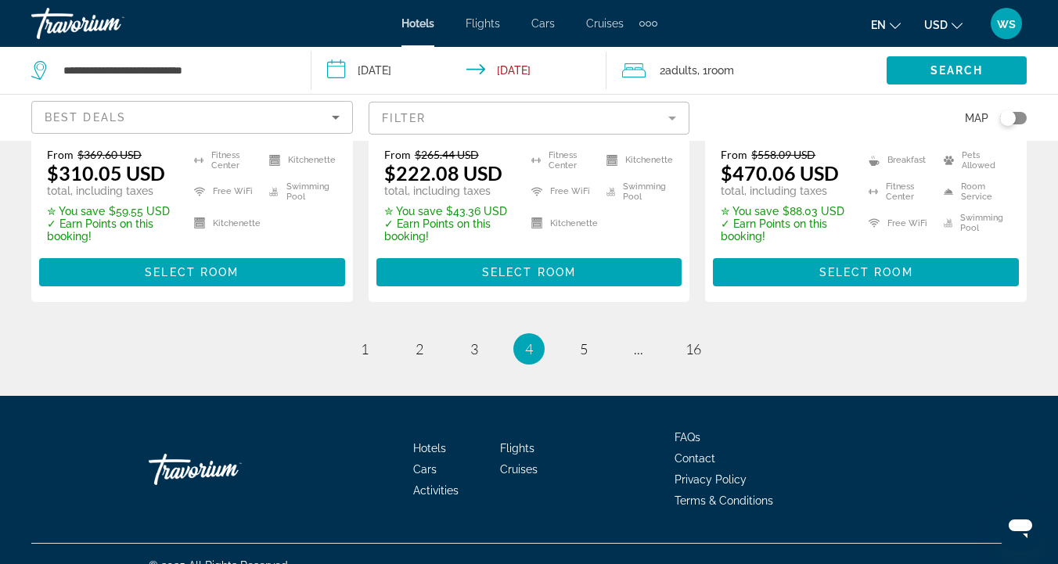
scroll to position [2317, 0]
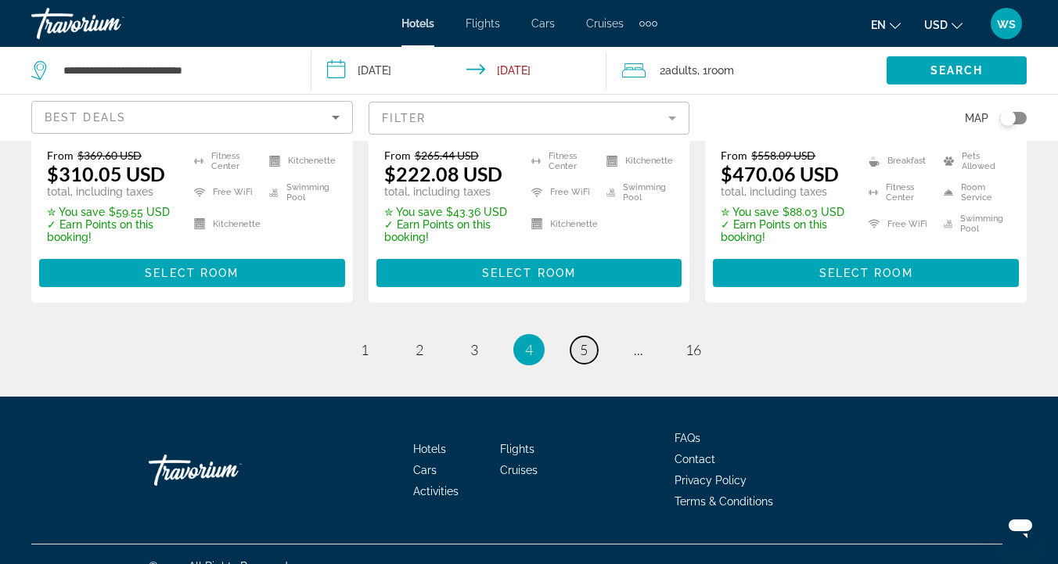
click at [582, 341] on span "5" at bounding box center [584, 349] width 8 height 17
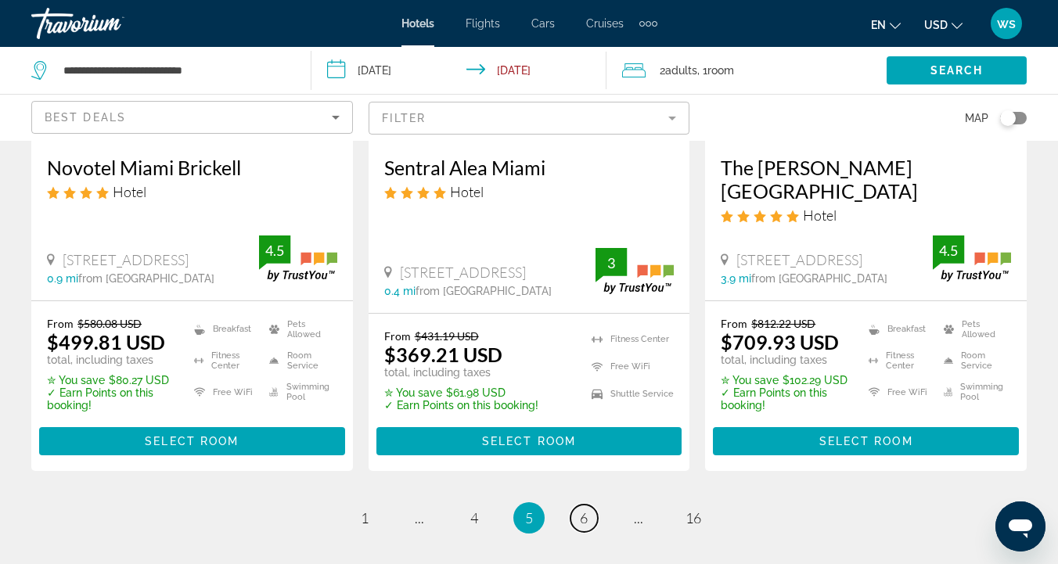
scroll to position [2193, 0]
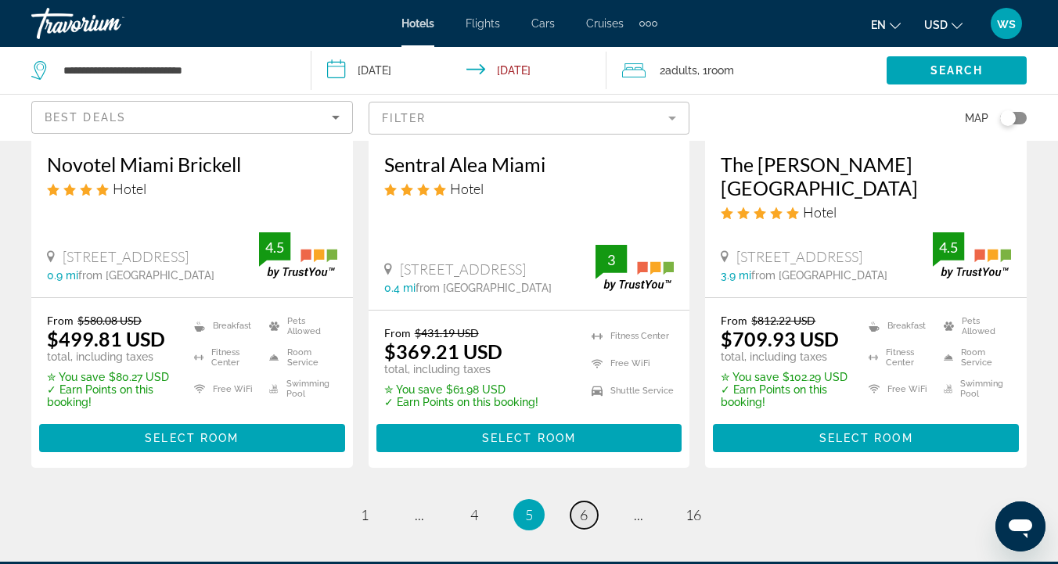
click at [591, 502] on link "page 6" at bounding box center [583, 515] width 27 height 27
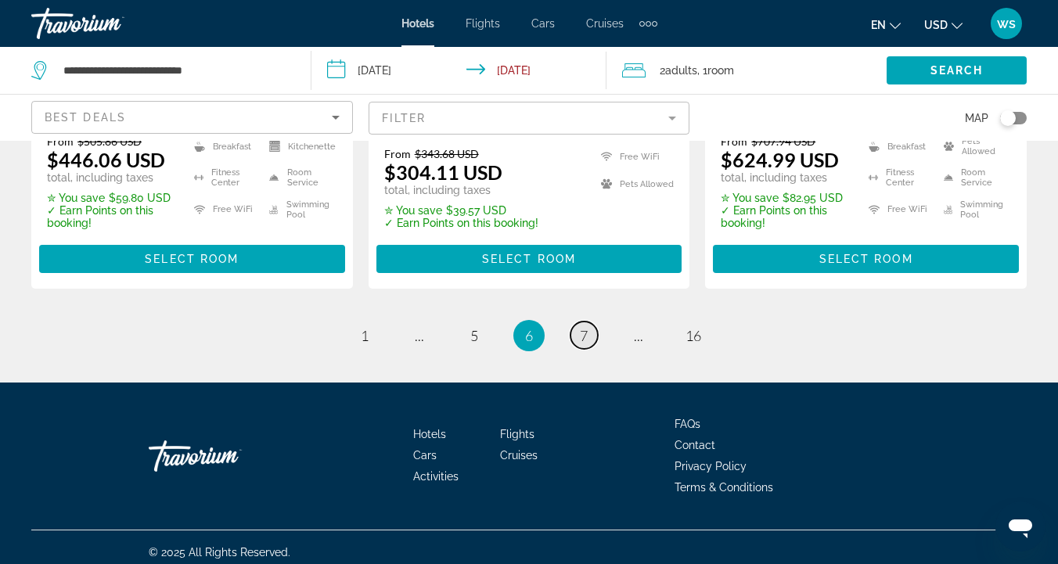
scroll to position [2341, 0]
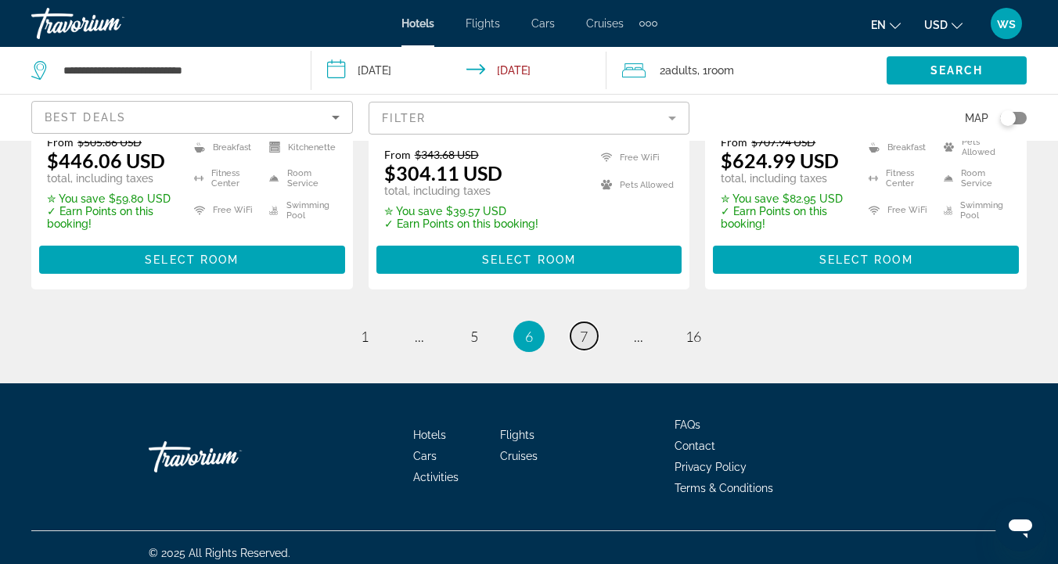
click at [585, 328] on span "7" at bounding box center [584, 336] width 8 height 17
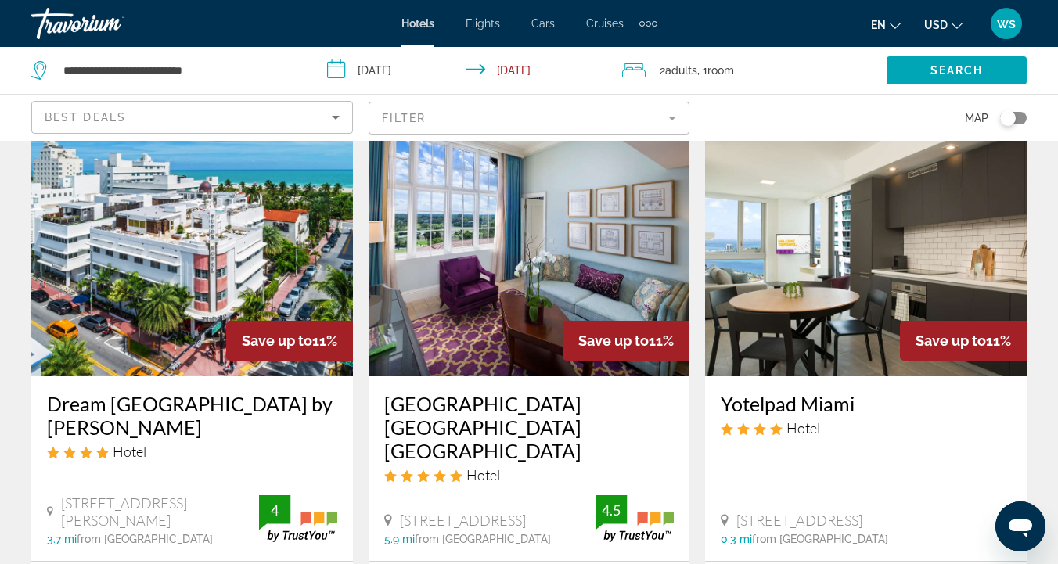
scroll to position [1290, 0]
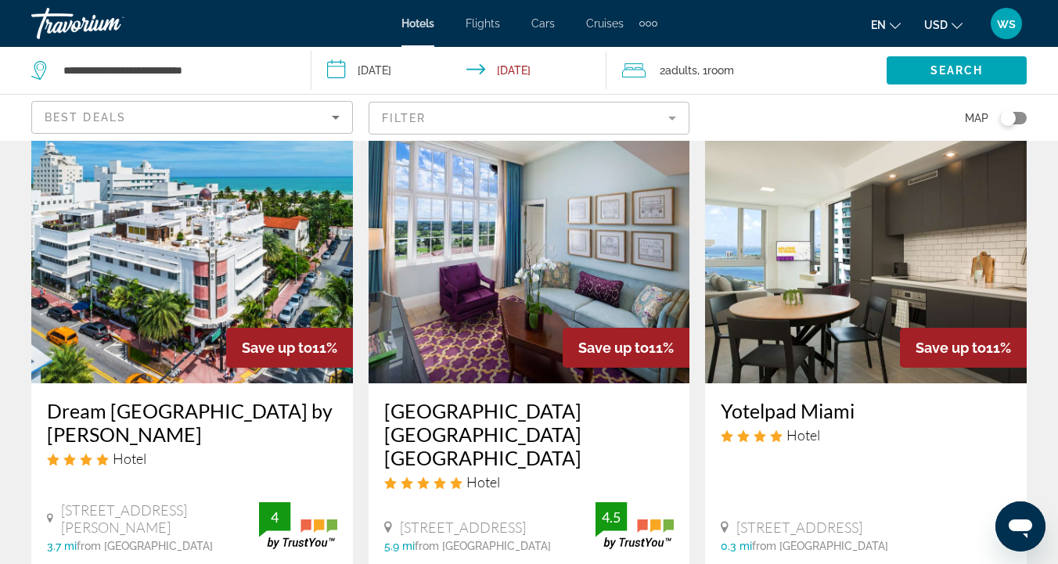
click at [857, 236] on img "Main content" at bounding box center [866, 258] width 322 height 250
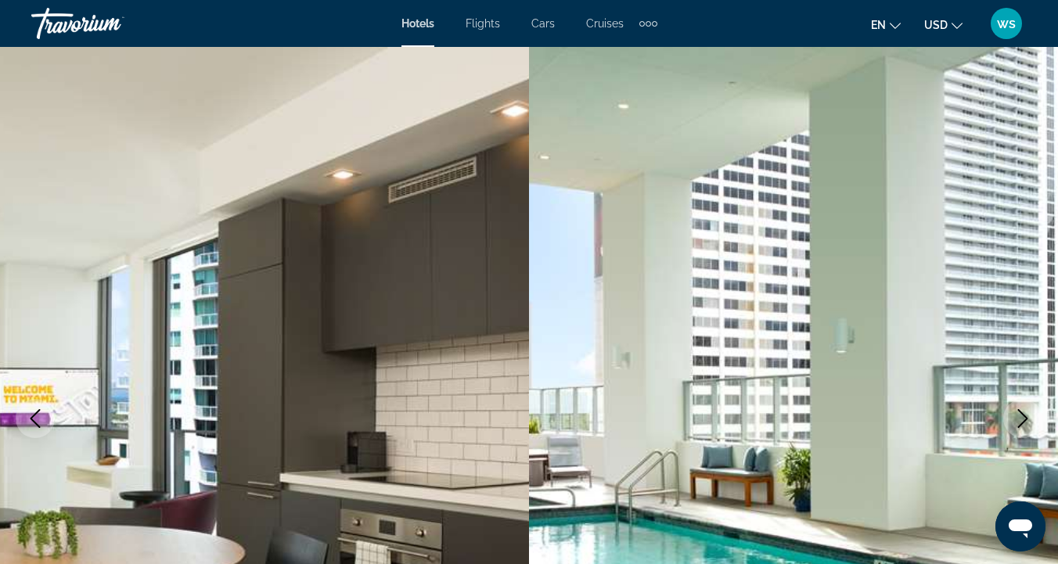
click at [1020, 421] on icon "Next image" at bounding box center [1022, 418] width 19 height 19
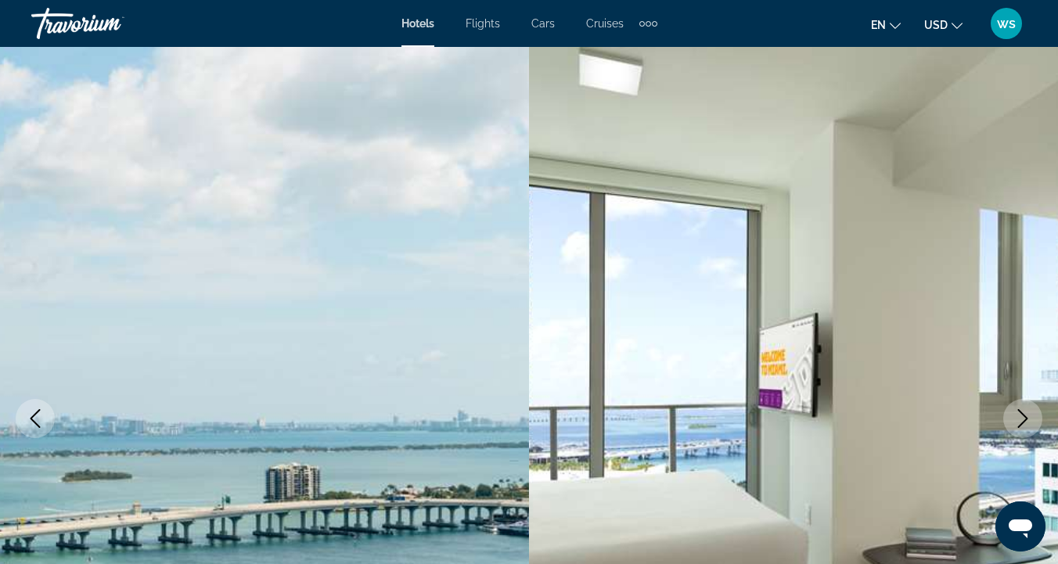
click at [1020, 422] on icon "Next image" at bounding box center [1022, 418] width 19 height 19
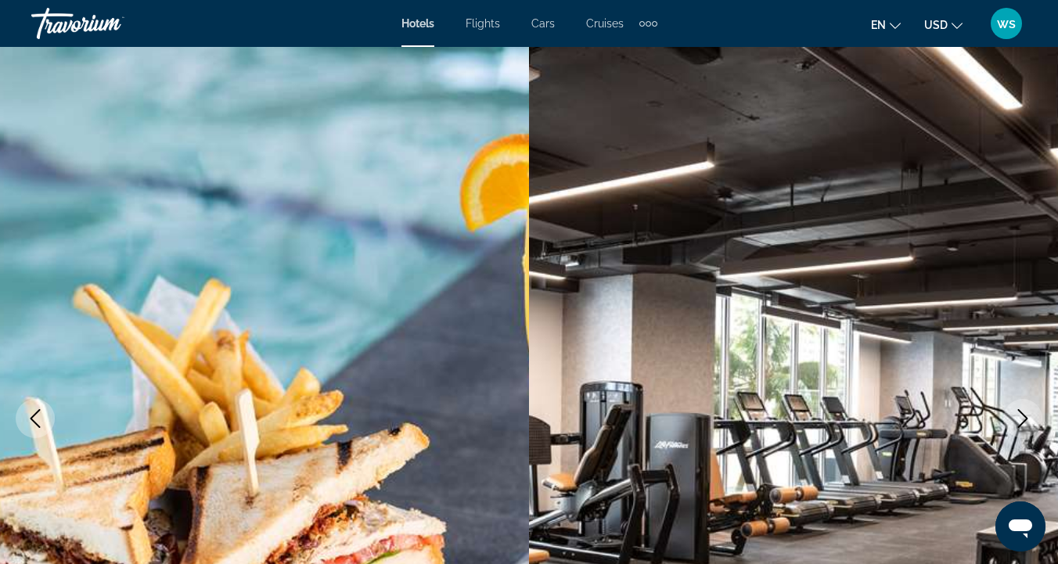
click at [1020, 423] on icon "Next image" at bounding box center [1022, 418] width 19 height 19
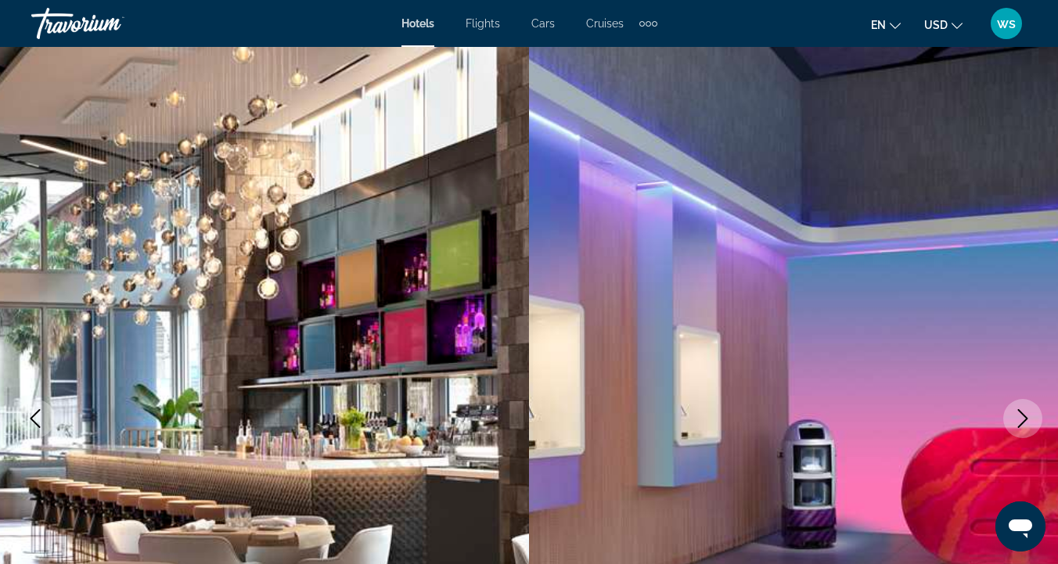
click at [1020, 423] on icon "Next image" at bounding box center [1022, 418] width 19 height 19
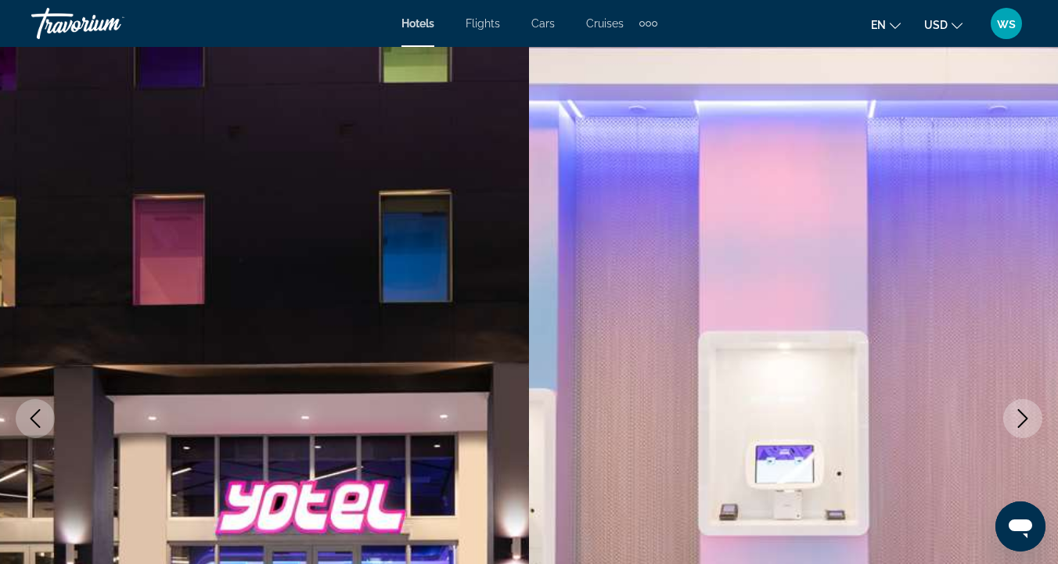
click at [1020, 424] on icon "Next image" at bounding box center [1023, 418] width 10 height 19
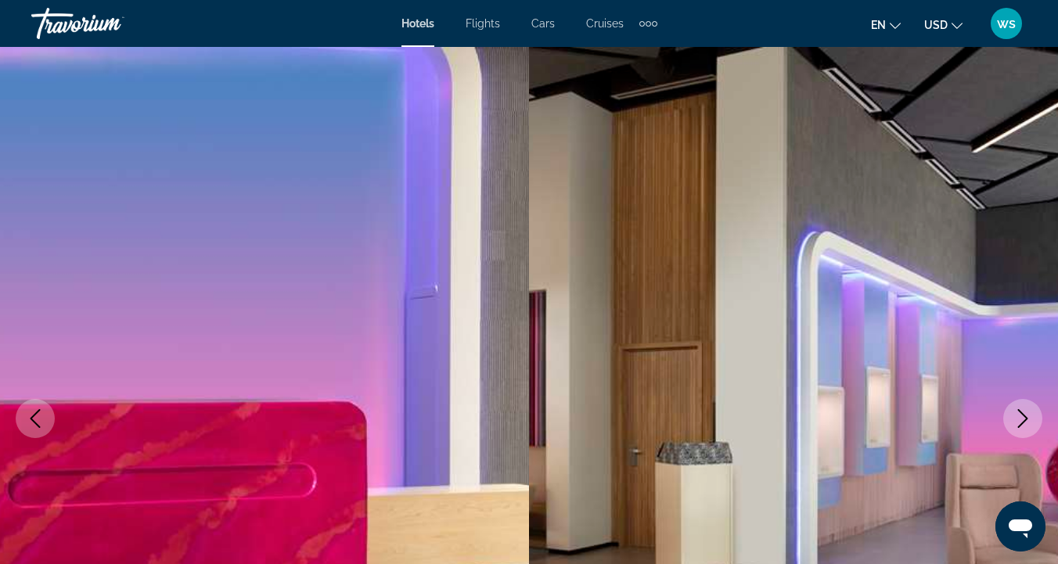
click at [1020, 425] on icon "Next image" at bounding box center [1023, 418] width 10 height 19
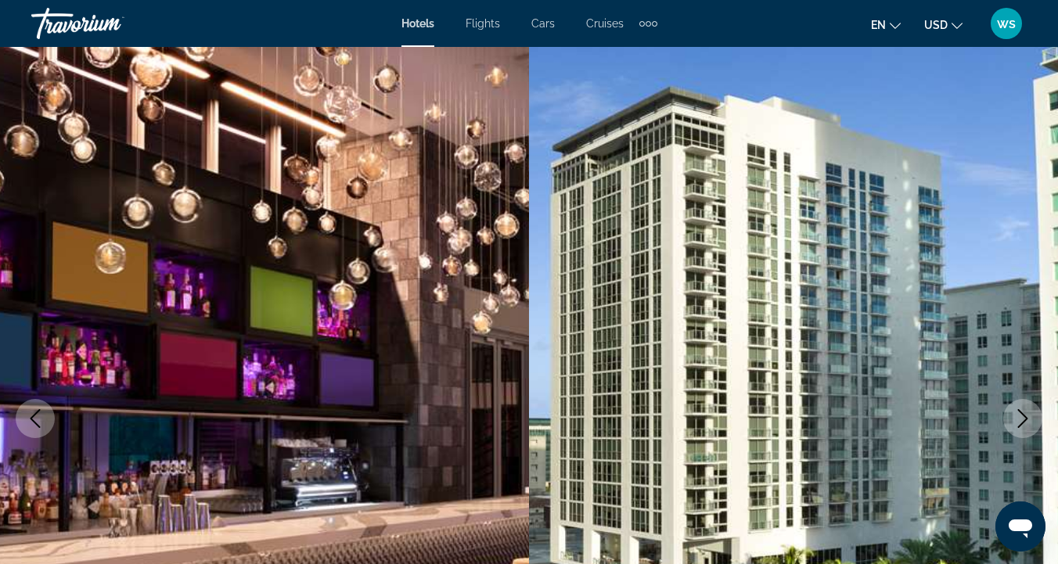
click at [1020, 425] on icon "Next image" at bounding box center [1023, 418] width 10 height 19
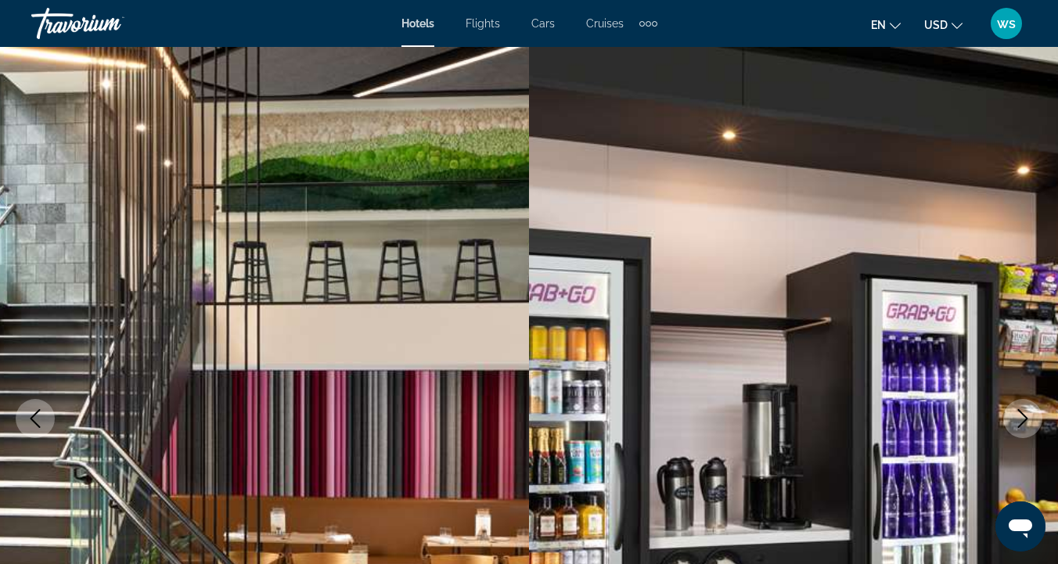
click at [1020, 425] on icon "Next image" at bounding box center [1023, 418] width 10 height 19
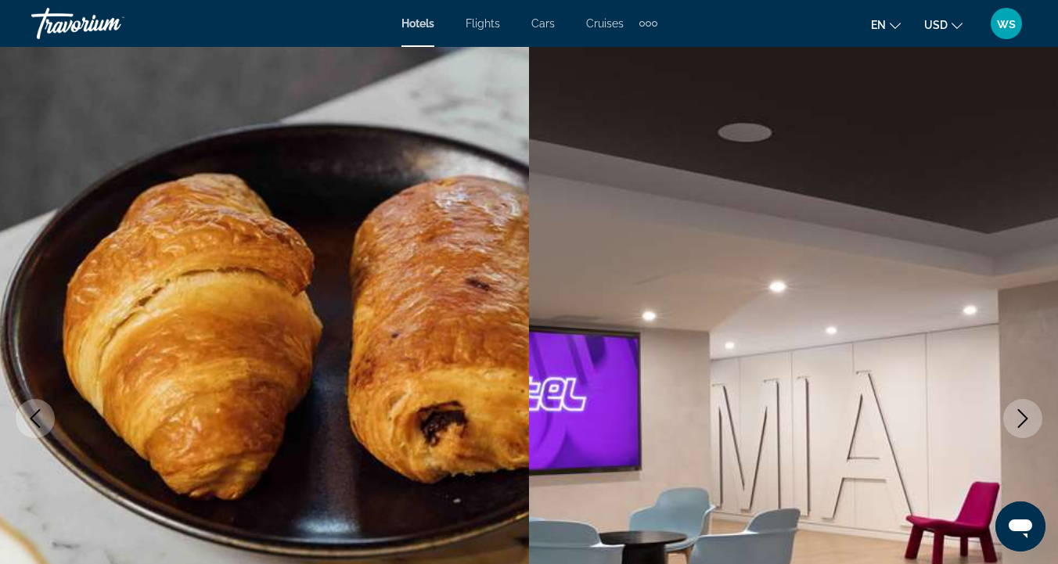
click at [1020, 426] on icon "Next image" at bounding box center [1023, 418] width 10 height 19
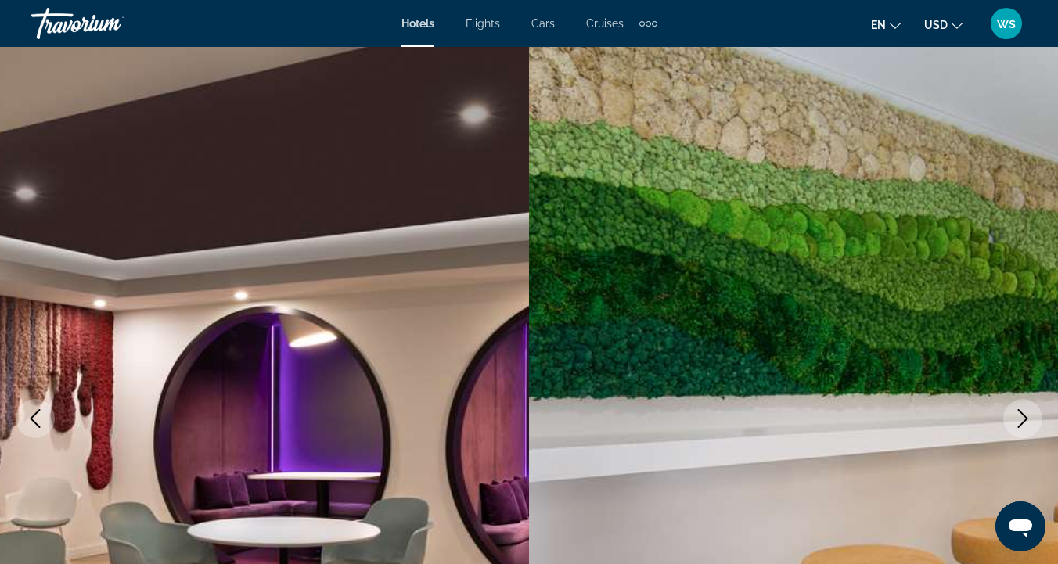
click at [1020, 426] on icon "Next image" at bounding box center [1023, 418] width 10 height 19
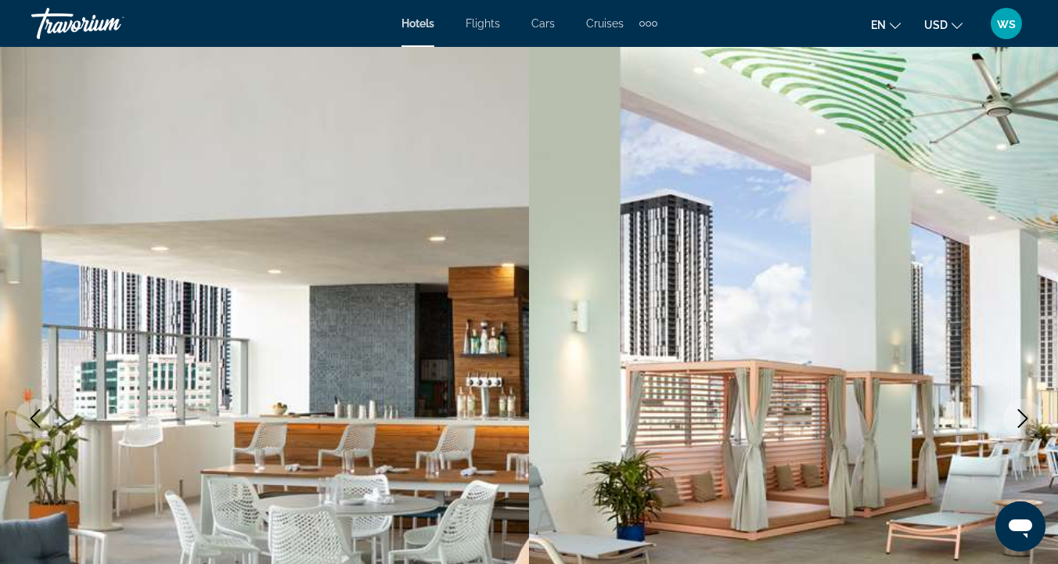
click at [1020, 426] on icon "Next image" at bounding box center [1022, 418] width 19 height 19
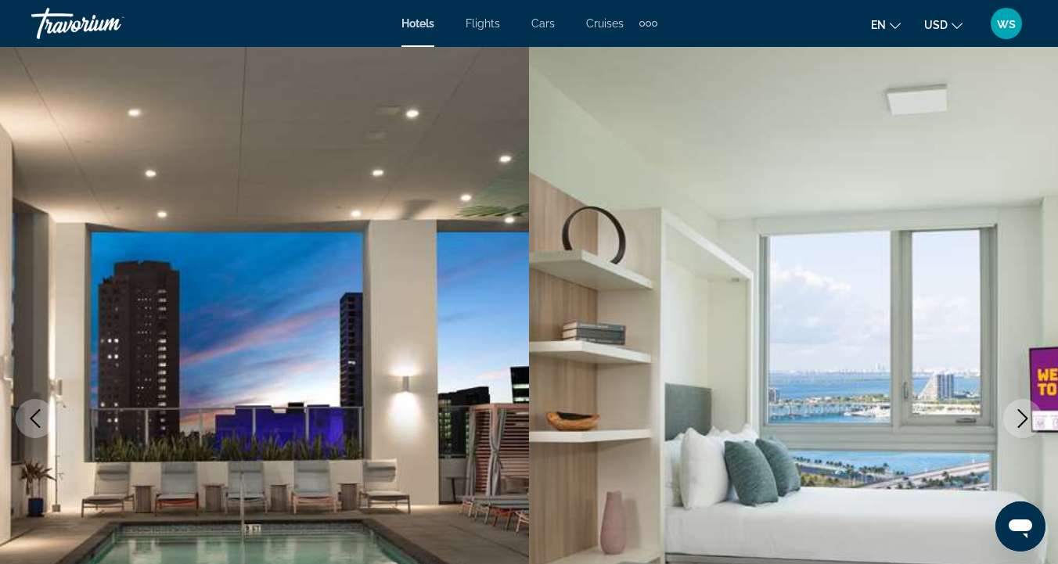
click at [1020, 427] on icon "Next image" at bounding box center [1022, 418] width 19 height 19
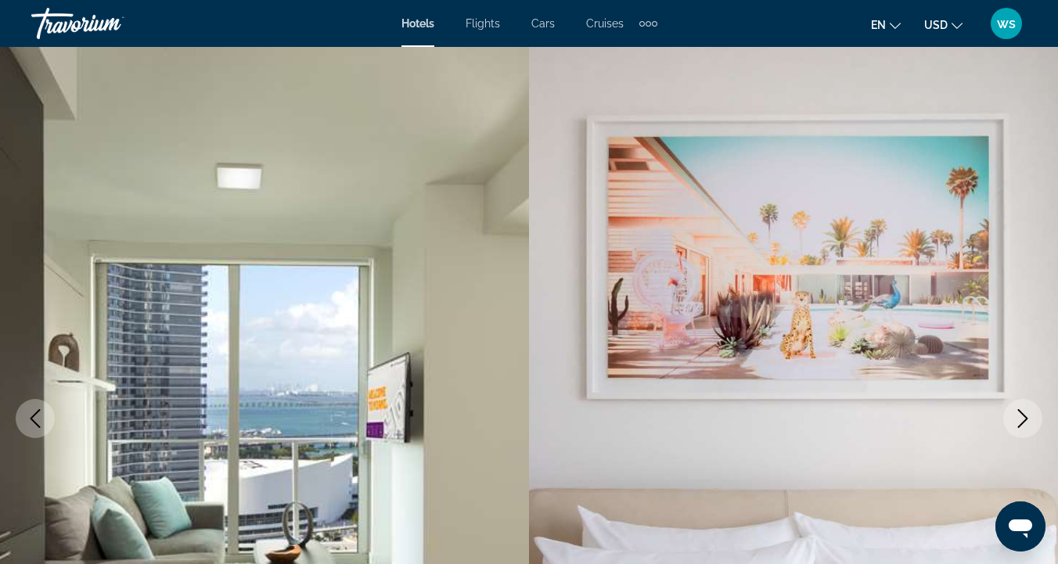
click at [1020, 428] on button "Next image" at bounding box center [1022, 418] width 39 height 39
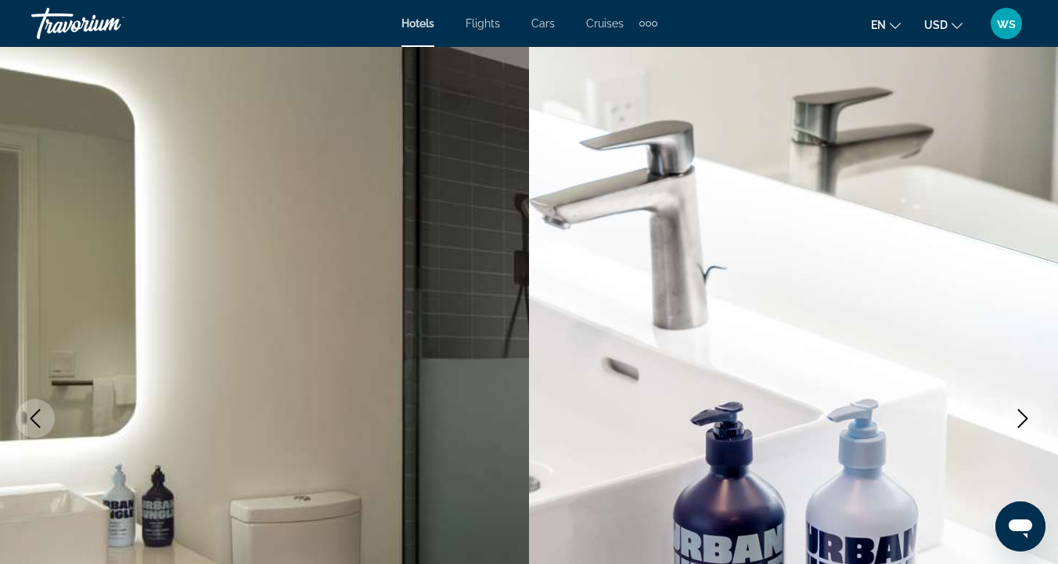
click at [1020, 429] on button "Next image" at bounding box center [1022, 418] width 39 height 39
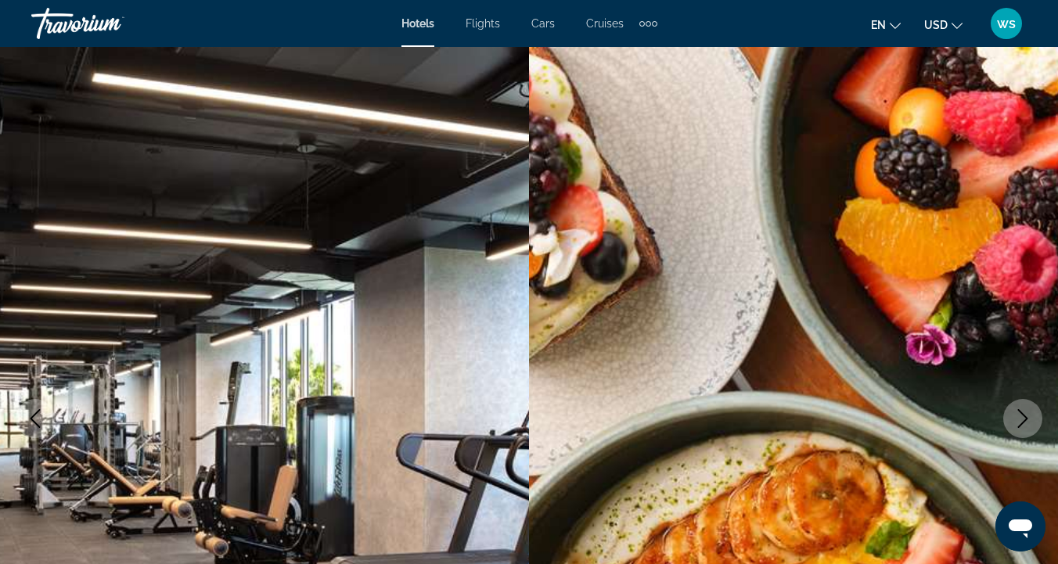
click at [1020, 430] on button "Next image" at bounding box center [1022, 418] width 39 height 39
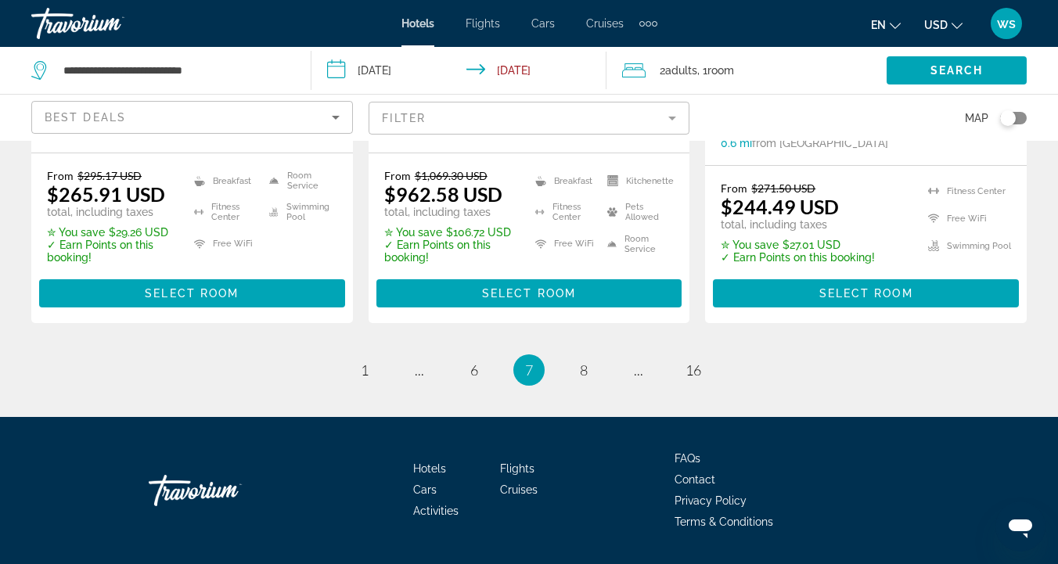
scroll to position [2295, 0]
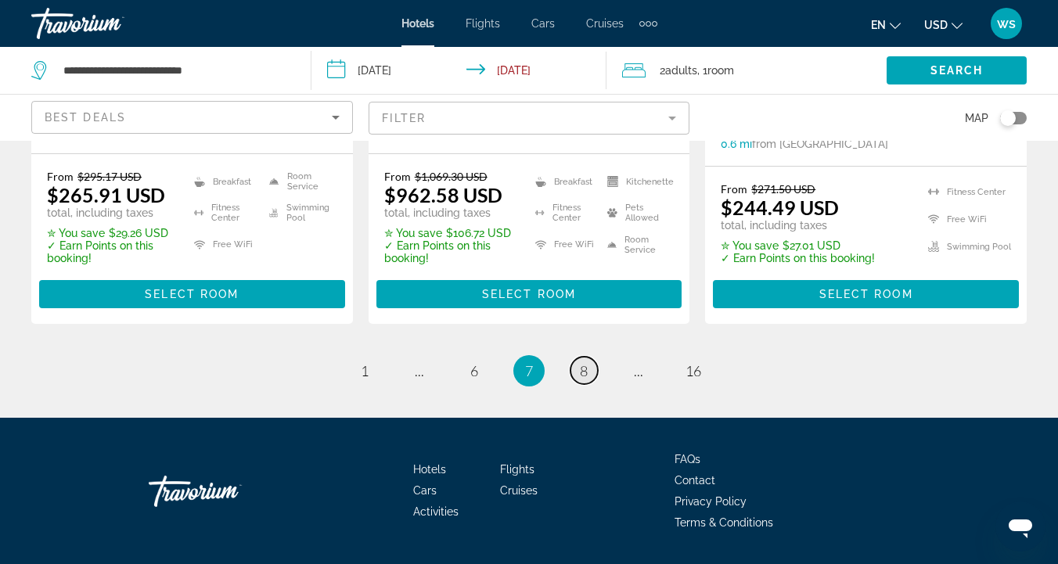
click at [580, 362] on span "8" at bounding box center [584, 370] width 8 height 17
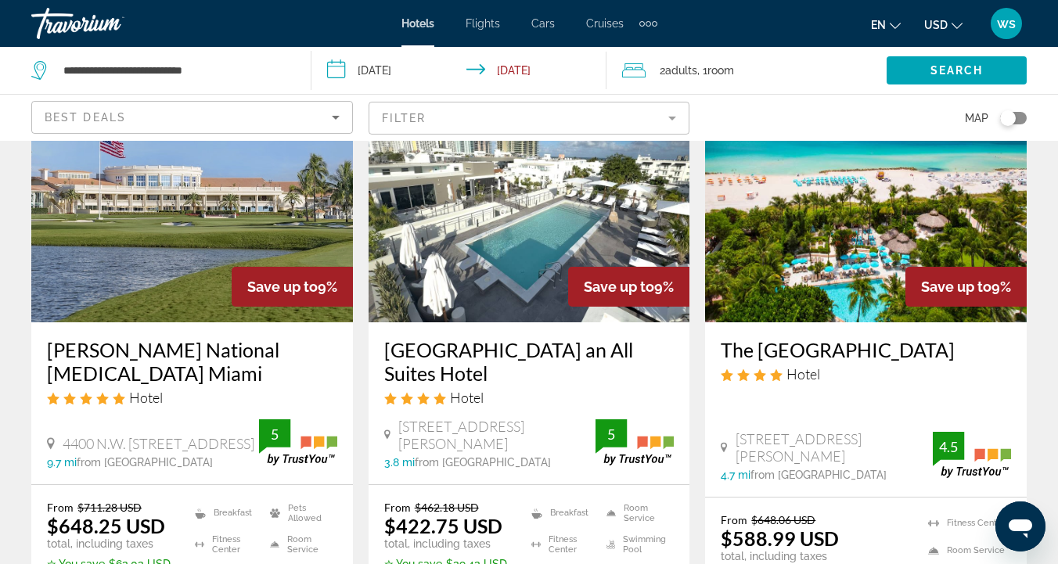
scroll to position [714, 0]
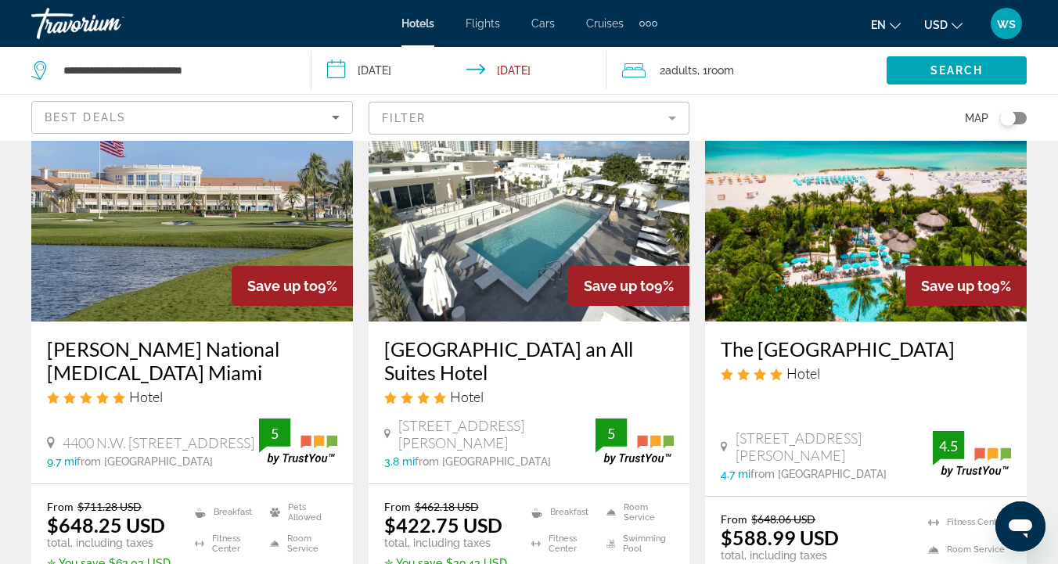
click at [452, 304] on img "Main content" at bounding box center [530, 196] width 322 height 250
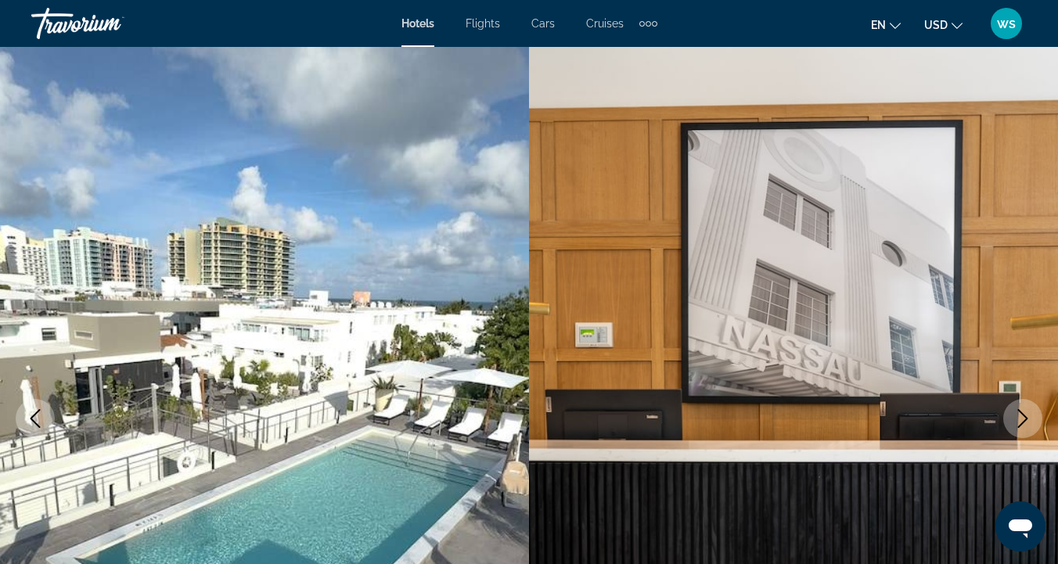
click at [1022, 412] on icon "Next image" at bounding box center [1022, 418] width 19 height 19
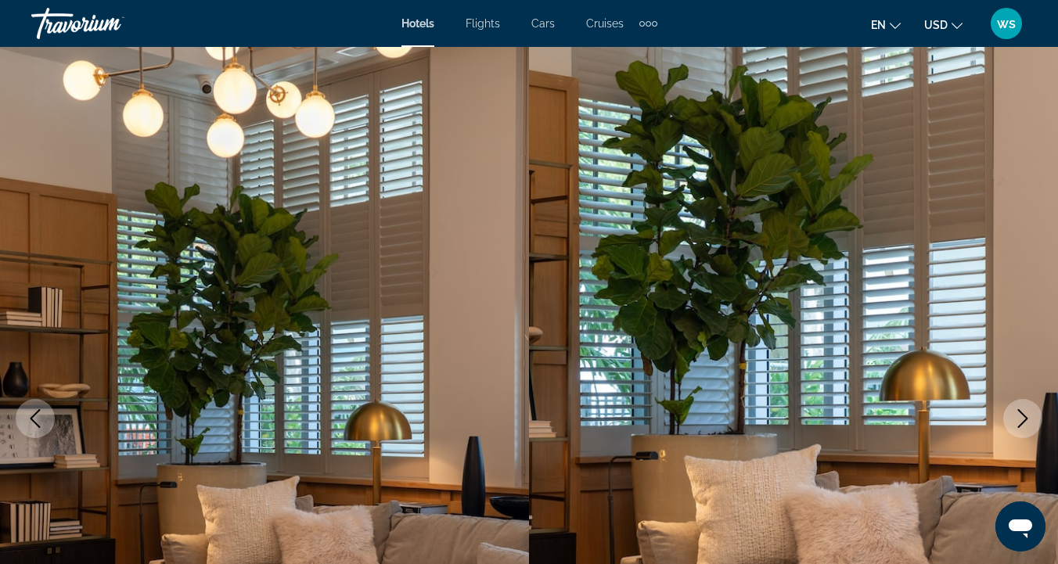
click at [1022, 415] on icon "Next image" at bounding box center [1022, 418] width 19 height 19
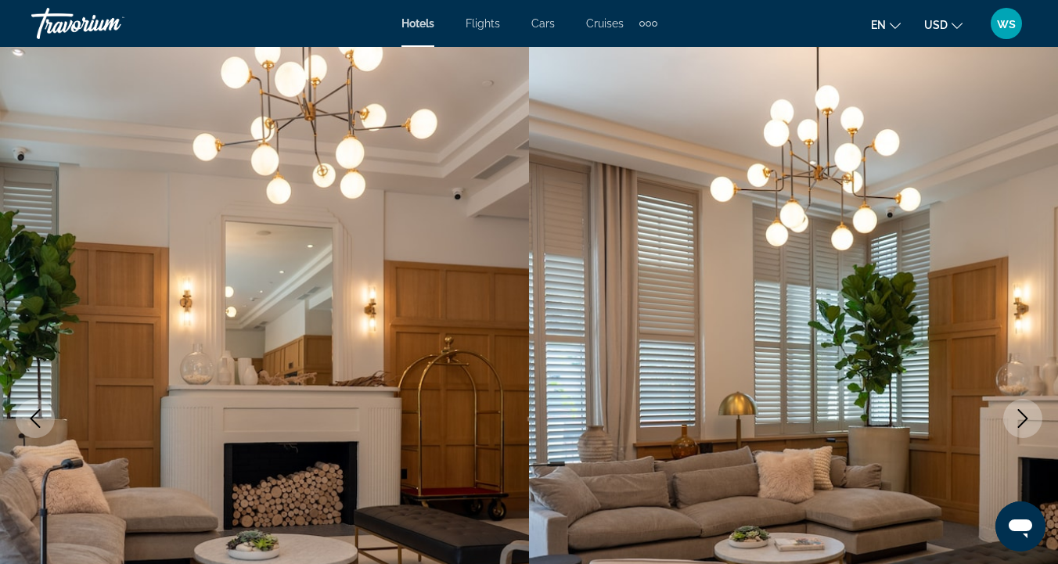
click at [1023, 416] on icon "Next image" at bounding box center [1022, 418] width 19 height 19
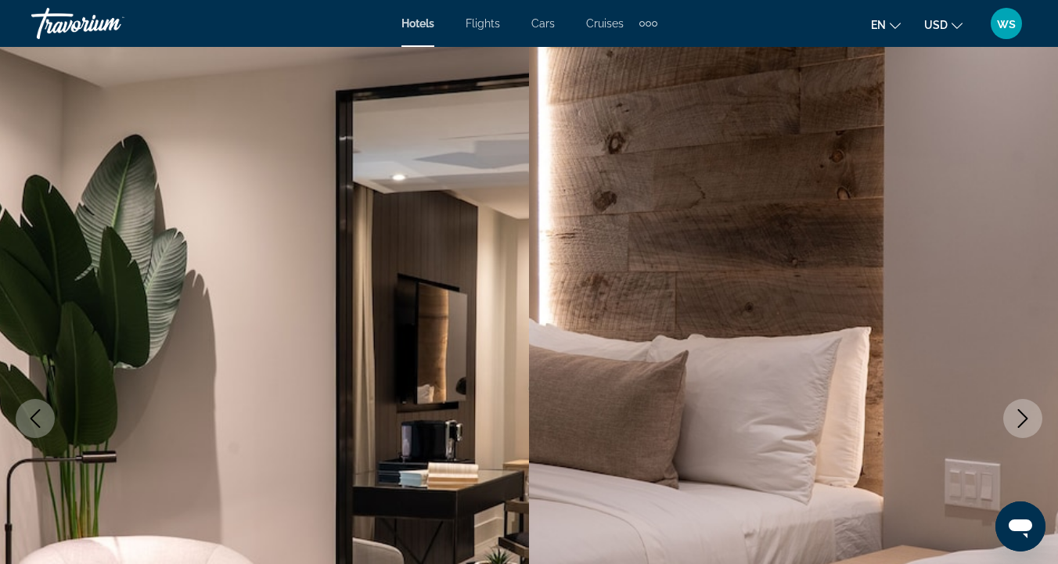
click at [1023, 416] on icon "Next image" at bounding box center [1022, 418] width 19 height 19
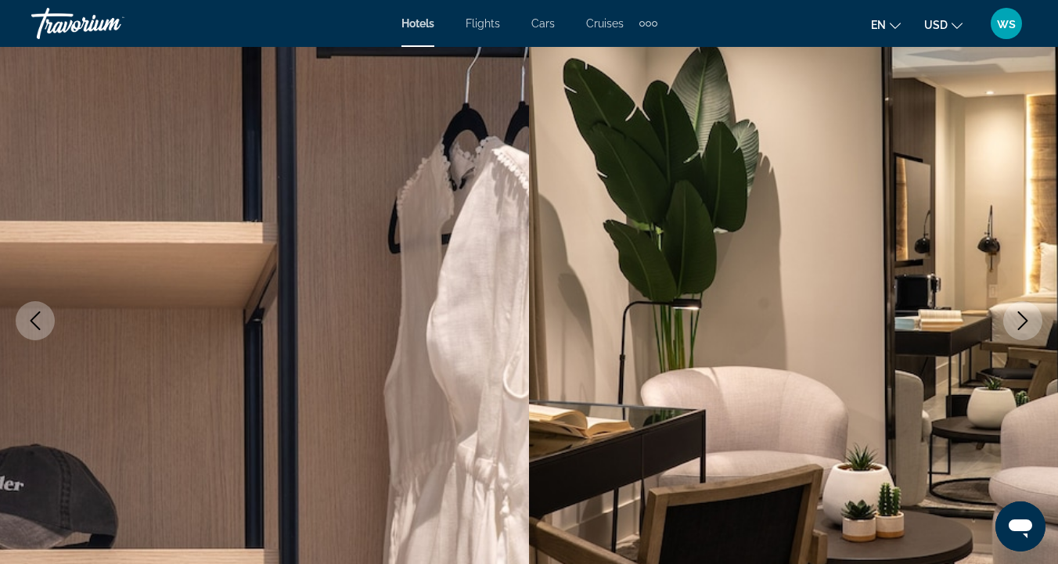
scroll to position [102, 0]
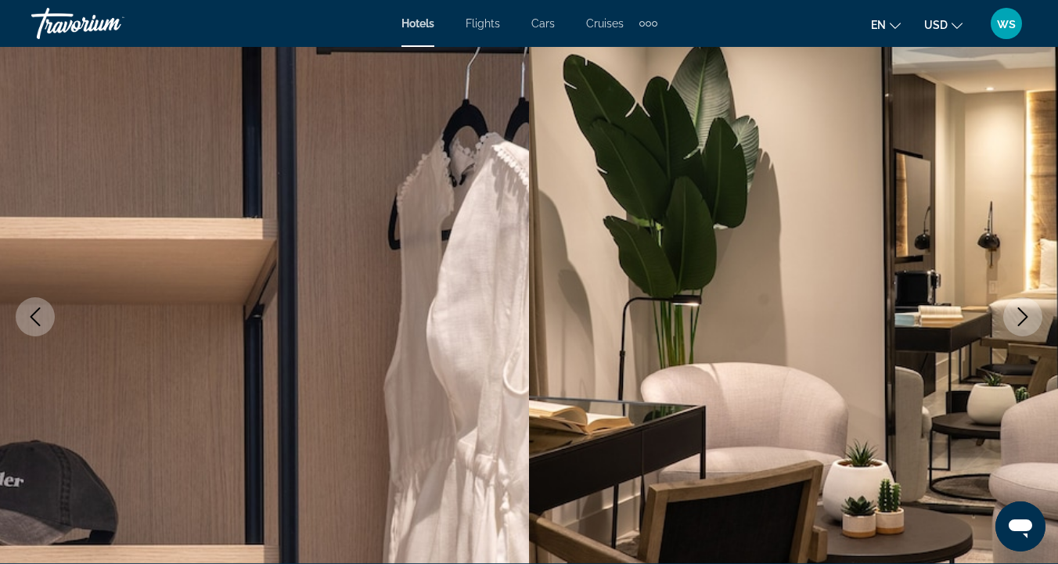
click at [1020, 322] on icon "Next image" at bounding box center [1022, 317] width 19 height 19
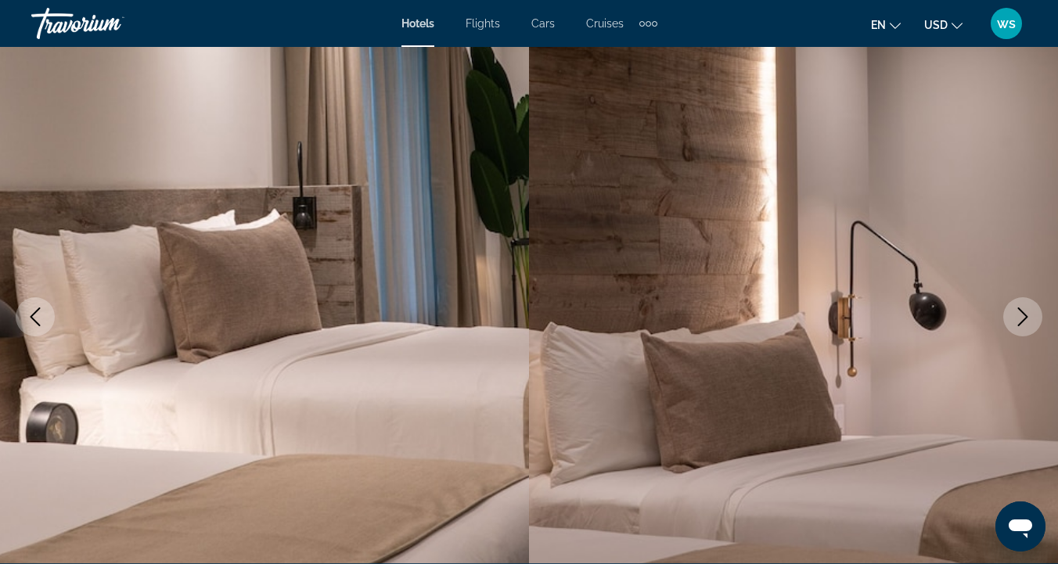
click at [1022, 324] on icon "Next image" at bounding box center [1022, 317] width 19 height 19
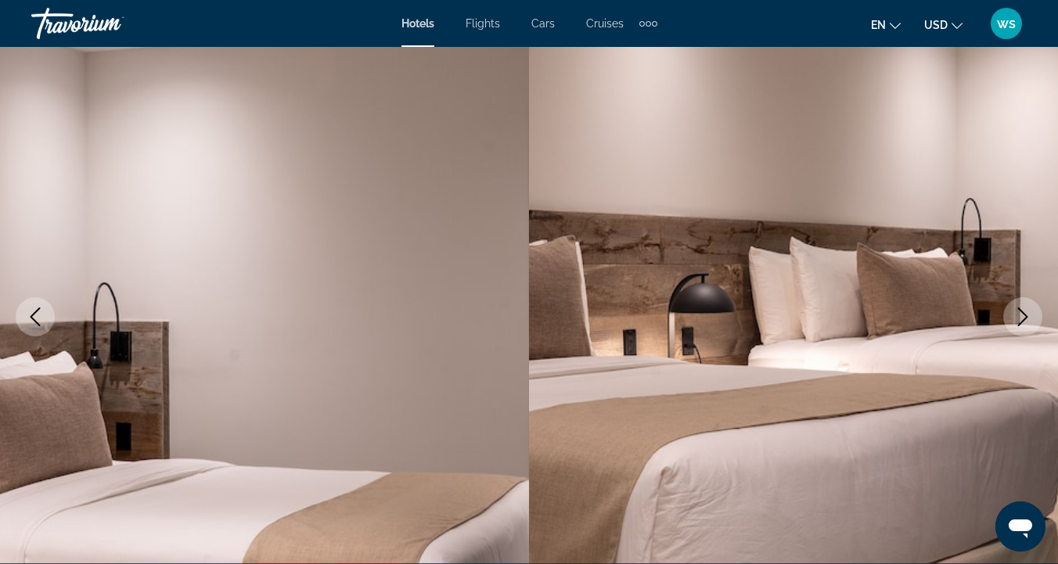
click at [1023, 326] on button "Next image" at bounding box center [1022, 316] width 39 height 39
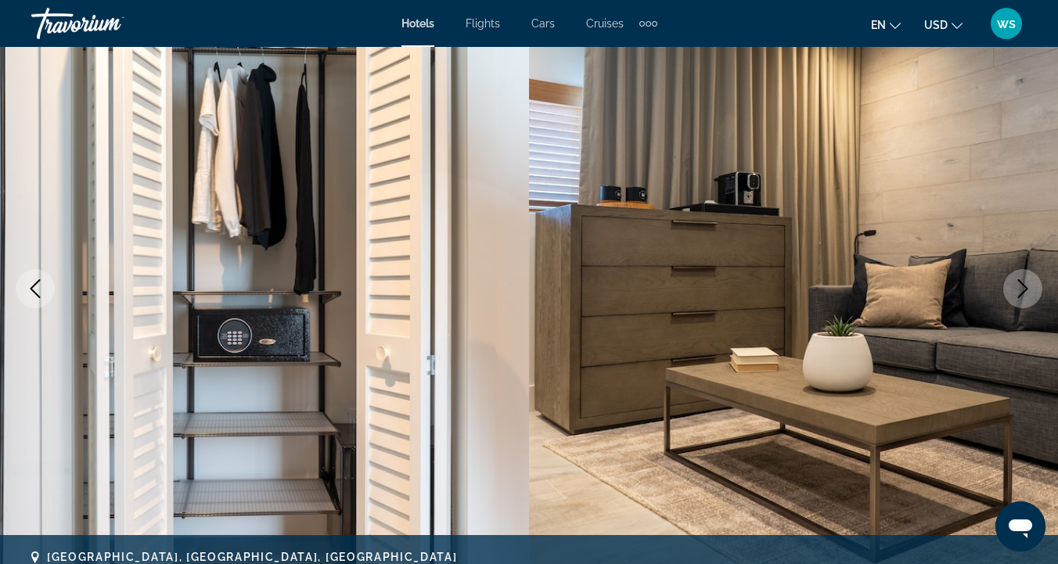
scroll to position [129, 0]
click at [1022, 295] on icon "Next image" at bounding box center [1023, 289] width 10 height 19
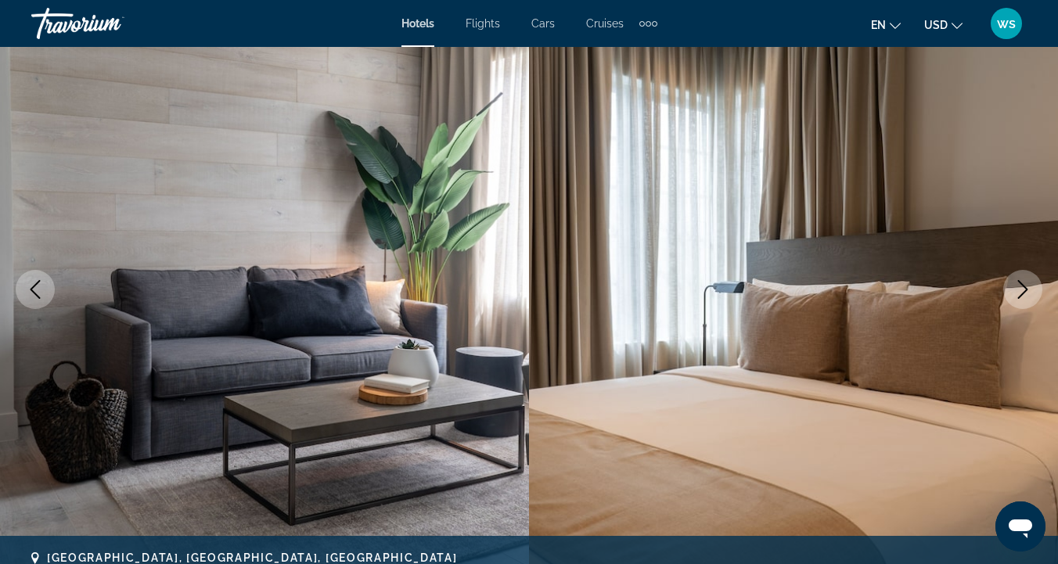
click at [1023, 297] on icon "Next image" at bounding box center [1022, 289] width 19 height 19
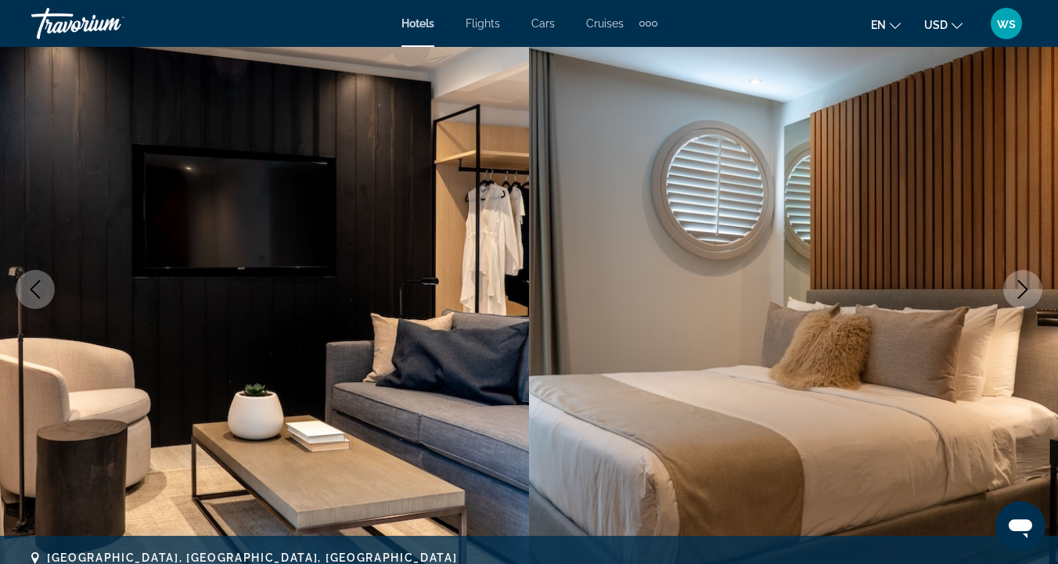
click at [1023, 297] on icon "Next image" at bounding box center [1022, 289] width 19 height 19
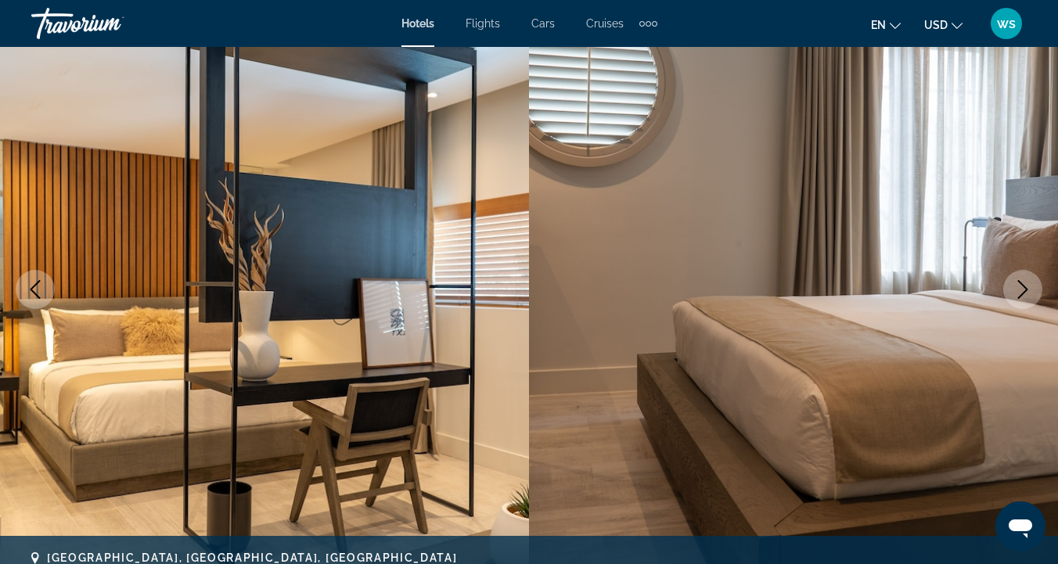
click at [1023, 298] on icon "Next image" at bounding box center [1022, 289] width 19 height 19
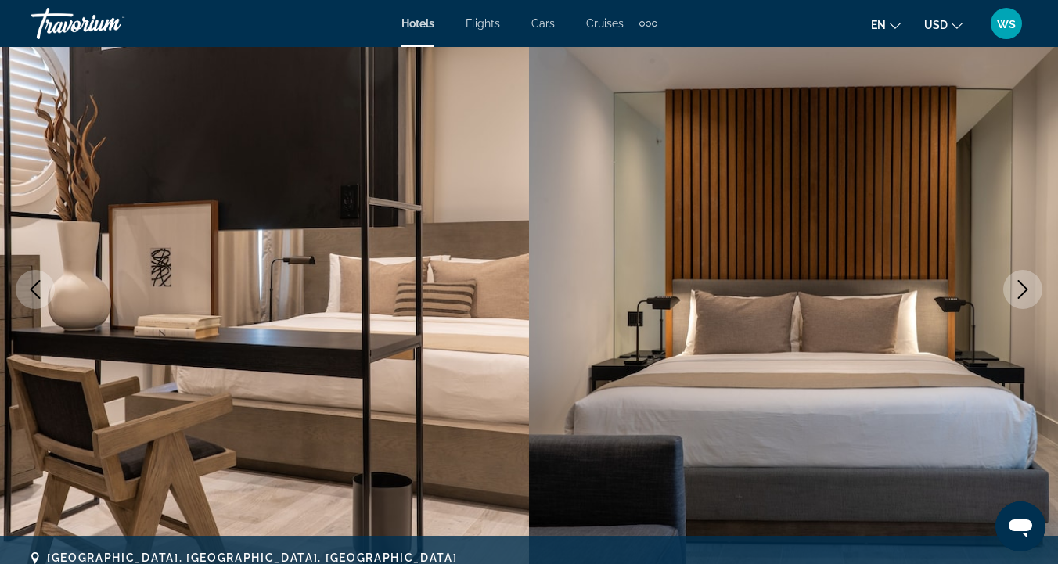
click at [1023, 298] on icon "Next image" at bounding box center [1022, 289] width 19 height 19
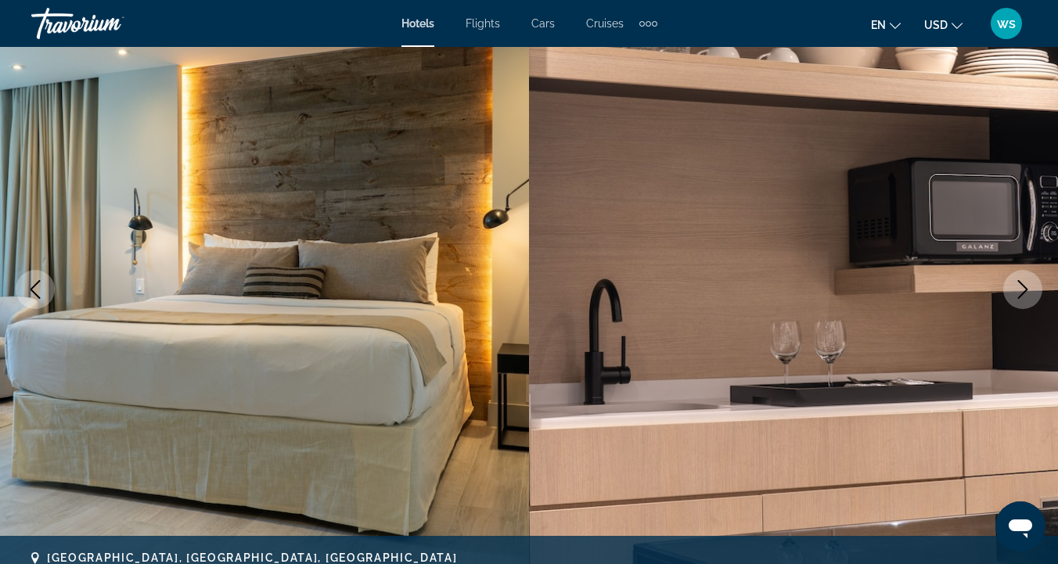
click at [1023, 298] on icon "Next image" at bounding box center [1022, 289] width 19 height 19
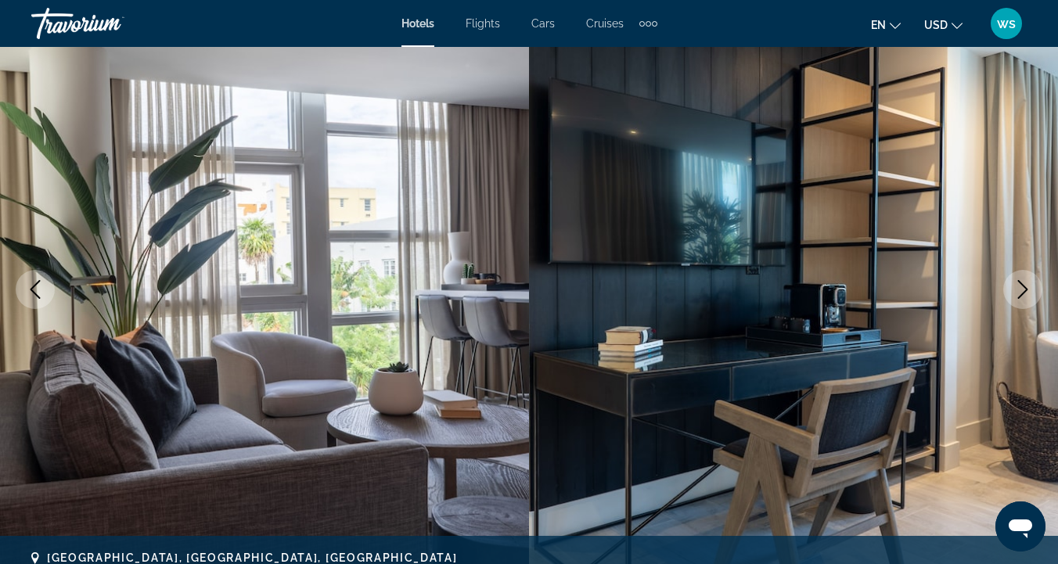
click at [1023, 298] on icon "Next image" at bounding box center [1022, 289] width 19 height 19
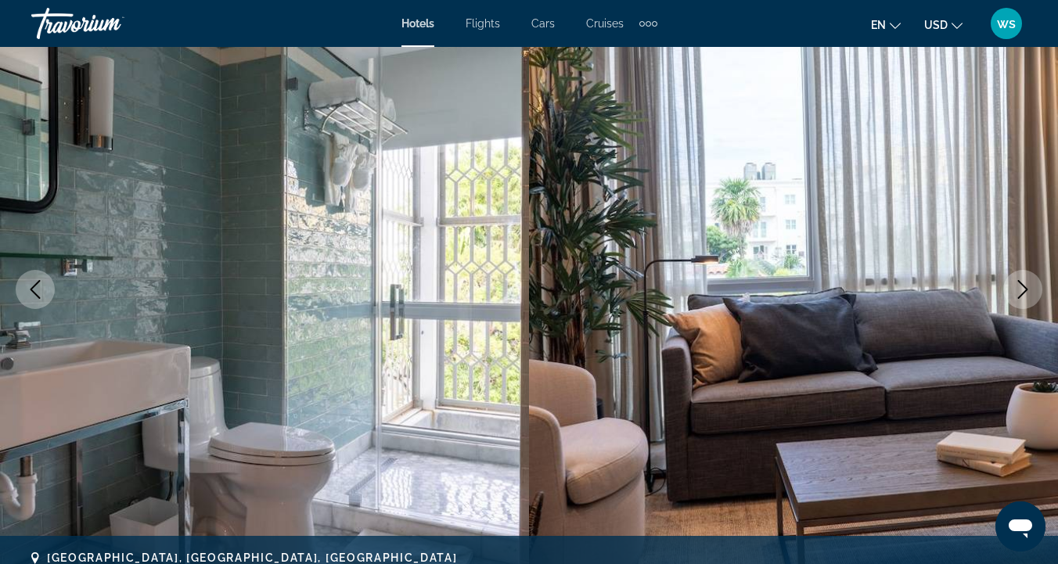
click at [1023, 299] on button "Next image" at bounding box center [1022, 289] width 39 height 39
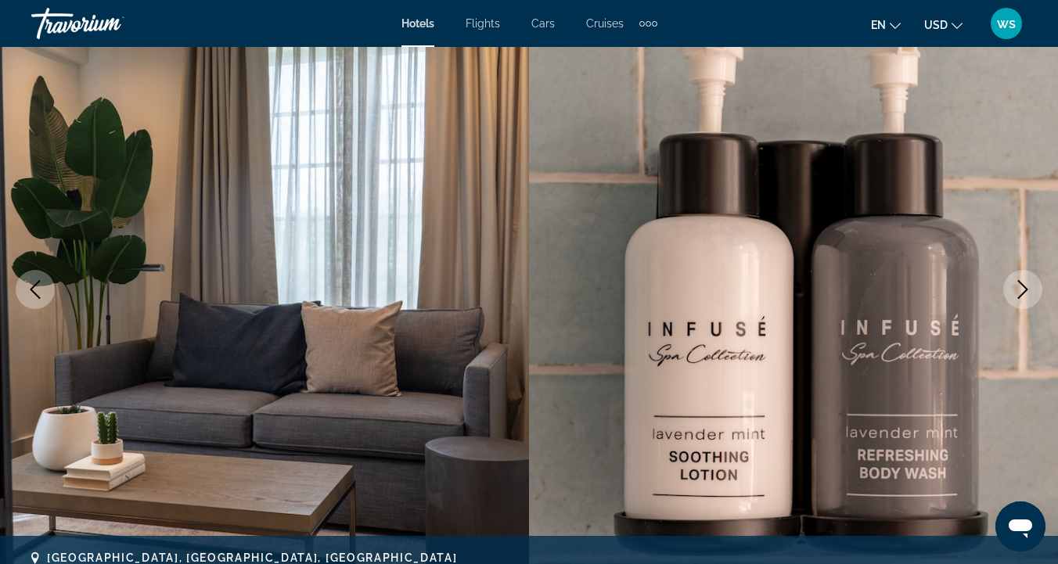
click at [1023, 299] on button "Next image" at bounding box center [1022, 289] width 39 height 39
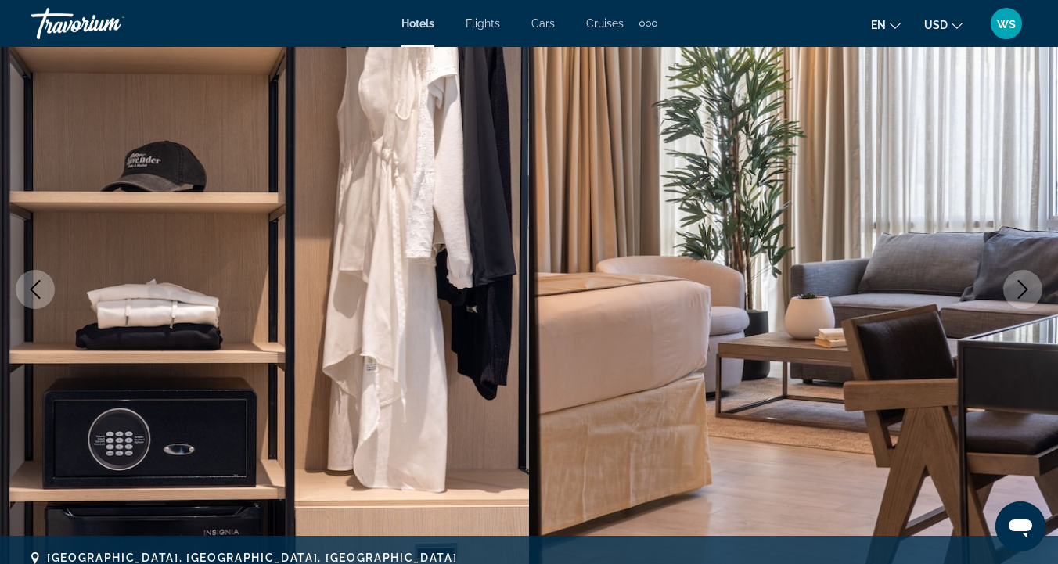
click at [1023, 298] on icon "Next image" at bounding box center [1022, 289] width 19 height 19
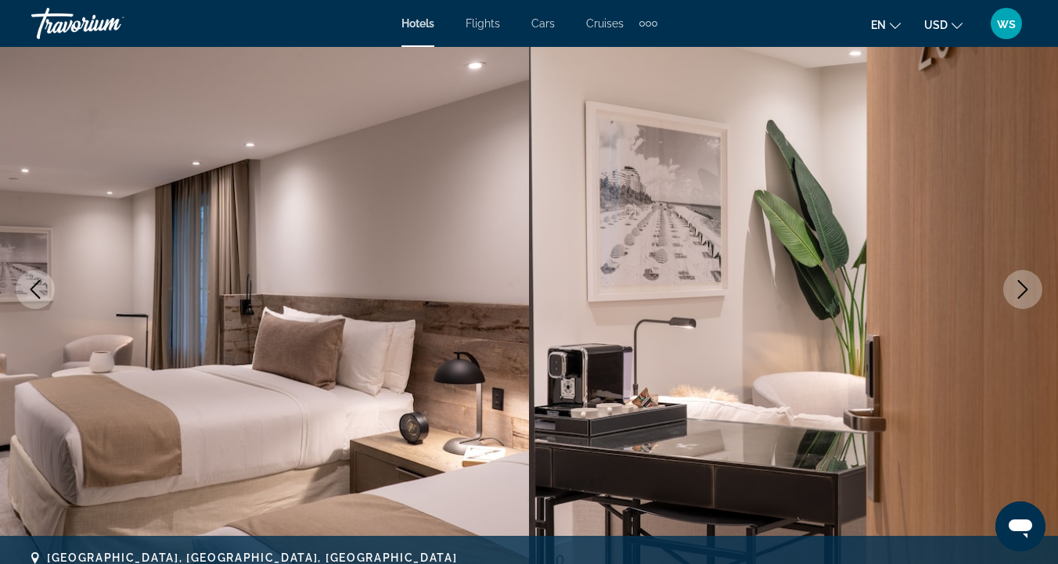
click at [1023, 298] on icon "Next image" at bounding box center [1022, 289] width 19 height 19
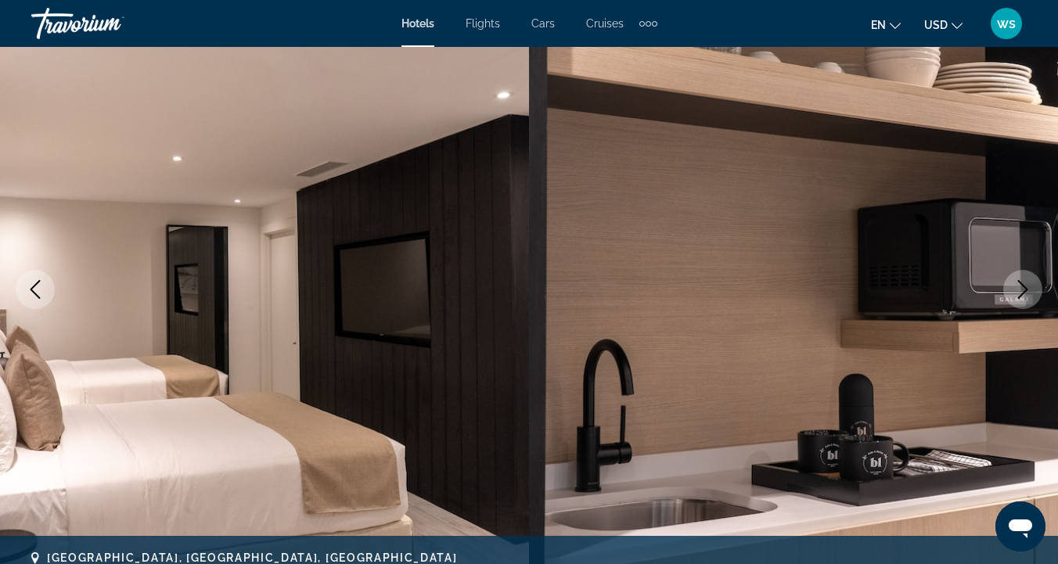
click at [1023, 298] on icon "Next image" at bounding box center [1022, 289] width 19 height 19
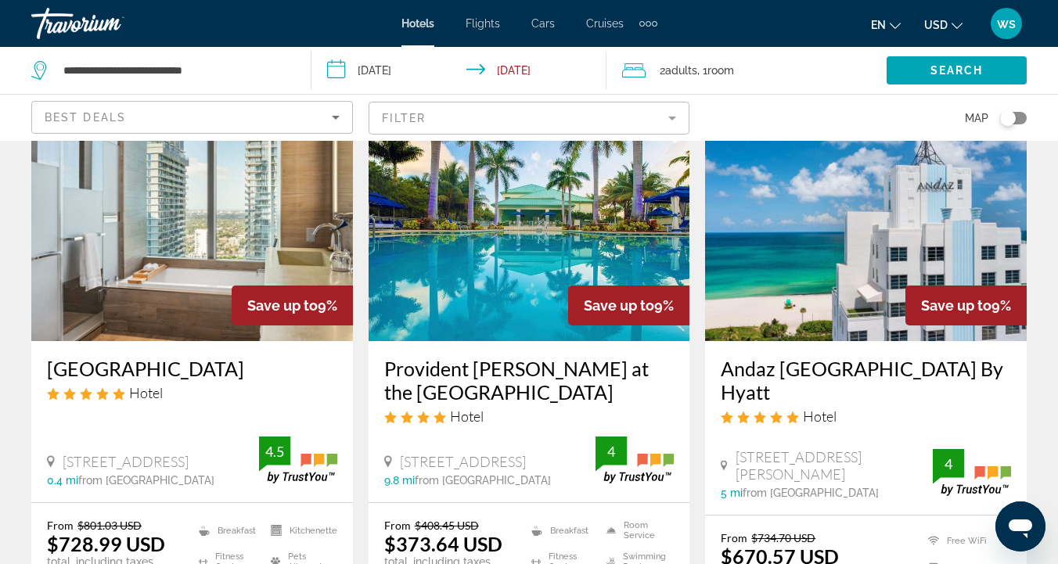
scroll to position [1296, 0]
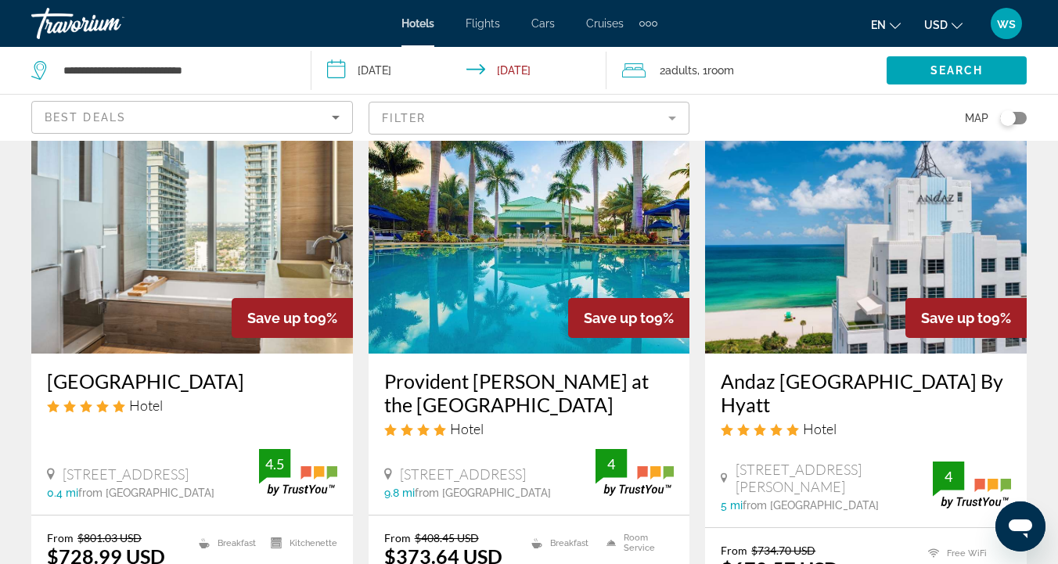
click at [539, 243] on img "Main content" at bounding box center [530, 228] width 322 height 250
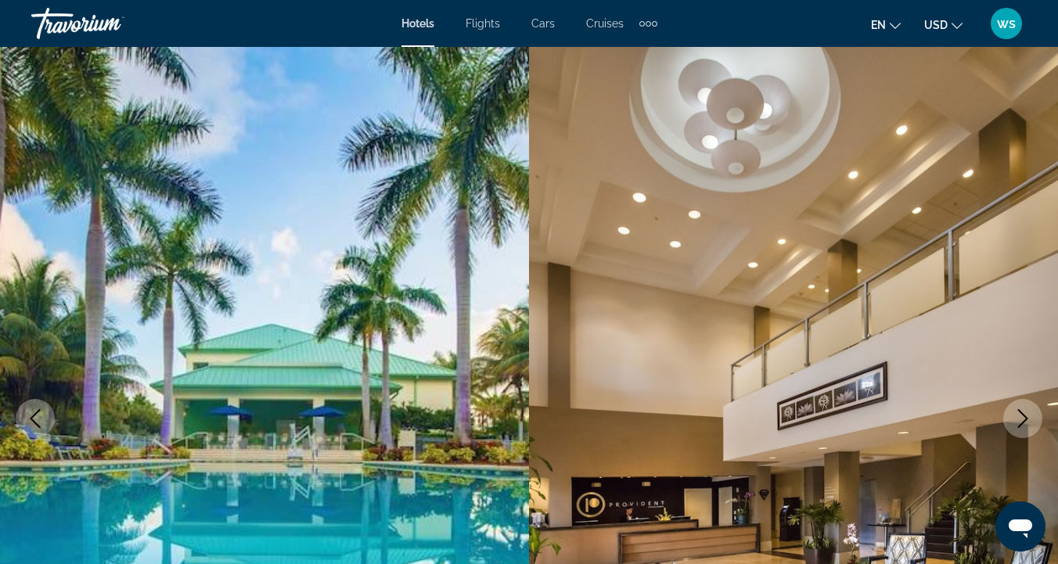
click at [1024, 419] on icon "Next image" at bounding box center [1022, 418] width 19 height 19
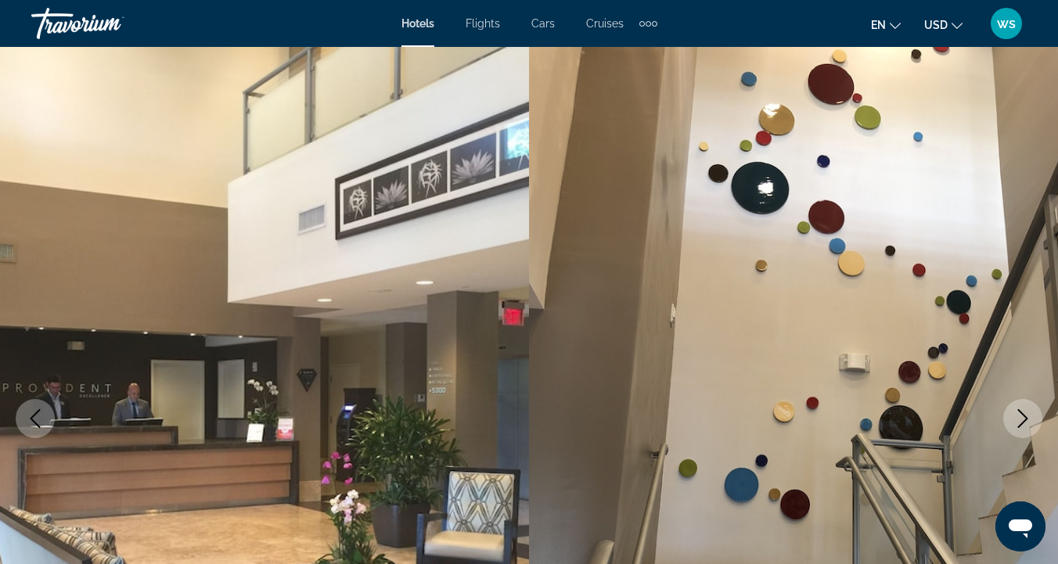
scroll to position [99, 0]
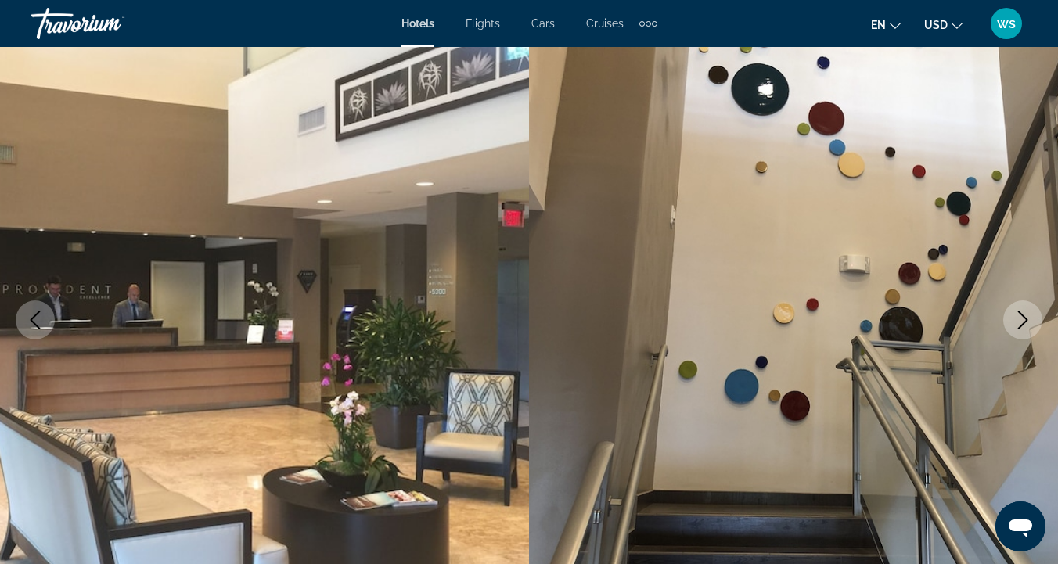
click at [1038, 319] on button "Next image" at bounding box center [1022, 320] width 39 height 39
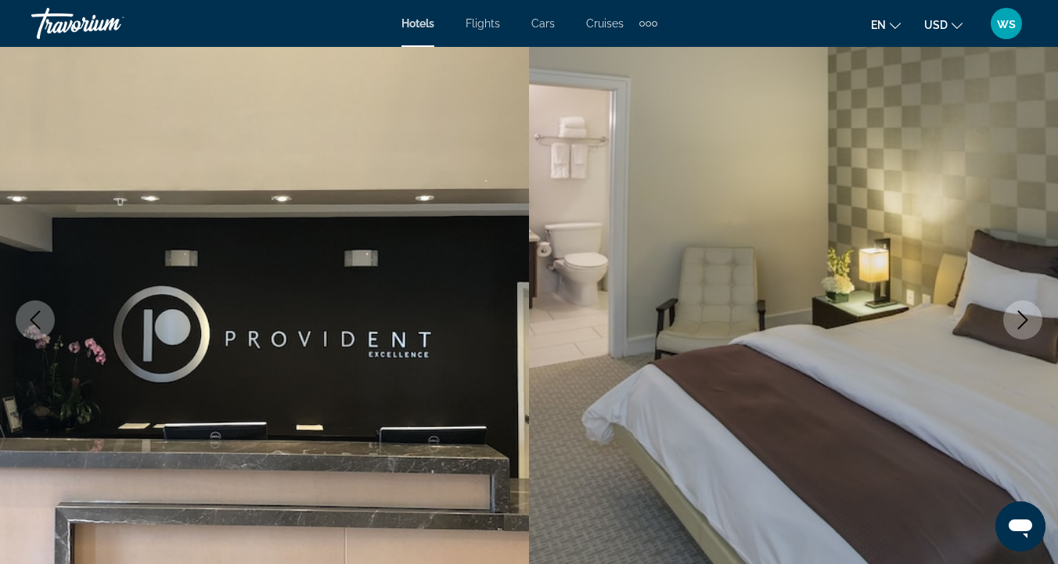
click at [1039, 325] on button "Next image" at bounding box center [1022, 320] width 39 height 39
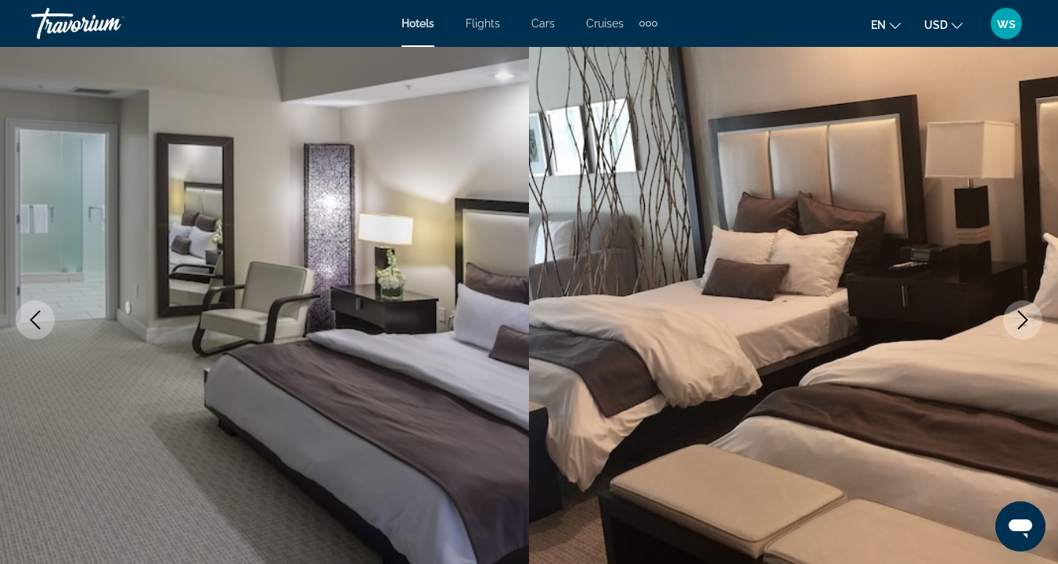
click at [1039, 328] on button "Next image" at bounding box center [1022, 320] width 39 height 39
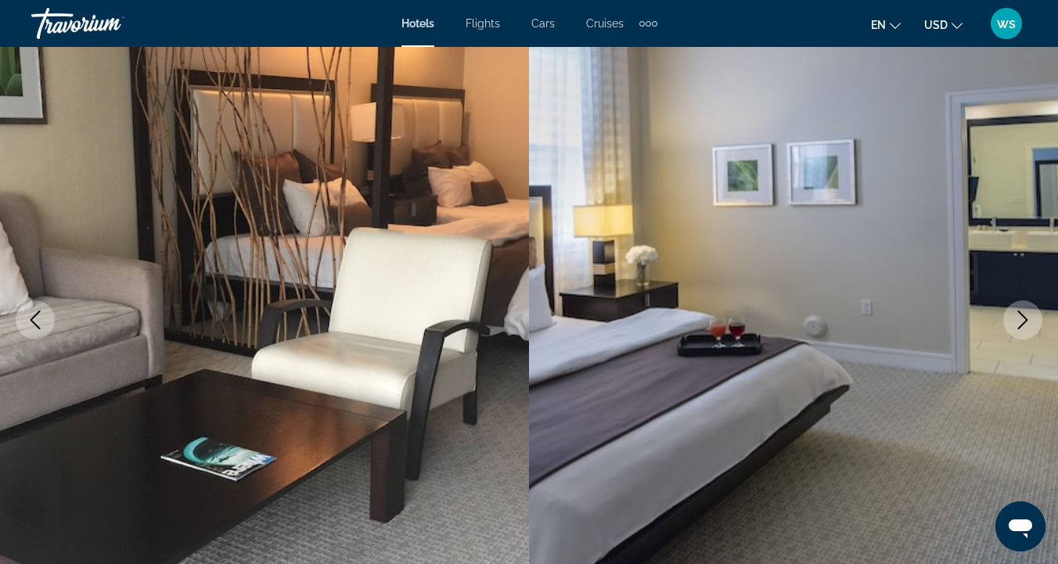
click at [1039, 330] on button "Next image" at bounding box center [1022, 320] width 39 height 39
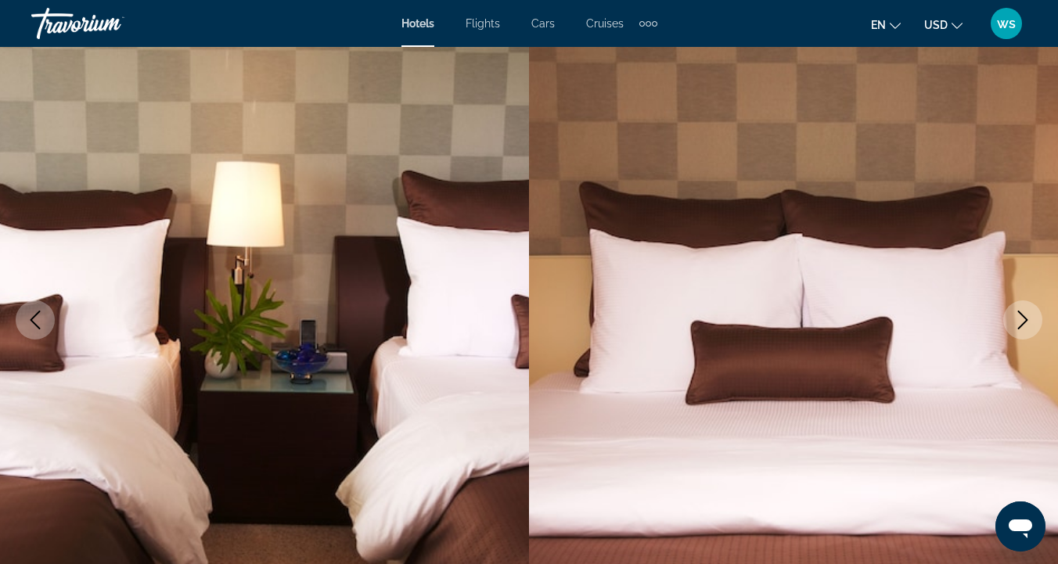
click at [1039, 332] on img "Main content" at bounding box center [793, 319] width 529 height 743
click at [1030, 325] on icon "Next image" at bounding box center [1022, 320] width 19 height 19
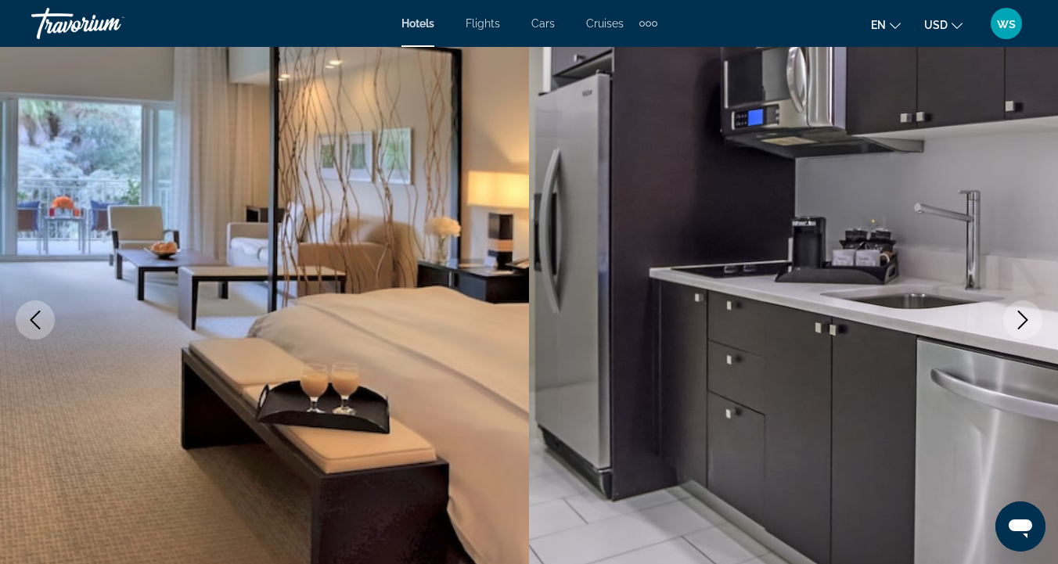
click at [1033, 330] on button "Next image" at bounding box center [1022, 320] width 39 height 39
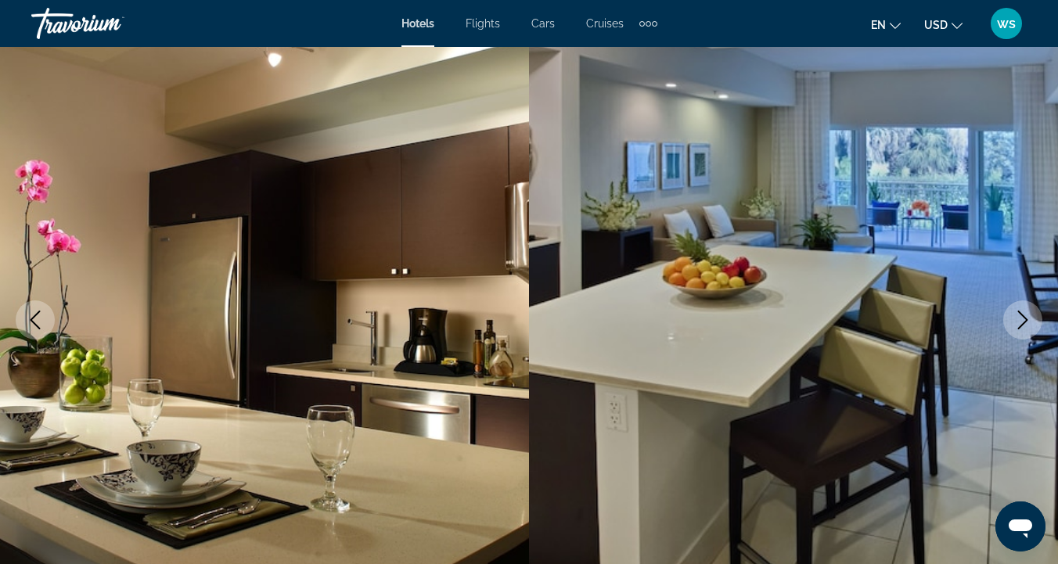
click at [1028, 319] on icon "Next image" at bounding box center [1022, 320] width 19 height 19
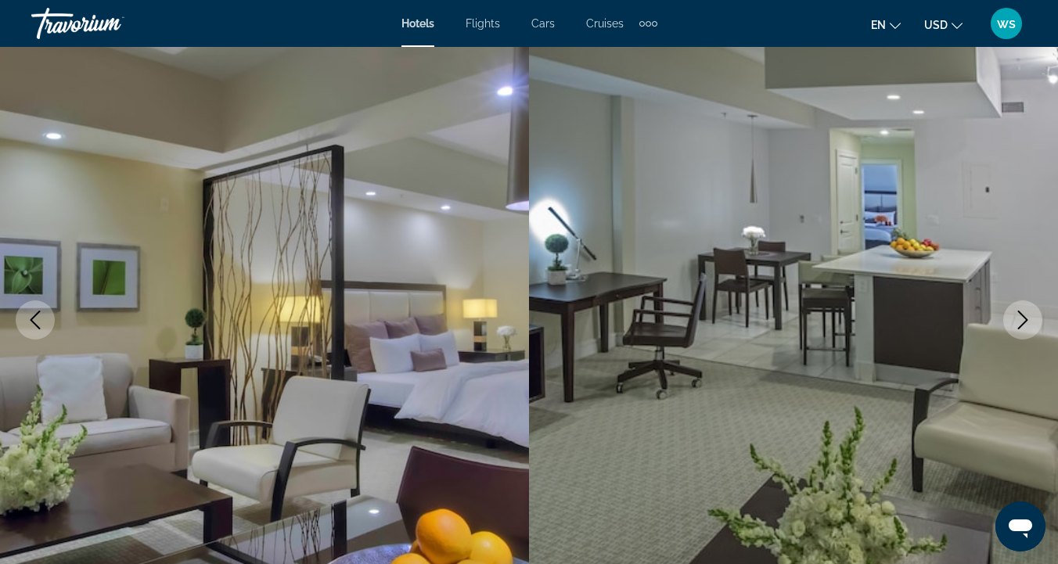
click at [1028, 321] on icon "Next image" at bounding box center [1022, 320] width 19 height 19
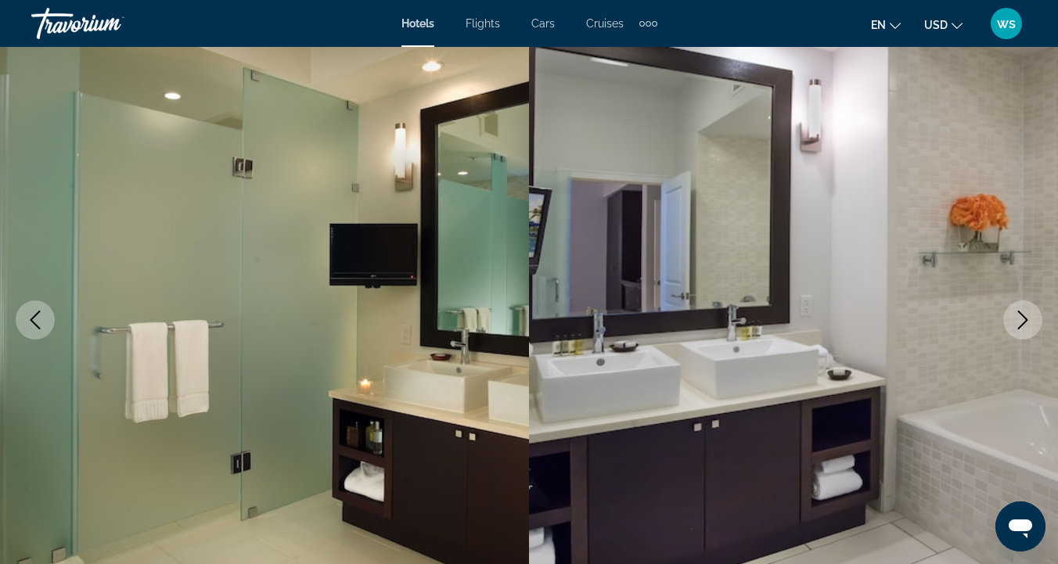
click at [1028, 322] on icon "Next image" at bounding box center [1022, 320] width 19 height 19
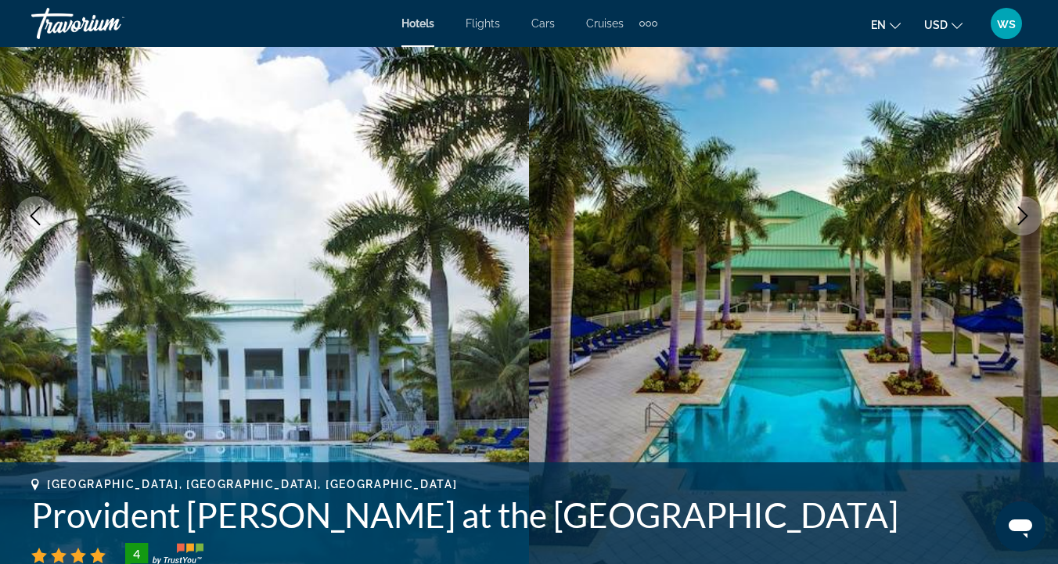
scroll to position [208, 0]
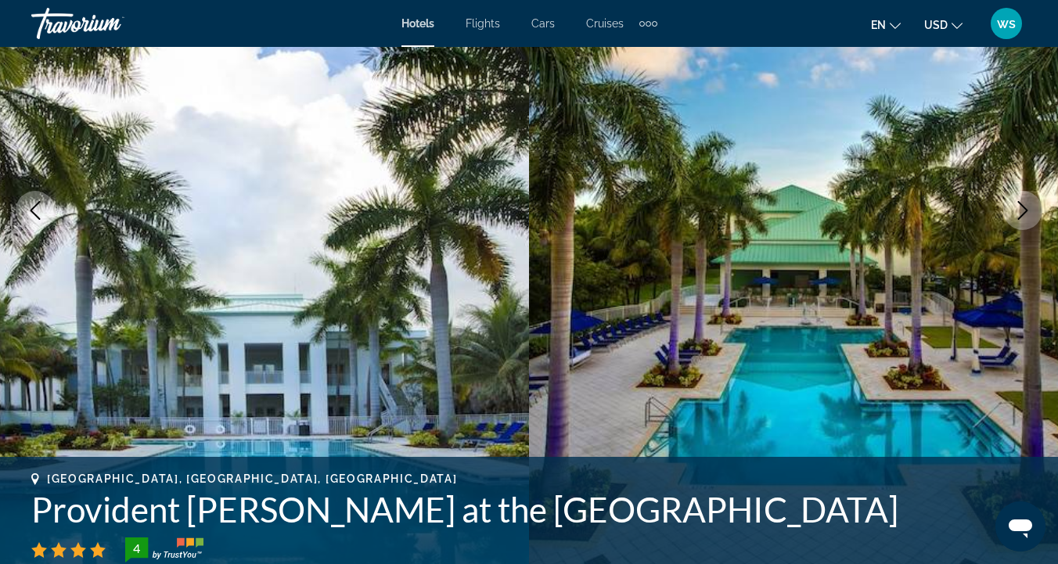
click at [1020, 211] on icon "Next image" at bounding box center [1022, 210] width 19 height 19
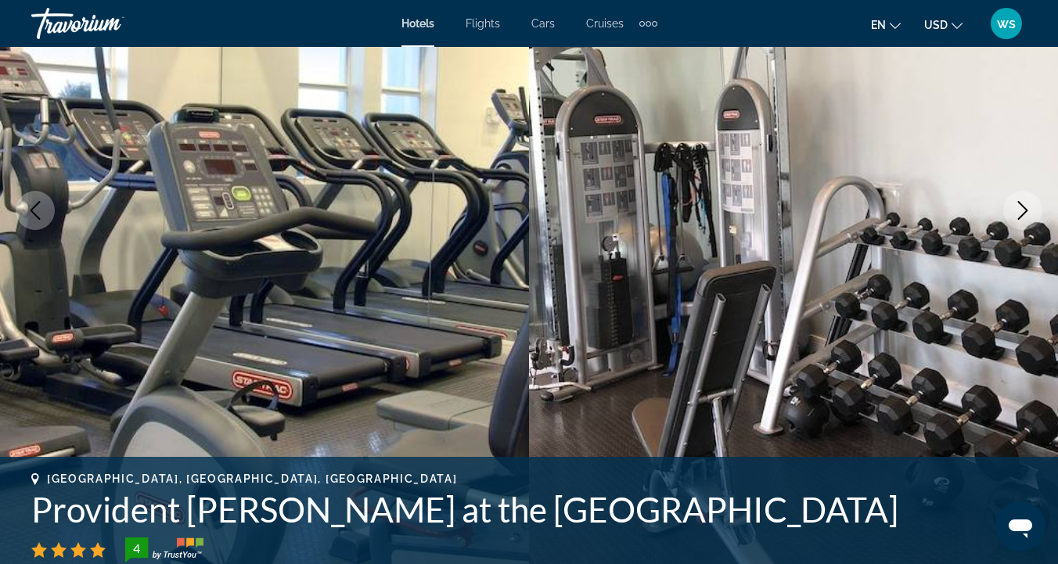
click at [1021, 214] on icon "Next image" at bounding box center [1022, 210] width 19 height 19
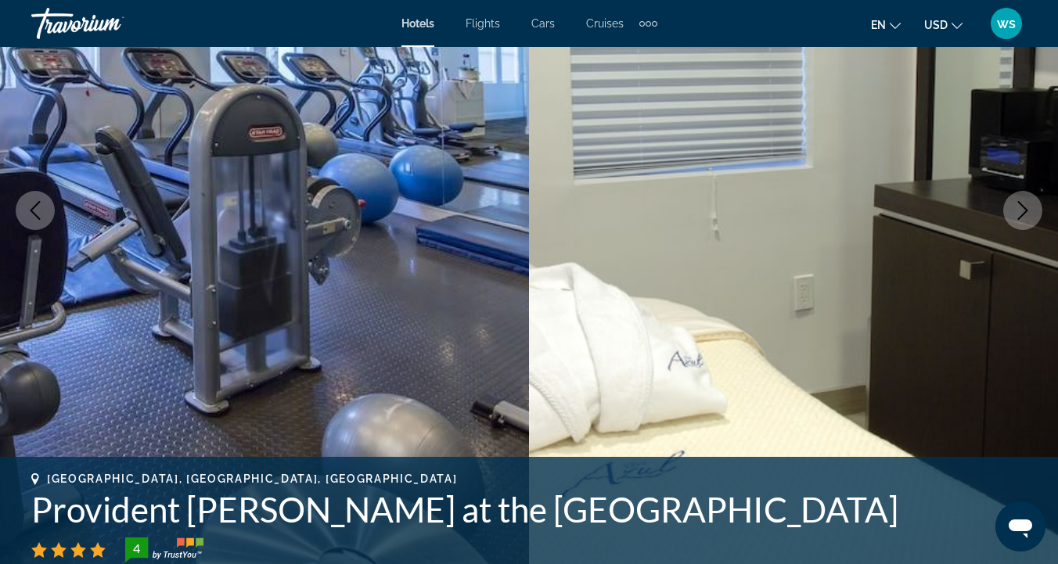
click at [1021, 214] on icon "Next image" at bounding box center [1022, 210] width 19 height 19
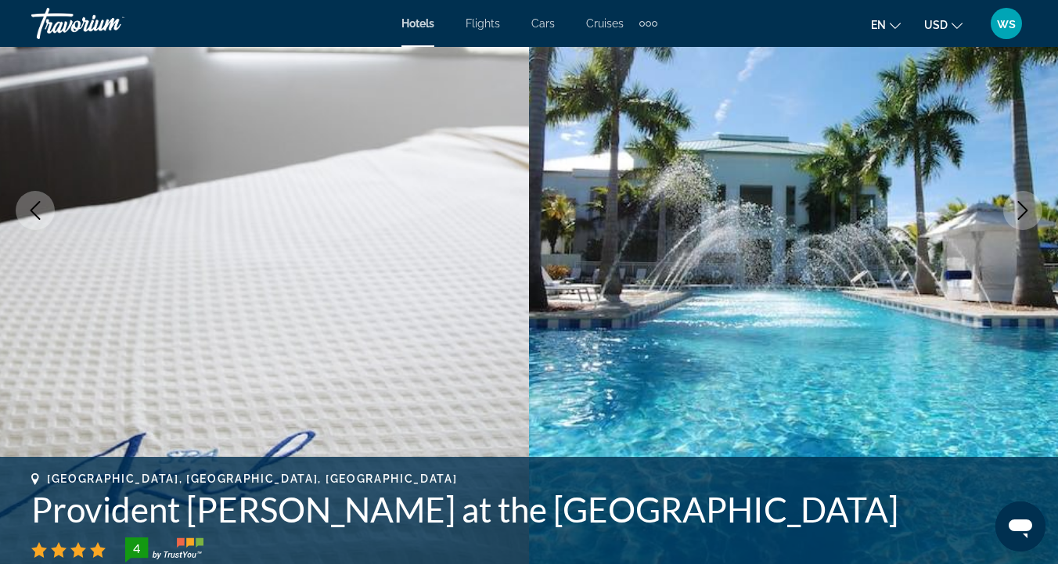
click at [1021, 214] on icon "Next image" at bounding box center [1022, 210] width 19 height 19
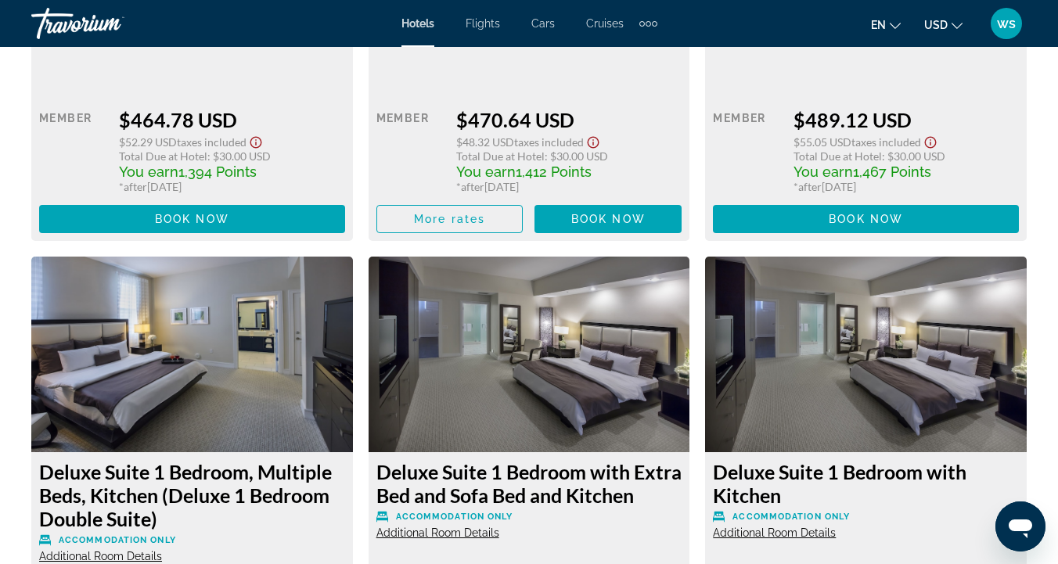
scroll to position [5494, 0]
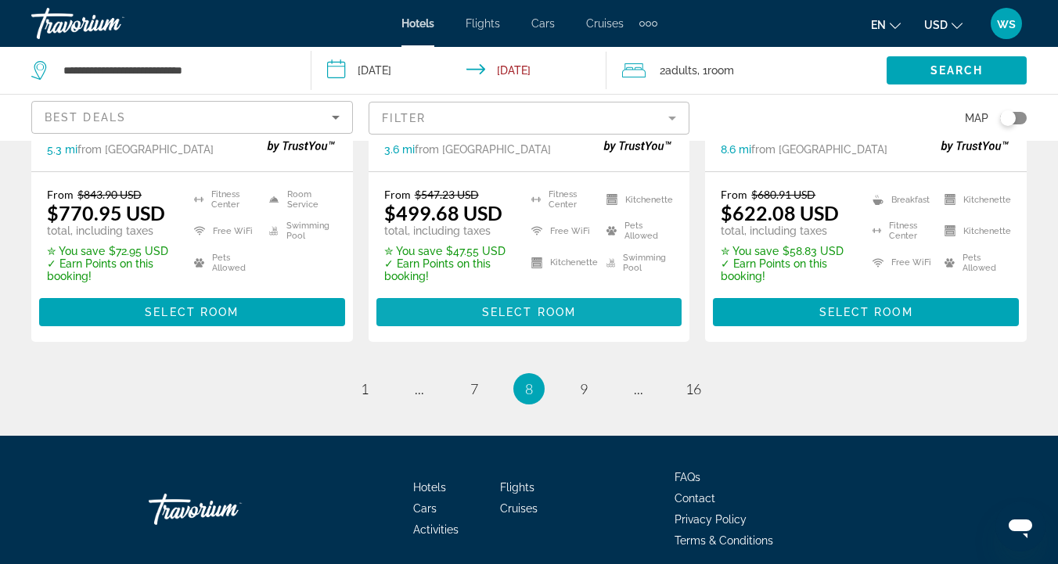
scroll to position [2233, 0]
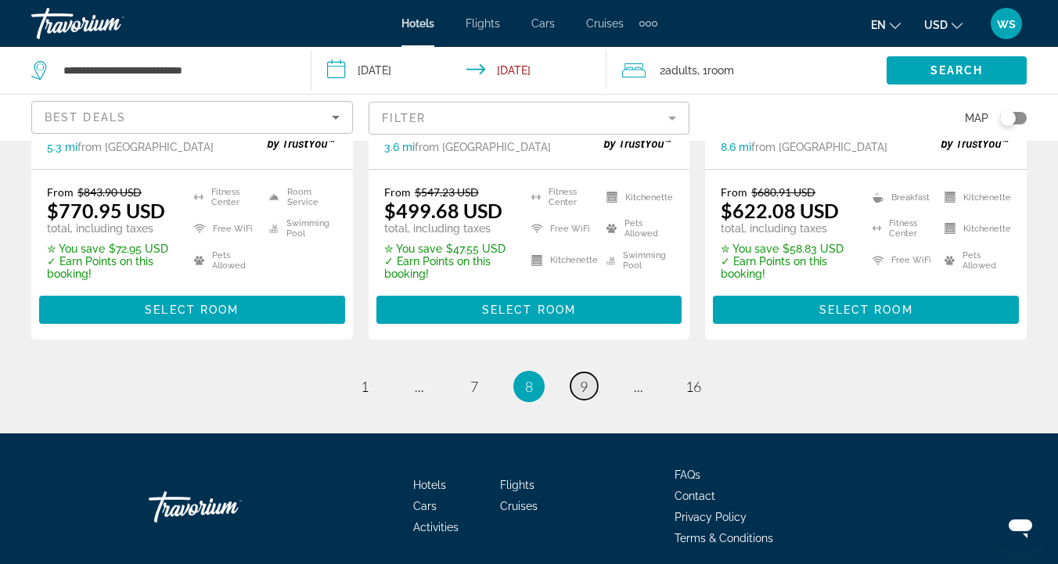
click at [582, 386] on span "9" at bounding box center [584, 386] width 8 height 17
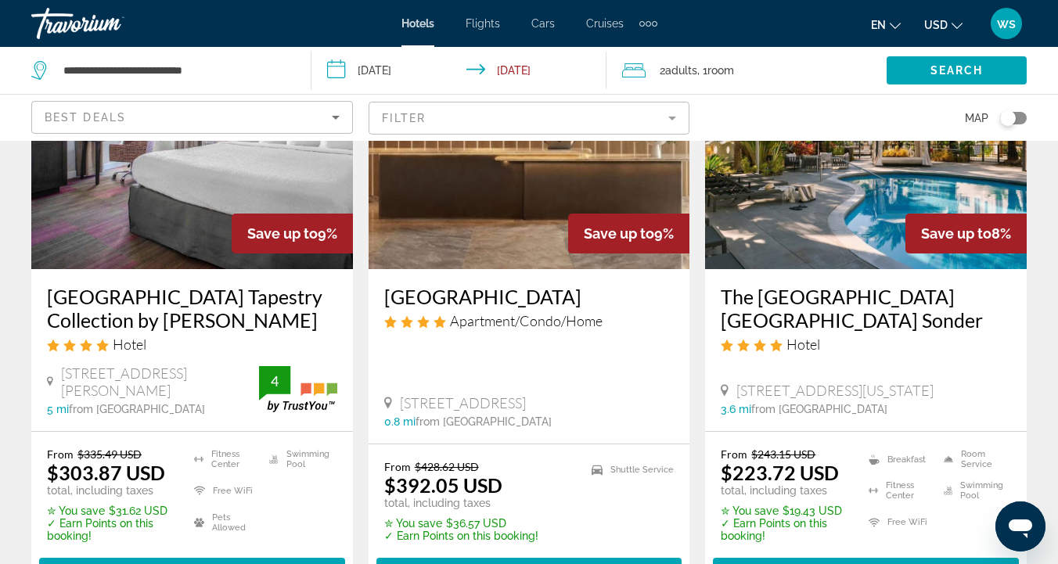
scroll to position [175, 0]
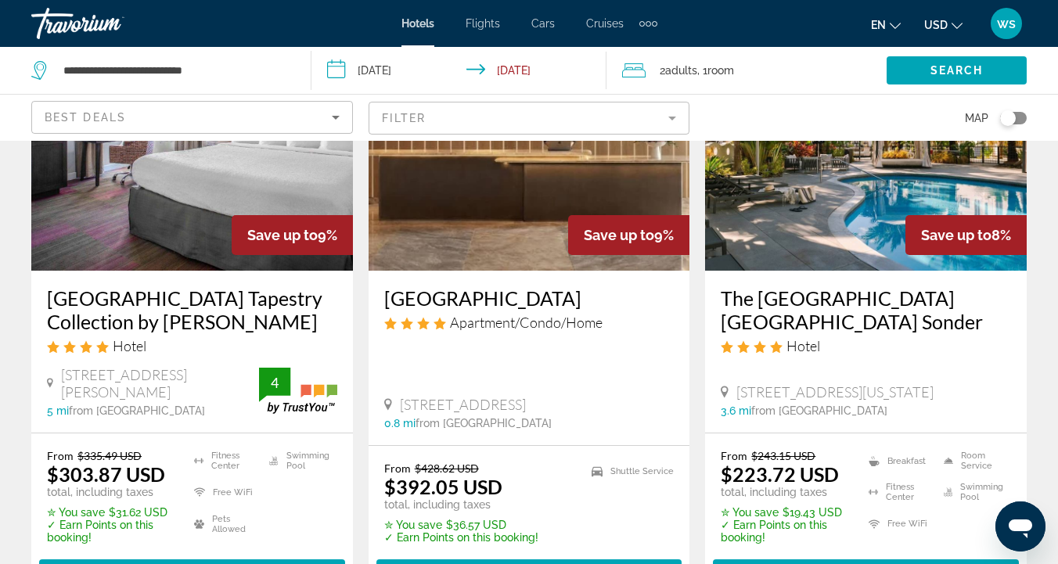
click at [522, 207] on img "Main content" at bounding box center [530, 145] width 322 height 250
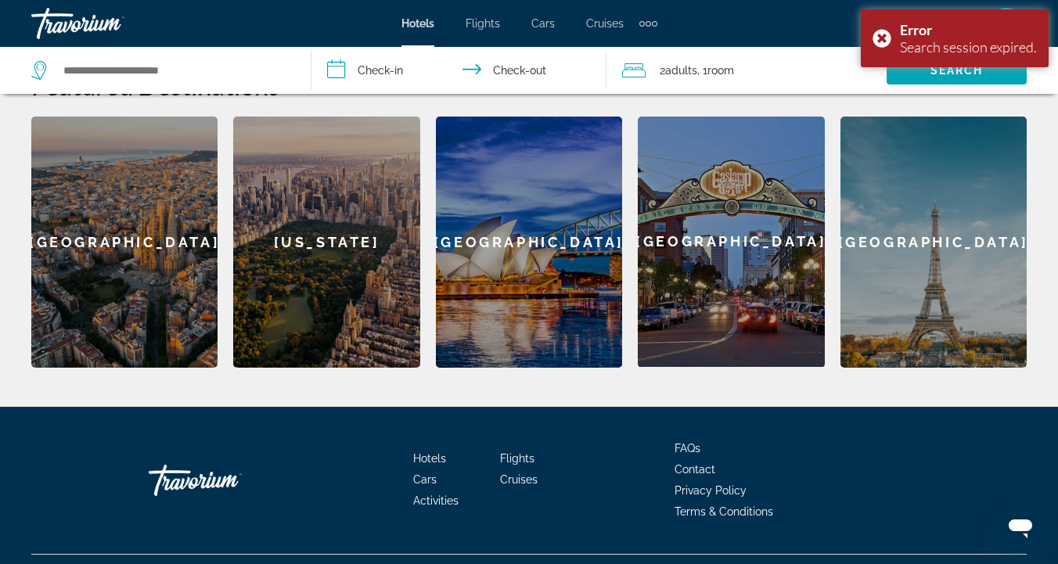
scroll to position [659, 0]
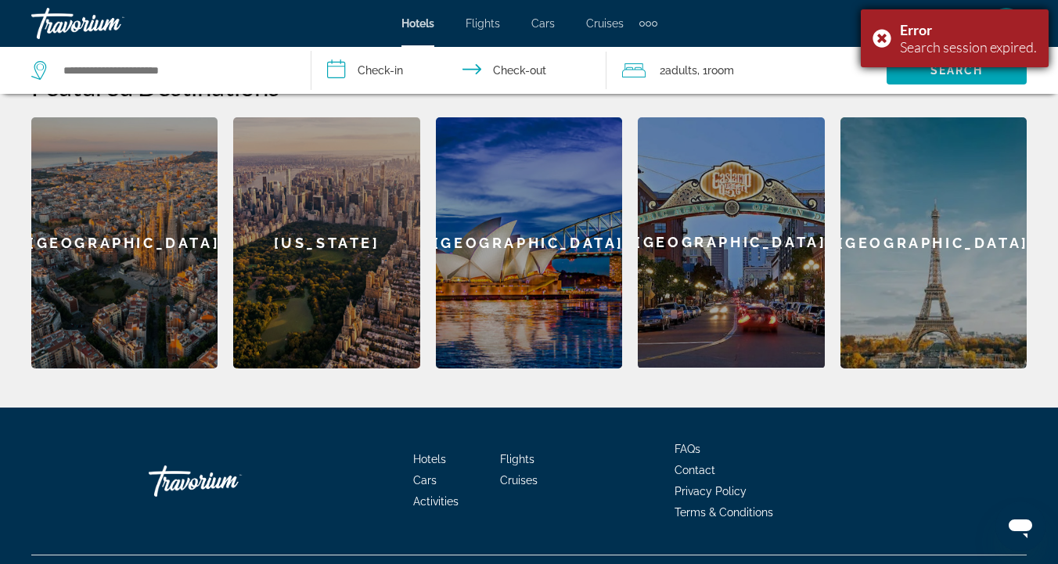
click at [884, 34] on div "Error Search session expired." at bounding box center [955, 38] width 188 height 58
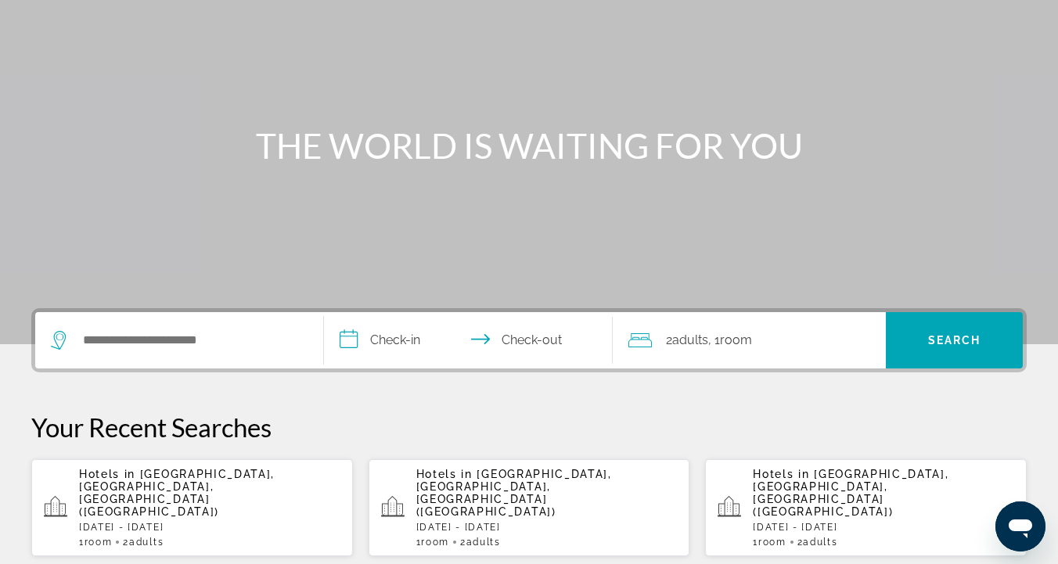
scroll to position [21, 0]
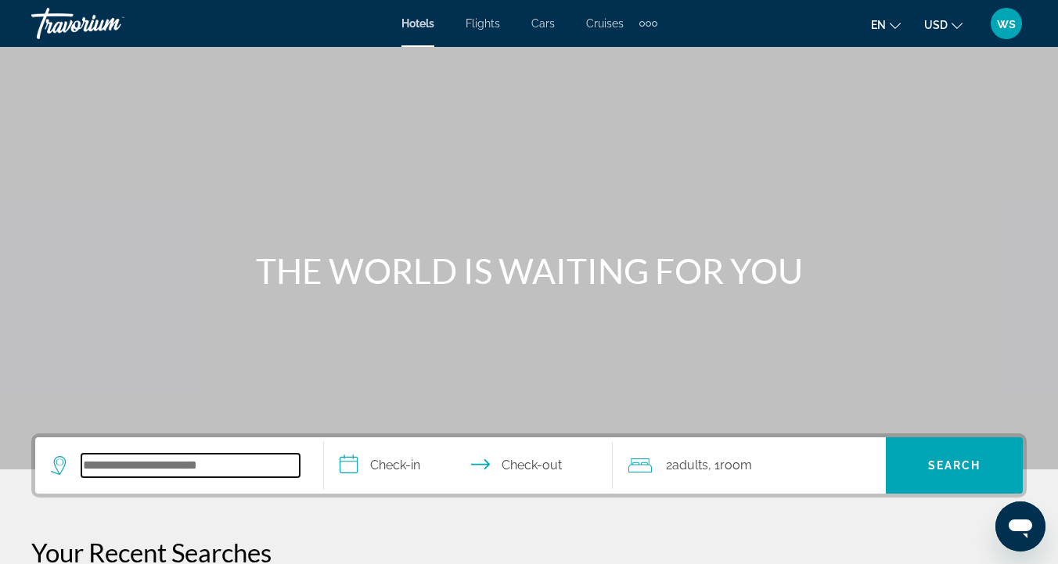
click at [202, 458] on input "Search widget" at bounding box center [190, 465] width 218 height 23
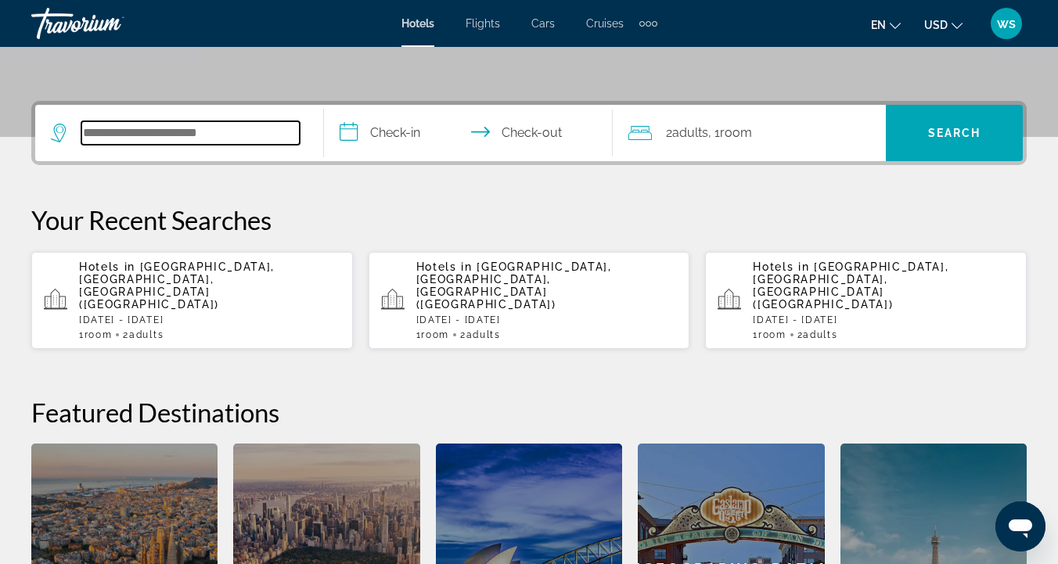
scroll to position [383, 0]
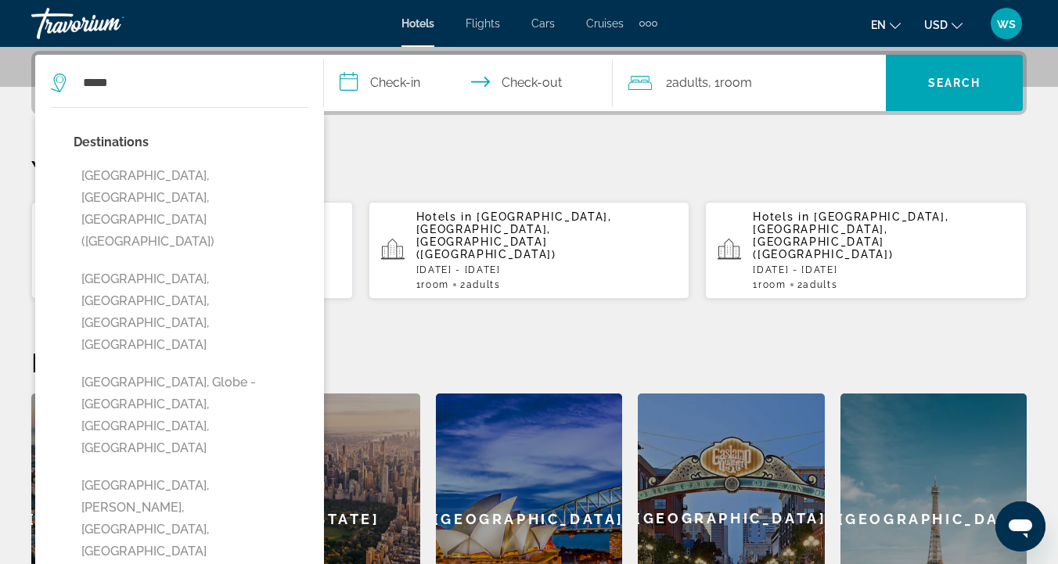
drag, startPoint x: 203, startPoint y: 458, endPoint x: 193, endPoint y: 160, distance: 298.3
click at [193, 160] on div "Destinations Miami, FL, United States (MIA) Miami Beach, Miami, FL, United Stat…" at bounding box center [191, 404] width 235 height 546
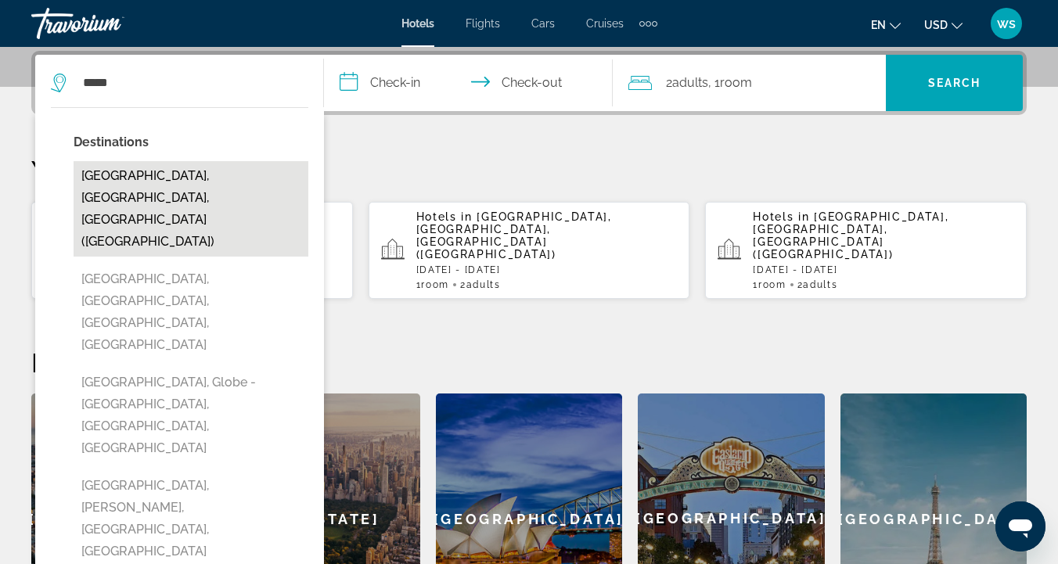
click at [197, 173] on button "Miami, FL, United States (MIA)" at bounding box center [191, 208] width 235 height 95
type input "**********"
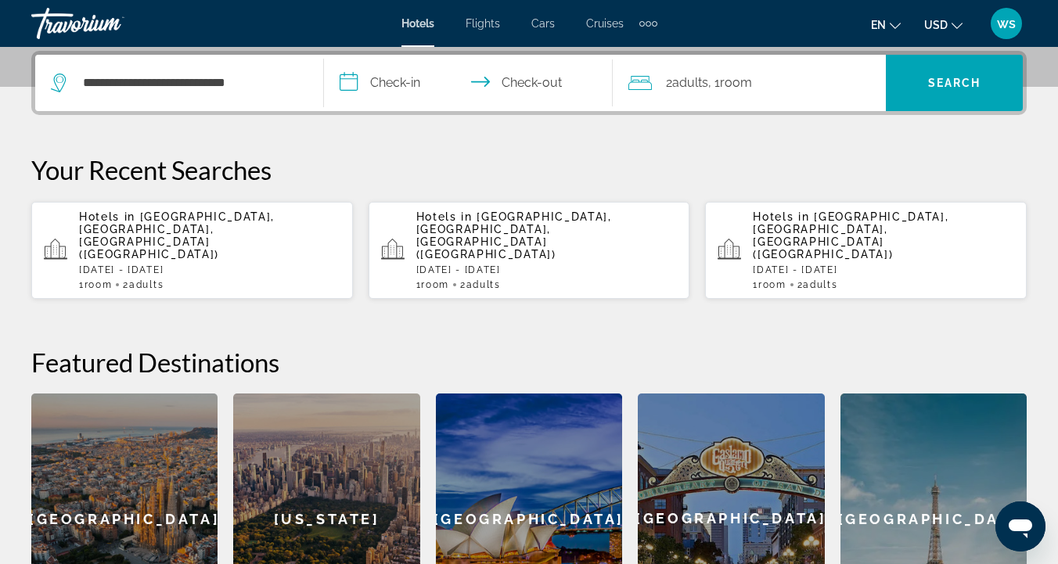
click at [349, 86] on input "**********" at bounding box center [471, 85] width 295 height 61
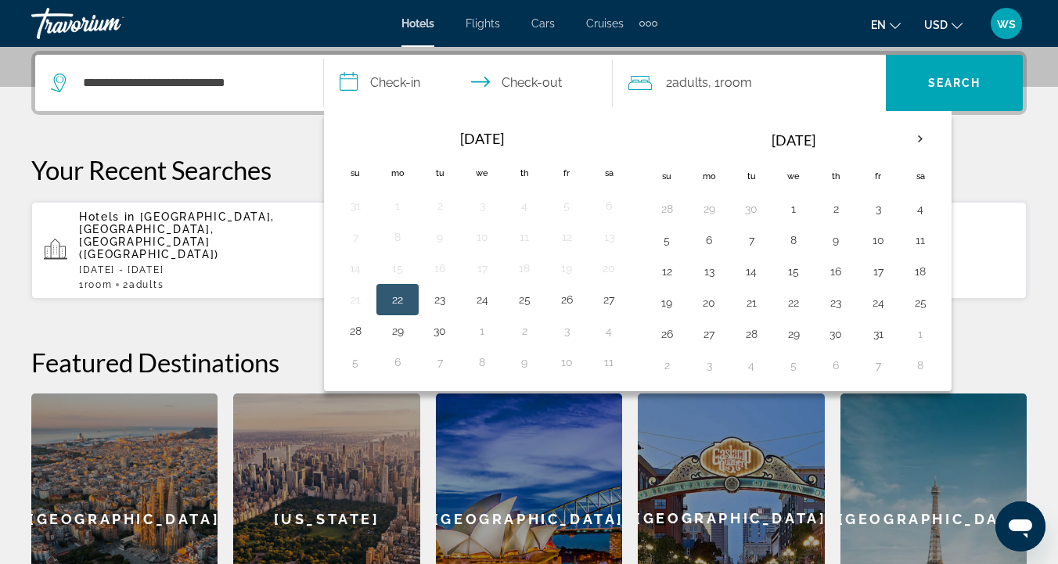
click at [402, 293] on button "22" at bounding box center [397, 300] width 25 height 22
click at [534, 79] on input "**********" at bounding box center [471, 85] width 295 height 61
click at [525, 303] on button "25" at bounding box center [524, 300] width 25 height 22
type input "**********"
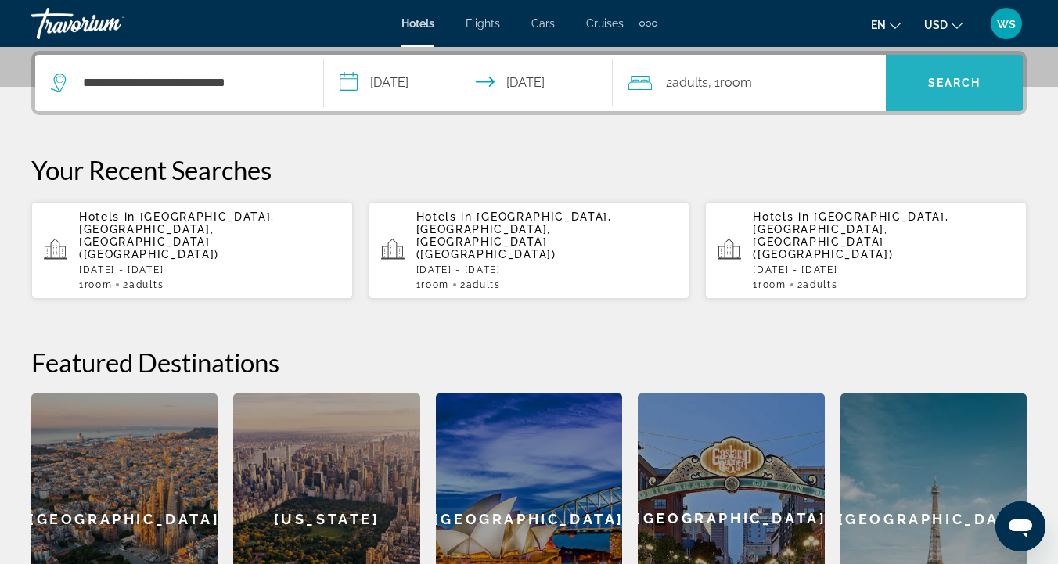
click at [932, 86] on span "Search" at bounding box center [954, 83] width 53 height 13
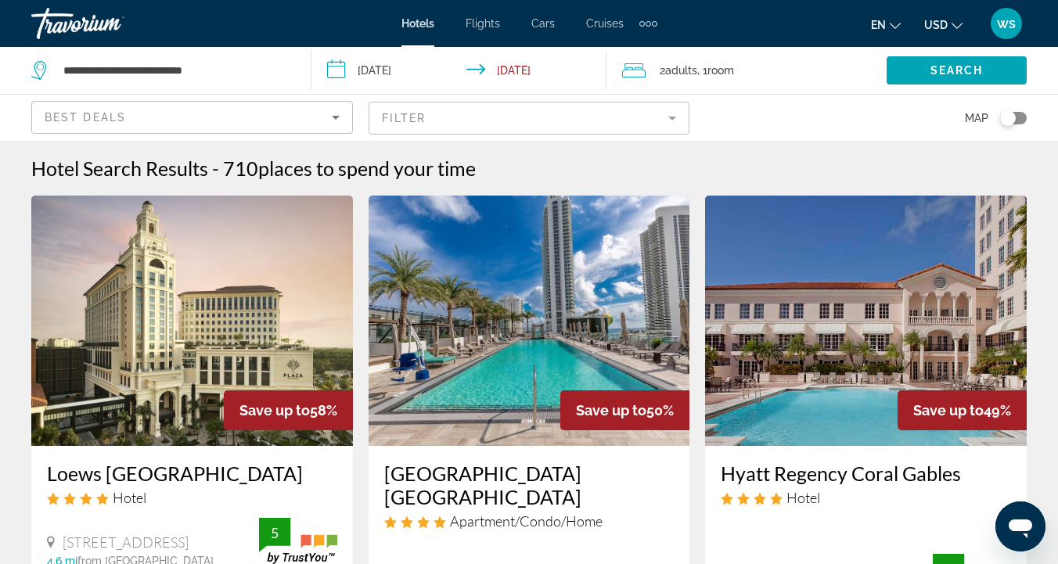
click at [673, 117] on mat-form-field "Filter" at bounding box center [530, 118] width 322 height 33
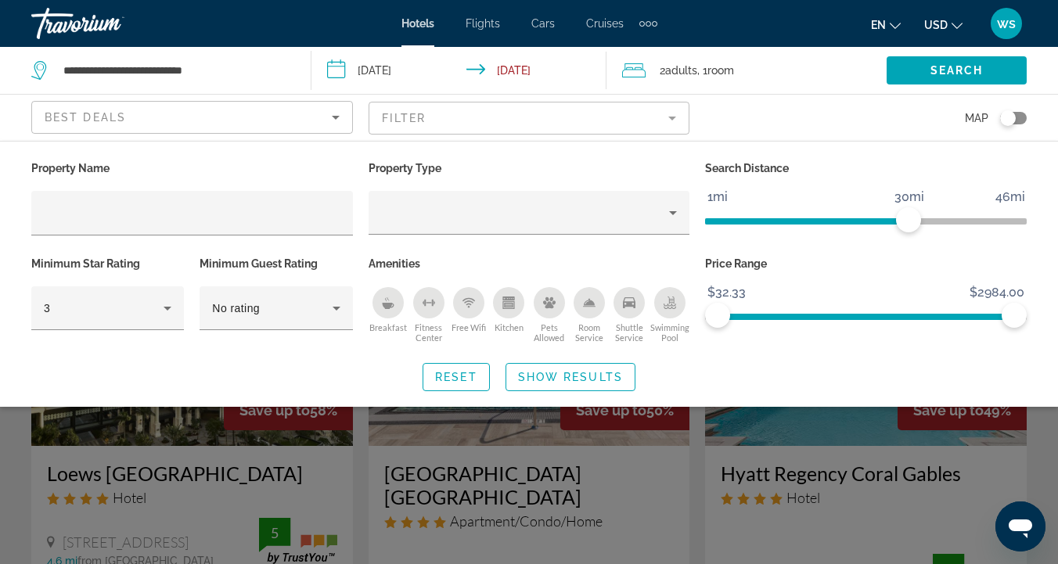
click at [465, 304] on icon "Free Wifi" at bounding box center [468, 303] width 13 height 13
click at [503, 302] on icon "Kitchen" at bounding box center [509, 305] width 12 height 8
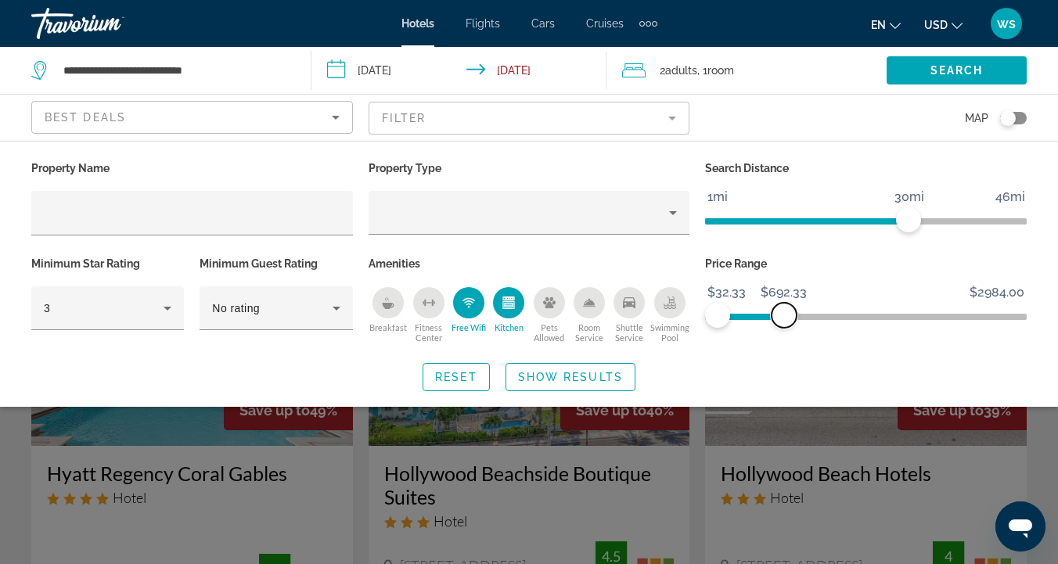
drag, startPoint x: 1021, startPoint y: 315, endPoint x: 784, endPoint y: 314, distance: 237.1
click at [784, 312] on span "ngx-slider-max" at bounding box center [784, 315] width 25 height 25
drag, startPoint x: 912, startPoint y: 219, endPoint x: 844, endPoint y: 218, distance: 68.9
click at [844, 218] on span "ngx-slider" at bounding box center [842, 219] width 25 height 25
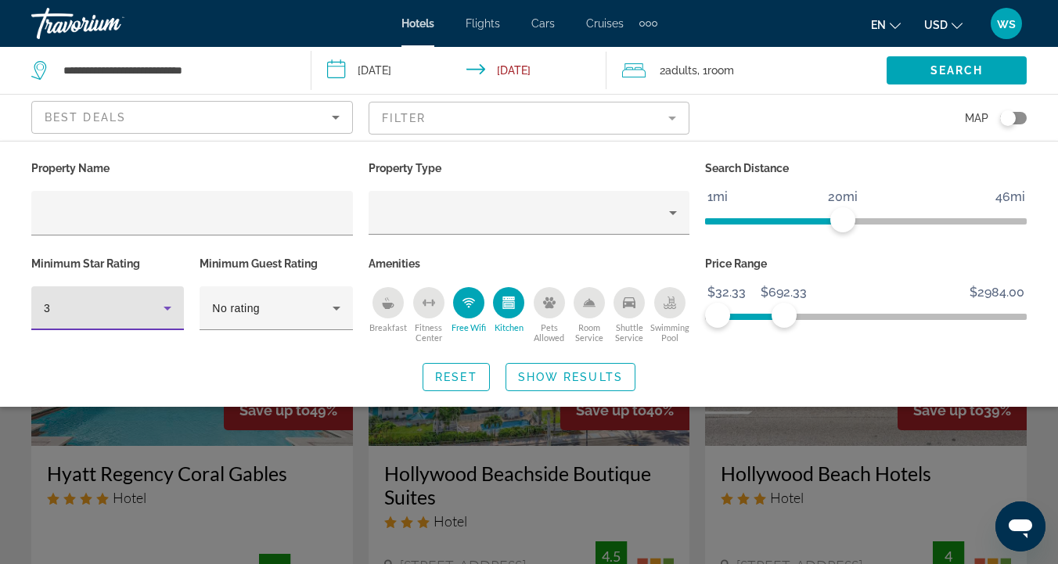
click at [165, 308] on icon "Hotel Filters" at bounding box center [168, 309] width 8 height 4
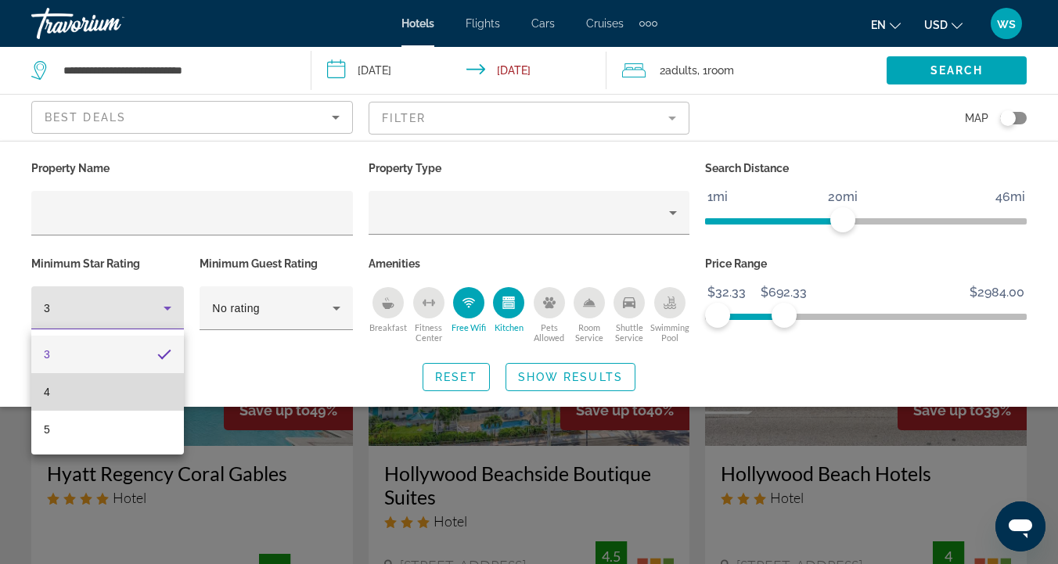
click at [103, 392] on mat-option "4" at bounding box center [107, 392] width 153 height 38
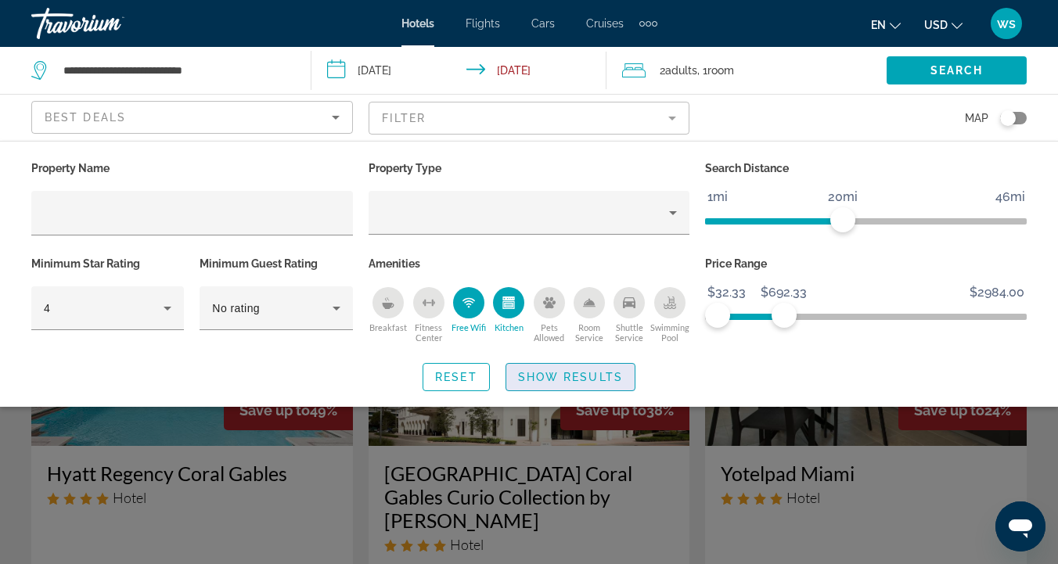
click at [540, 377] on span "Show Results" at bounding box center [570, 377] width 105 height 13
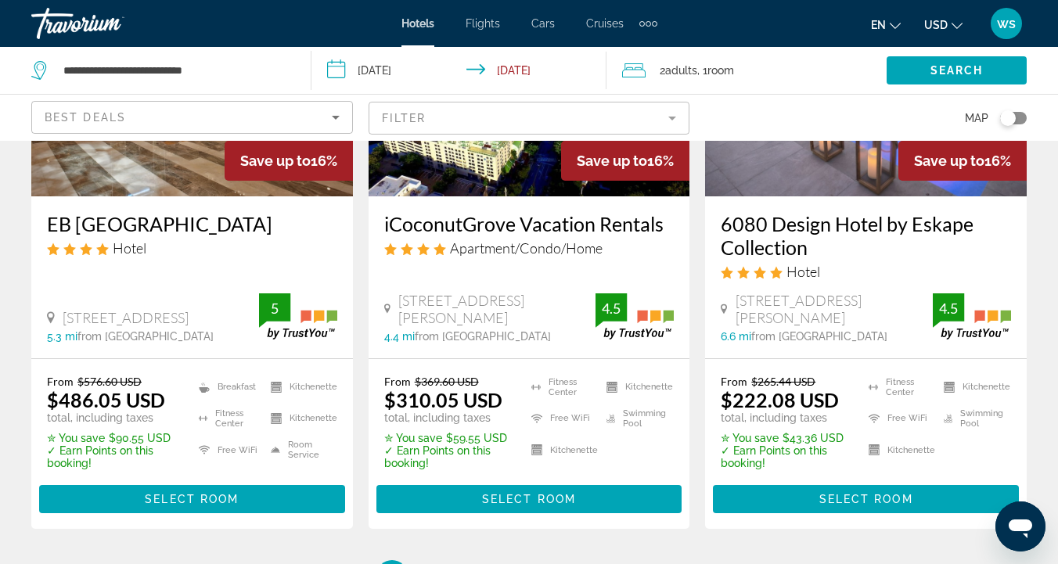
scroll to position [2114, 0]
